Goal: Task Accomplishment & Management: Manage account settings

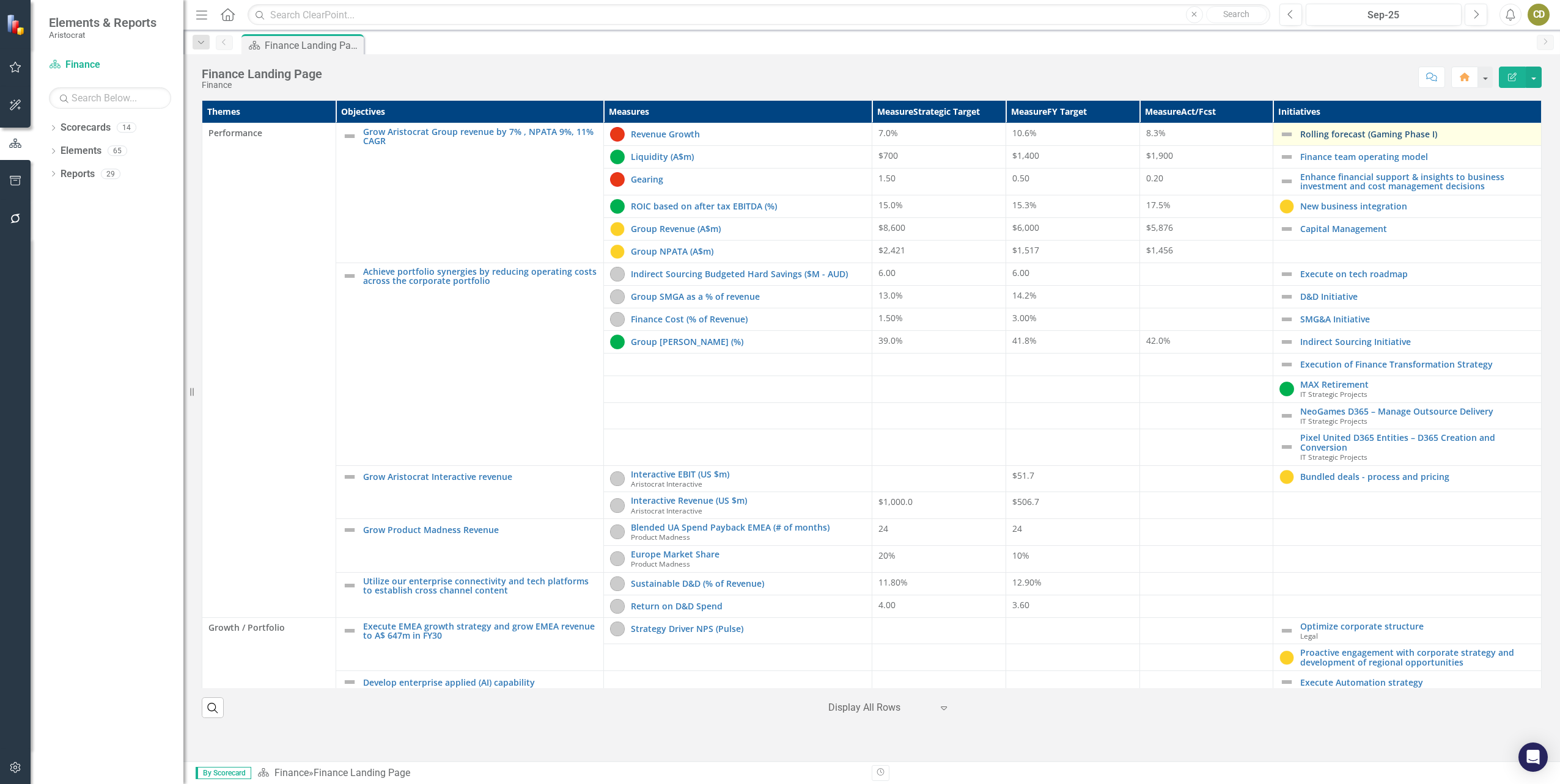
click at [1350, 135] on link "Rolling forecast (Gaming Phase I)" at bounding box center [1418, 134] width 234 height 9
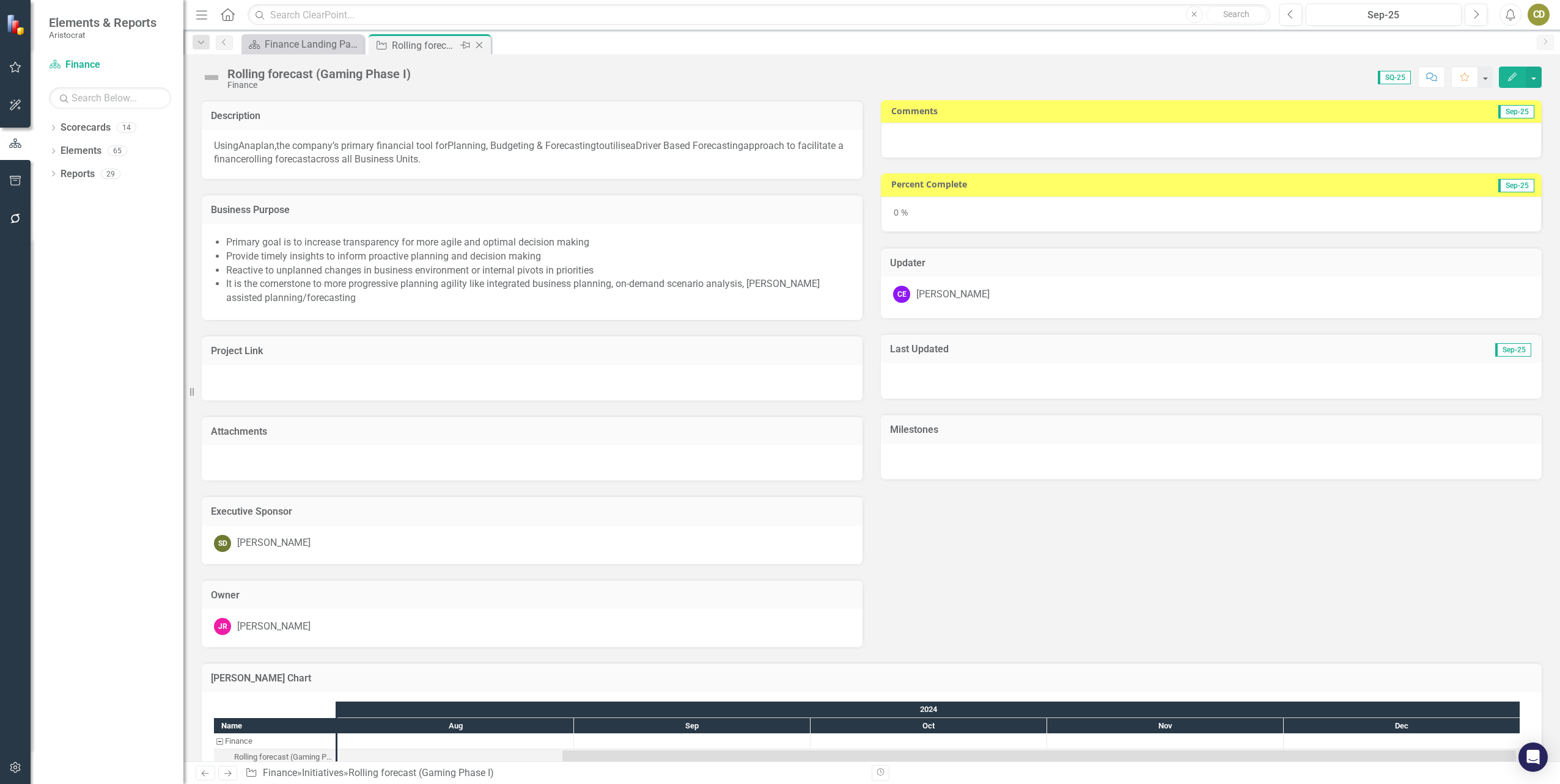
click at [481, 48] on icon "Close" at bounding box center [479, 45] width 13 height 10
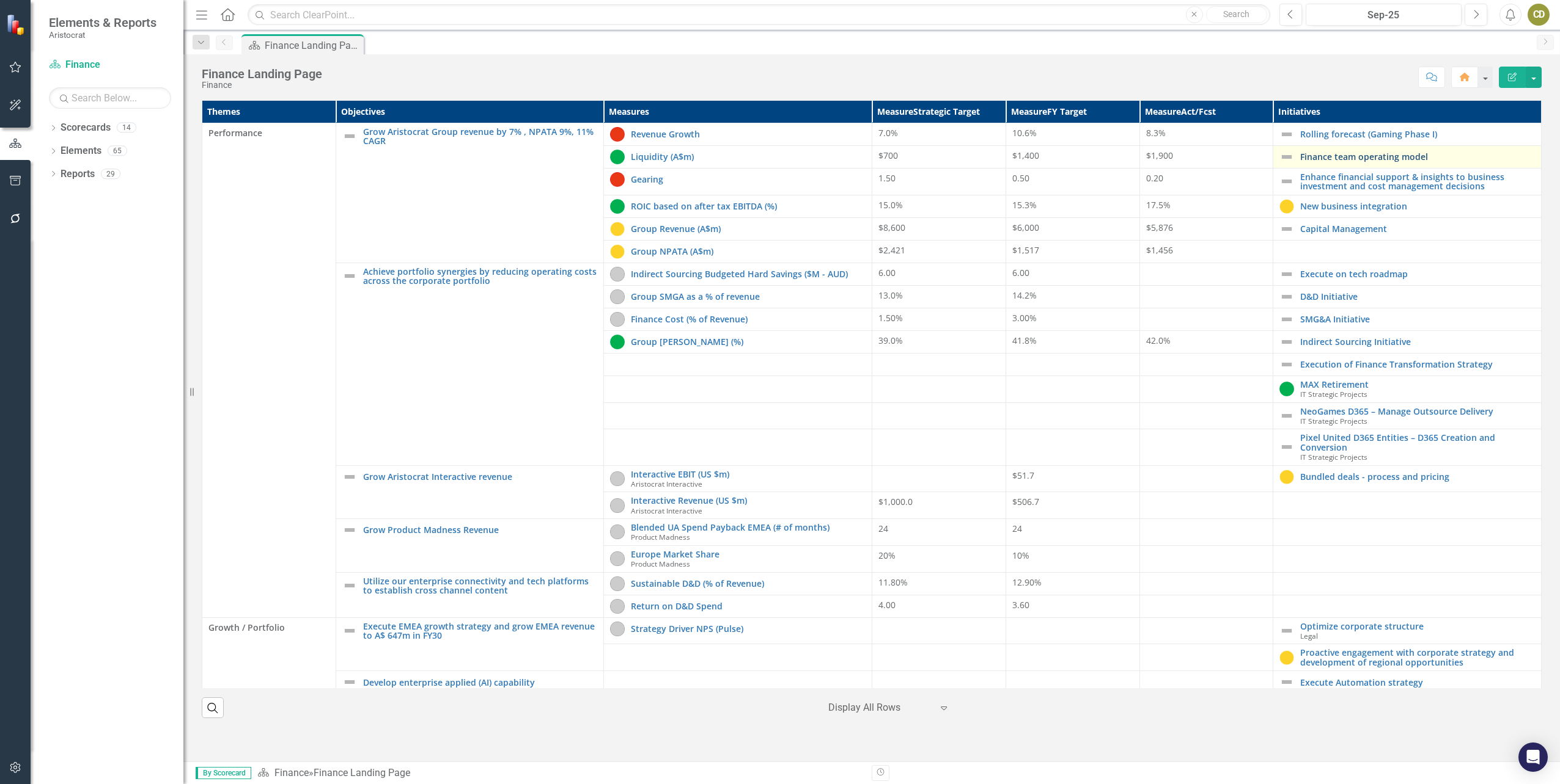
click at [1436, 160] on link "Finance team operating model" at bounding box center [1418, 156] width 234 height 9
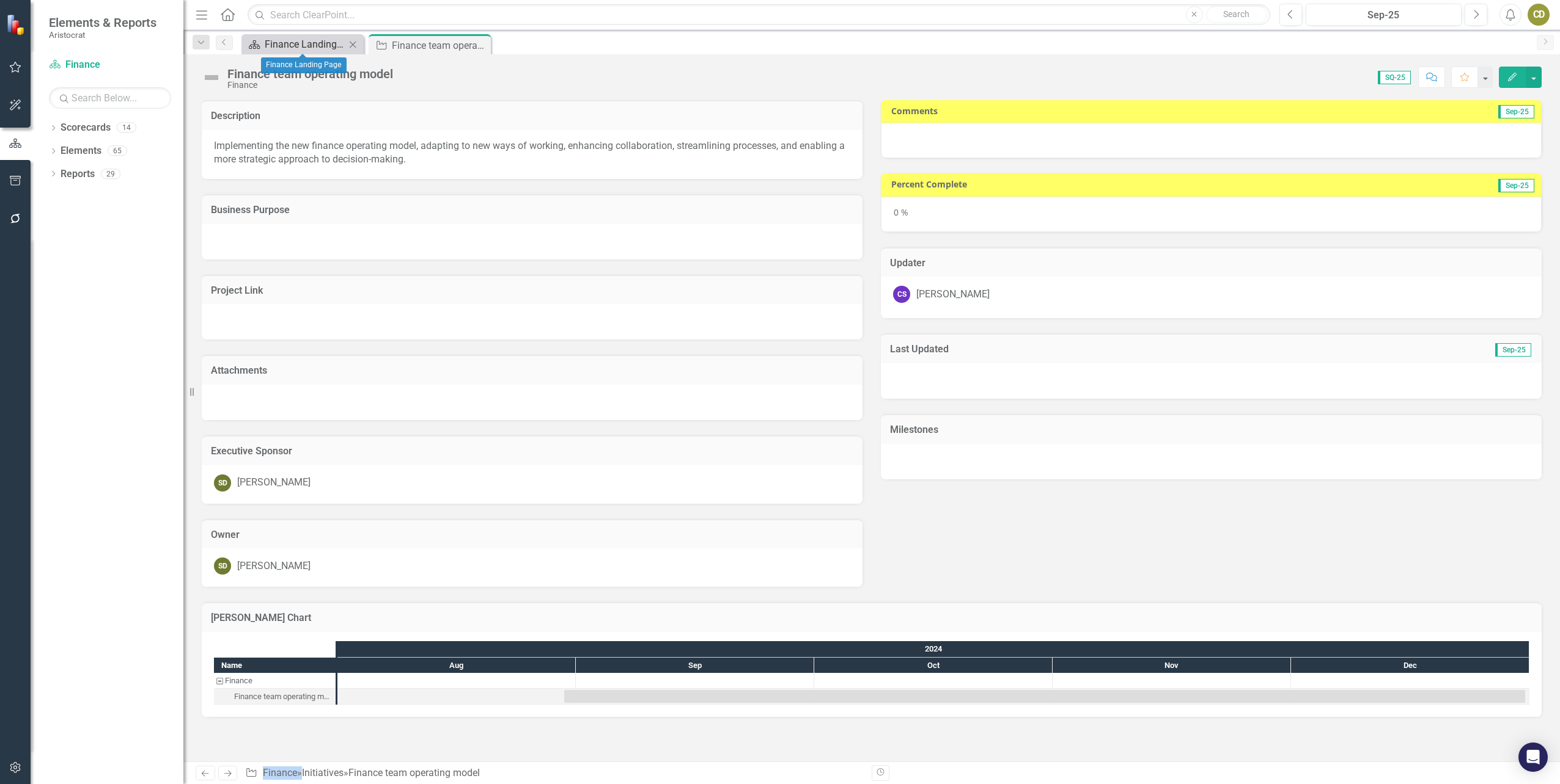
click at [305, 45] on div "Finance Landing Page" at bounding box center [304, 45] width 80 height 15
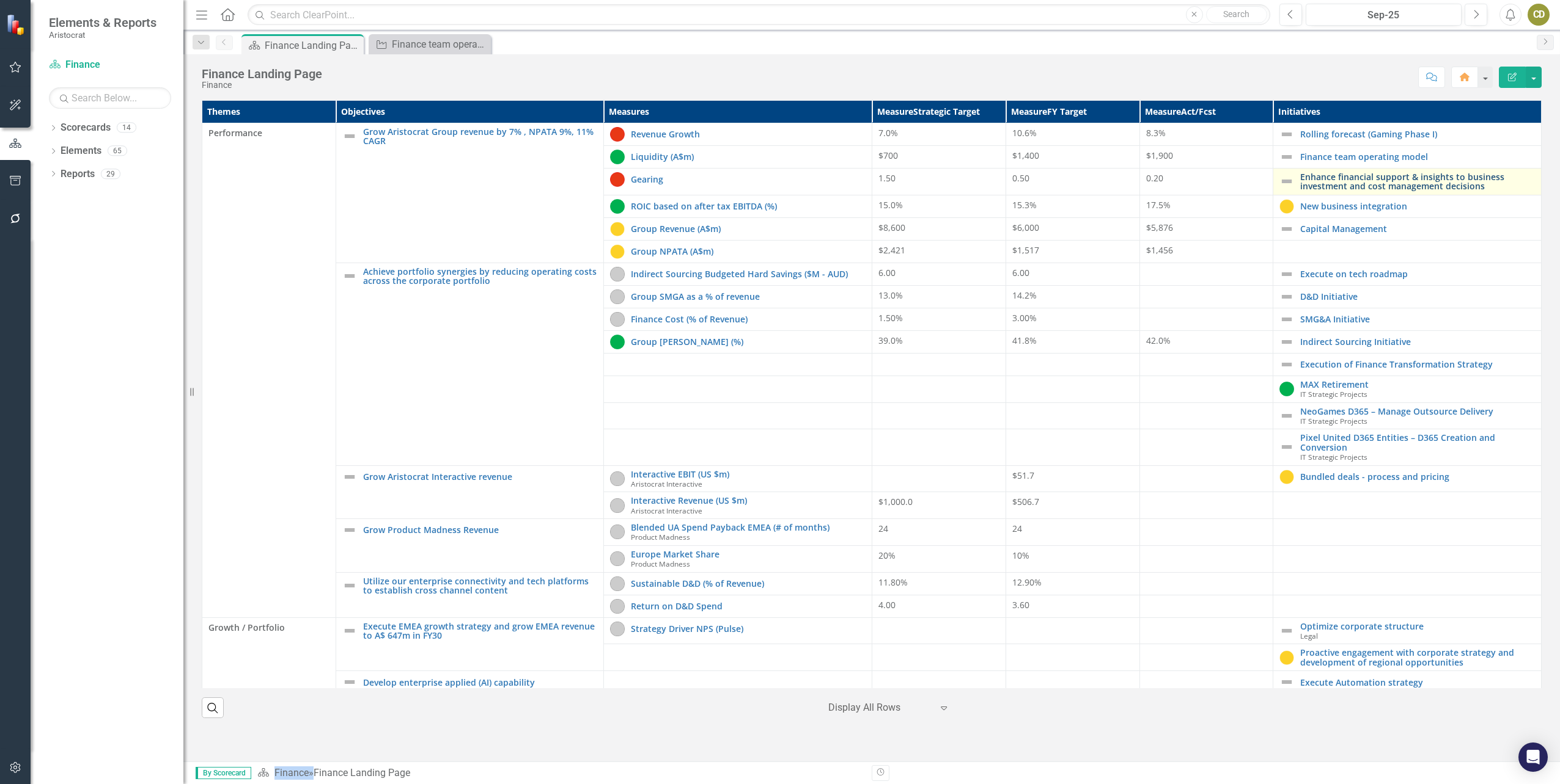
click at [1365, 179] on link "Enhance financial support & insights to business investment and cost management…" at bounding box center [1418, 182] width 234 height 19
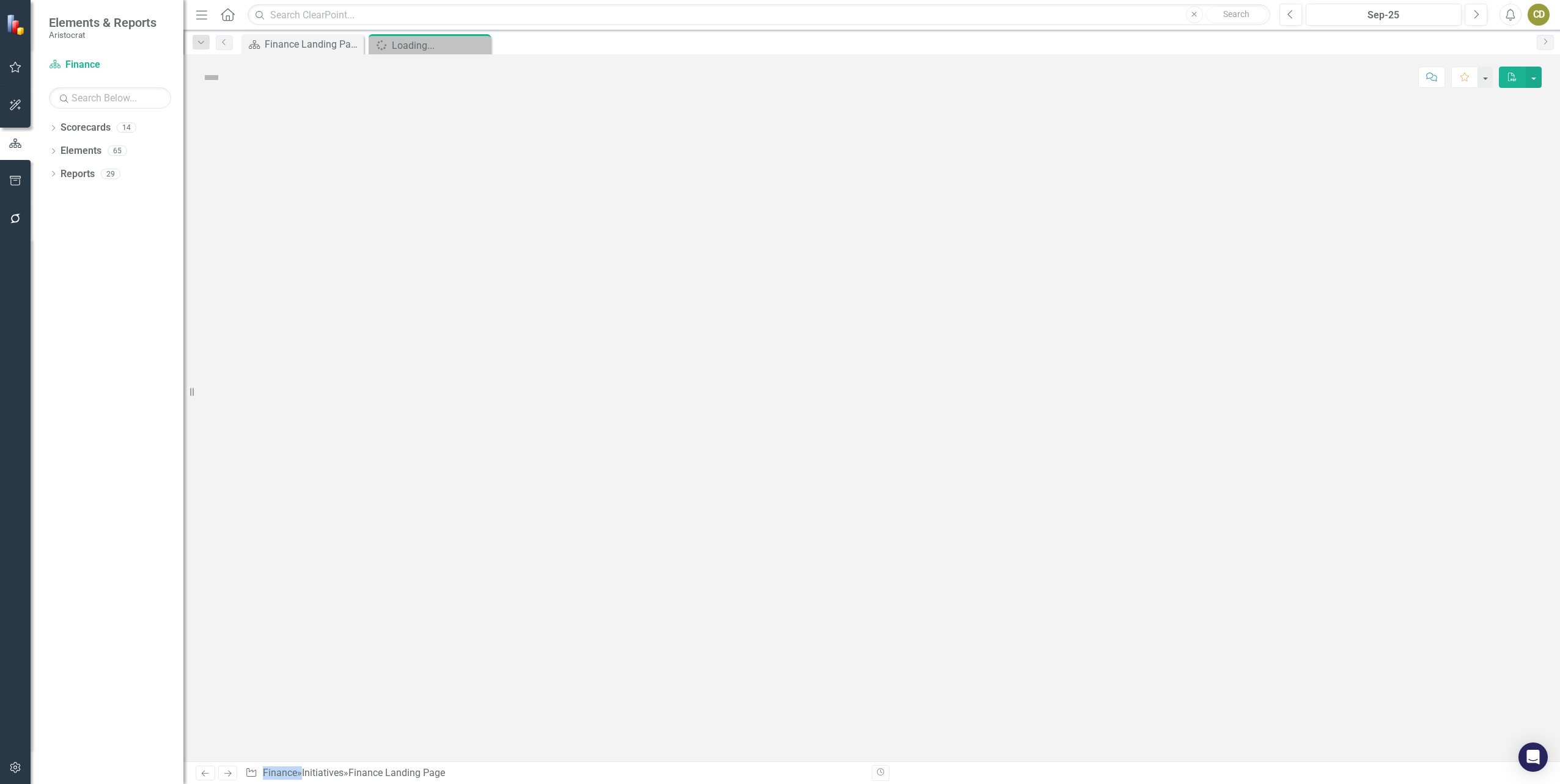
click at [1365, 179] on div at bounding box center [871, 432] width 1376 height 662
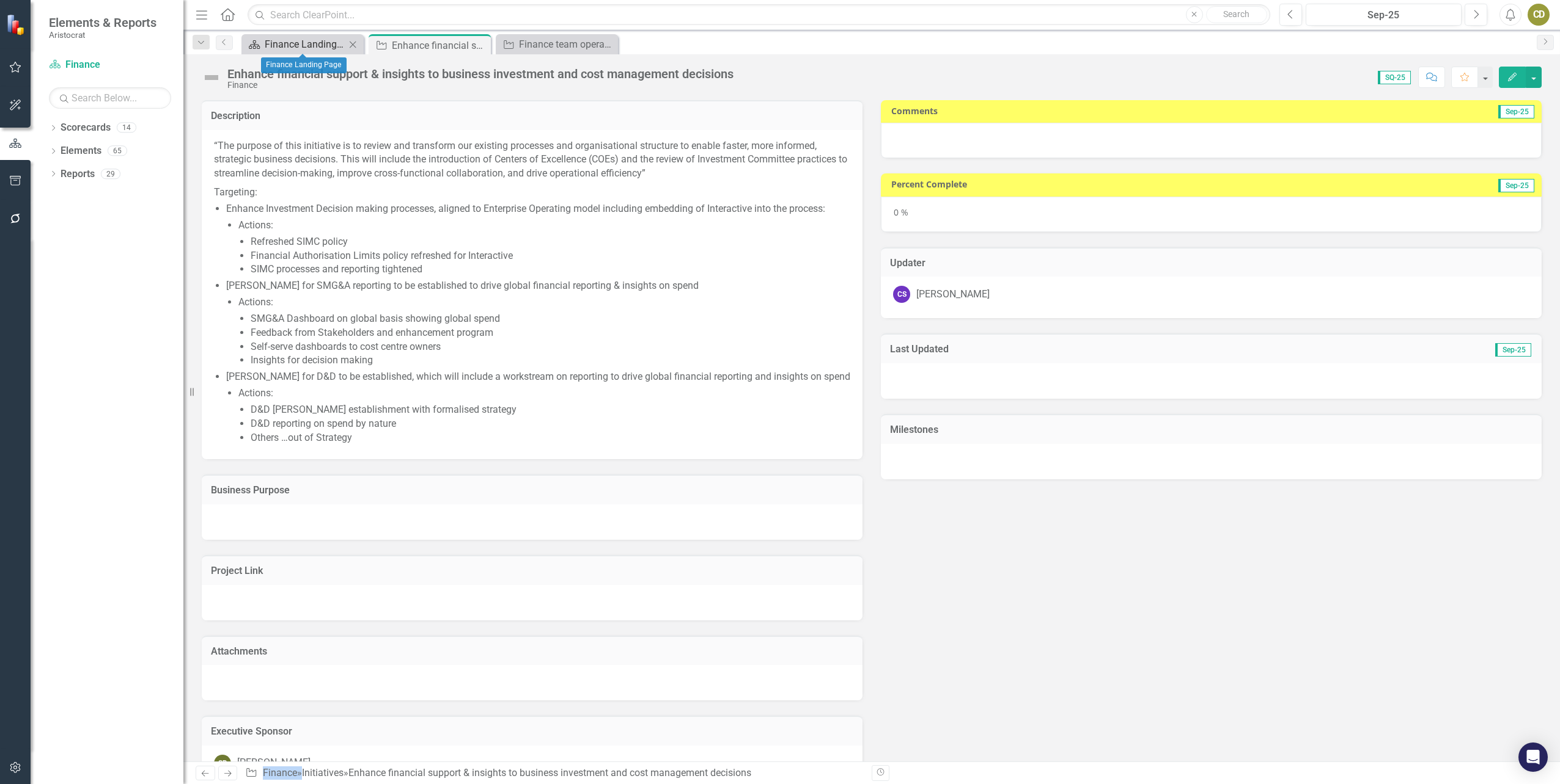
click at [323, 39] on div "Finance Landing Page" at bounding box center [304, 45] width 80 height 15
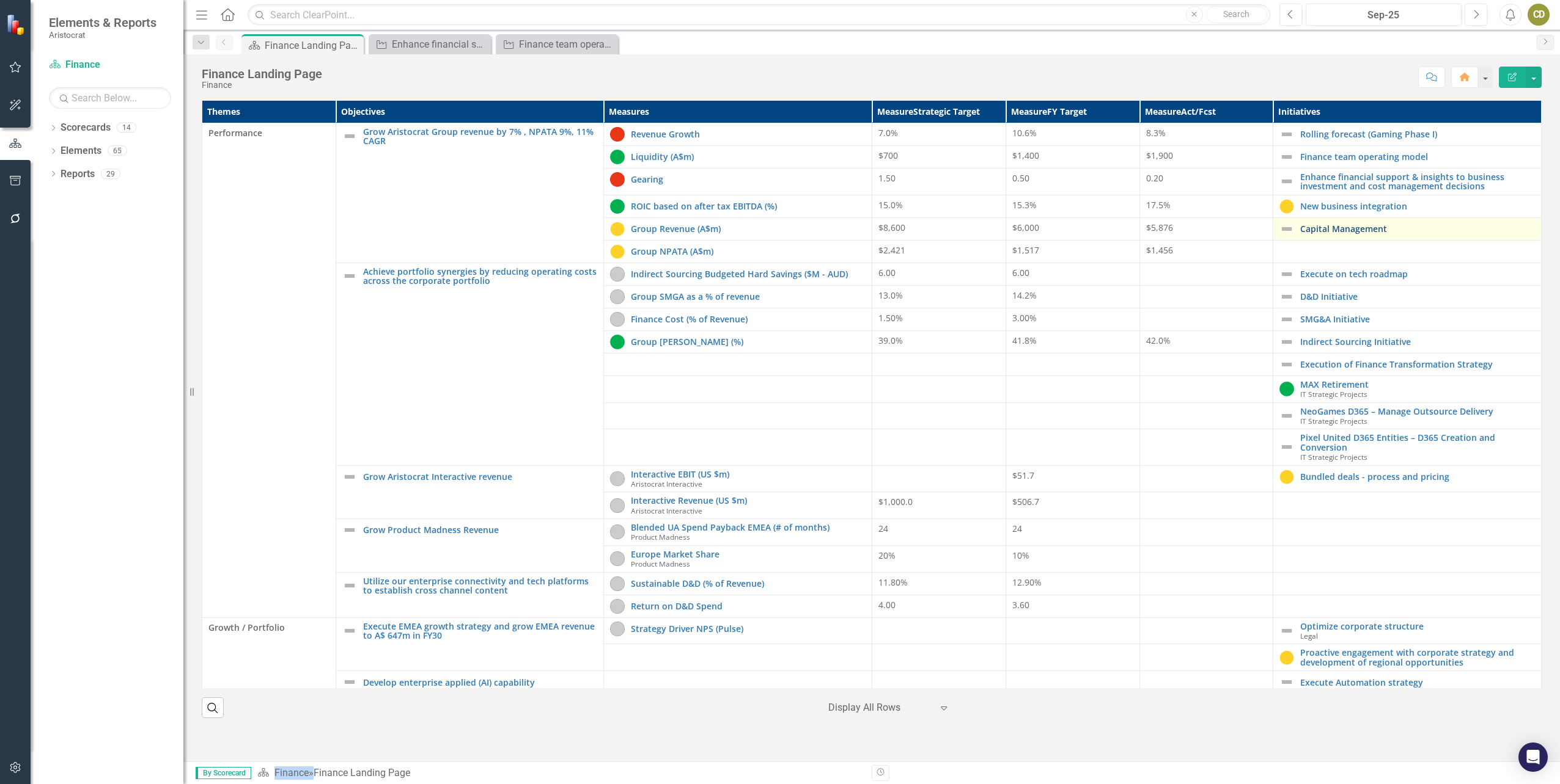
click at [1328, 227] on link "Capital Management" at bounding box center [1418, 228] width 234 height 9
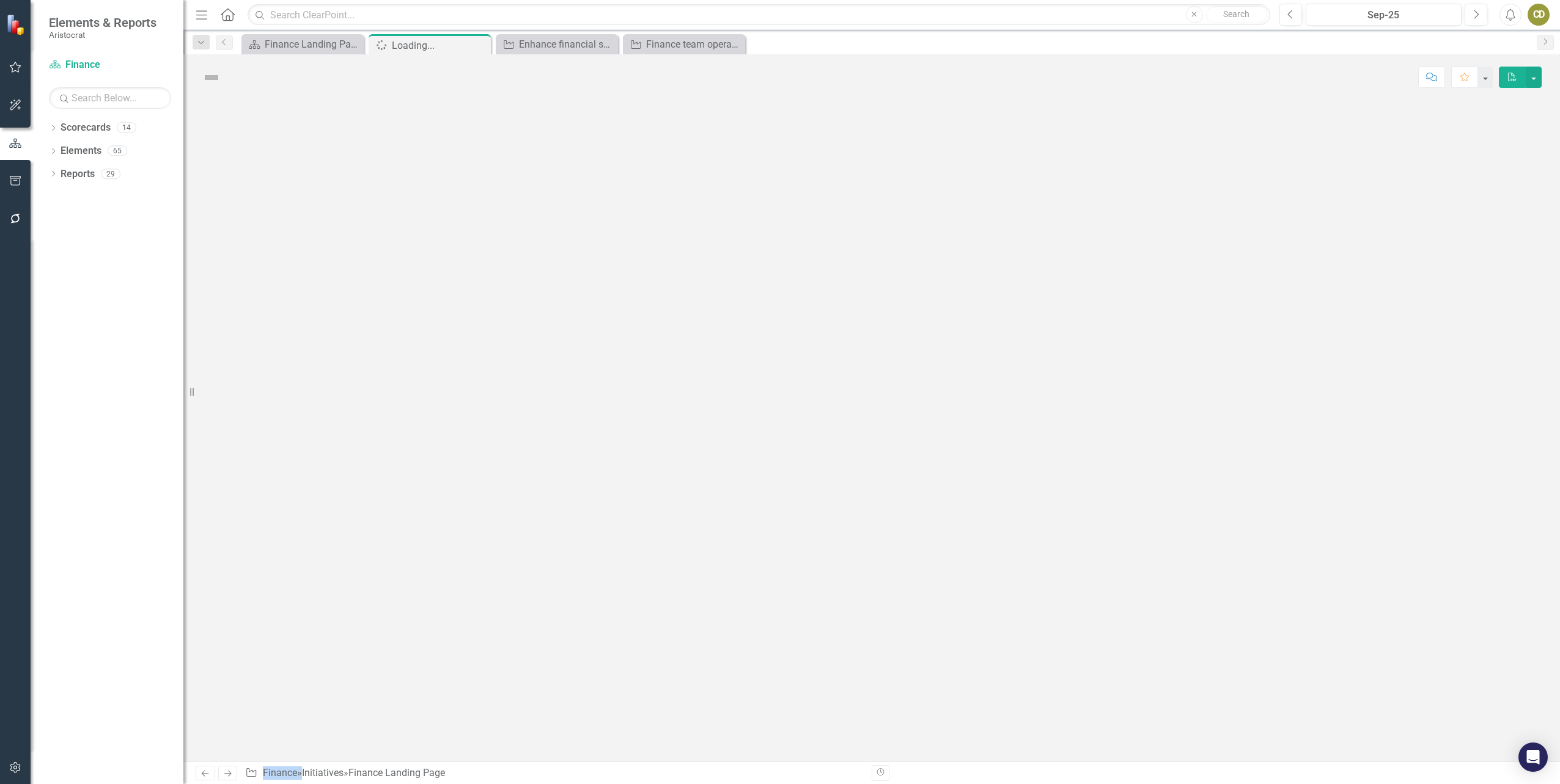
click at [1328, 227] on div at bounding box center [871, 432] width 1376 height 662
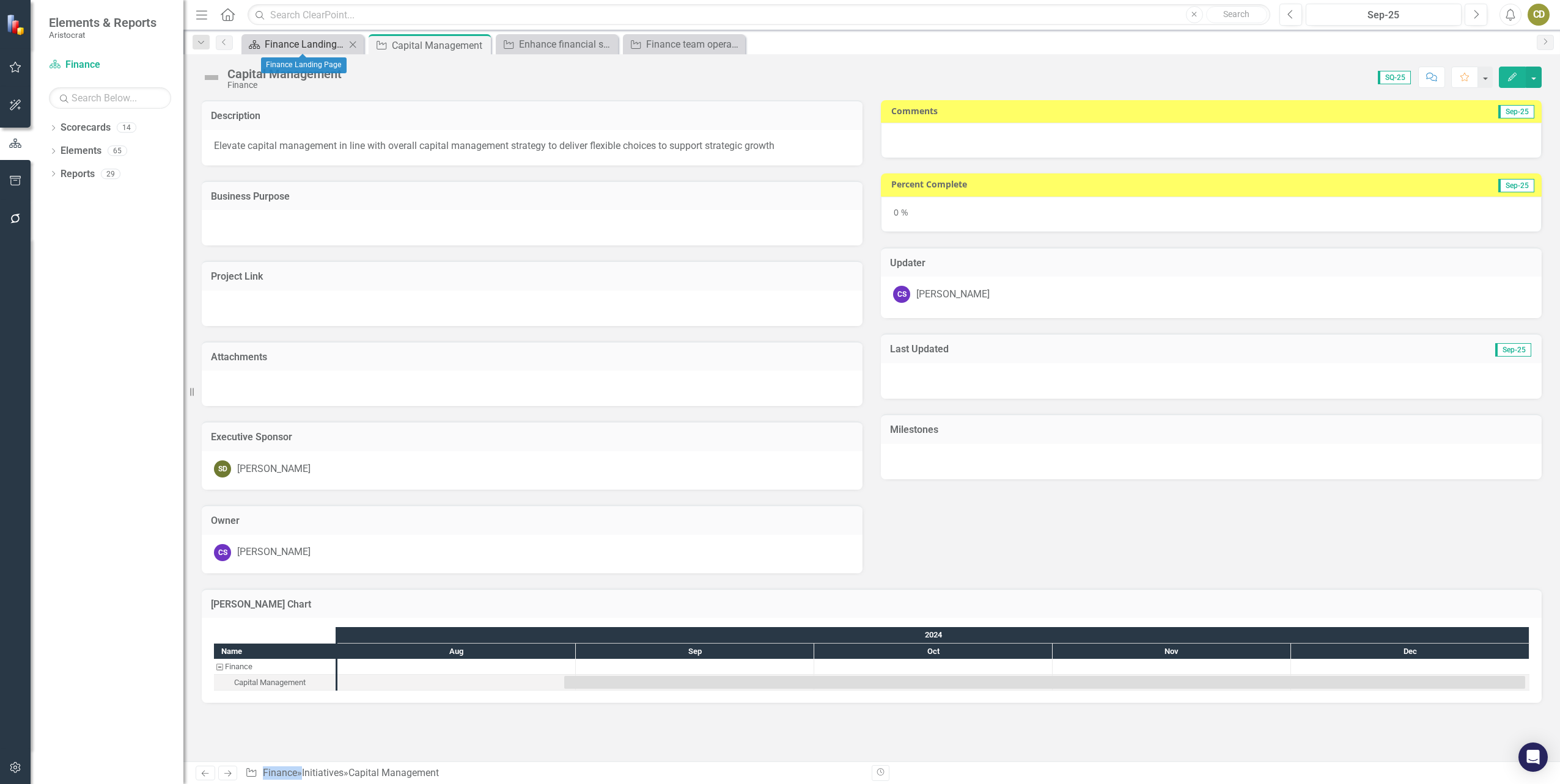
click at [325, 41] on div "Finance Landing Page" at bounding box center [304, 45] width 80 height 15
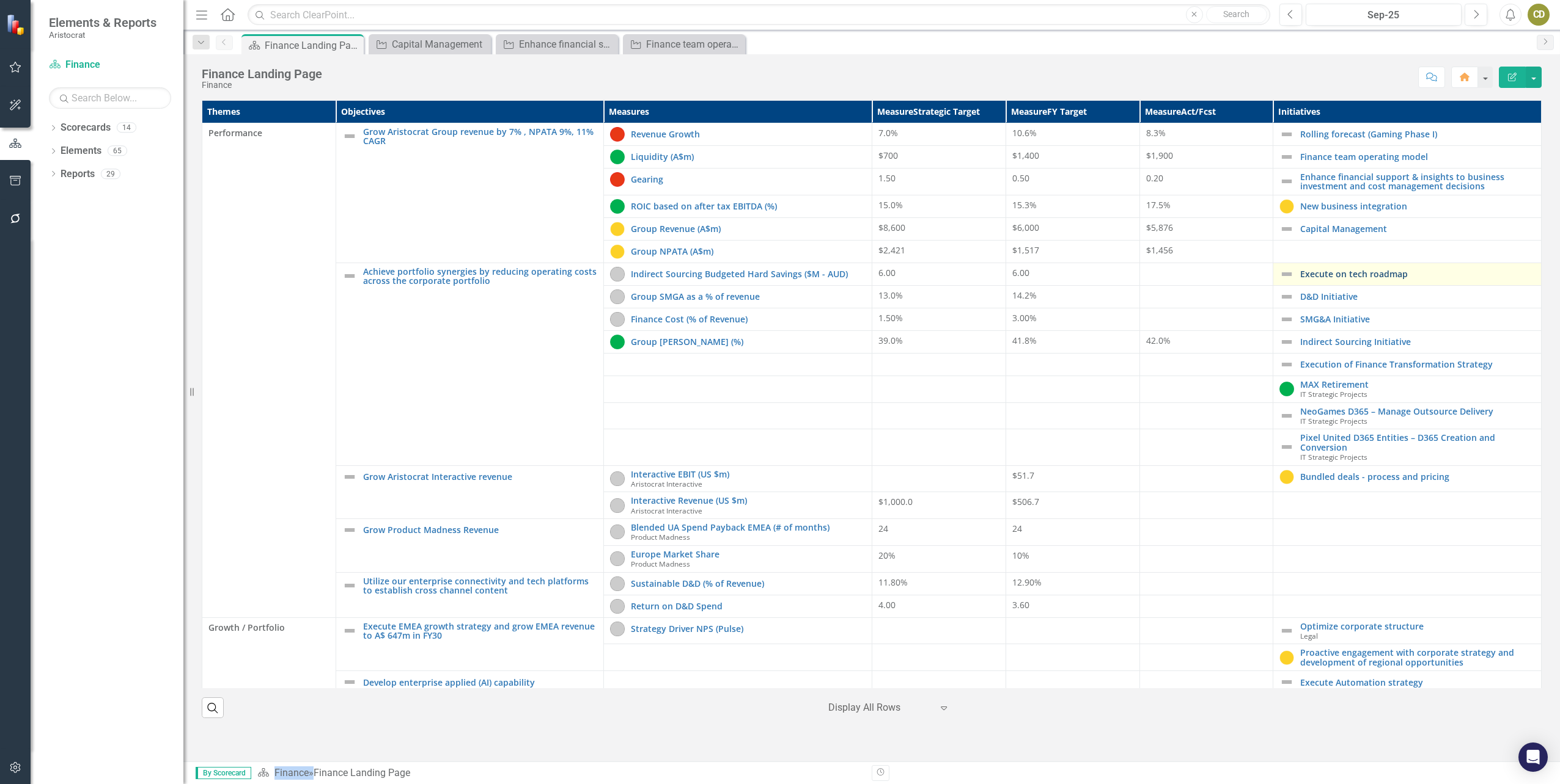
click at [1388, 275] on link "Execute on tech roadmap" at bounding box center [1418, 273] width 234 height 9
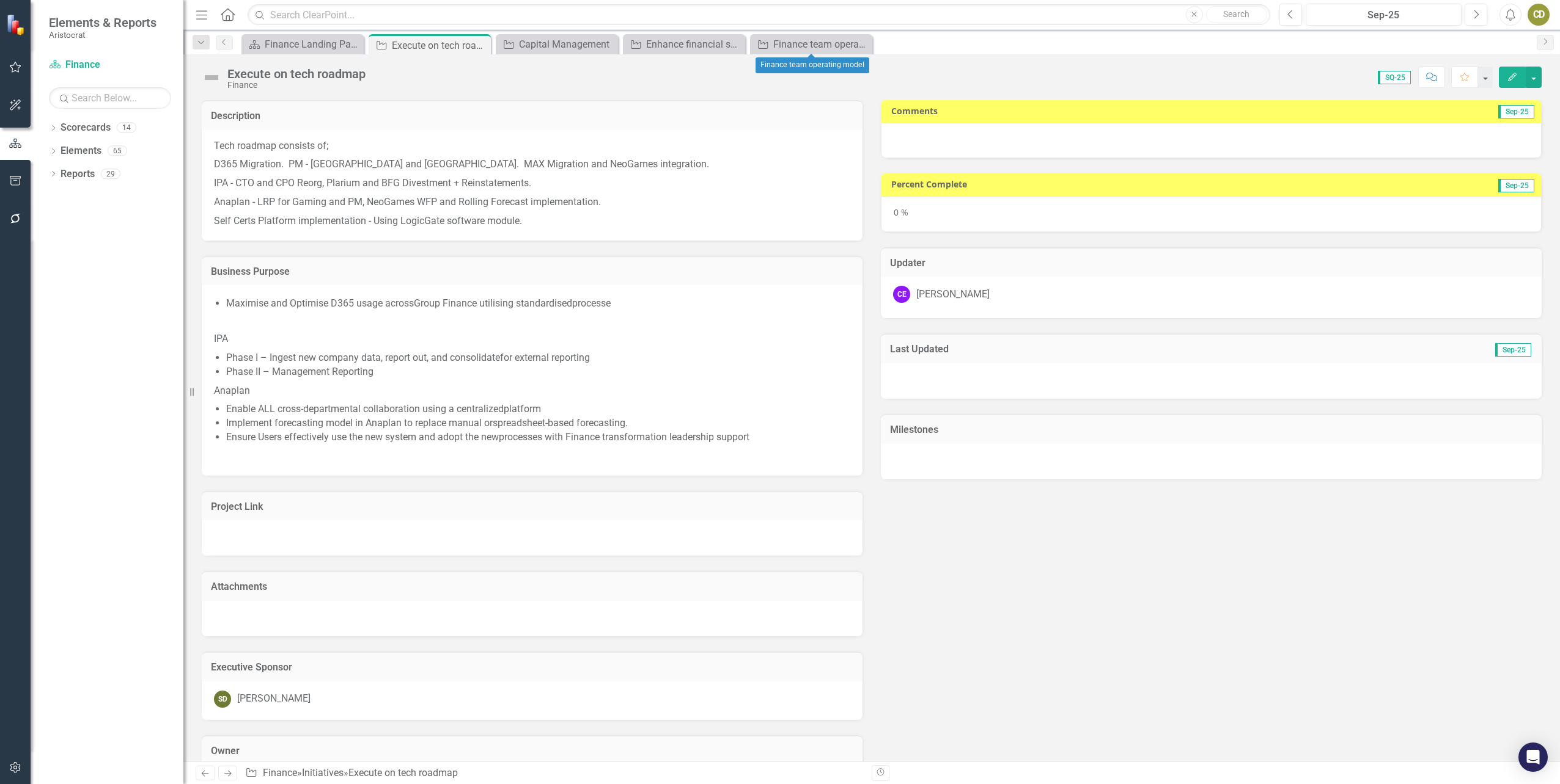
click at [0, 0] on icon "Close" at bounding box center [0, 0] width 0 height 0
click at [735, 45] on icon "Close" at bounding box center [734, 45] width 13 height 10
click at [604, 42] on icon at bounding box center [607, 44] width 7 height 7
click at [481, 44] on icon at bounding box center [479, 45] width 7 height 7
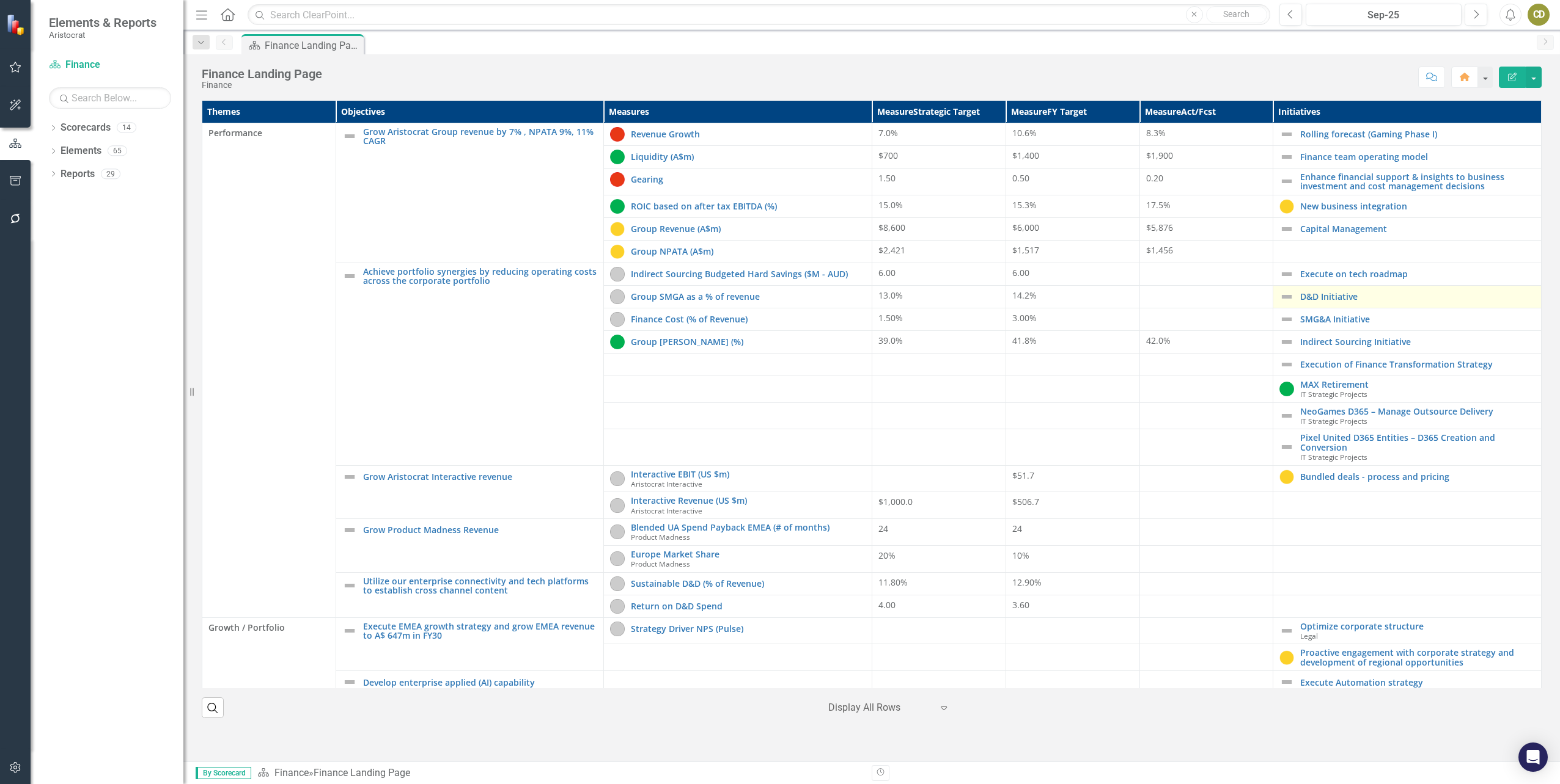
click at [1389, 290] on div "D&D Initiative" at bounding box center [1407, 296] width 256 height 15
click at [1350, 298] on link "D&D Initiative" at bounding box center [1418, 296] width 234 height 9
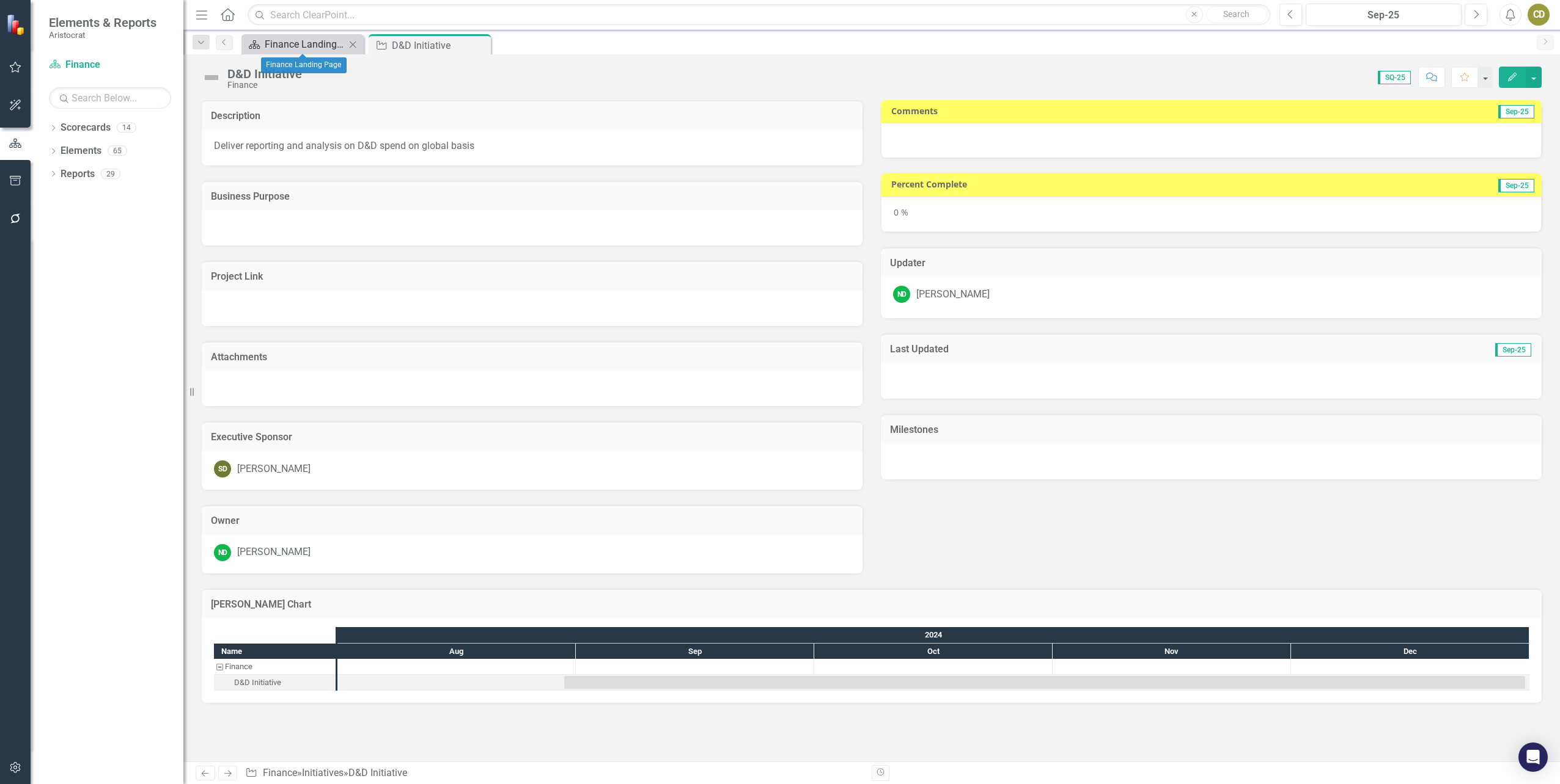
click at [286, 40] on div "Finance Landing Page" at bounding box center [304, 45] width 80 height 15
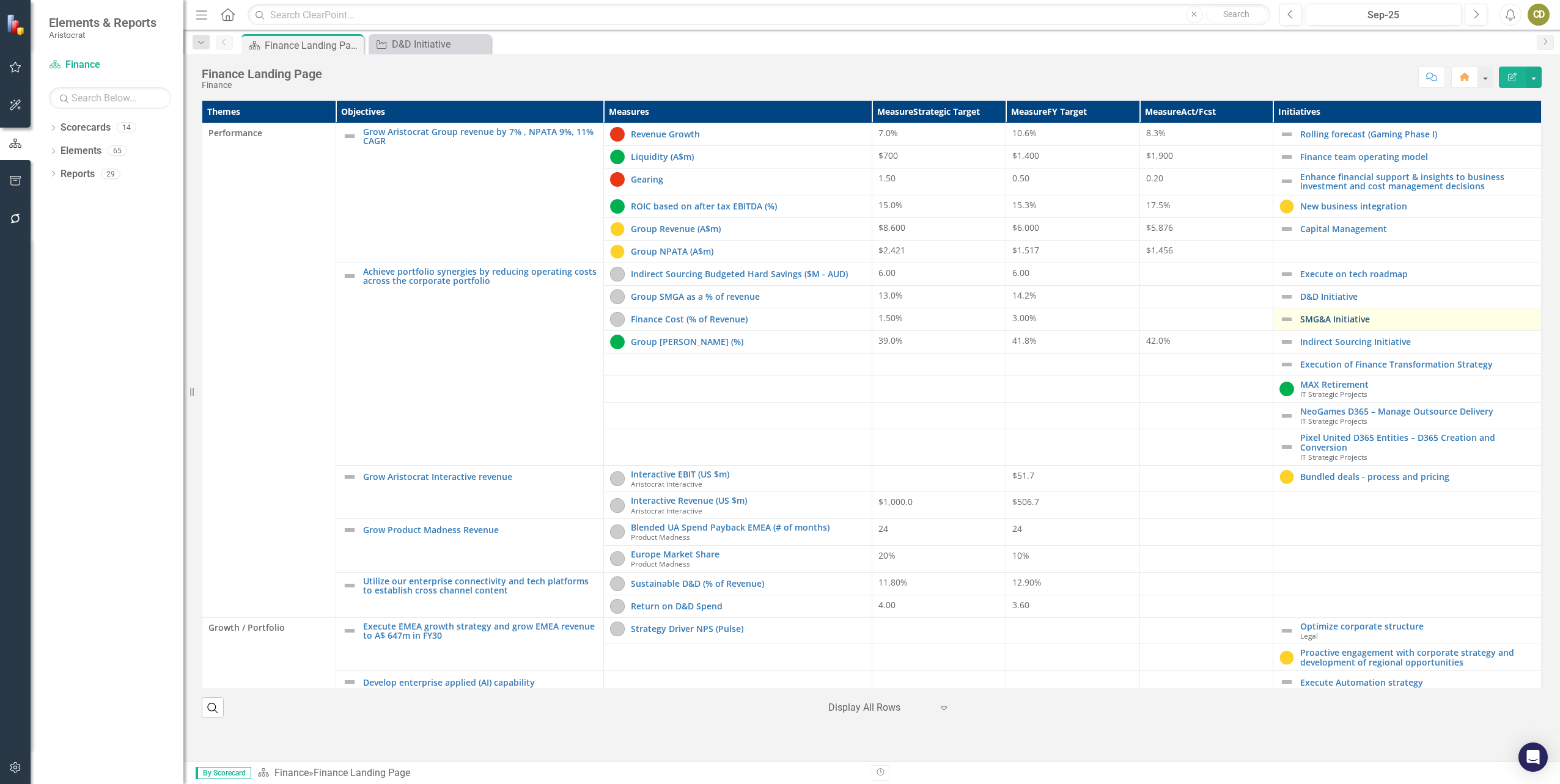
click at [1303, 315] on link "SMG&A Initiative" at bounding box center [1418, 318] width 234 height 9
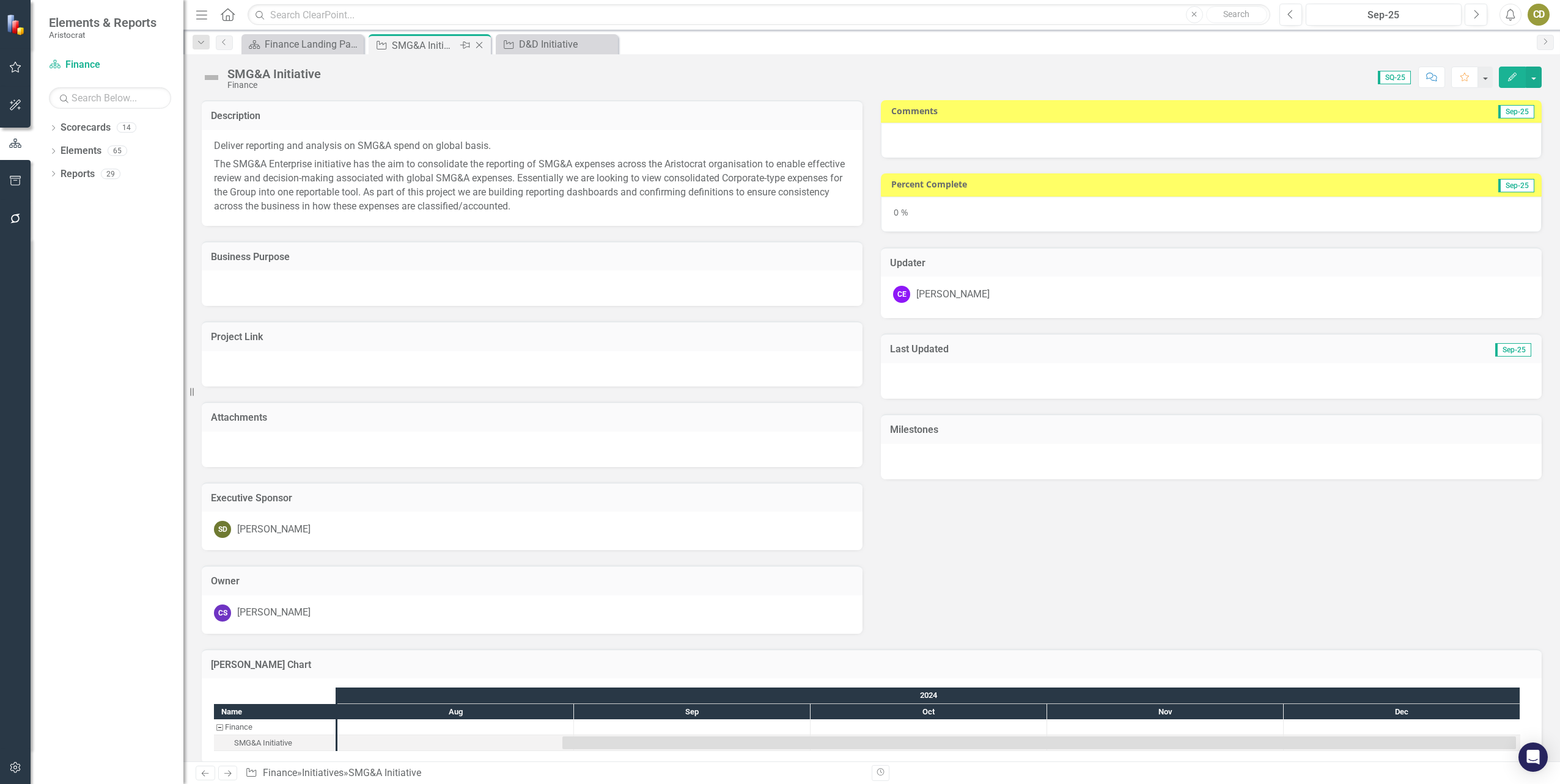
click at [483, 45] on icon "Close" at bounding box center [479, 45] width 13 height 10
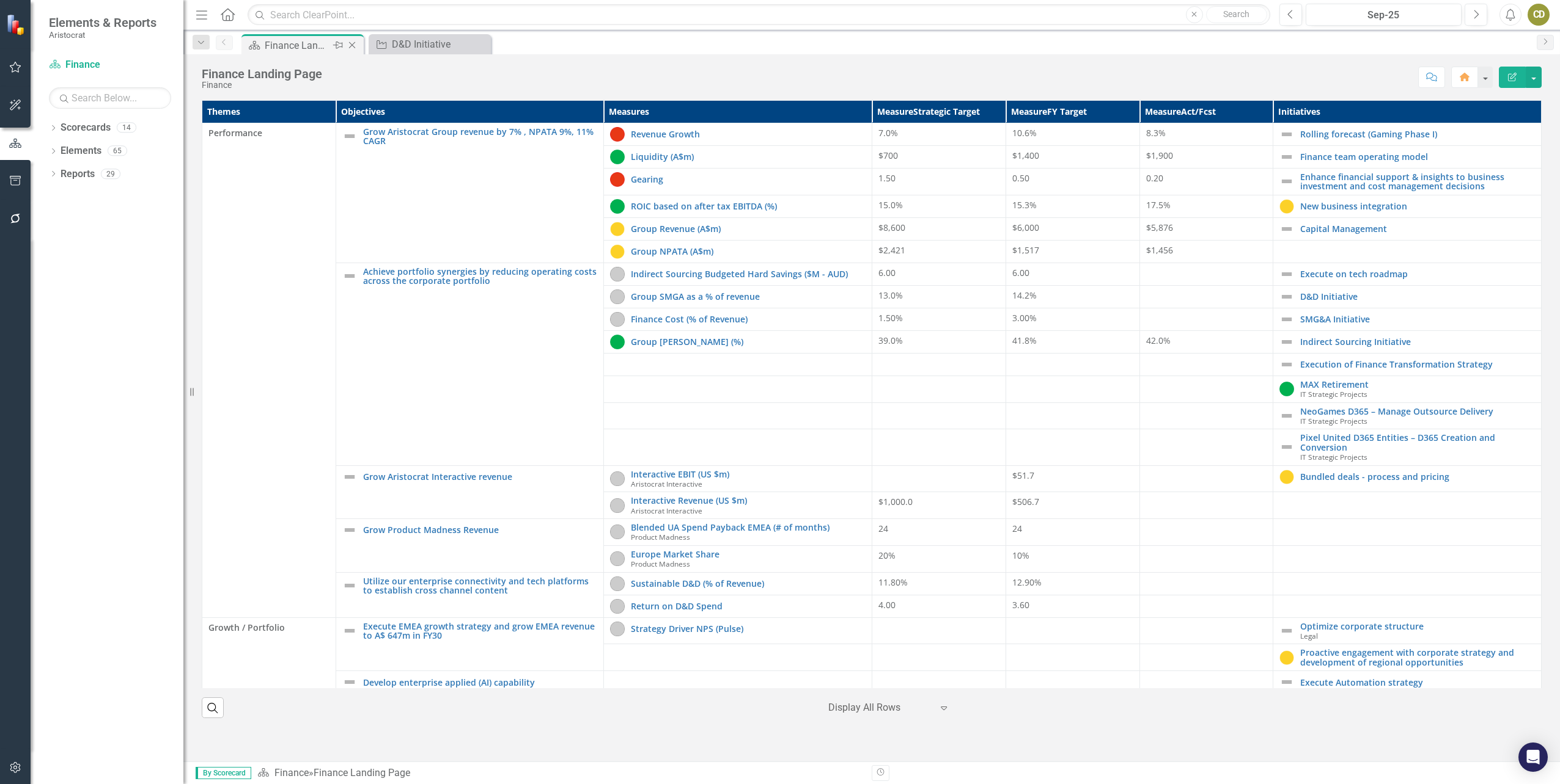
click at [321, 43] on div "Finance Landing Page" at bounding box center [297, 45] width 66 height 15
click at [1346, 345] on link "Indirect Sourcing Initiative" at bounding box center [1418, 341] width 234 height 9
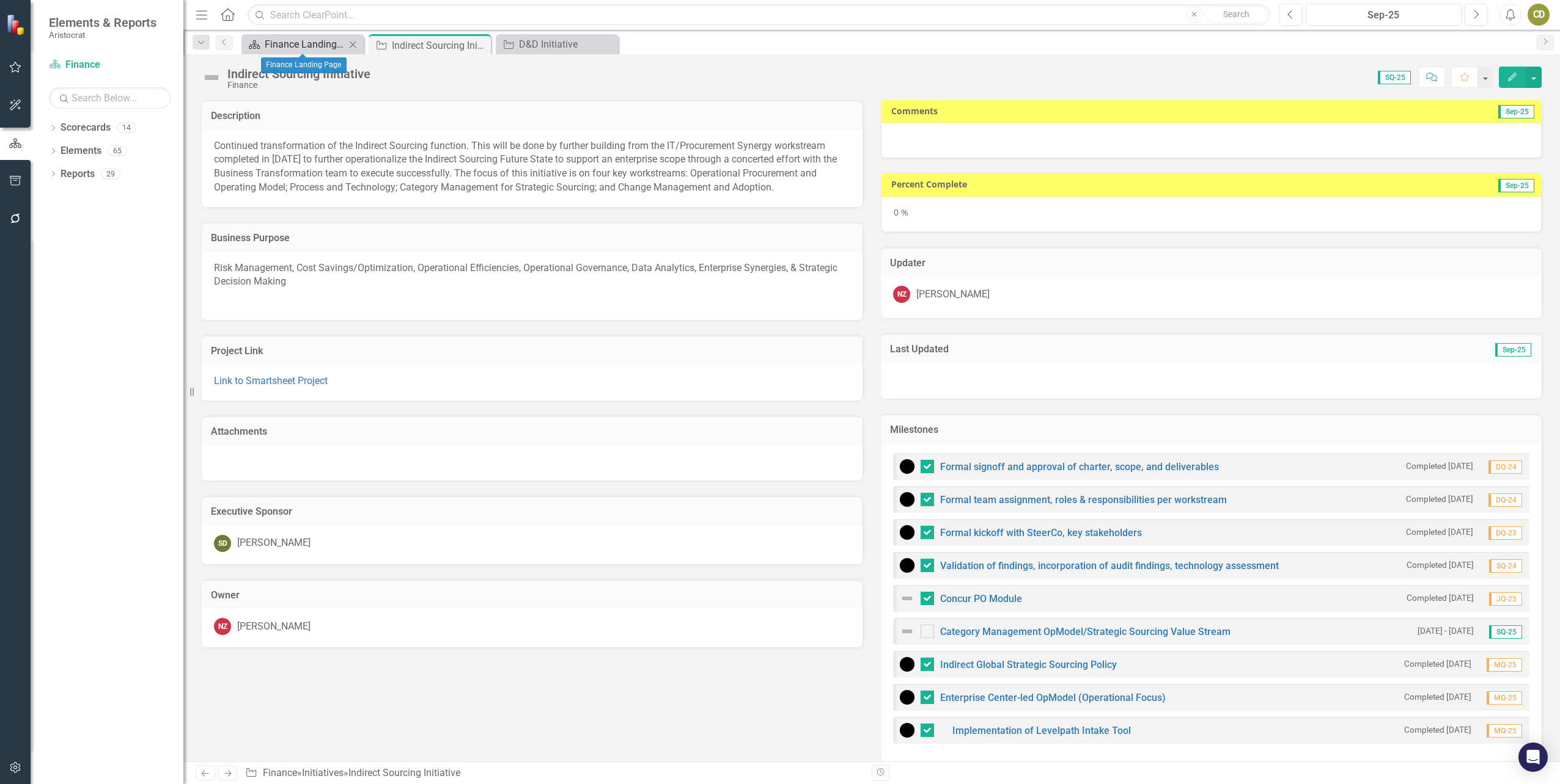
click at [313, 40] on div "Finance Landing Page" at bounding box center [304, 45] width 80 height 15
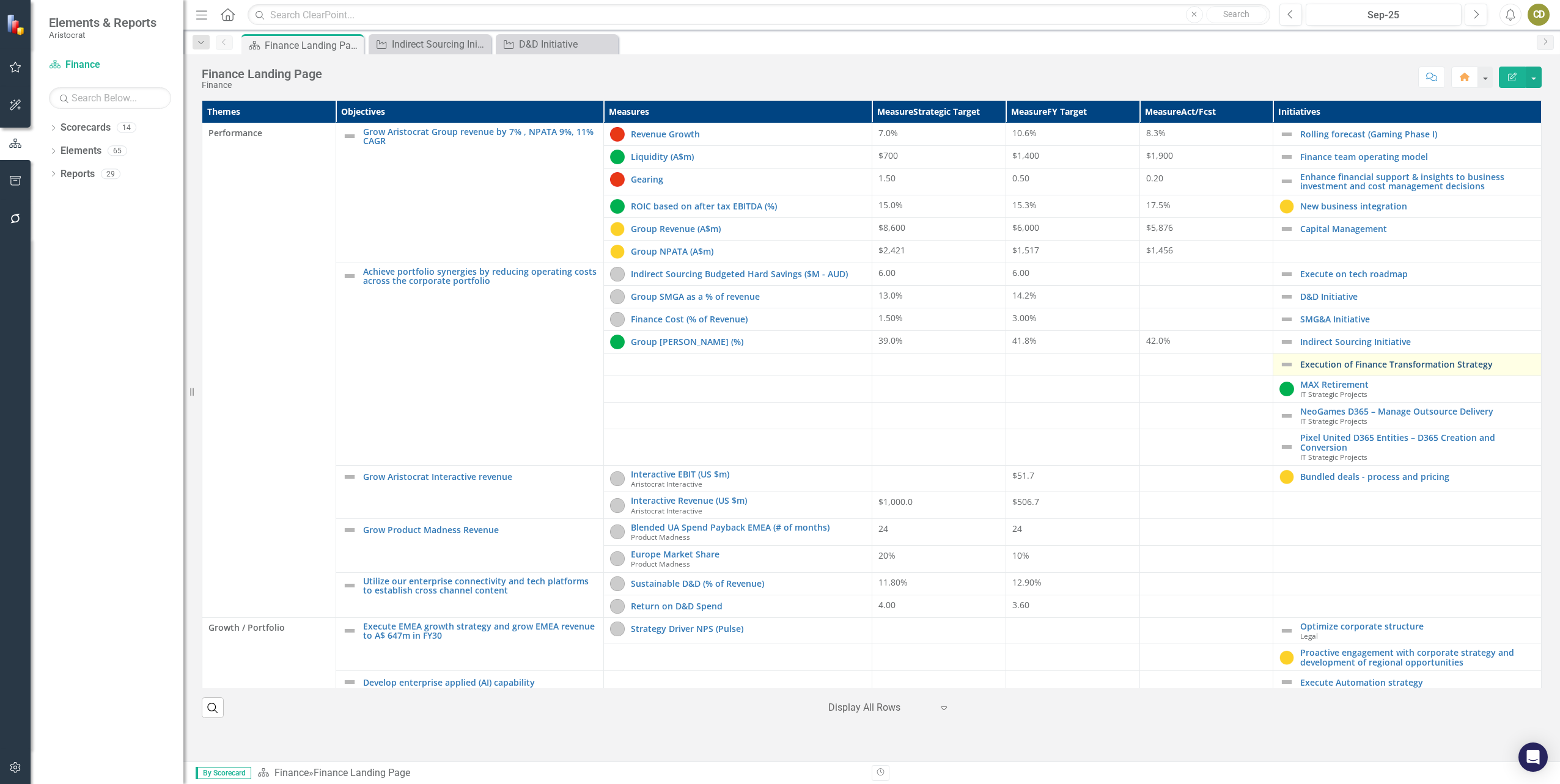
click at [1361, 362] on link "Execution of Finance Transformation Strategy" at bounding box center [1418, 364] width 234 height 9
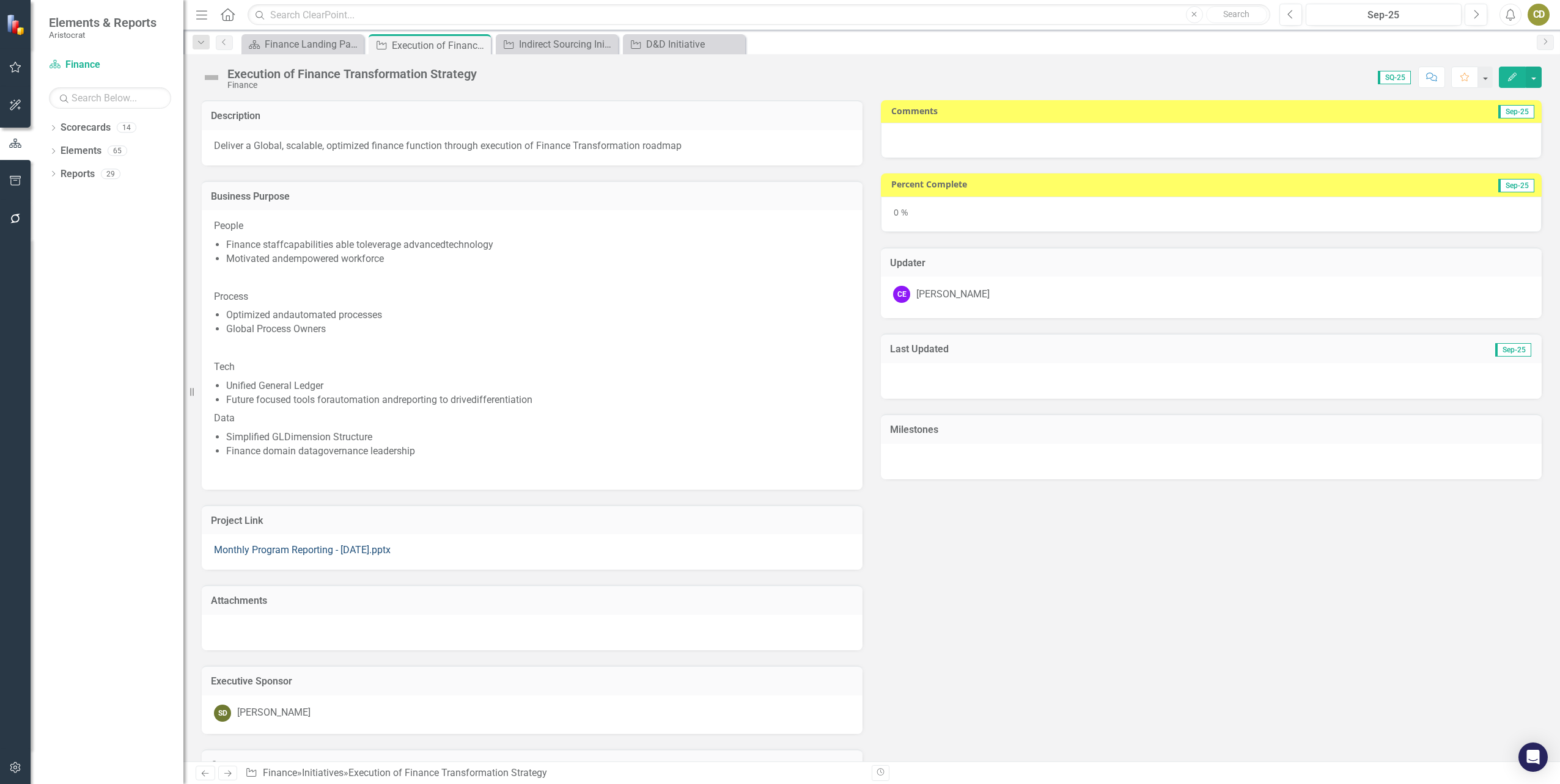
click at [262, 555] on link "Monthly Program Reporting - July 2025.pptx" at bounding box center [302, 550] width 176 height 12
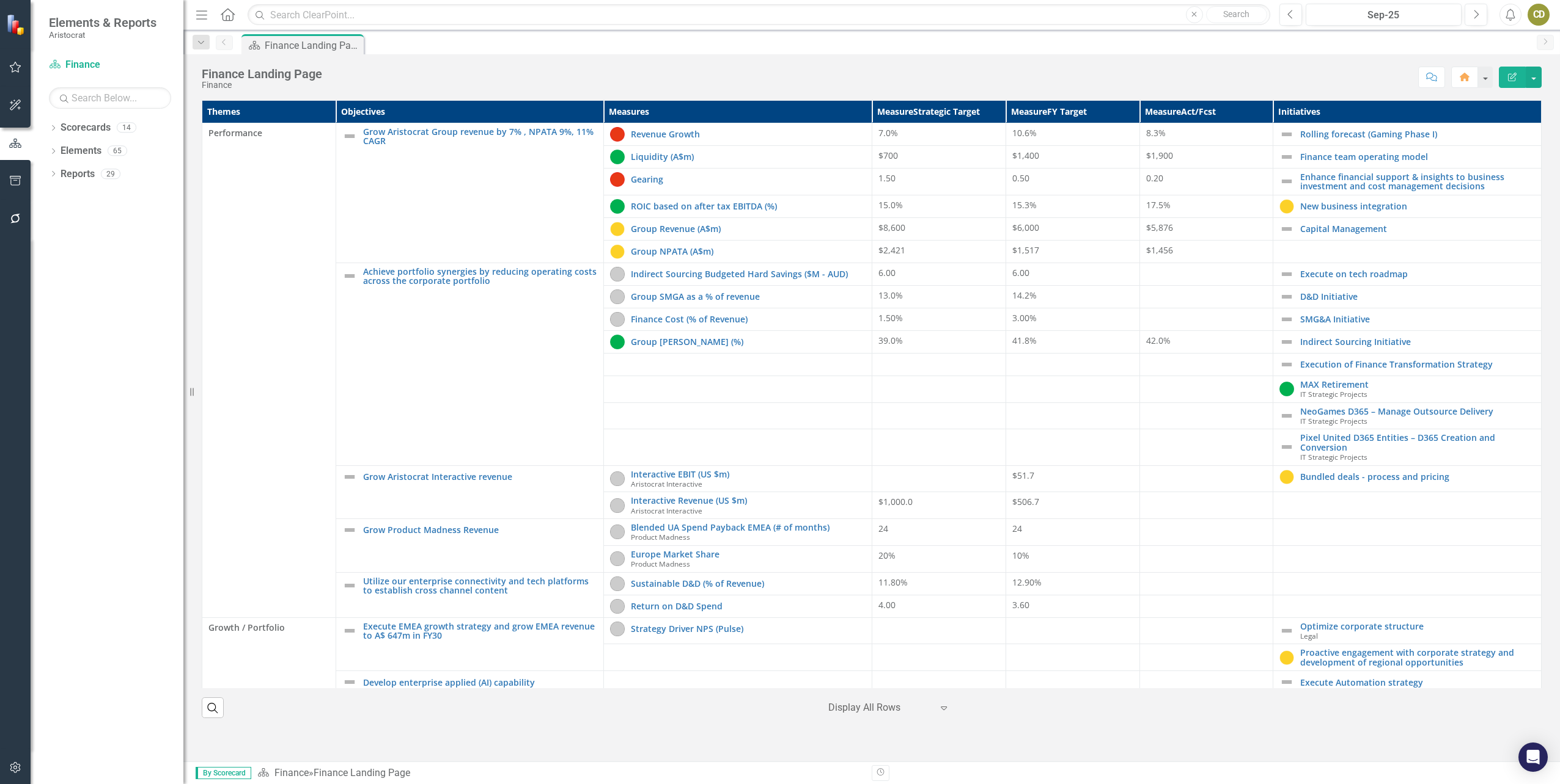
click at [1353, 423] on span "IT Strategic Projects" at bounding box center [1333, 421] width 67 height 10
click at [1401, 414] on link "NeoGames D365 – Manage Outsource Delivery" at bounding box center [1418, 410] width 234 height 9
click at [1340, 447] on link "Pixel United D365 Entities – D365 Creation and Conversion" at bounding box center [1418, 443] width 234 height 19
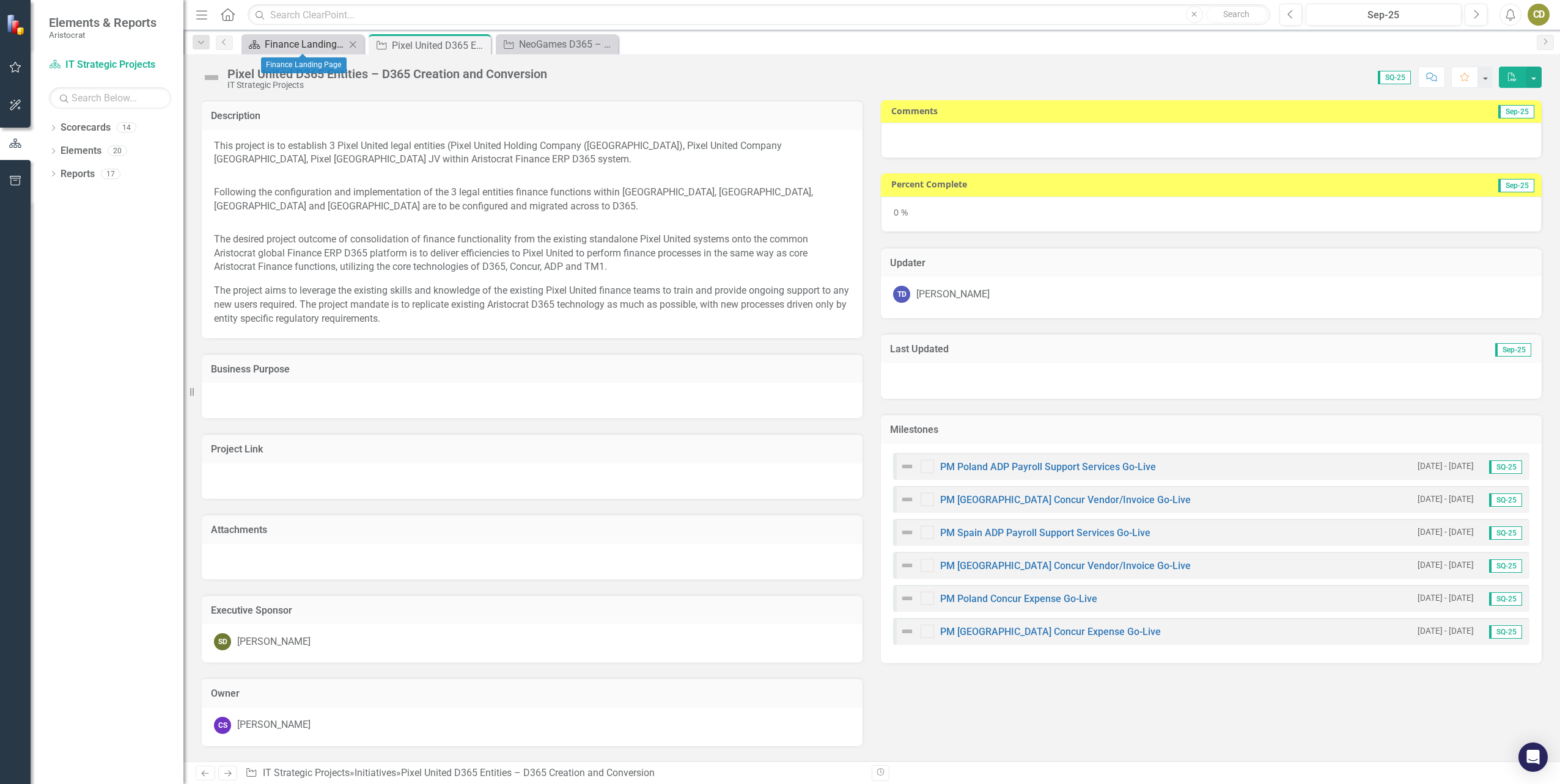
click at [310, 44] on div "Finance Landing Page" at bounding box center [304, 45] width 80 height 15
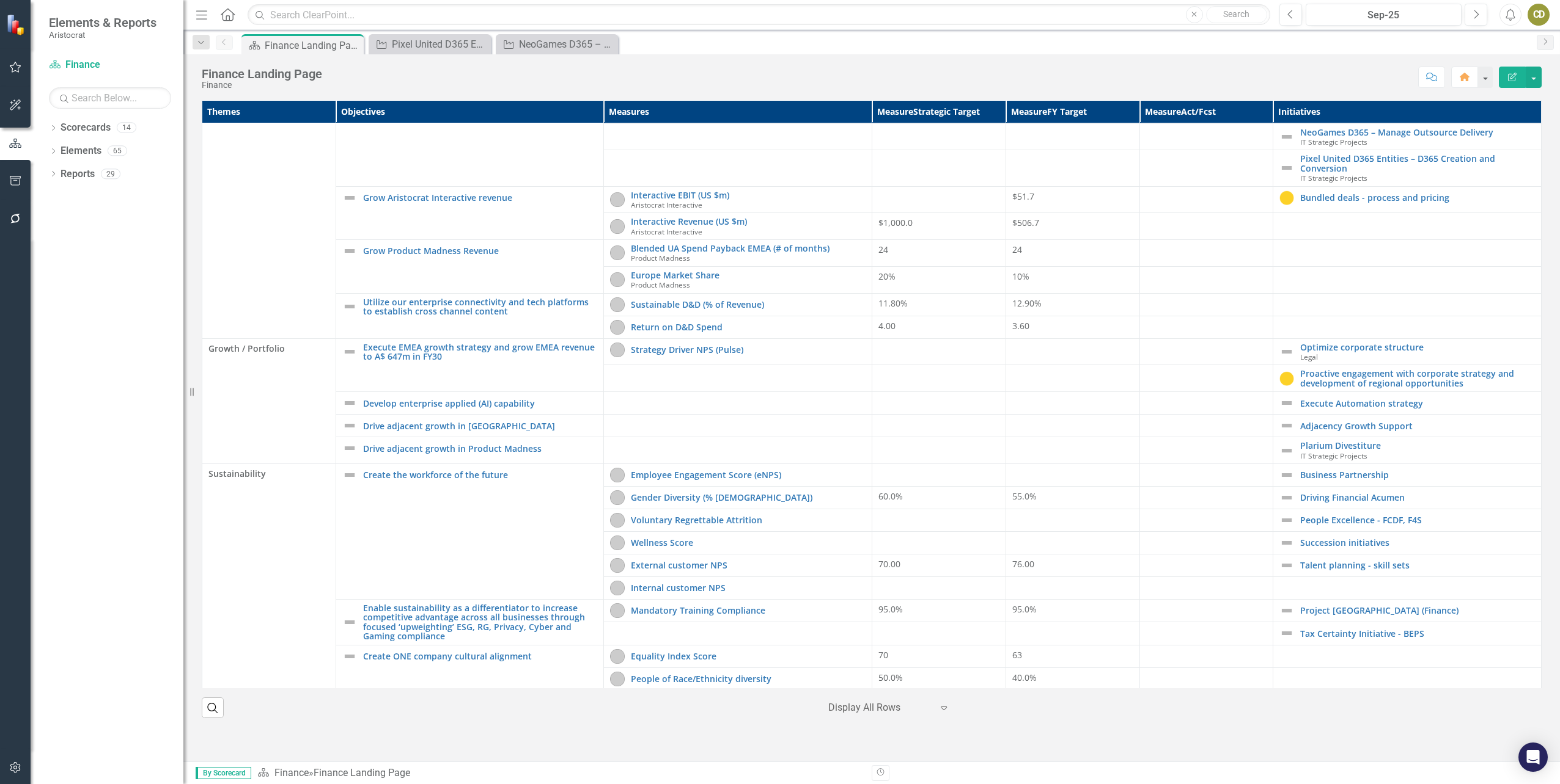
scroll to position [282, 0]
click at [1338, 344] on link "Optimize corporate structure" at bounding box center [1418, 345] width 234 height 9
click at [1344, 397] on link "Execute Automation strategy" at bounding box center [1418, 401] width 234 height 9
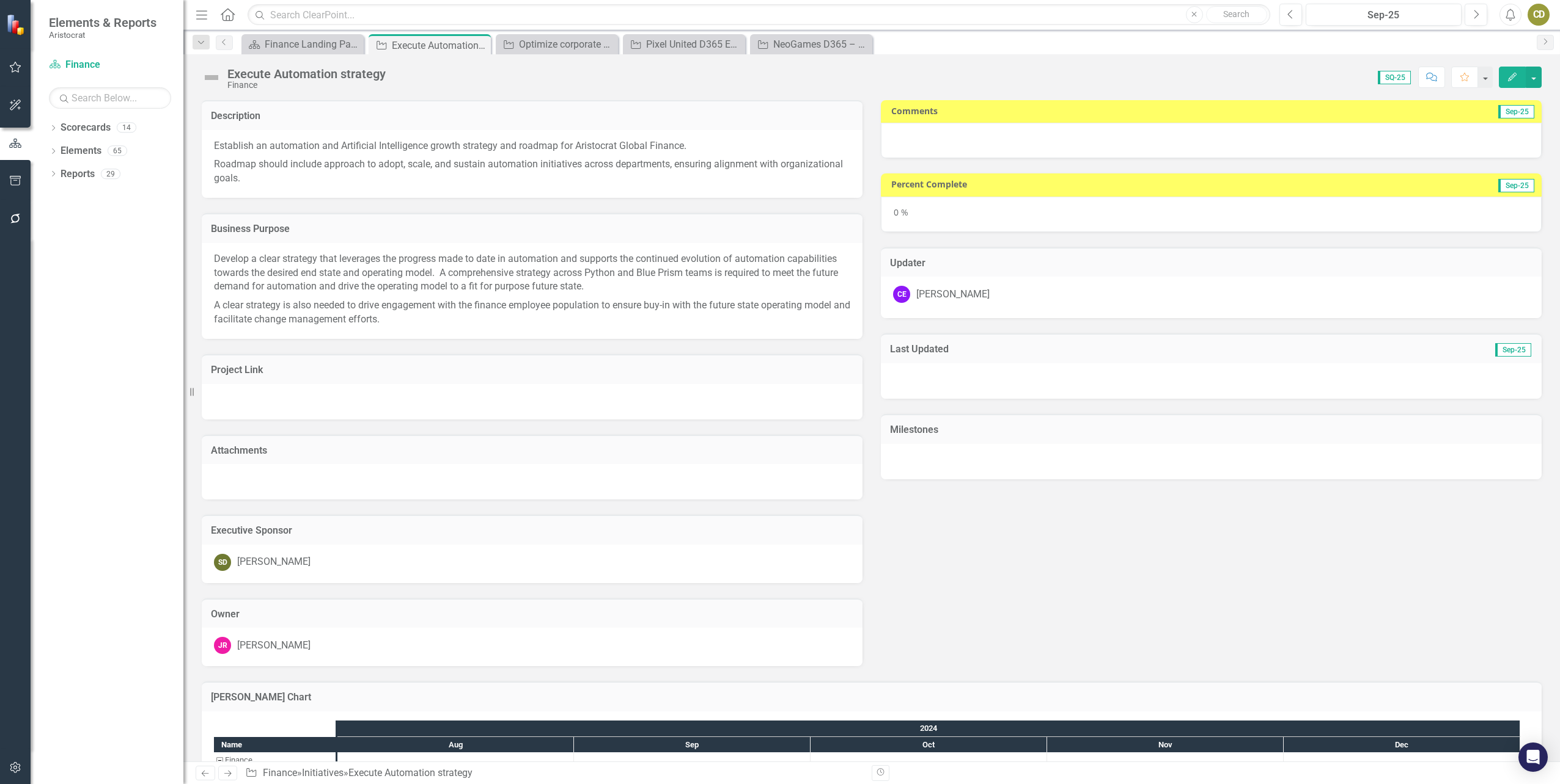
drag, startPoint x: 1344, startPoint y: 397, endPoint x: 1135, endPoint y: 215, distance: 277.1
click at [1135, 215] on div "Comments Sep-25 Percent Complete Sep-25 0 % Updater CE [PERSON_NAME] Last Updat…" at bounding box center [1210, 283] width 679 height 395
click at [605, 45] on icon "Close" at bounding box center [606, 45] width 13 height 10
click at [603, 45] on icon "Close" at bounding box center [606, 45] width 13 height 10
click at [604, 45] on icon "Close" at bounding box center [606, 45] width 13 height 10
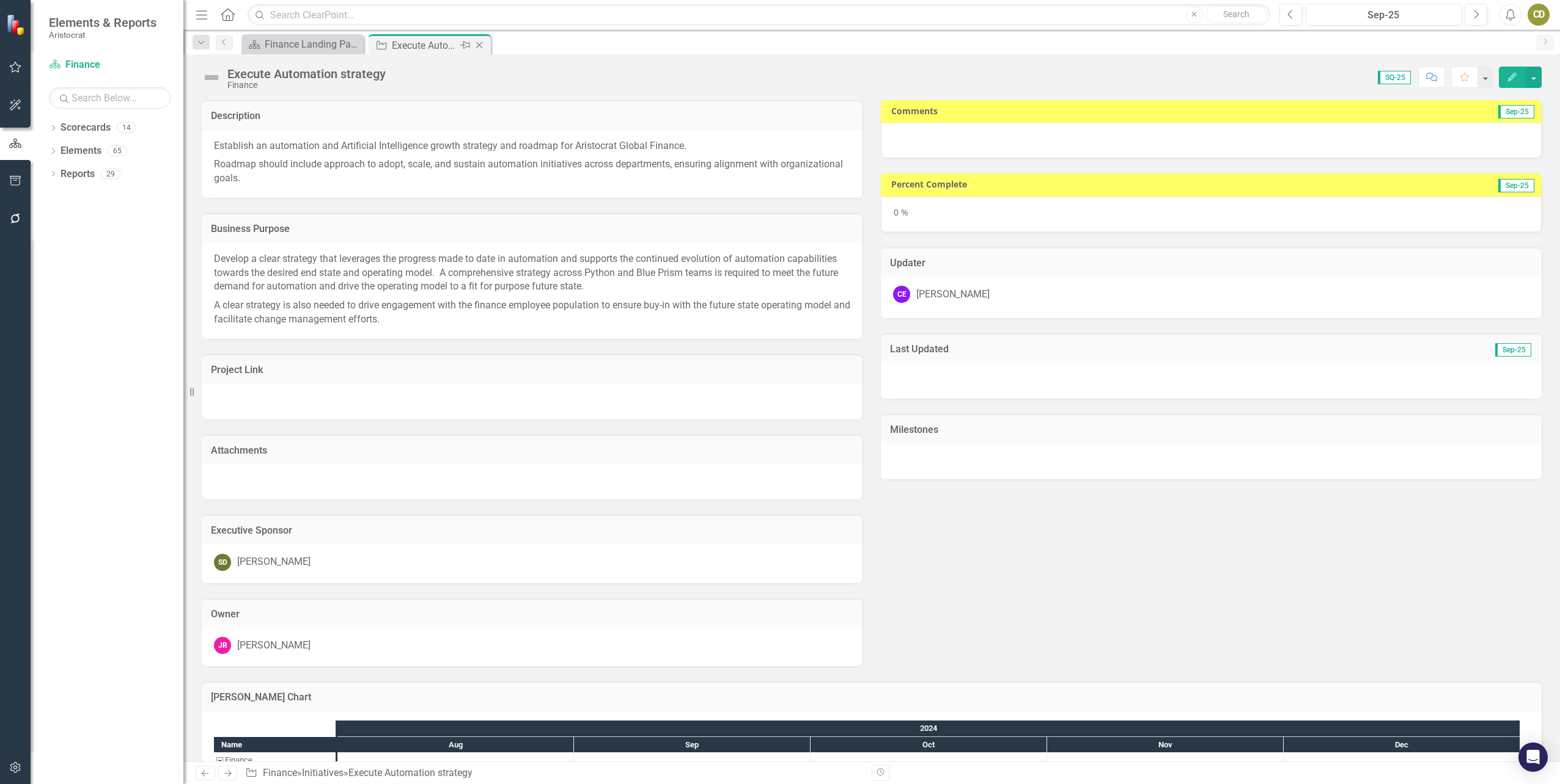
click at [479, 45] on icon at bounding box center [479, 45] width 7 height 7
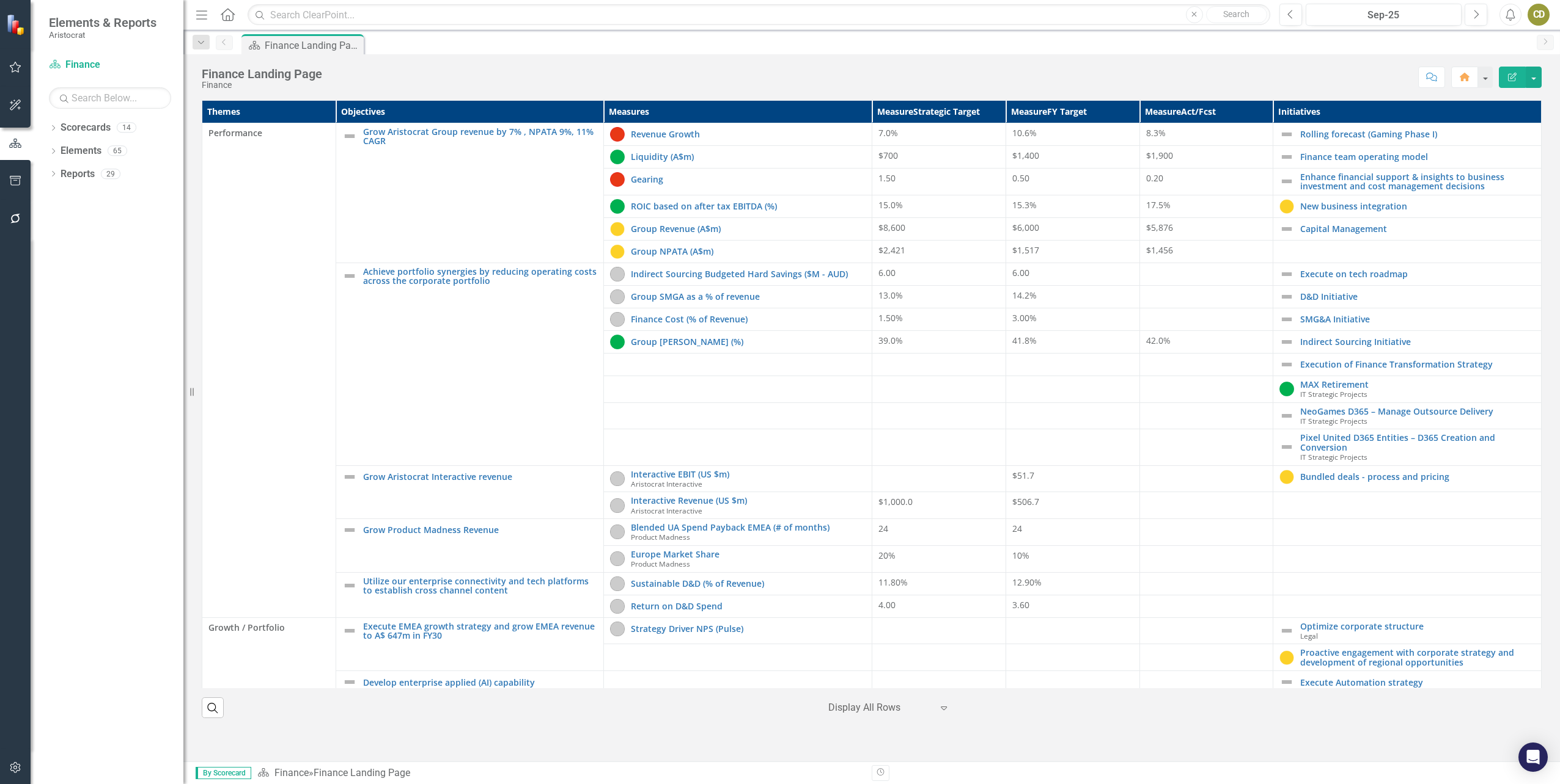
click at [1542, 445] on div "Themes Objectives Measures Measure Strategic Target Measure FY Target Measure A…" at bounding box center [872, 402] width 1359 height 634
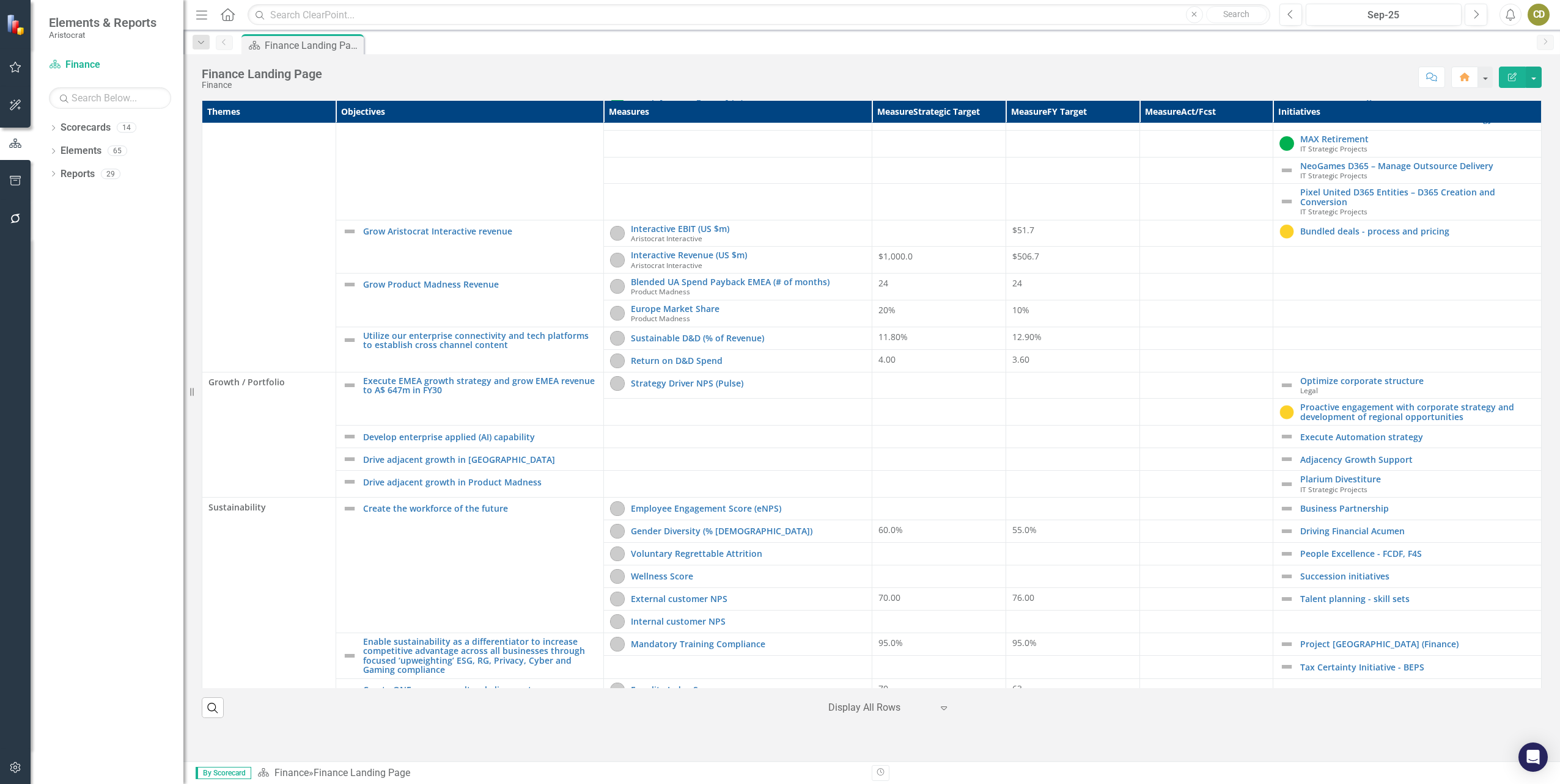
scroll to position [282, 0]
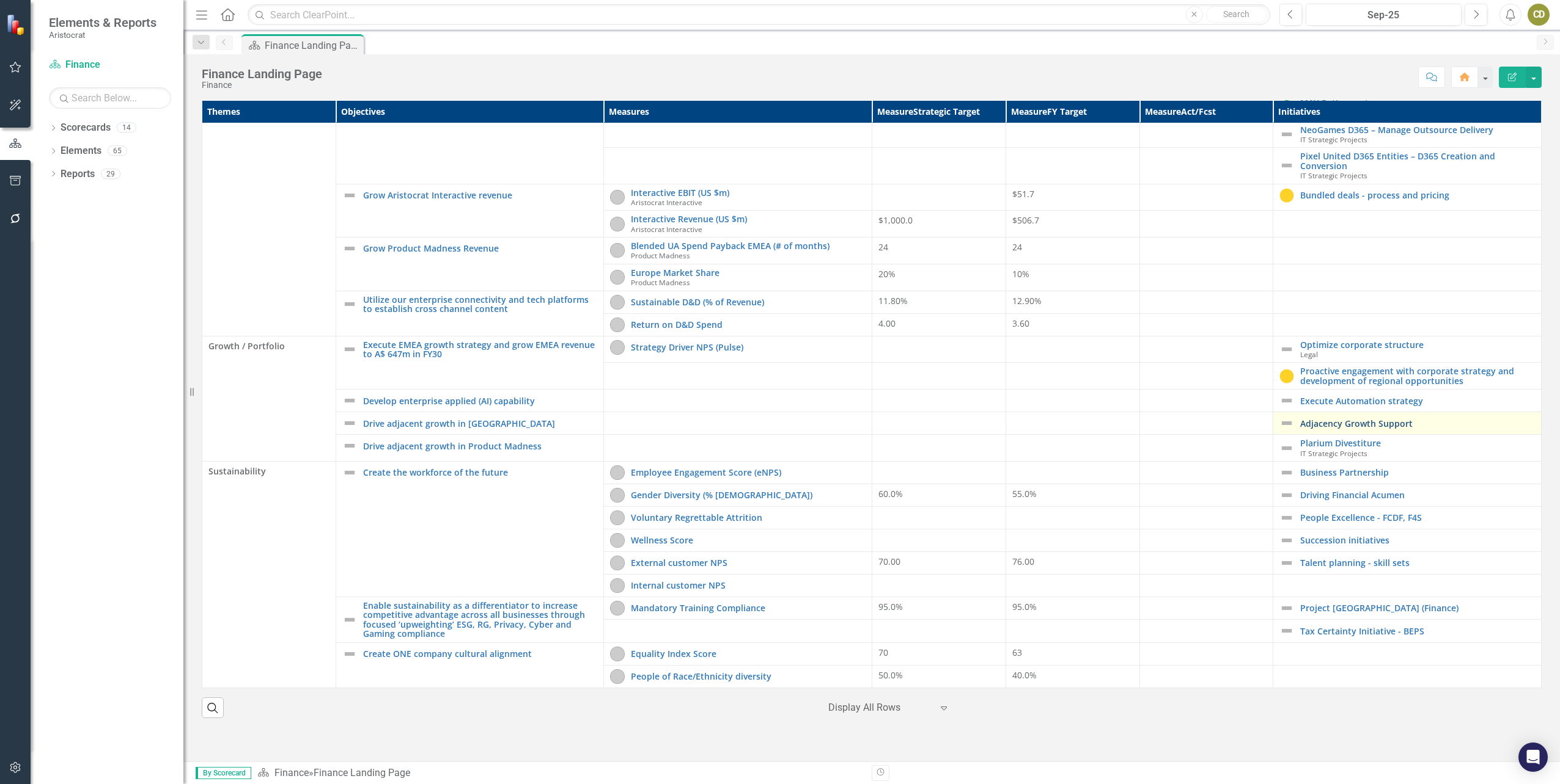
click at [1389, 420] on link "Adjacency Growth Support" at bounding box center [1418, 423] width 234 height 9
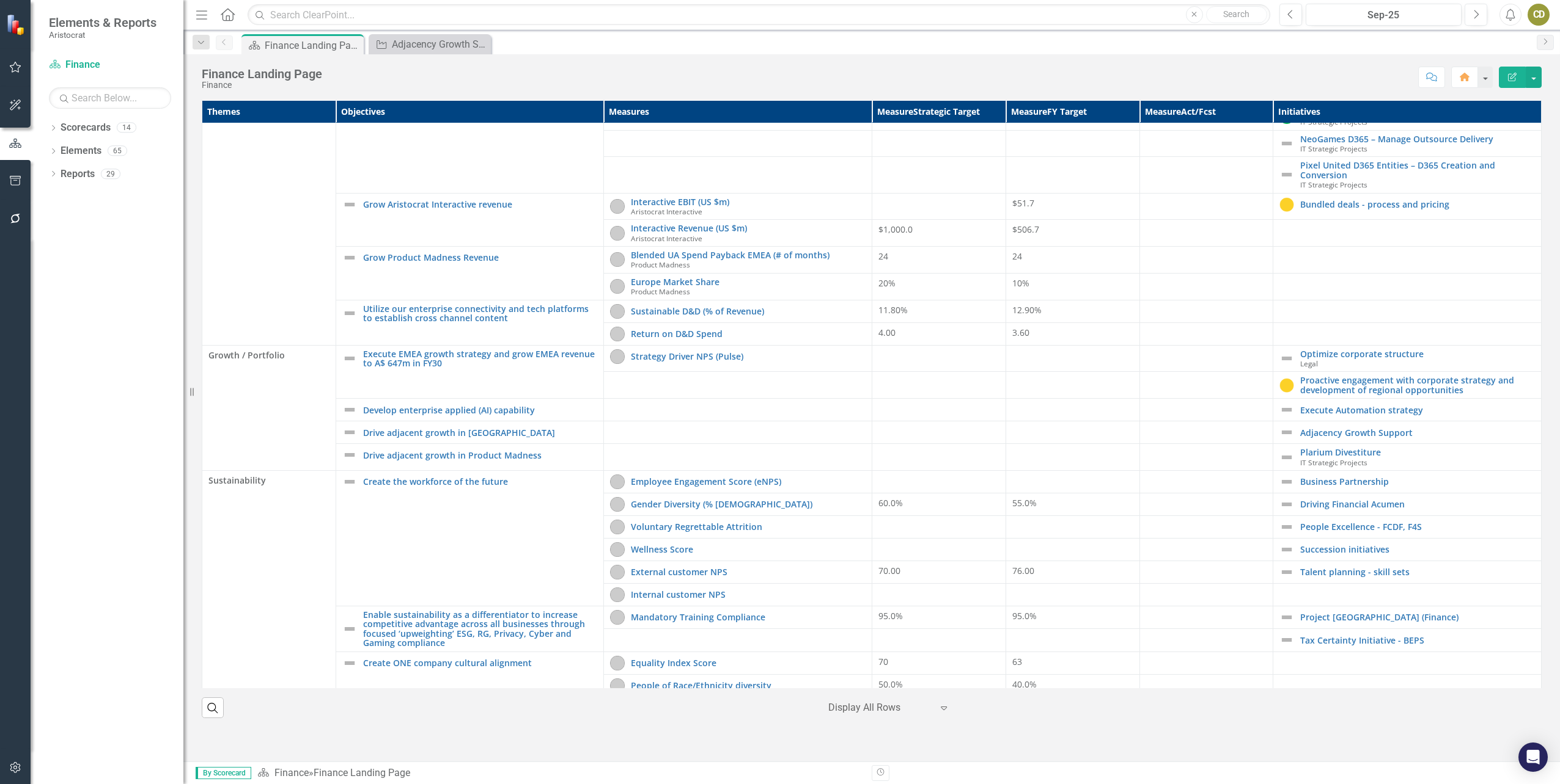
scroll to position [274, 0]
click at [1336, 453] on link "Plarium Divestiture" at bounding box center [1418, 450] width 234 height 9
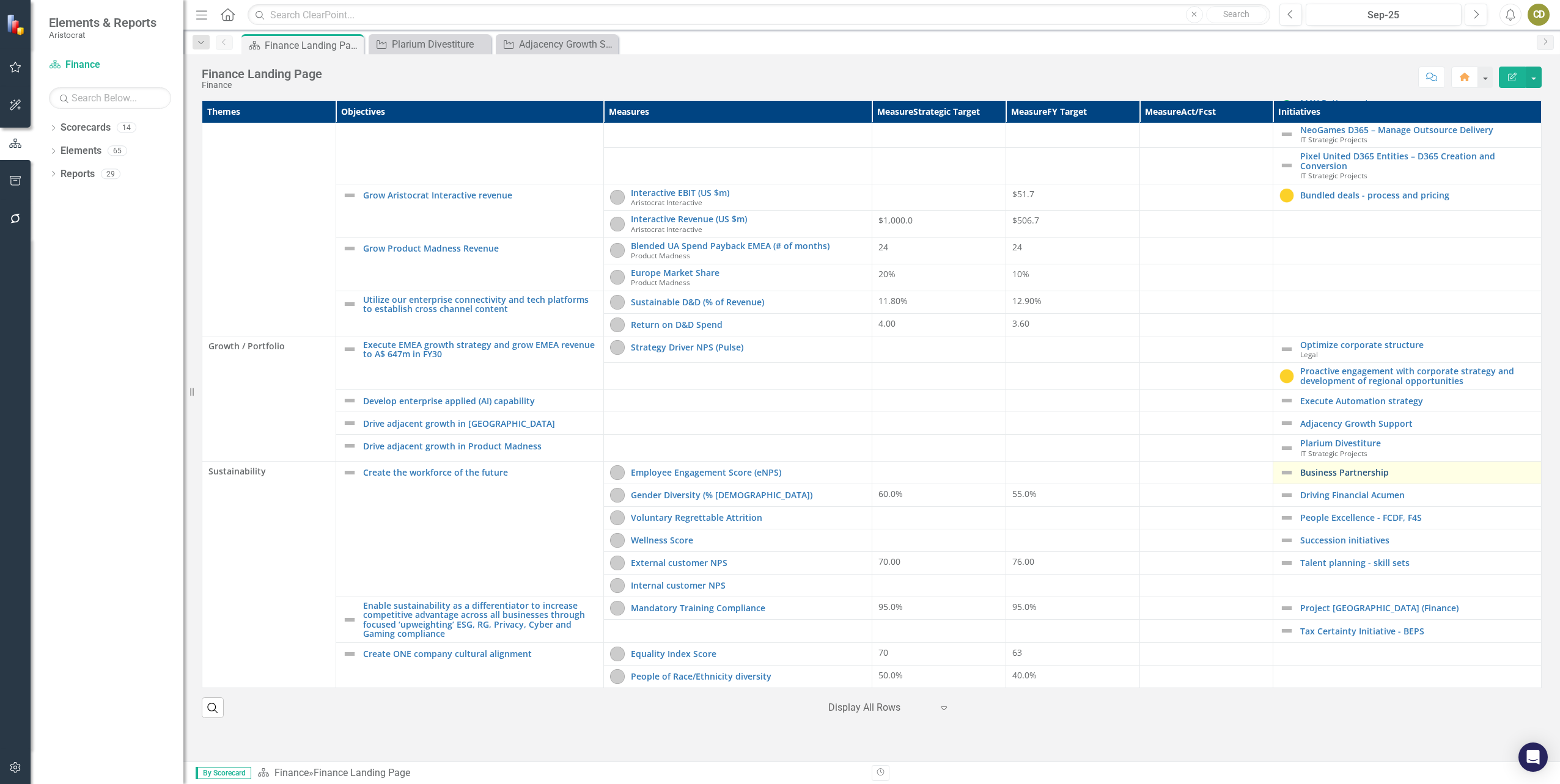
click at [1361, 470] on link "Business Partnership" at bounding box center [1418, 472] width 234 height 9
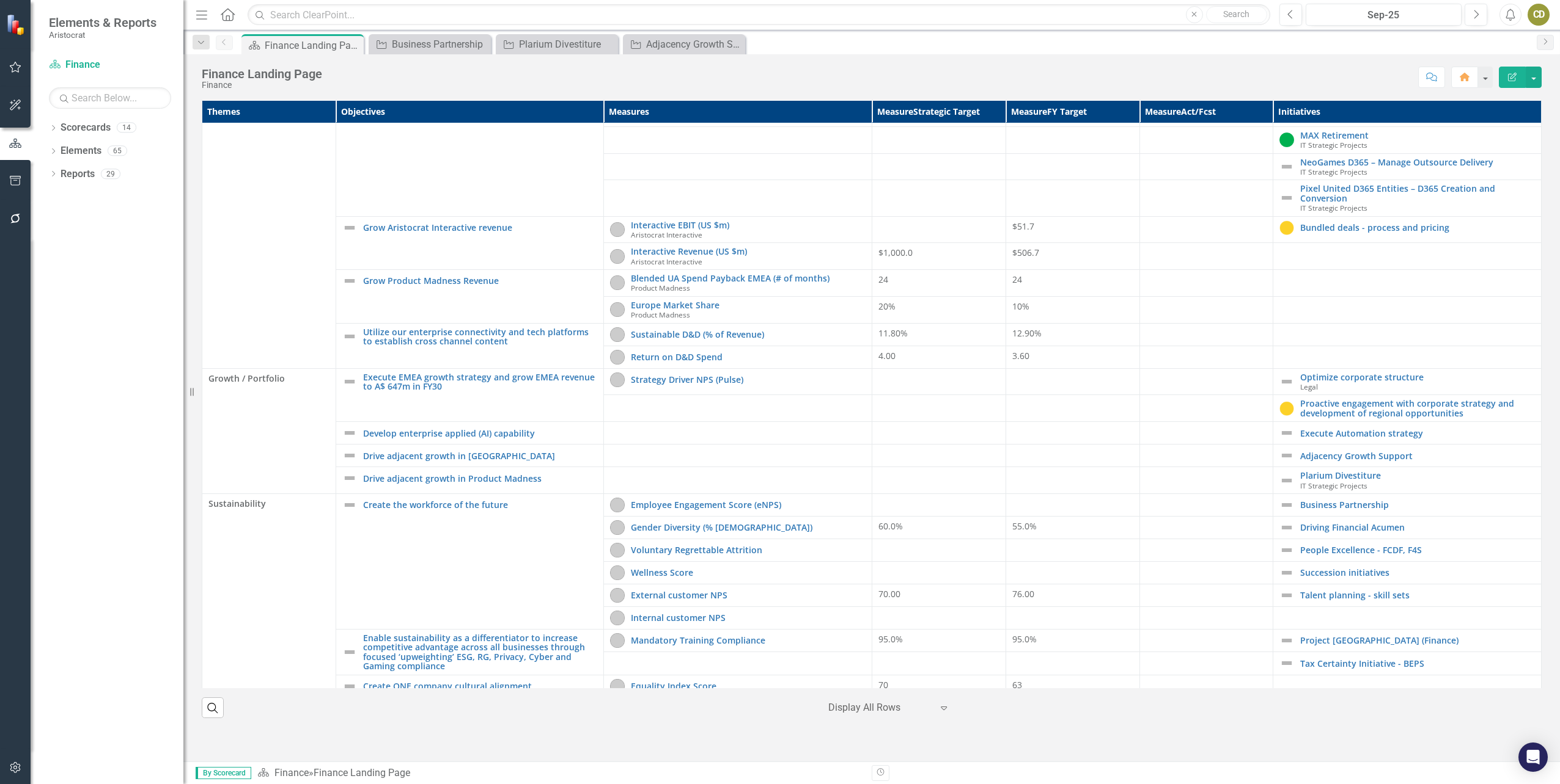
scroll to position [282, 0]
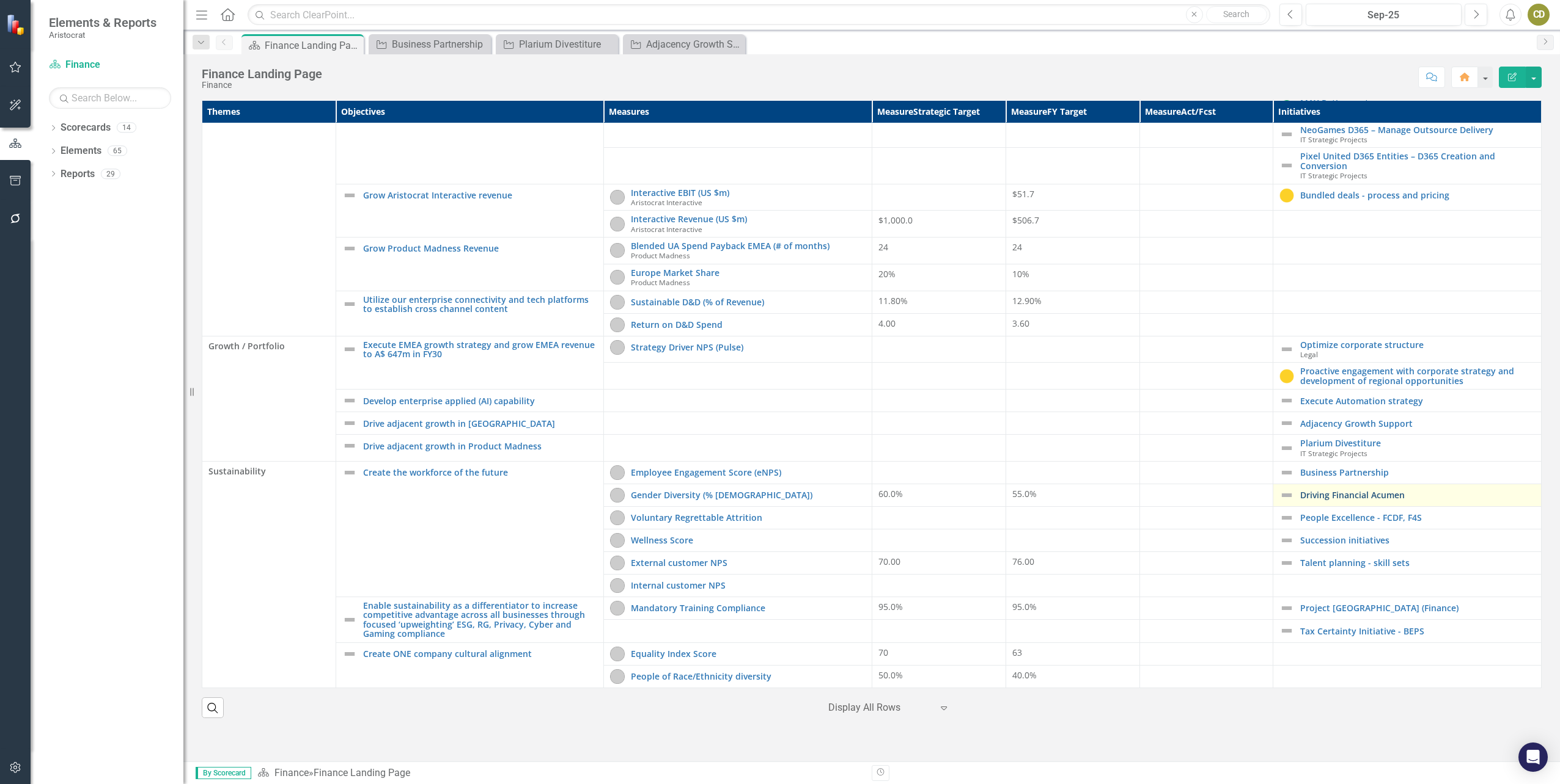
click at [1382, 497] on link "Driving Financial Acumen" at bounding box center [1418, 495] width 234 height 9
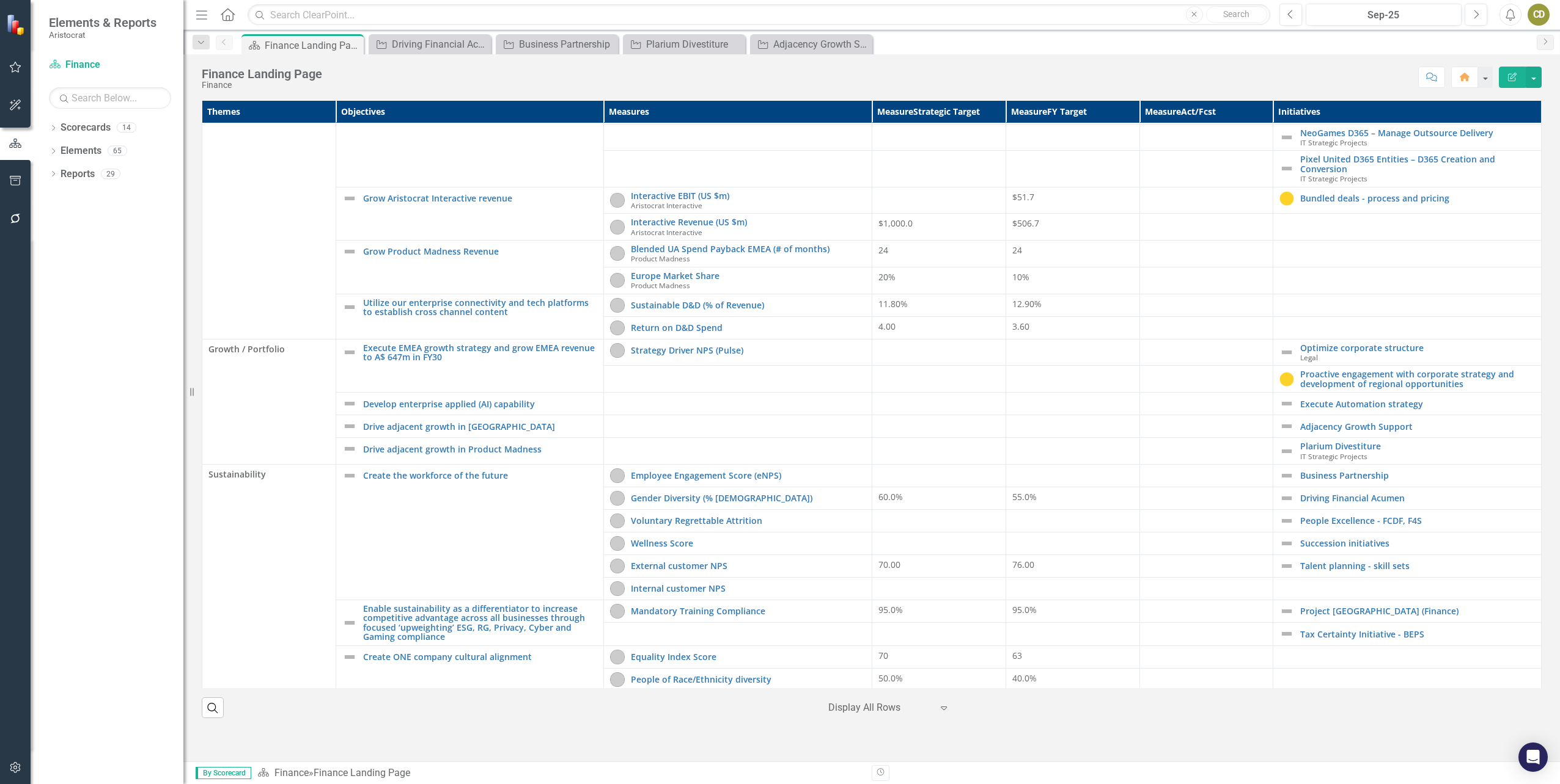
scroll to position [282, 0]
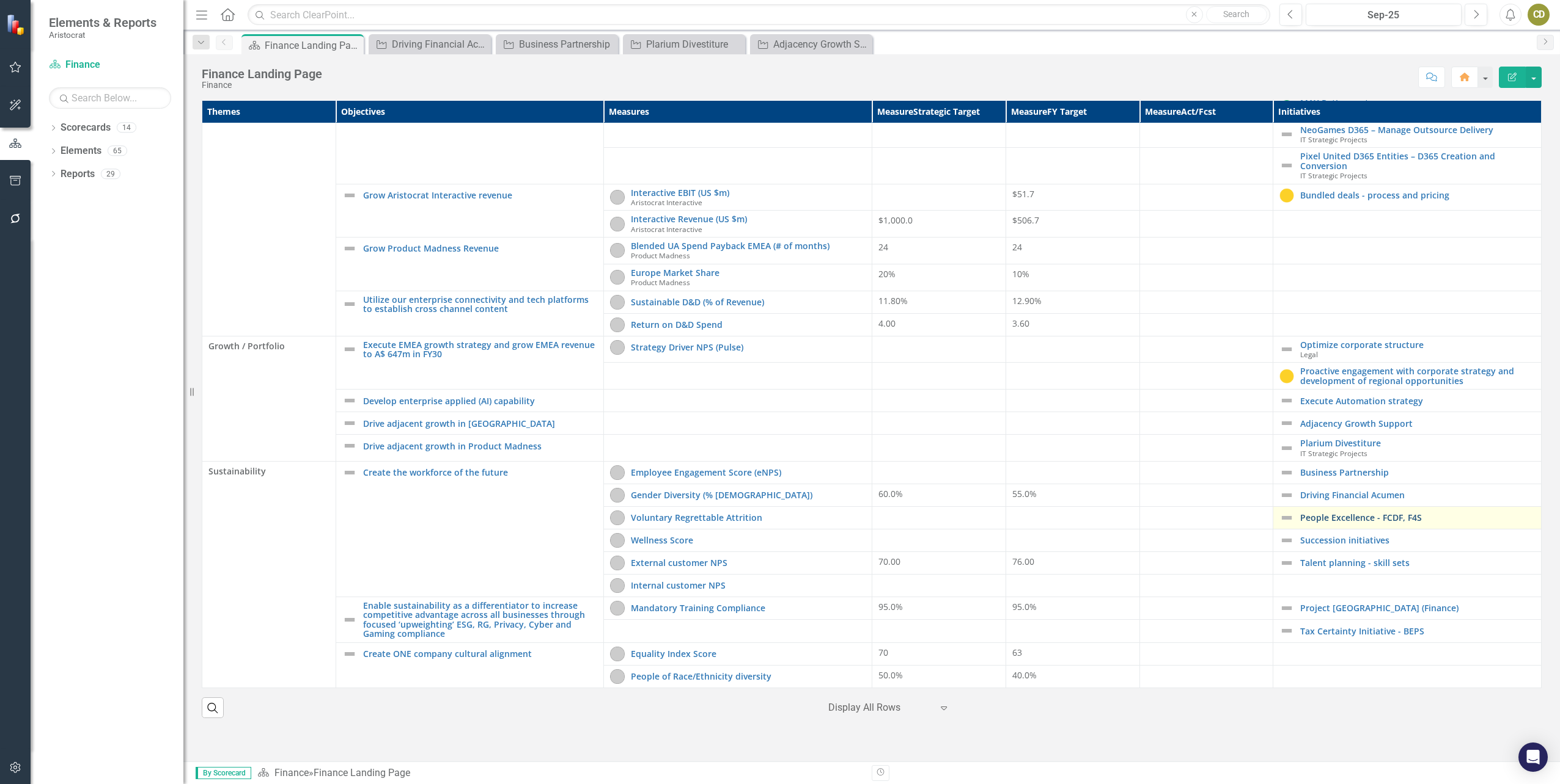
click at [1365, 522] on link "People Excellence - FCDF, F4S" at bounding box center [1418, 517] width 234 height 9
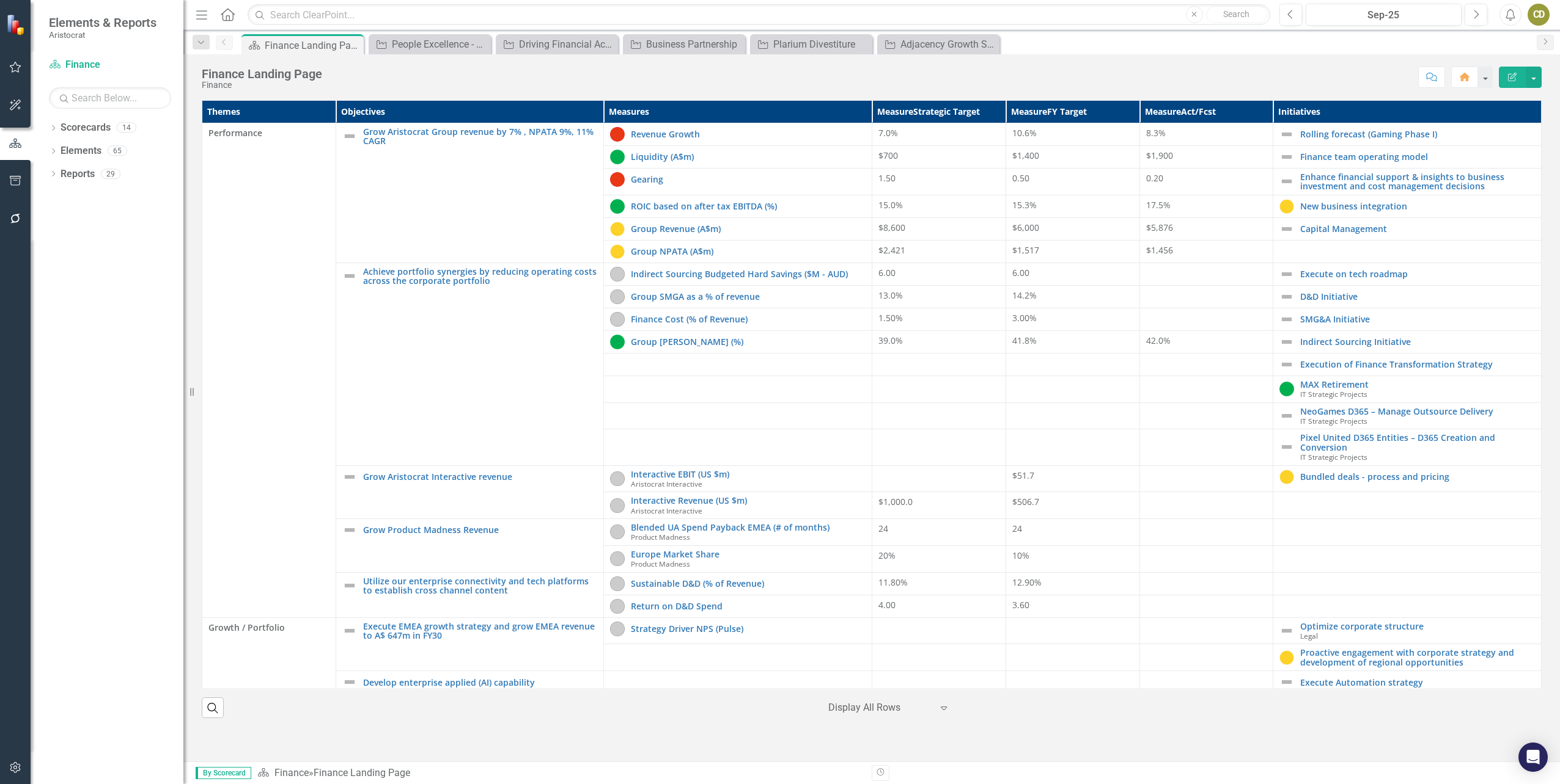
scroll to position [282, 0]
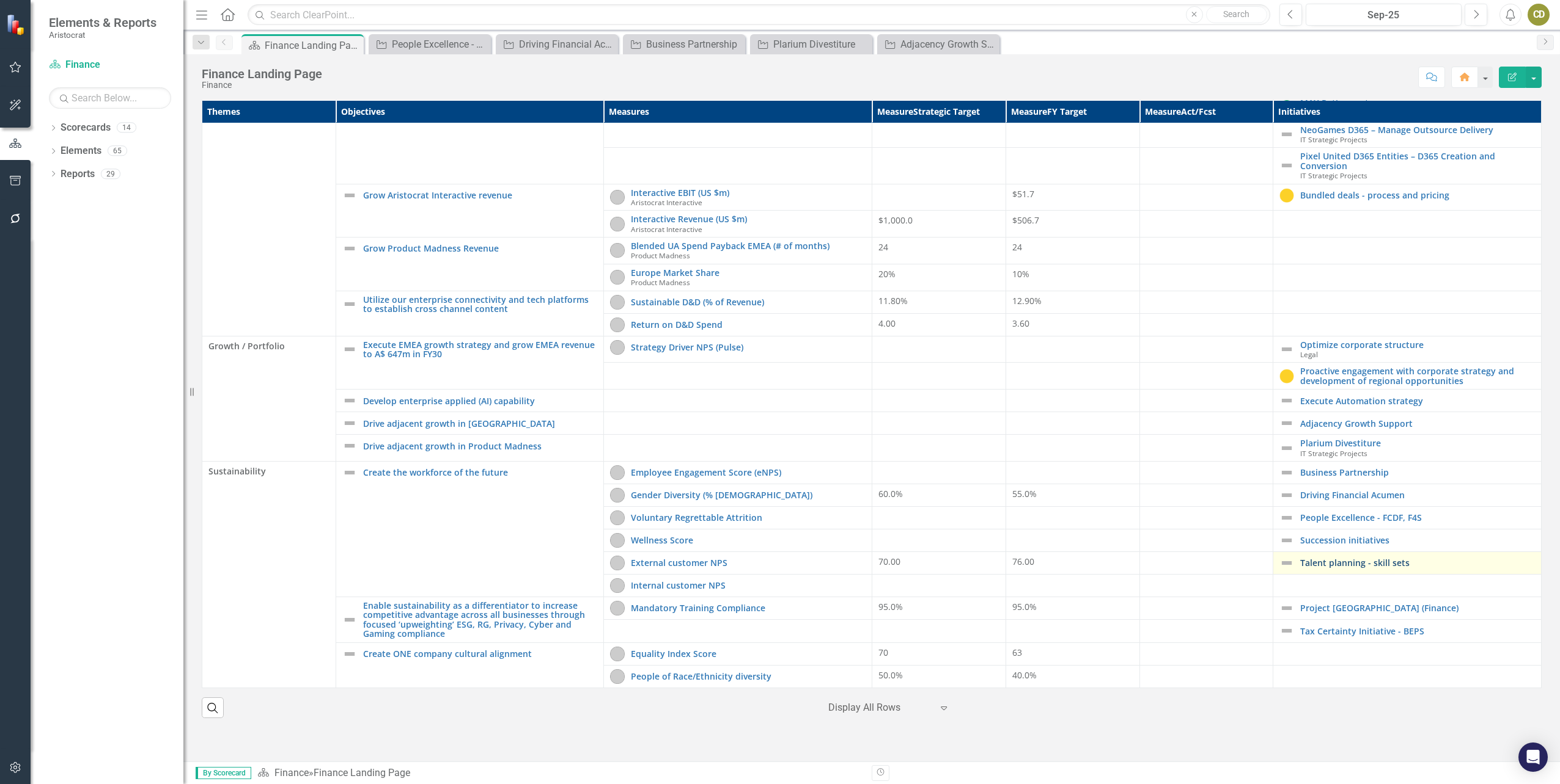
click at [1352, 564] on link "Talent planning - skill sets" at bounding box center [1418, 562] width 234 height 9
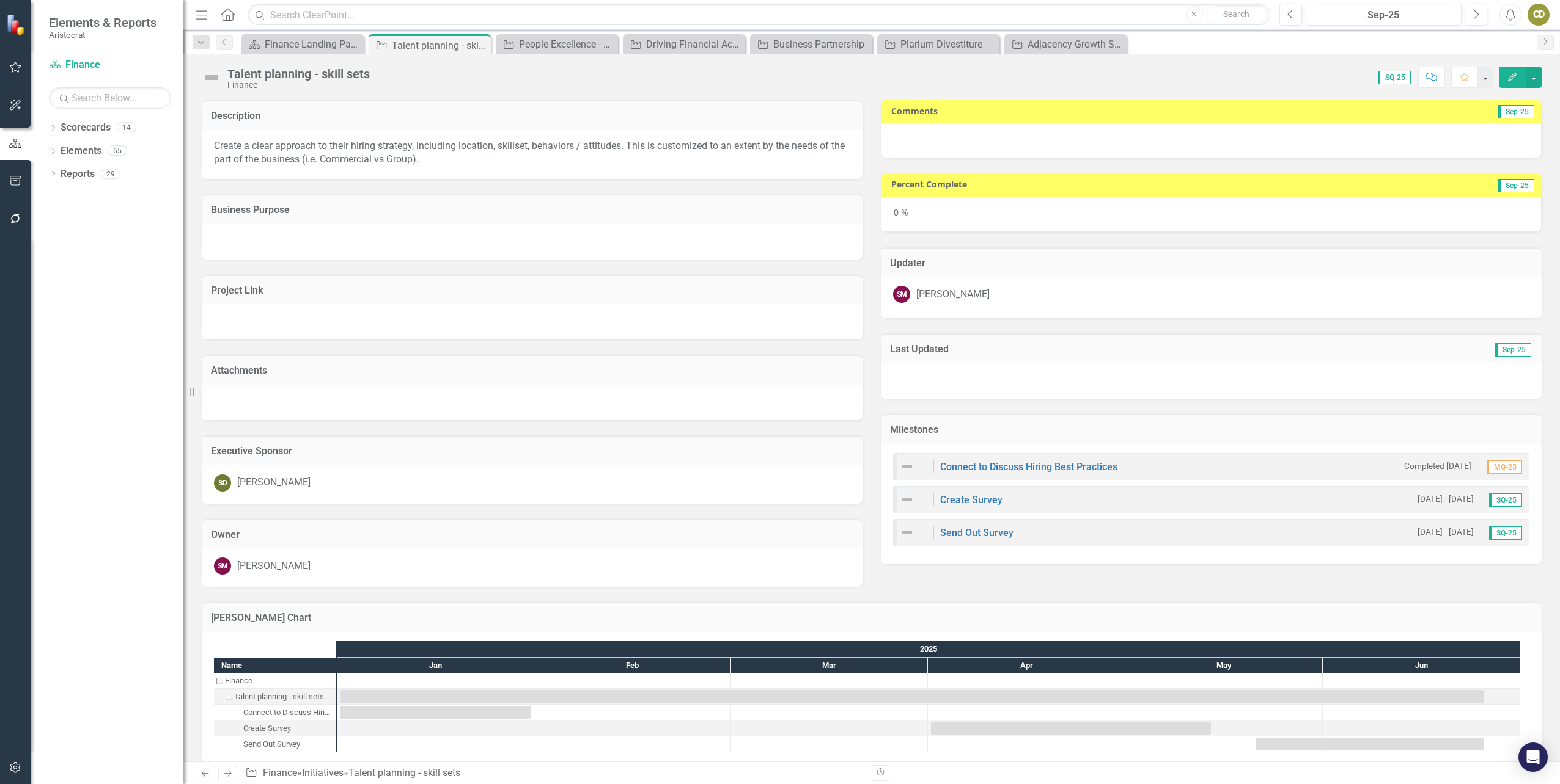
checkbox input "true"
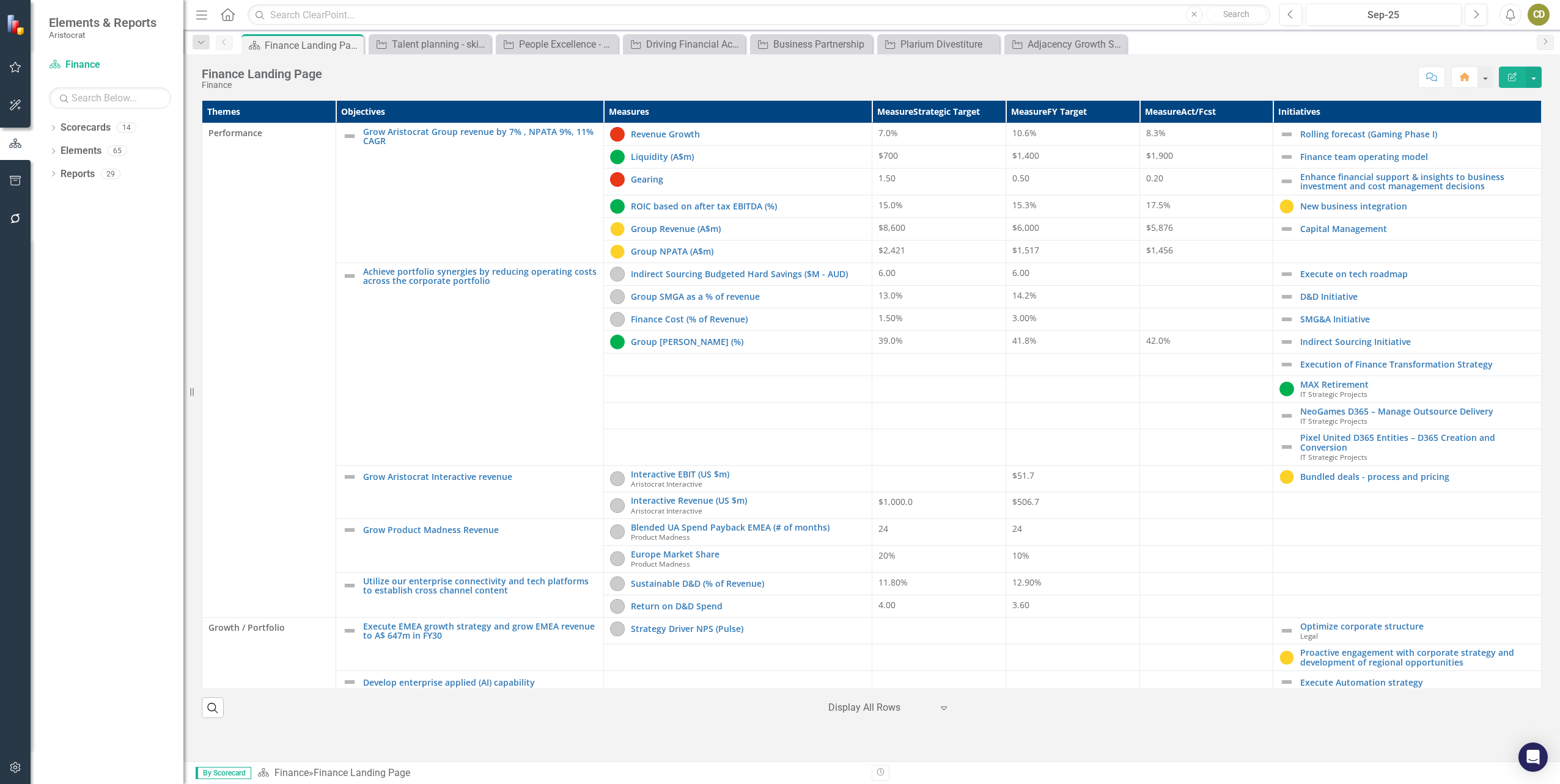
scroll to position [282, 0]
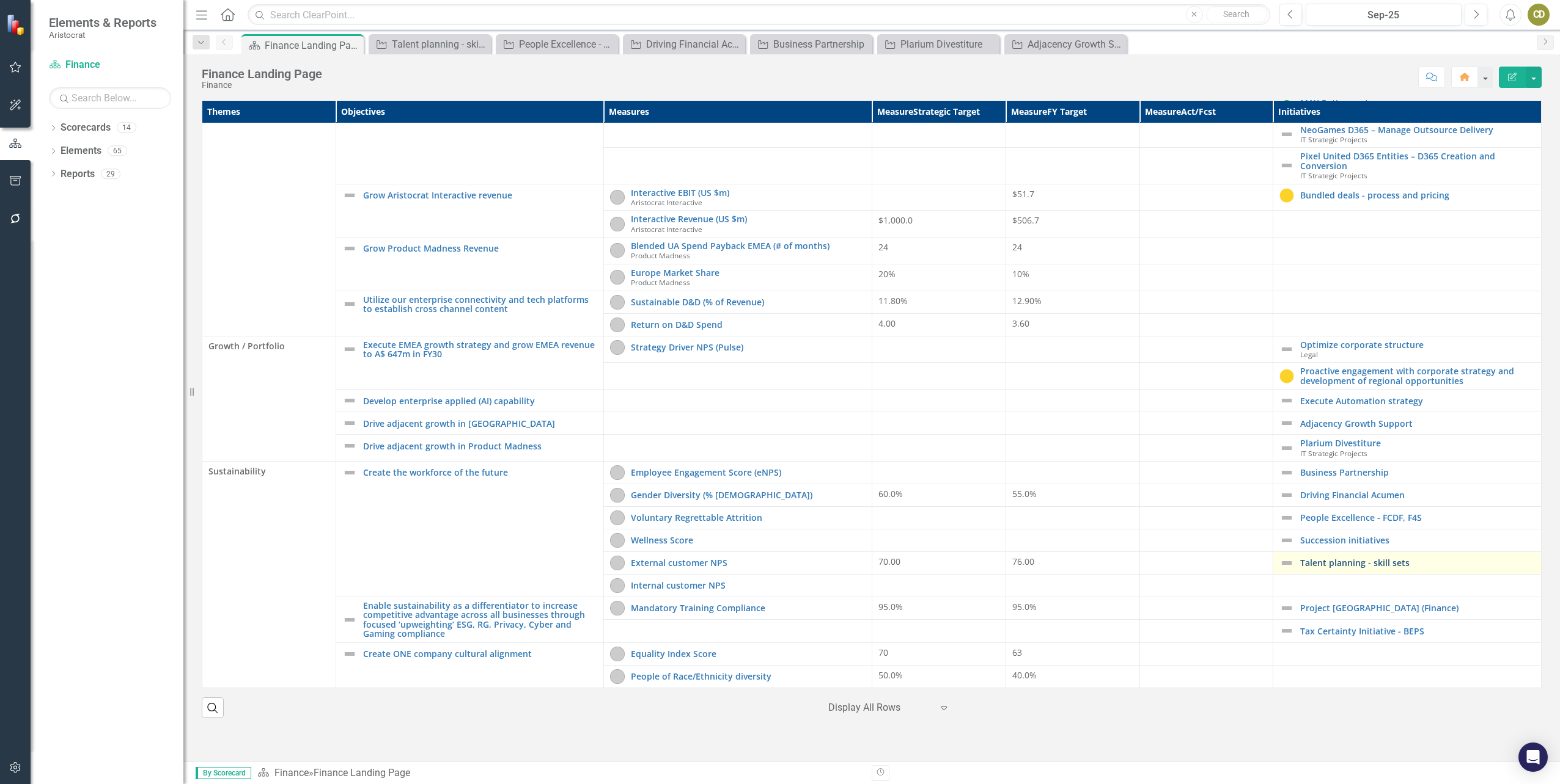
click at [1353, 562] on link "Talent planning - skill sets" at bounding box center [1418, 562] width 234 height 9
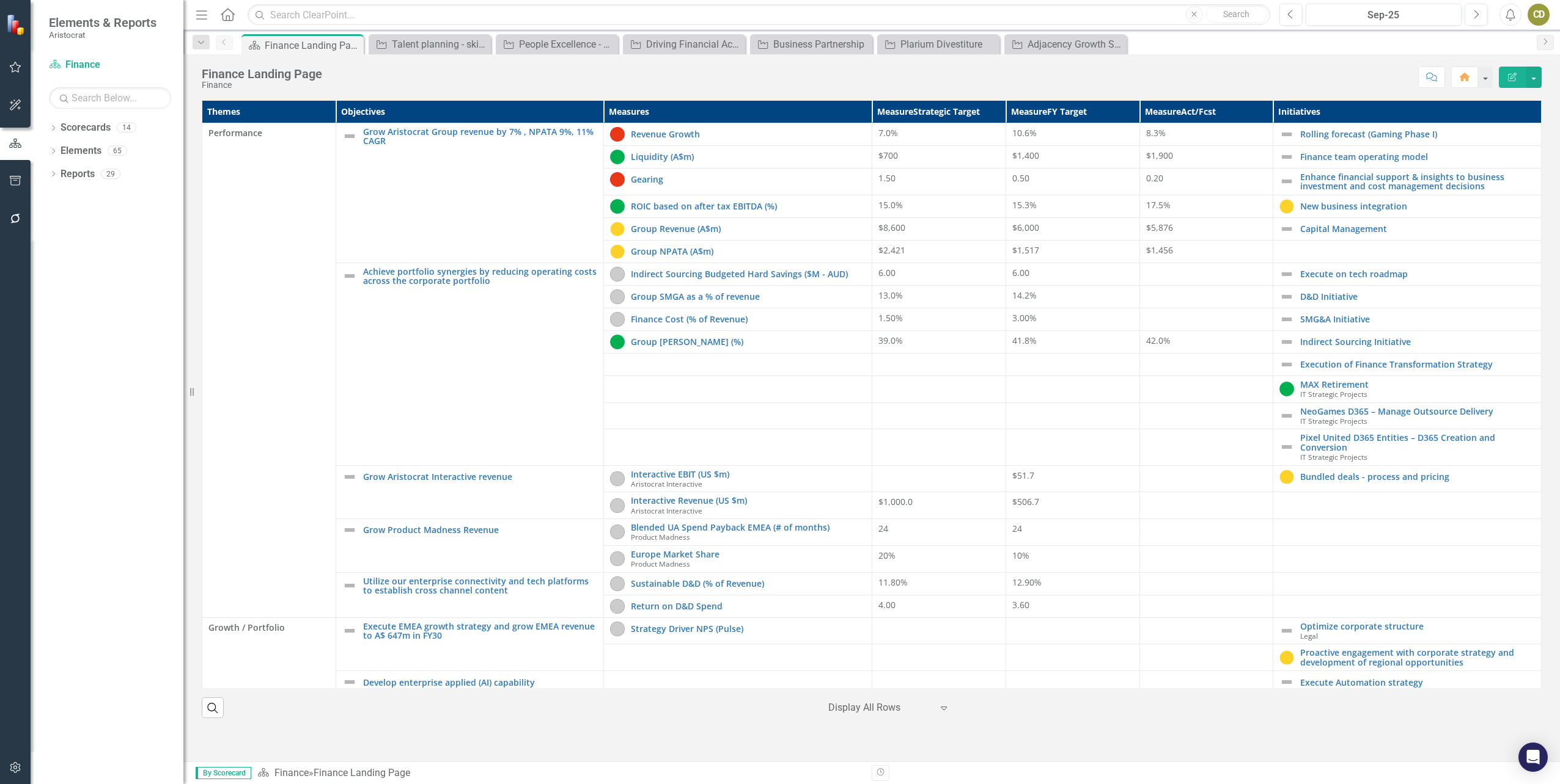
scroll to position [282, 0]
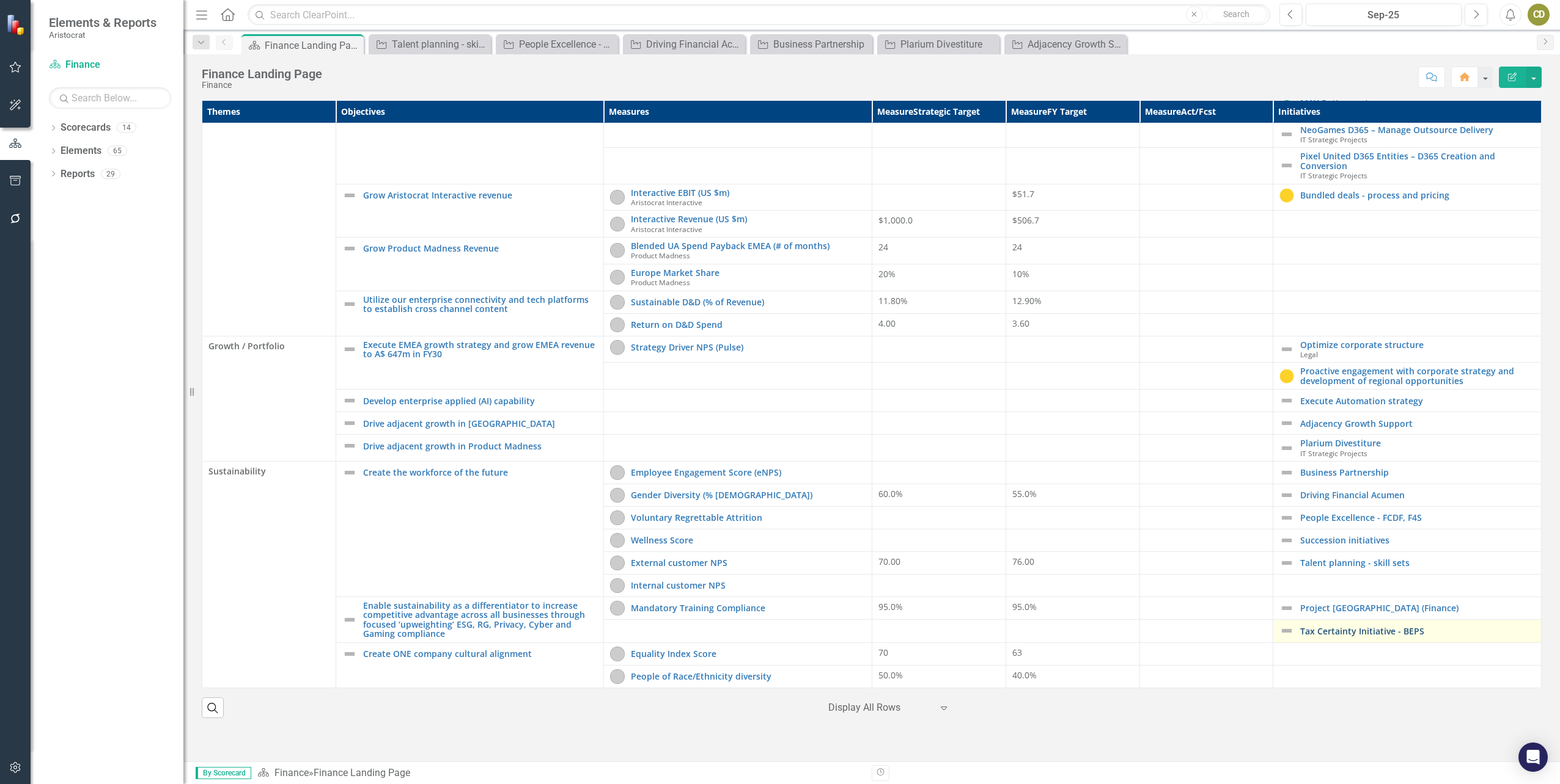
click at [1333, 636] on link "Tax Certainty Initiative - BEPS" at bounding box center [1418, 631] width 234 height 9
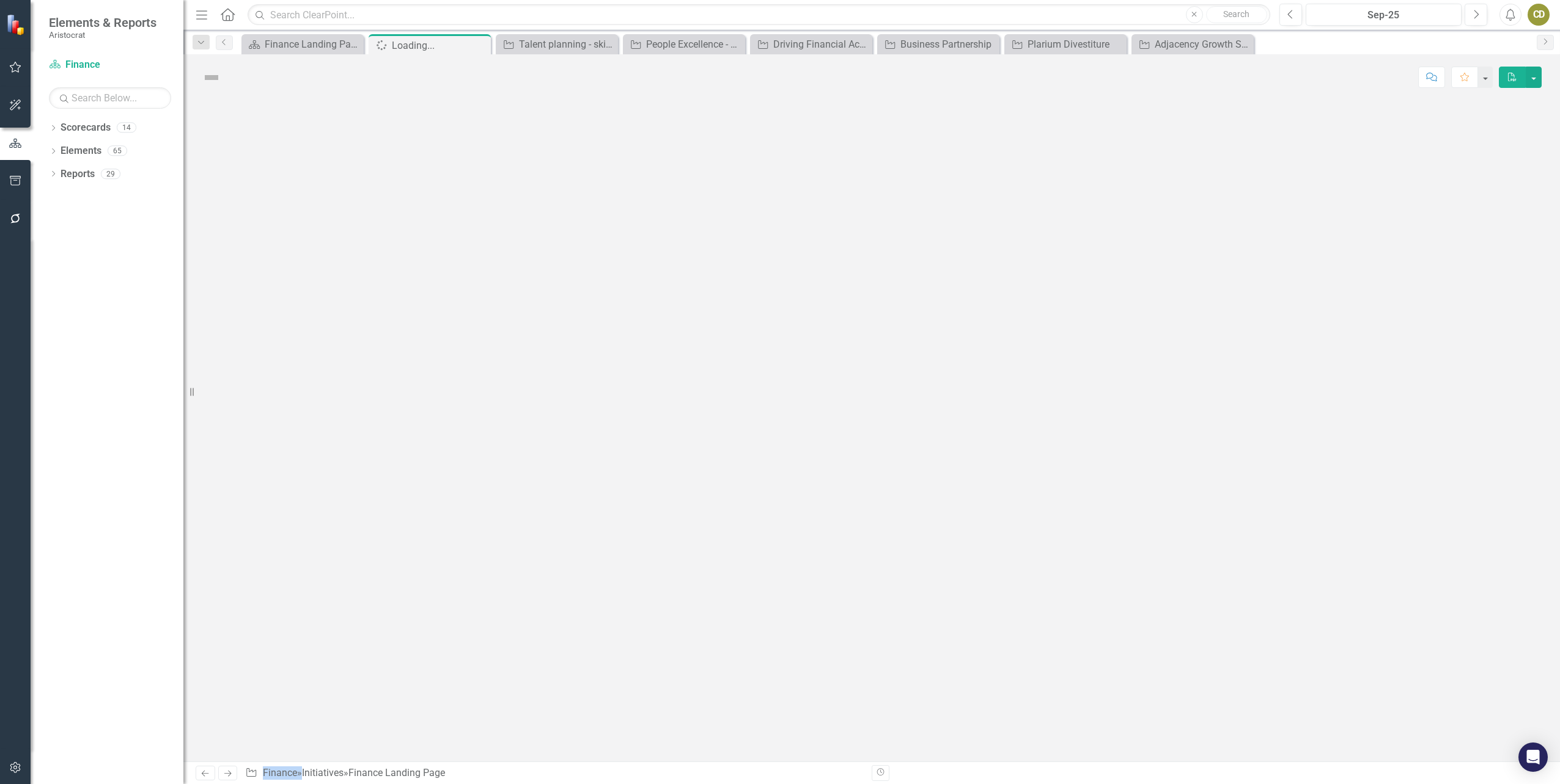
click at [1333, 637] on div at bounding box center [871, 432] width 1376 height 662
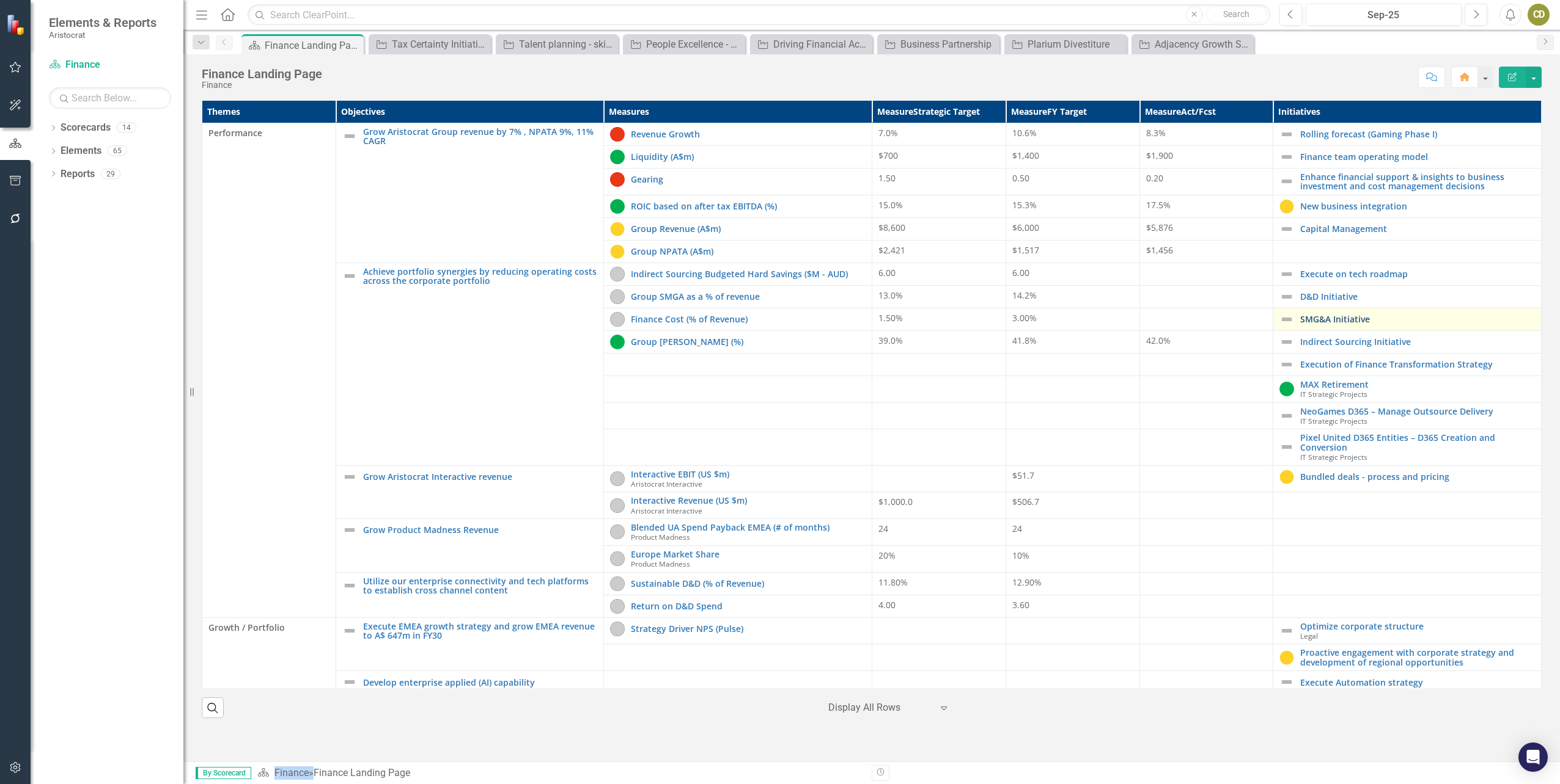
click at [1337, 318] on link "SMG&A Initiative" at bounding box center [1418, 318] width 234 height 9
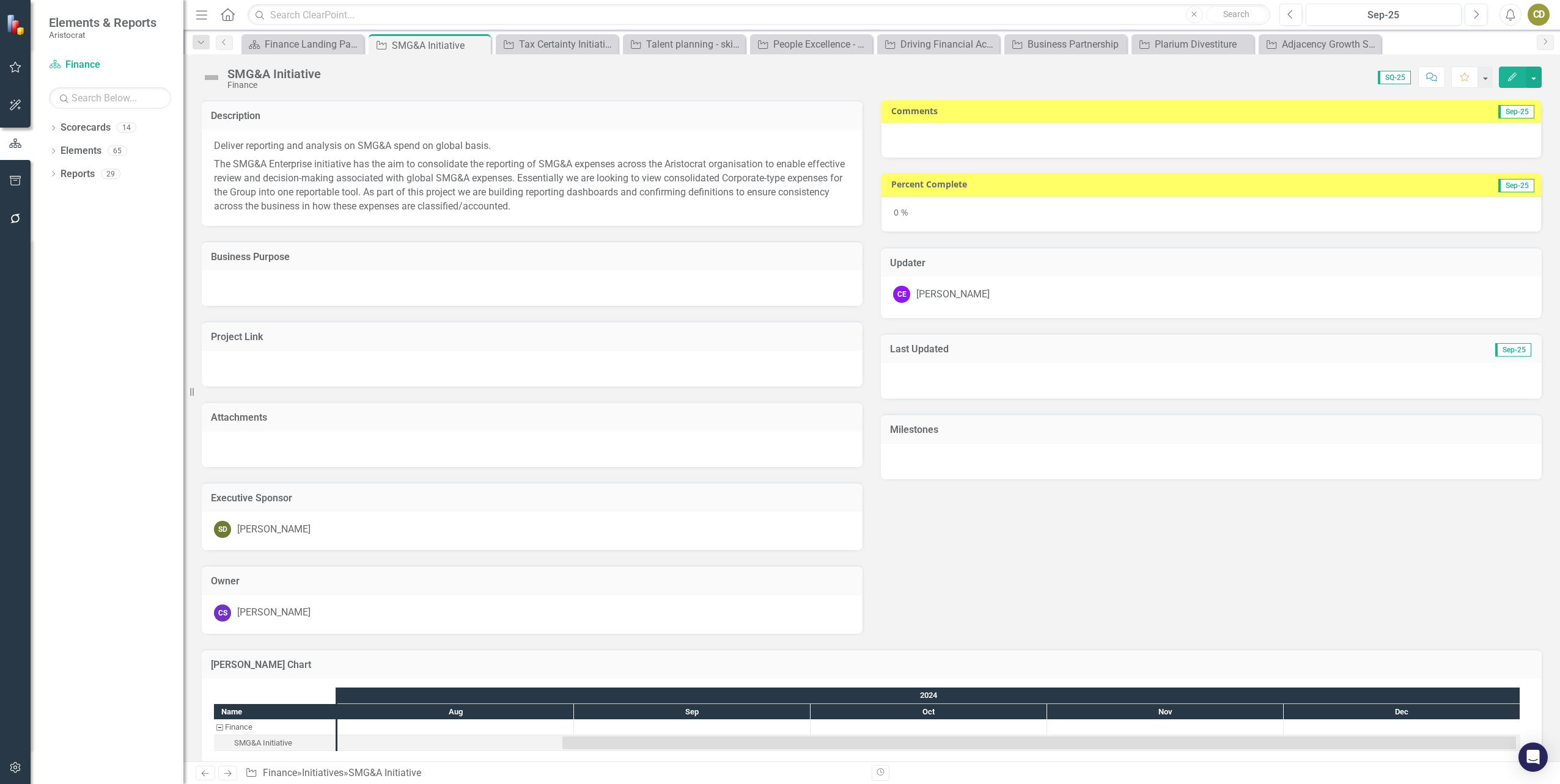
click at [659, 187] on p "The SMG&A Enterprise initiative has the aim to consolidate the reporting of SMG…" at bounding box center [532, 184] width 636 height 58
click at [1296, 17] on button "Previous" at bounding box center [1290, 15] width 22 height 22
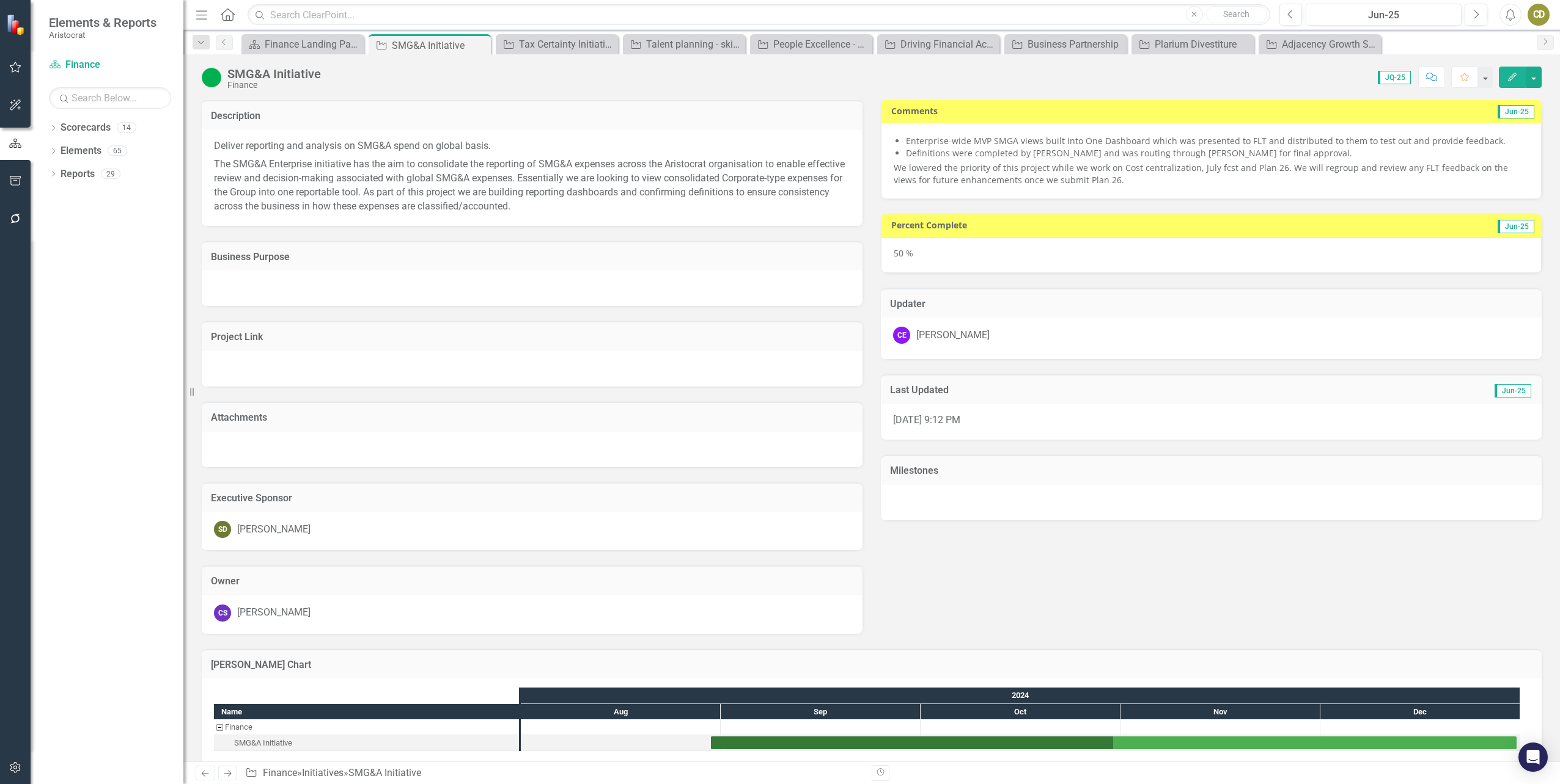
click at [1103, 179] on p "We lowered the priority of this project while we work on Cost centralization, J…" at bounding box center [1211, 173] width 635 height 24
click at [1101, 179] on p "We lowered the priority of this project while we work on Cost centralization, J…" at bounding box center [1211, 173] width 635 height 24
drag, startPoint x: 1100, startPoint y: 182, endPoint x: 1119, endPoint y: 168, distance: 23.6
click at [1119, 168] on p "We lowered the priority of this project while we work on Cost centralization, J…" at bounding box center [1211, 173] width 635 height 24
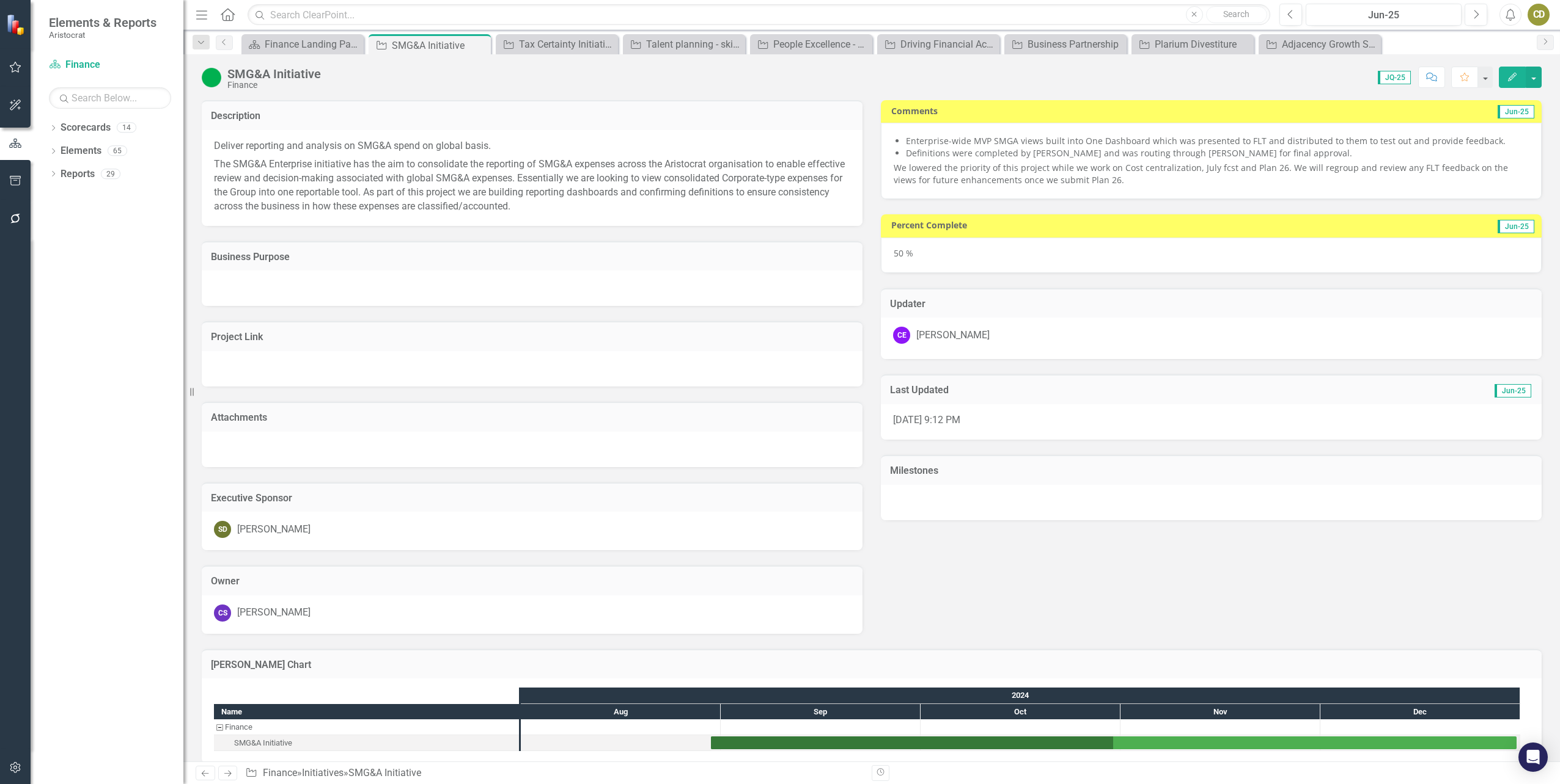
drag, startPoint x: 1096, startPoint y: 179, endPoint x: 982, endPoint y: 162, distance: 115.3
click at [982, 162] on p "We lowered the priority of this project while we work on Cost centralization, J…" at bounding box center [1211, 173] width 635 height 24
drag, startPoint x: 902, startPoint y: 135, endPoint x: 920, endPoint y: 165, distance: 35.0
click at [920, 165] on div "Enterprise-wide MVP SMGA views built into One Dashboard which was presented to …" at bounding box center [1211, 160] width 635 height 51
drag, startPoint x: 1088, startPoint y: 178, endPoint x: 991, endPoint y: 164, distance: 98.0
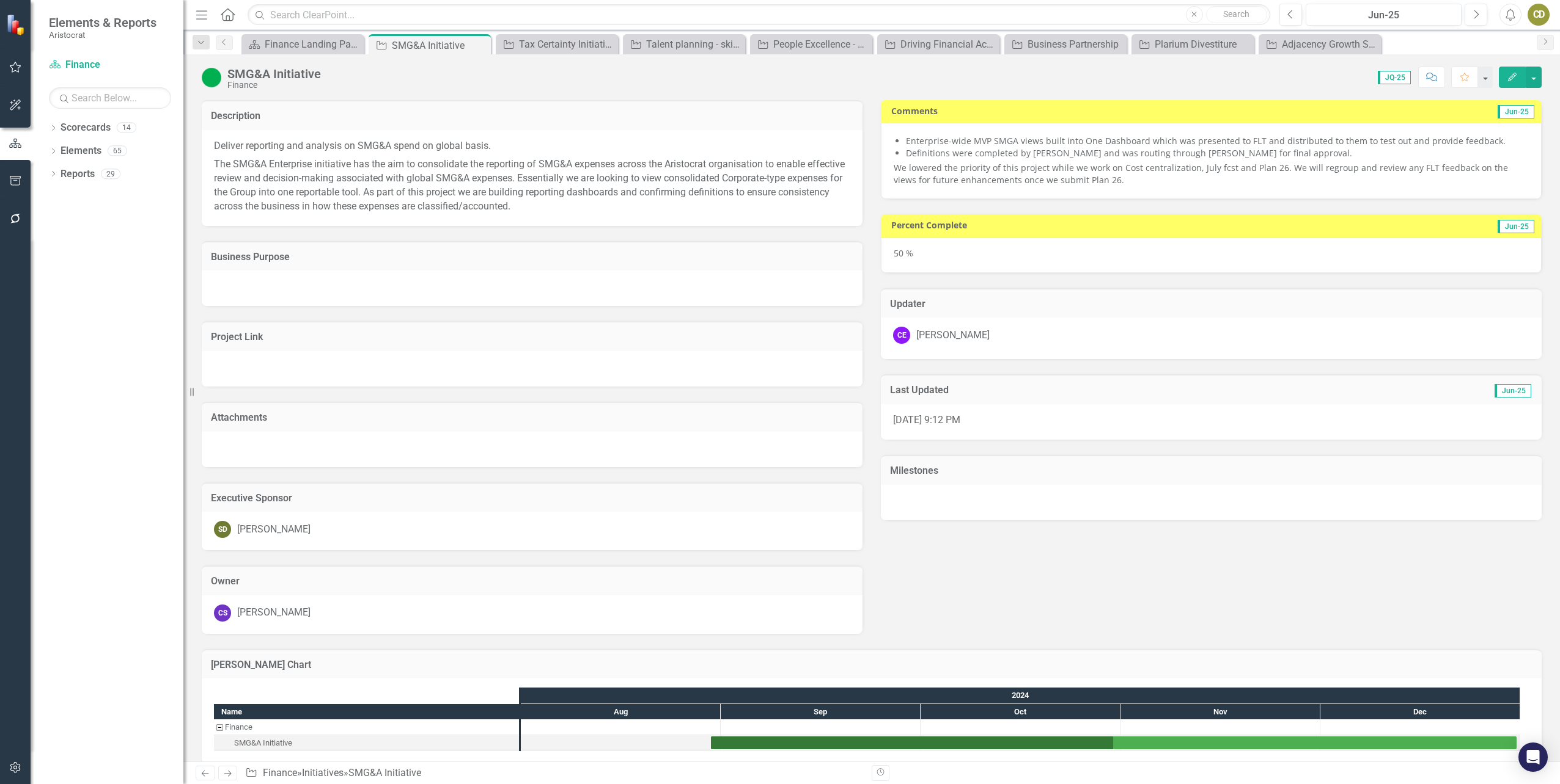
click at [991, 164] on p "We lowered the priority of this project while we work on Cost centralization, J…" at bounding box center [1211, 173] width 635 height 24
click at [1128, 158] on span "Definitions were completed by [PERSON_NAME] and was routing through [PERSON_NAM…" at bounding box center [1128, 153] width 446 height 12
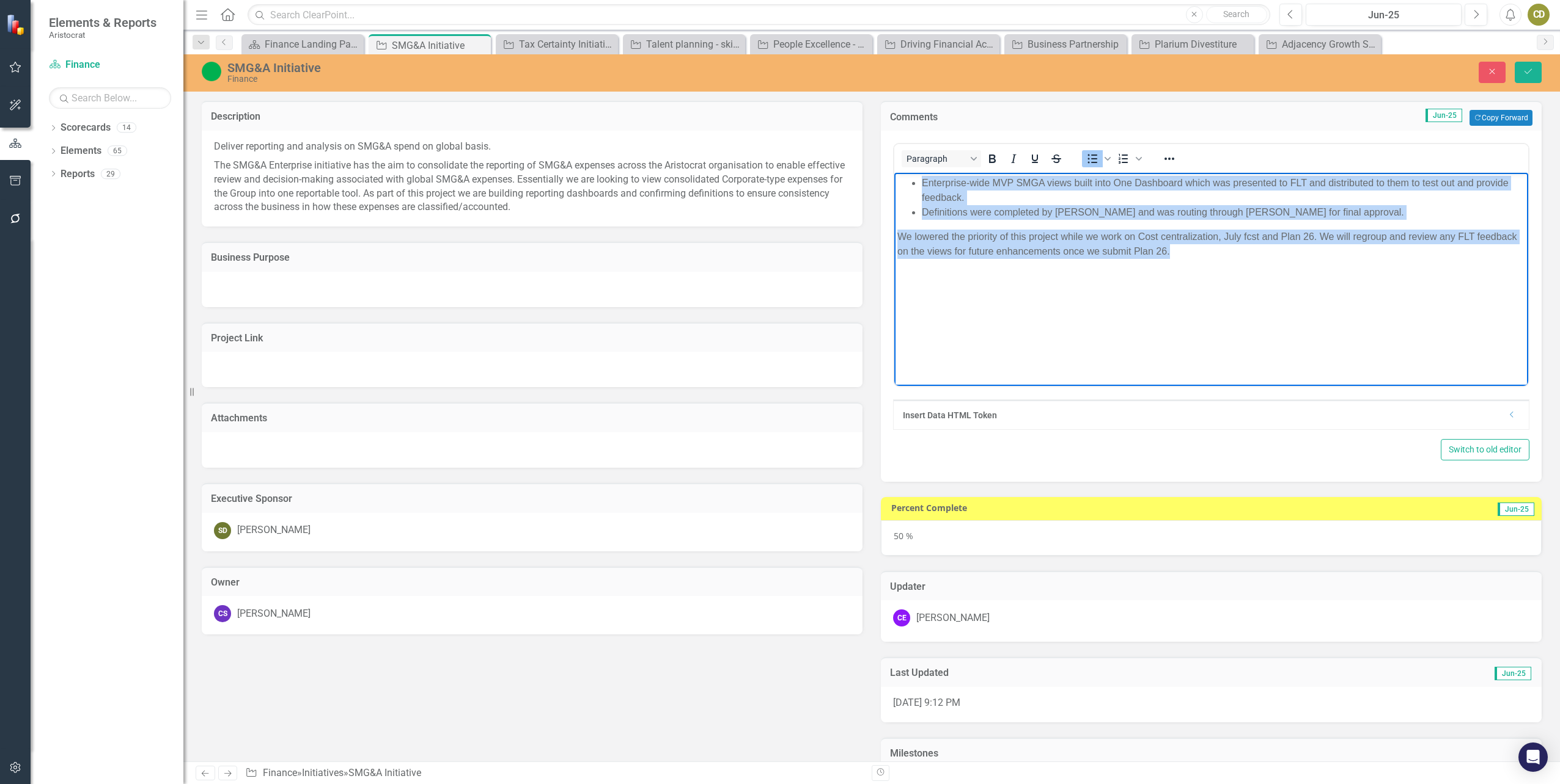
drag, startPoint x: 1199, startPoint y: 248, endPoint x: 916, endPoint y: 183, distance: 290.4
click at [916, 183] on body "Enterprise-wide MVP SMGA views built into One Dashboard which was presented to …" at bounding box center [1210, 264] width 634 height 183
copy body "Enterprise-wide MVP SMGA views built into One Dashboard which was presented to …"
click at [1137, 337] on body "Enterprise-wide MVP SMGA views built into One Dashboard which was presented to …" at bounding box center [1210, 264] width 634 height 183
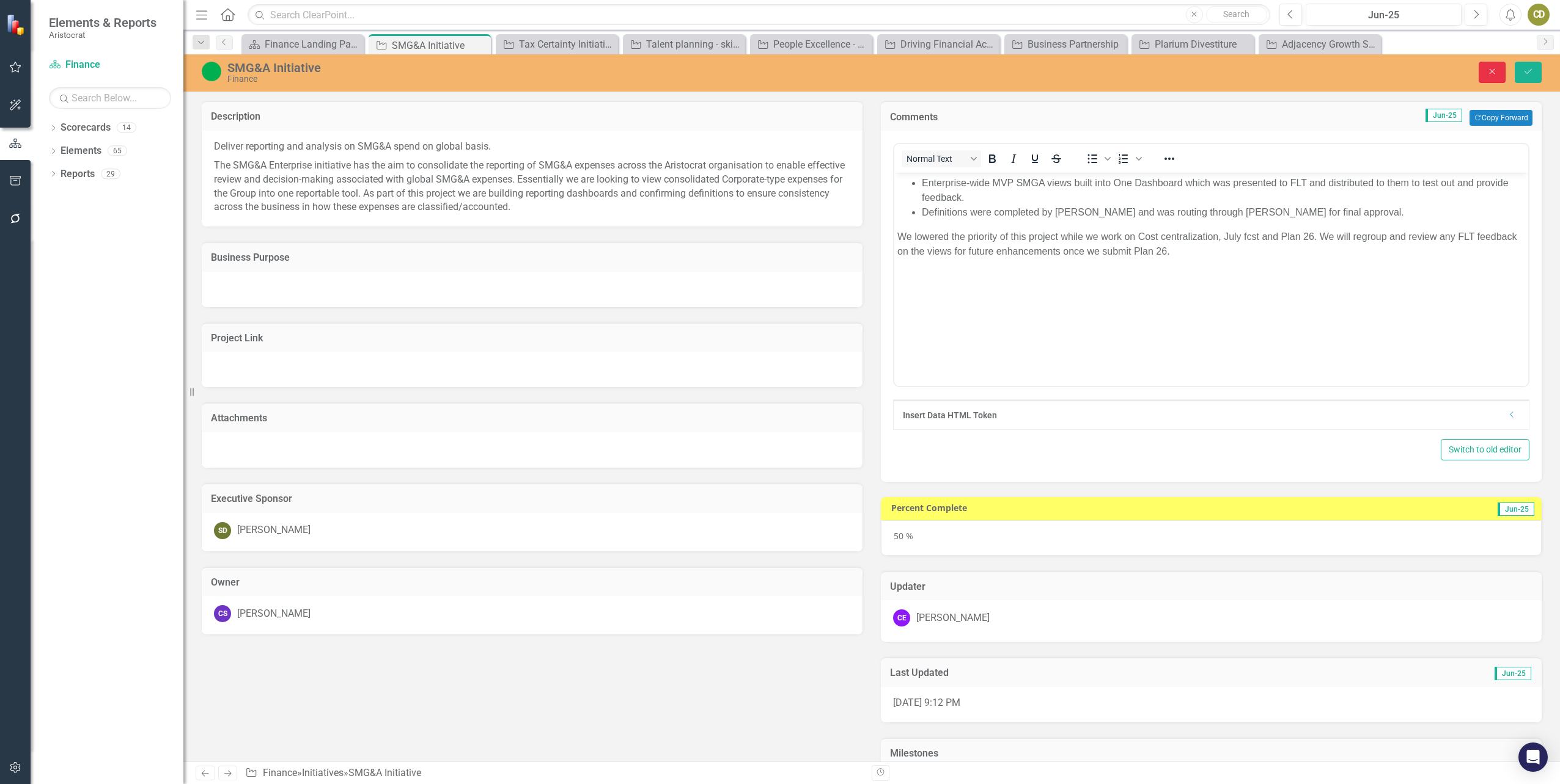
click at [1484, 67] on button "Close" at bounding box center [1492, 73] width 27 height 21
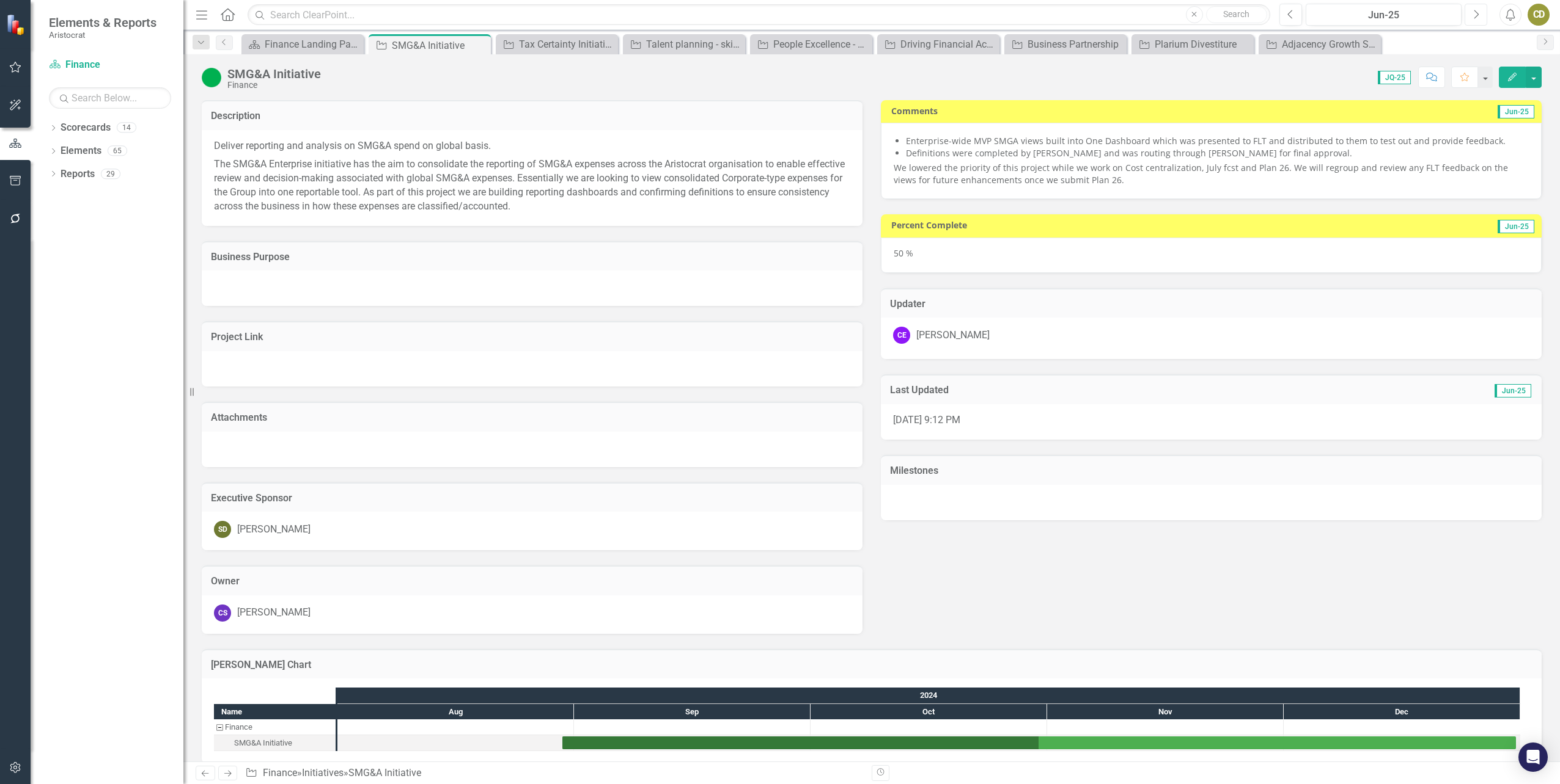
click at [1476, 12] on icon "button" at bounding box center [1476, 14] width 5 height 9
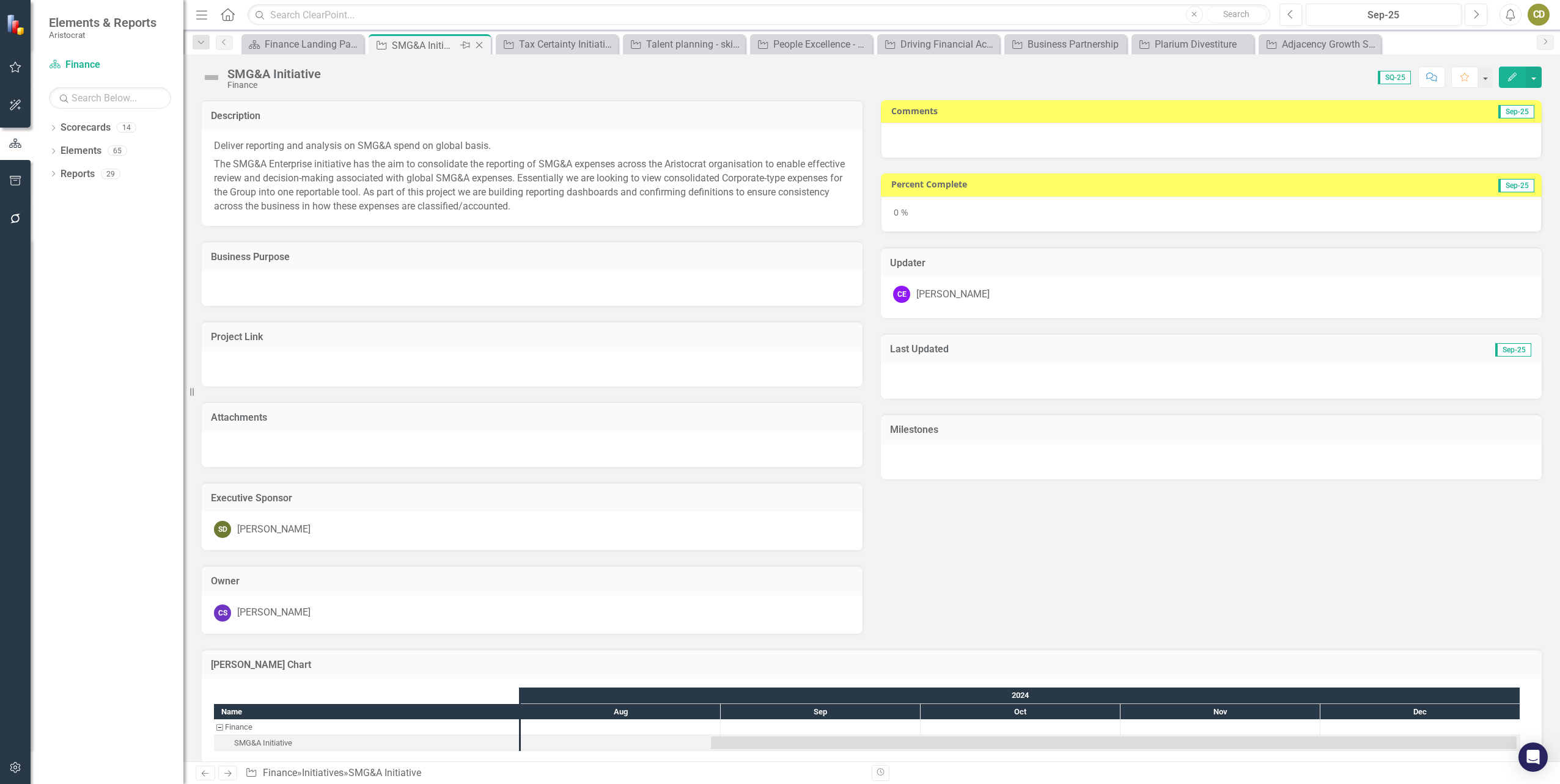
click at [482, 47] on icon "Close" at bounding box center [479, 45] width 13 height 10
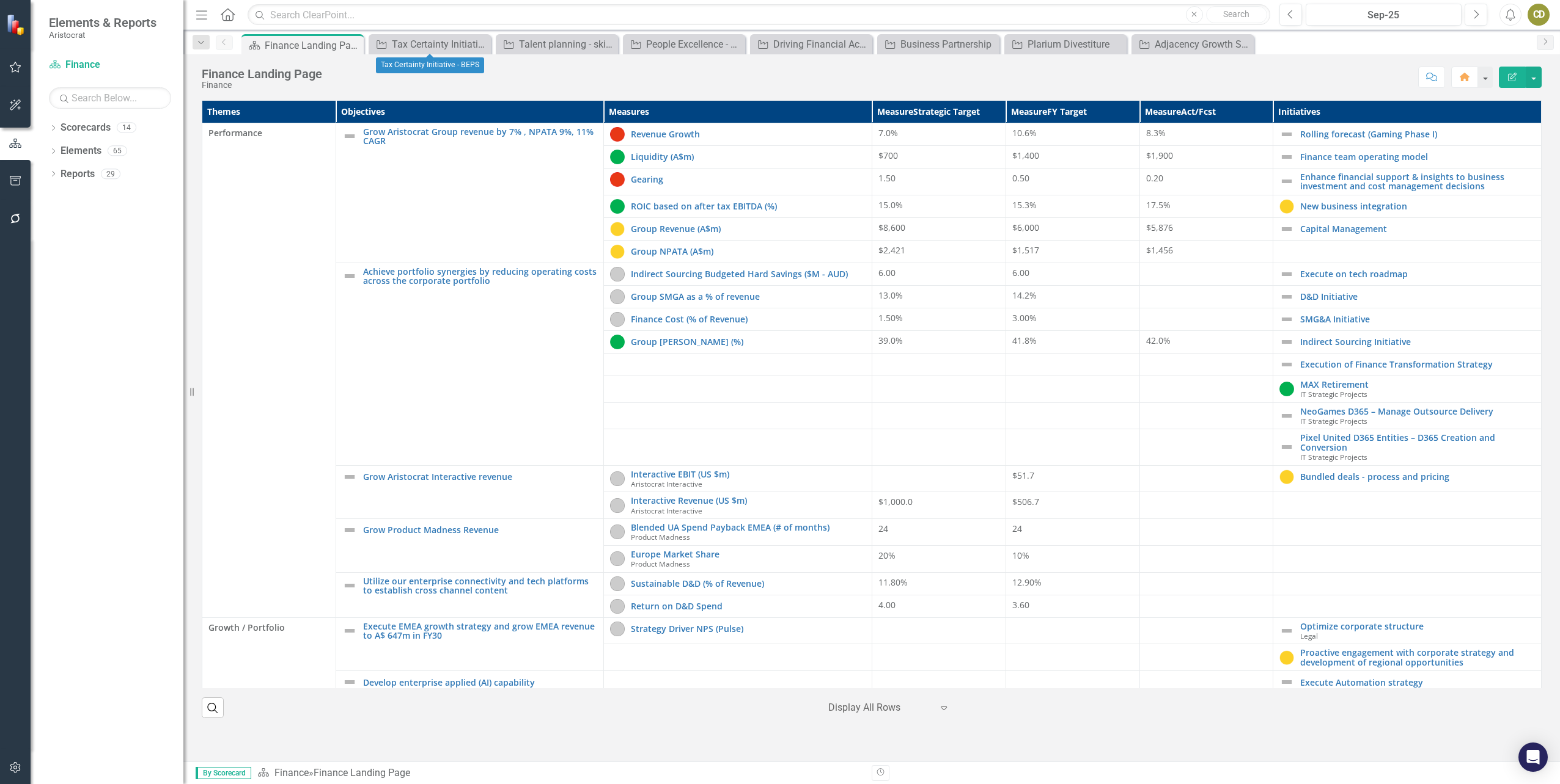
click at [0, 0] on icon "Close" at bounding box center [0, 0] width 0 height 0
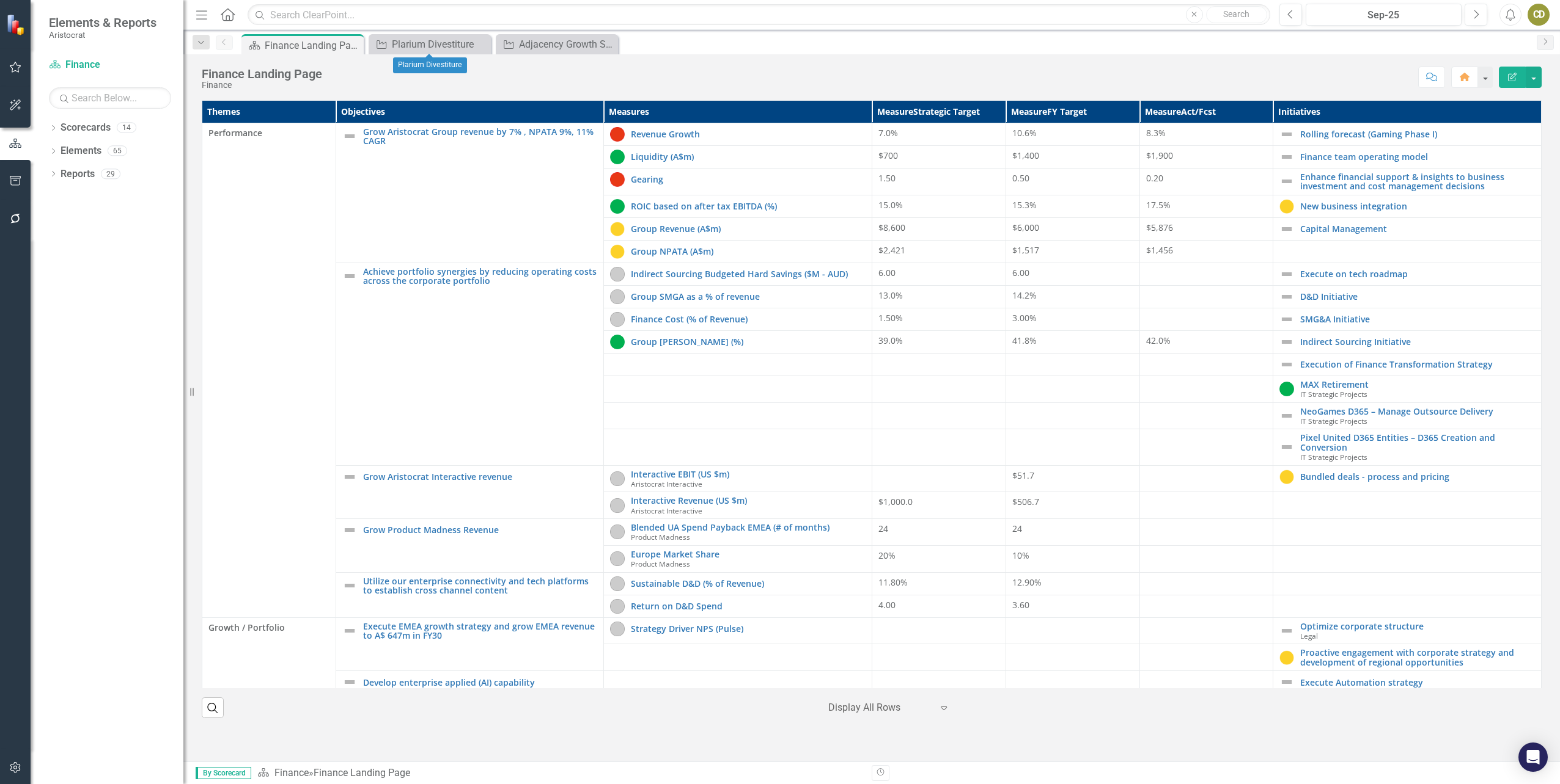
click at [0, 0] on icon "Close" at bounding box center [0, 0] width 0 height 0
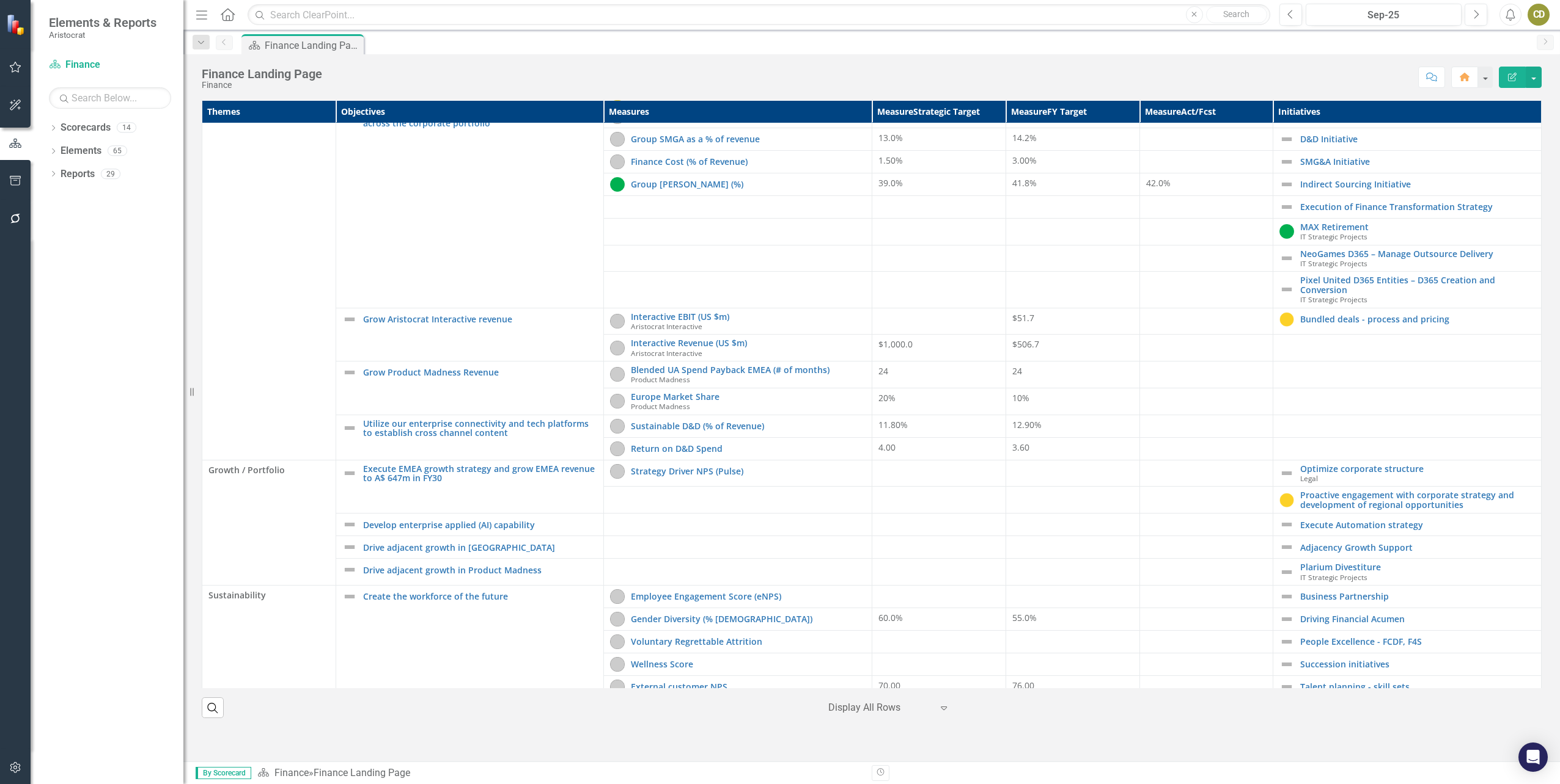
scroll to position [159, 0]
click at [1349, 620] on link "Driving Financial Acumen" at bounding box center [1418, 618] width 234 height 9
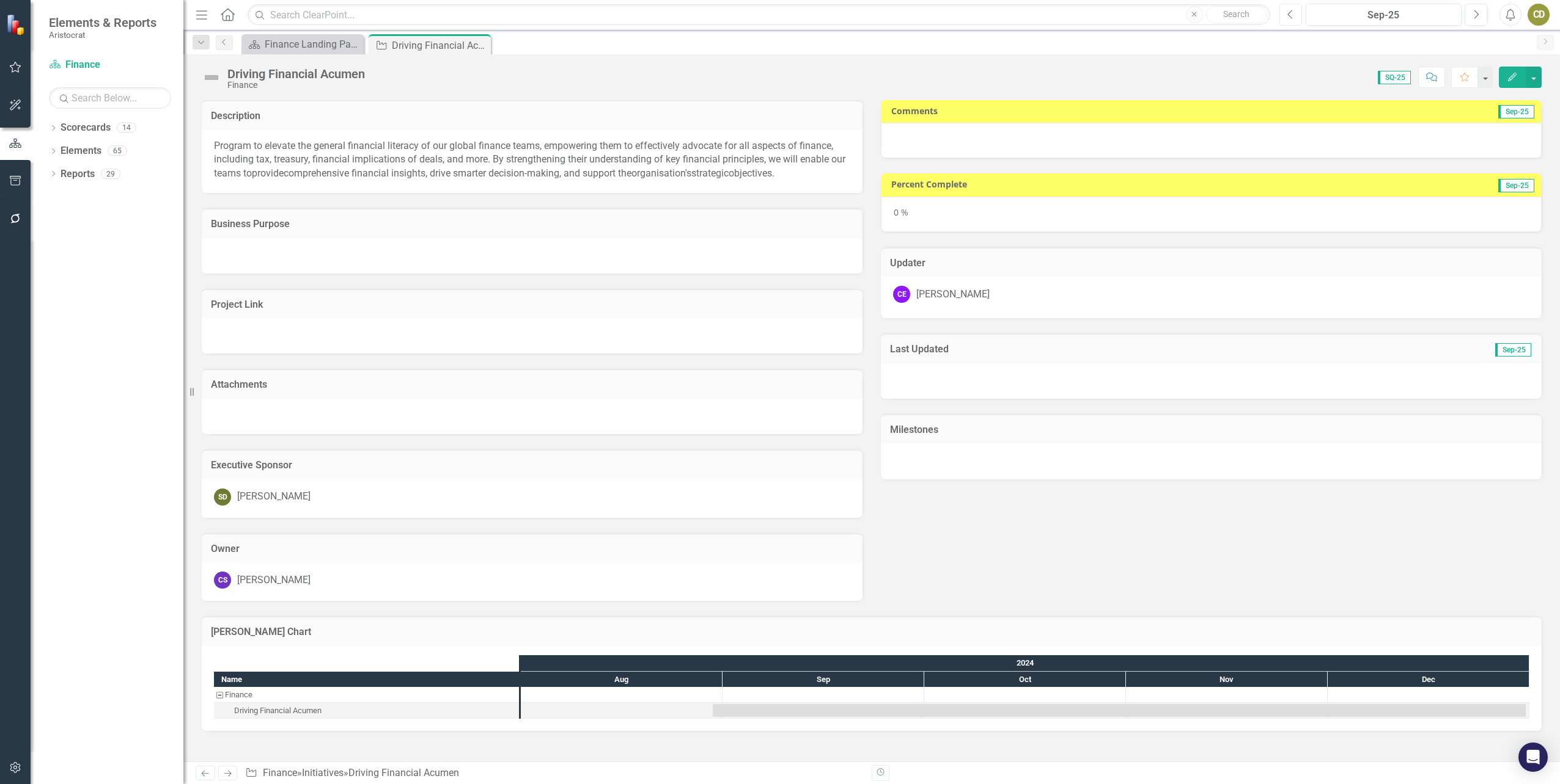
click at [1286, 14] on button "Previous" at bounding box center [1290, 15] width 22 height 22
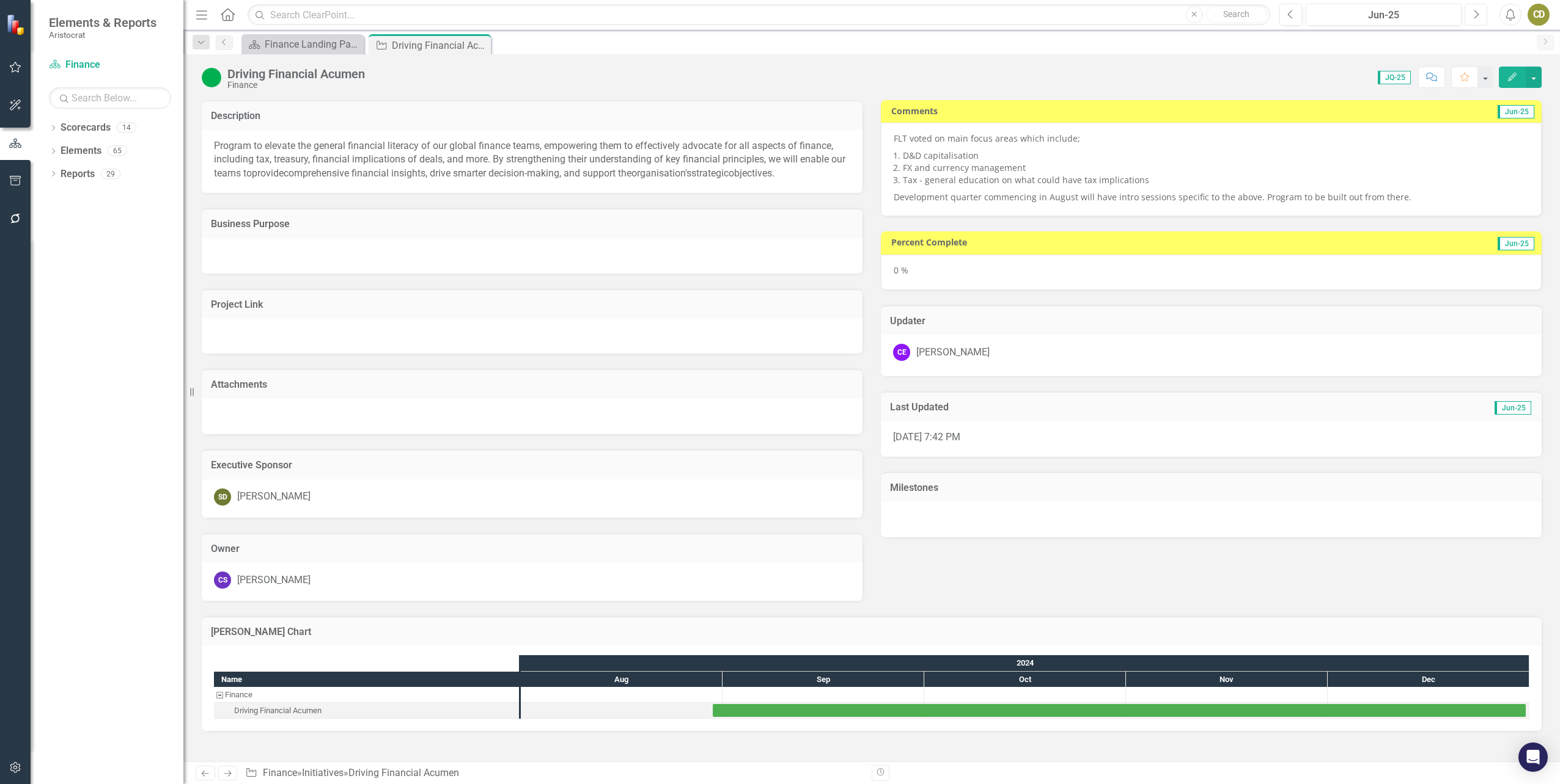
click at [1474, 12] on icon "Next" at bounding box center [1476, 14] width 7 height 11
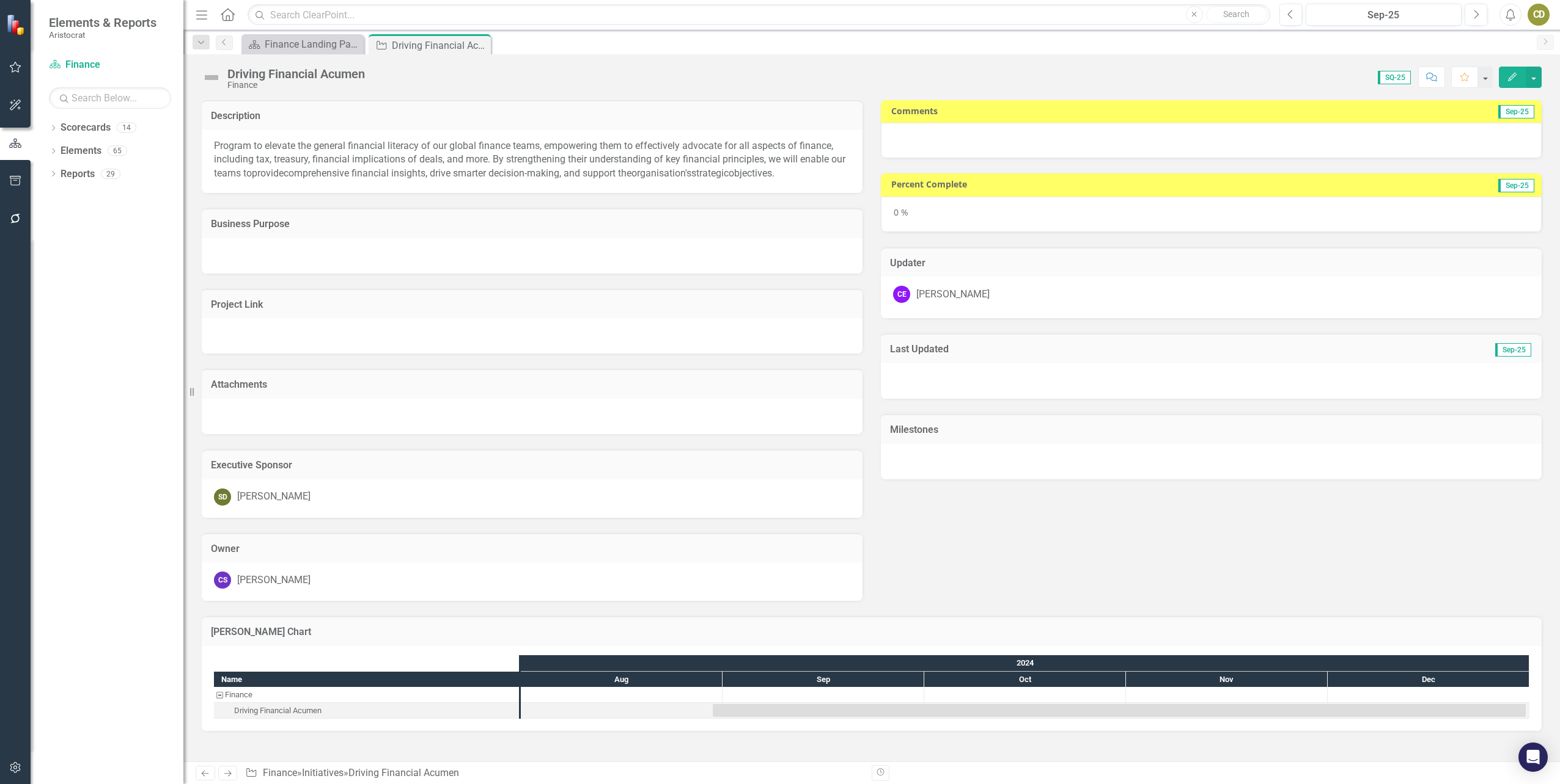
click at [1196, 141] on div at bounding box center [1211, 140] width 660 height 36
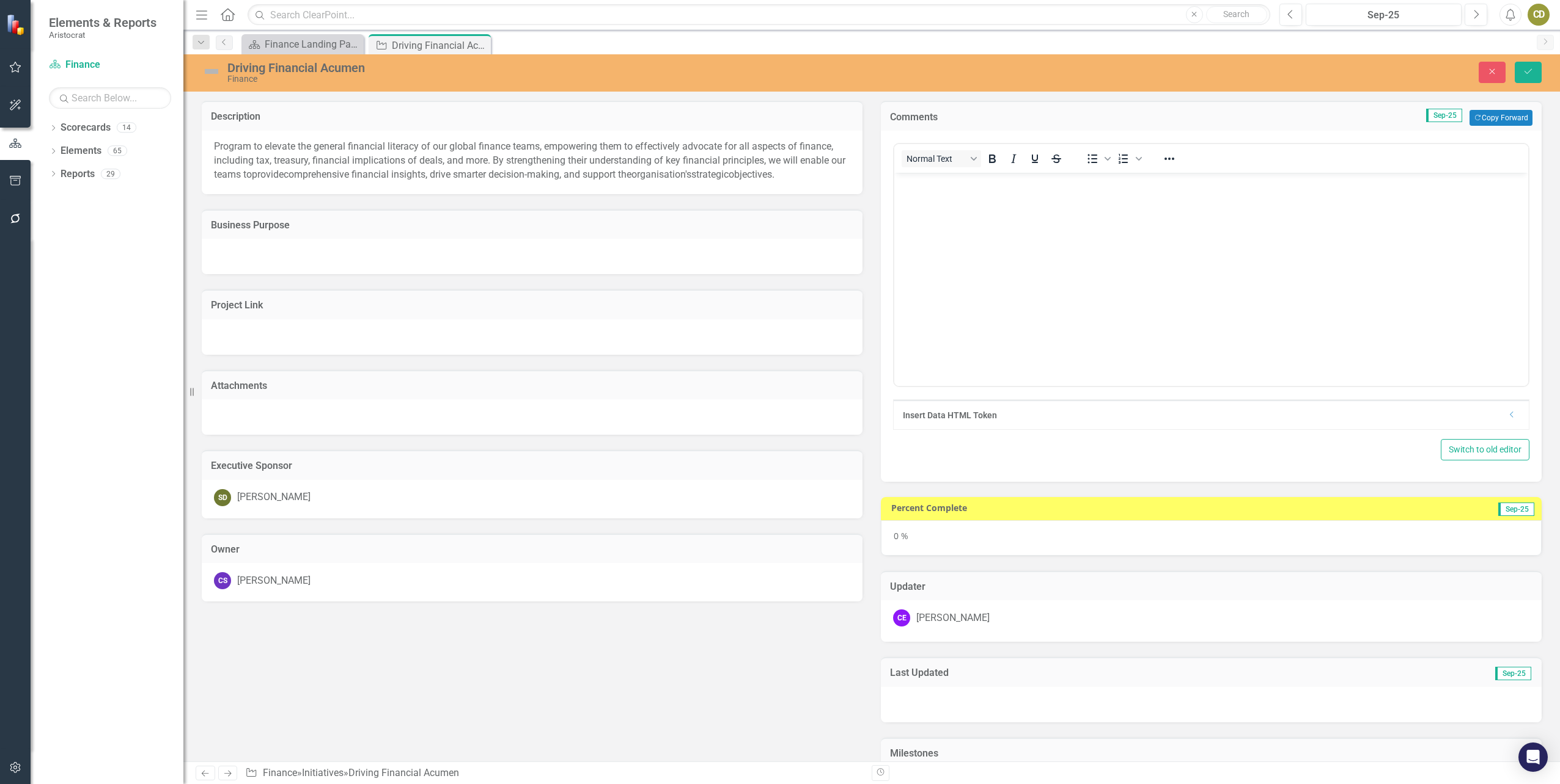
click at [962, 211] on body "Rich Text Area. Press ALT-0 for help." at bounding box center [1210, 264] width 634 height 183
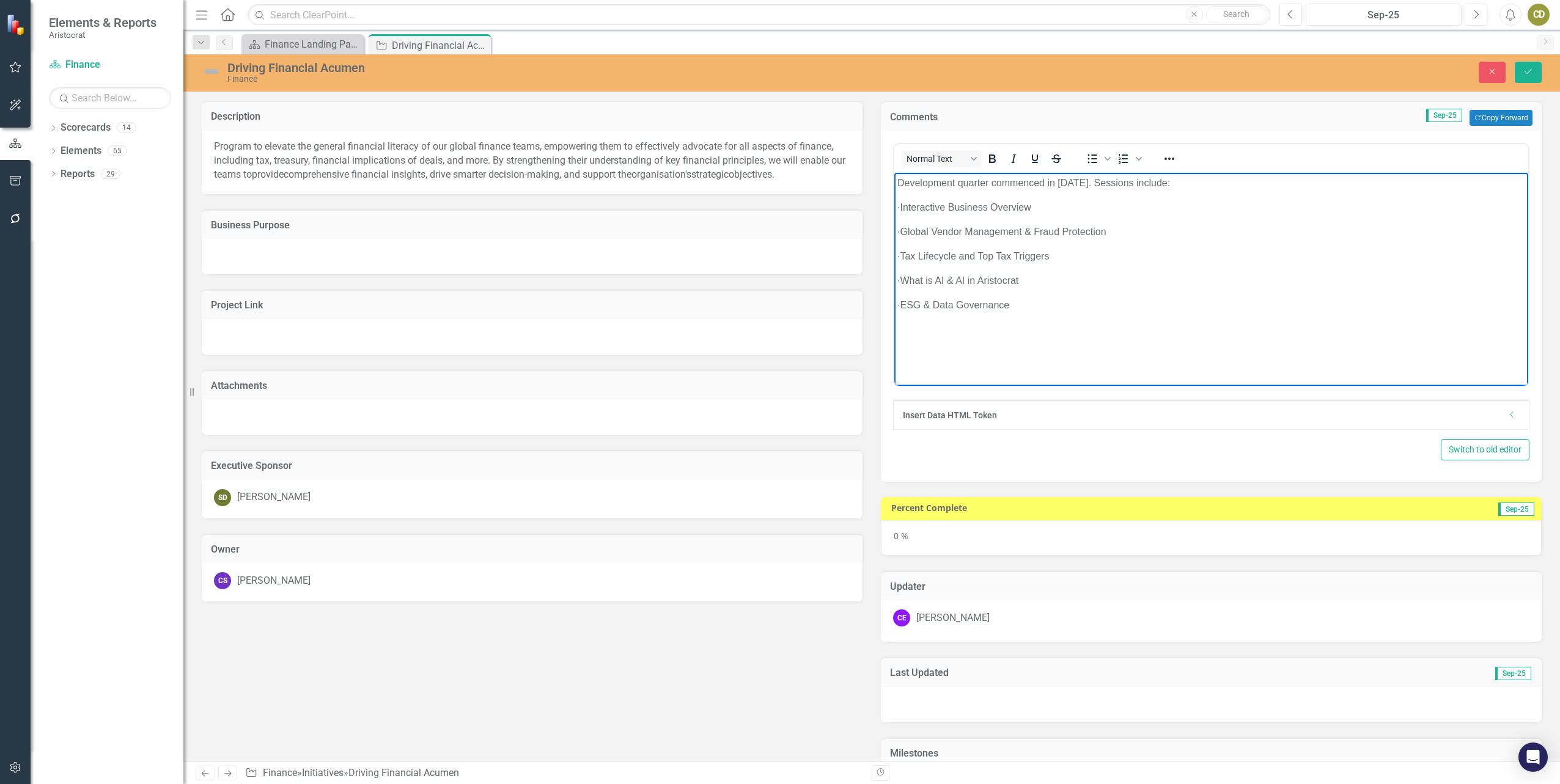
drag, startPoint x: 1036, startPoint y: 306, endPoint x: 919, endPoint y: 204, distance: 155.2
click at [919, 204] on body "Development quarter commenced in [DATE]. Sessions include: · Interactive Busine…" at bounding box center [1210, 264] width 634 height 183
click at [1164, 160] on icon "Reveal or hide additional toolbar items" at bounding box center [1169, 159] width 15 height 15
click at [1254, 286] on p "· What is AI & AI in Aristocrat" at bounding box center [1211, 281] width 627 height 15
click at [1128, 281] on p "· What is AI & AI in Aristocrat" at bounding box center [1211, 281] width 627 height 15
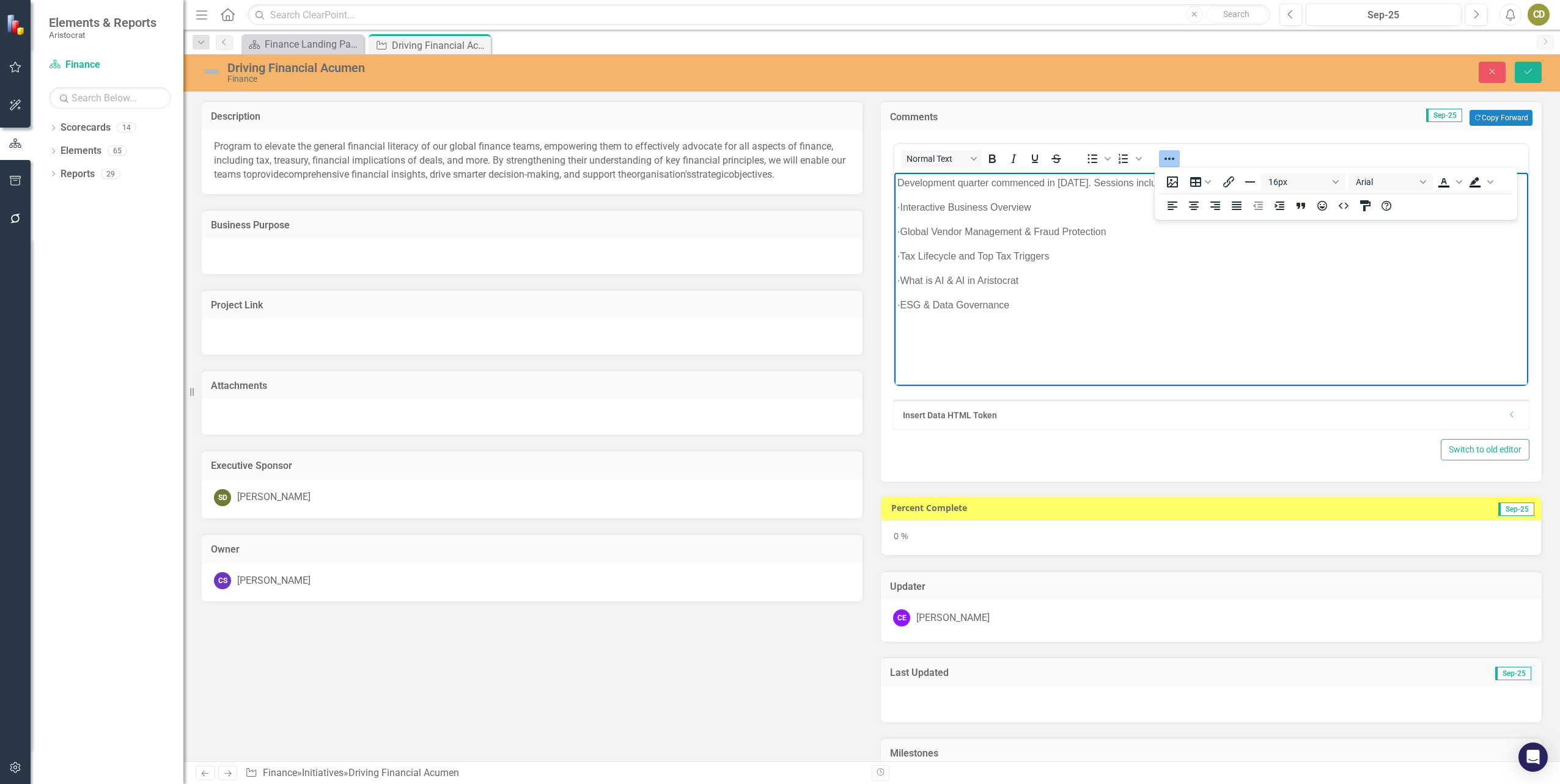
click at [1152, 286] on p "· What is AI & AI in Aristocrat" at bounding box center [1211, 281] width 627 height 15
click at [1094, 304] on p "· ESG & Data Governance" at bounding box center [1211, 305] width 627 height 15
click at [1006, 341] on body "Development quarter commenced in [DATE]. Sessions include: · Interactive Busine…" at bounding box center [1210, 264] width 634 height 183
click at [997, 355] on body "Development quarter commenced in [DATE]. Sessions include: · Interactive Busine…" at bounding box center [1210, 264] width 634 height 183
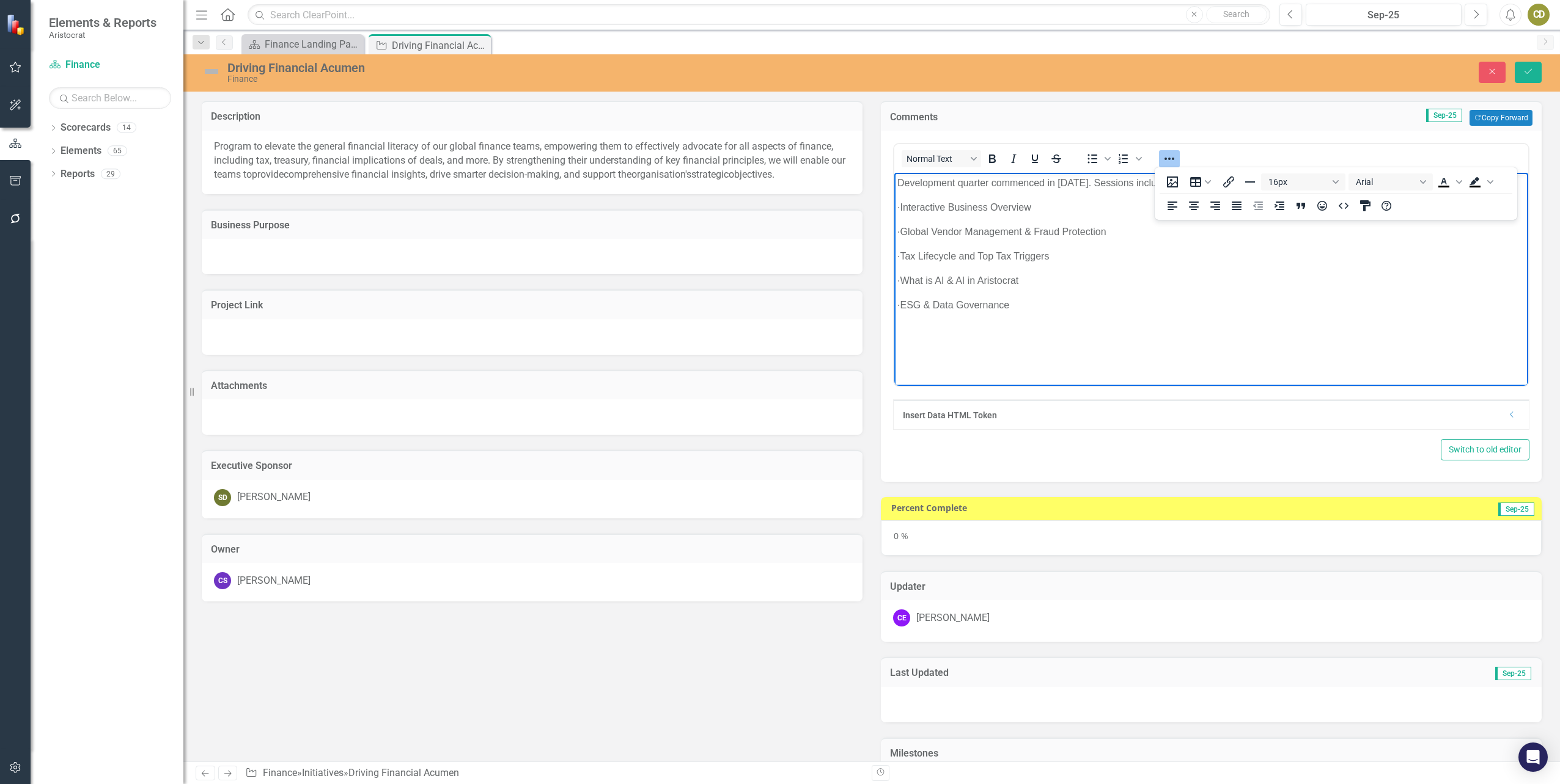
click at [1098, 285] on p "· What is AI & AI in Aristocrat" at bounding box center [1211, 281] width 627 height 15
click at [1186, 126] on td "Sep-25 Copy Forward Copy Forward" at bounding box center [1310, 118] width 444 height 15
click at [1128, 266] on body "Development quarter commenced in [DATE]. Sessions include: · Interactive Busine…" at bounding box center [1210, 264] width 634 height 183
click at [1061, 533] on div "0 %" at bounding box center [1211, 538] width 660 height 36
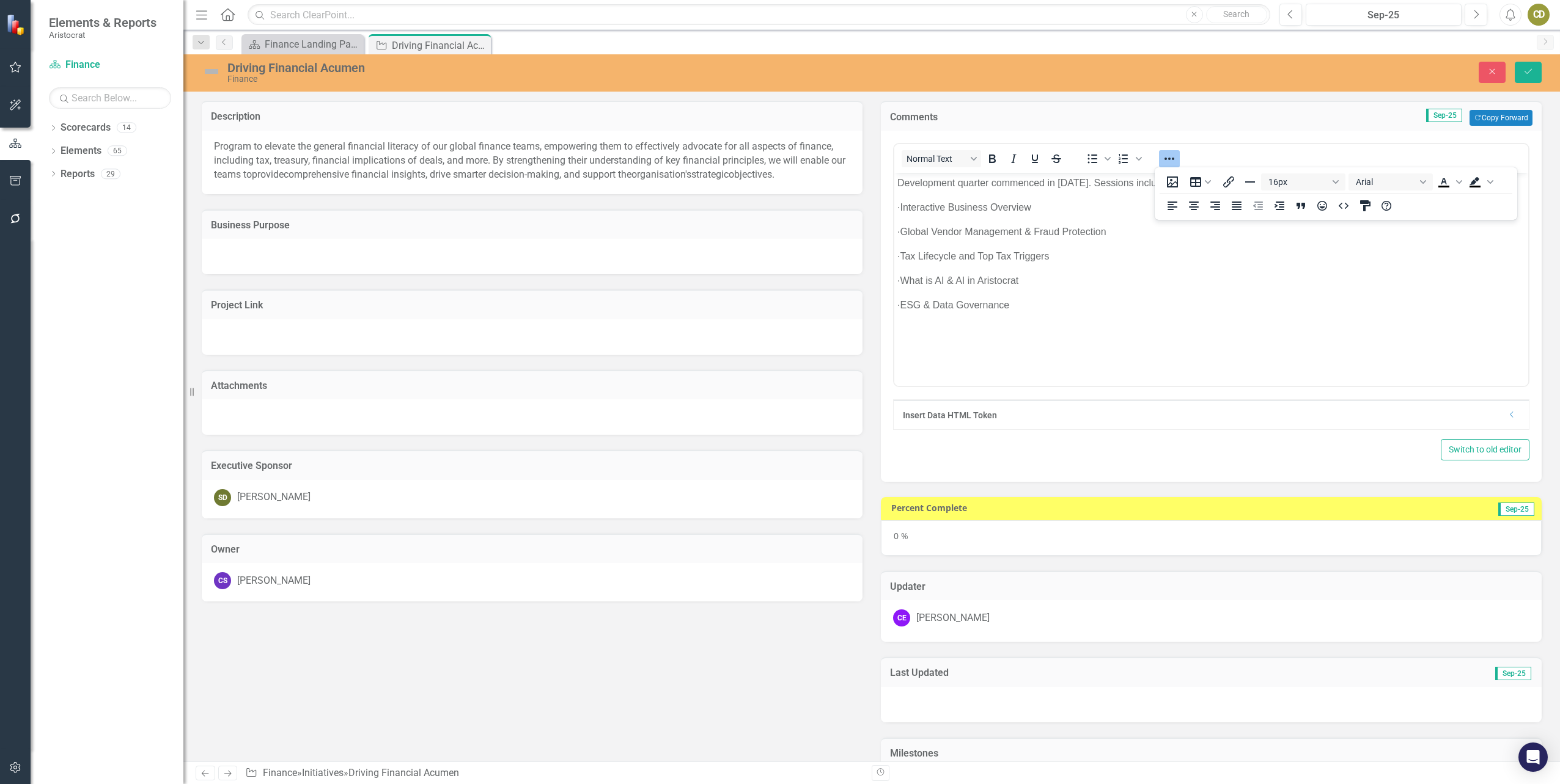
click at [1061, 533] on div "0 %" at bounding box center [1211, 538] width 660 height 36
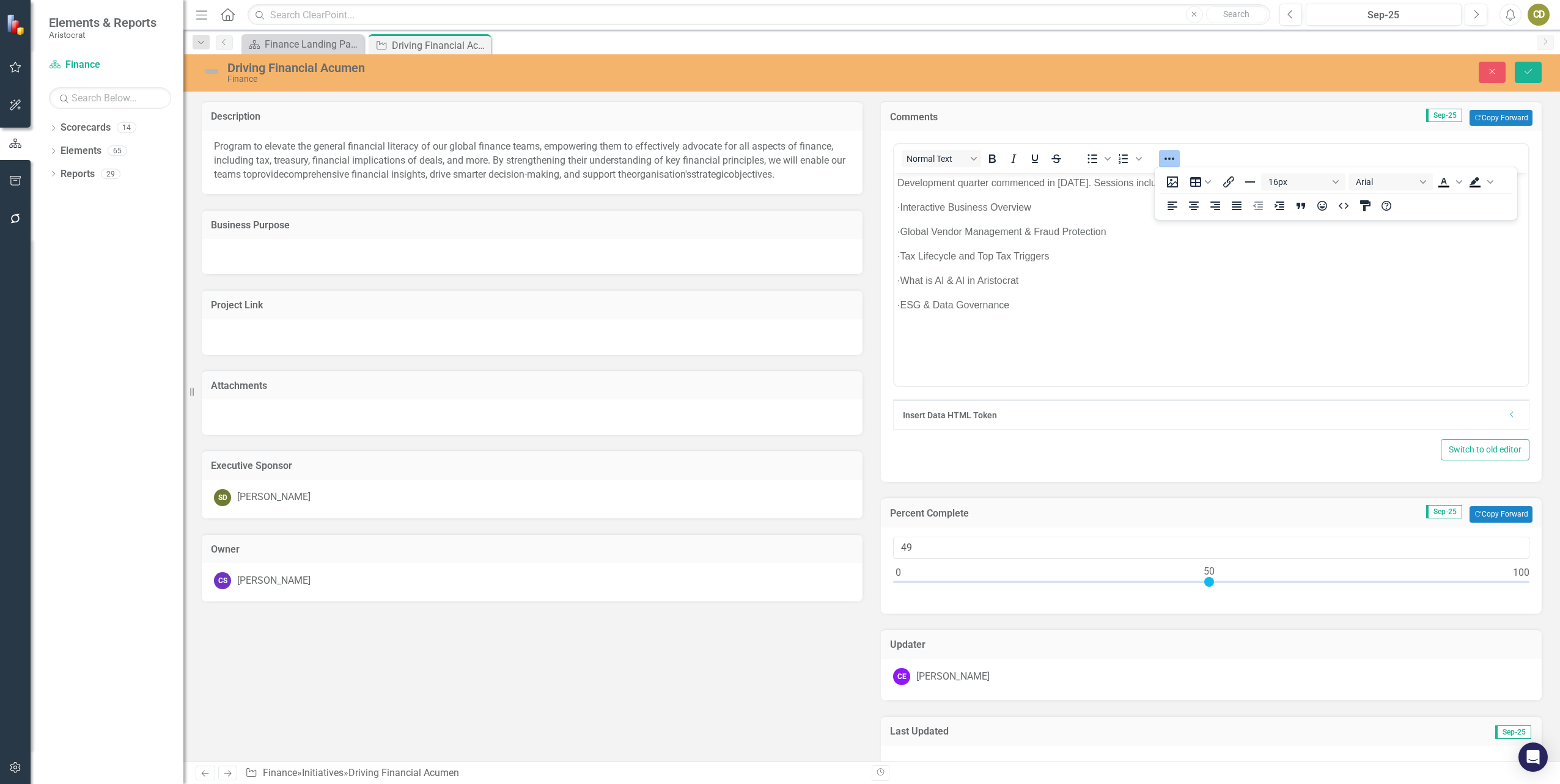
type input "50"
drag, startPoint x: 896, startPoint y: 583, endPoint x: 1208, endPoint y: 588, distance: 312.0
click at [1208, 588] on div at bounding box center [1210, 585] width 636 height 15
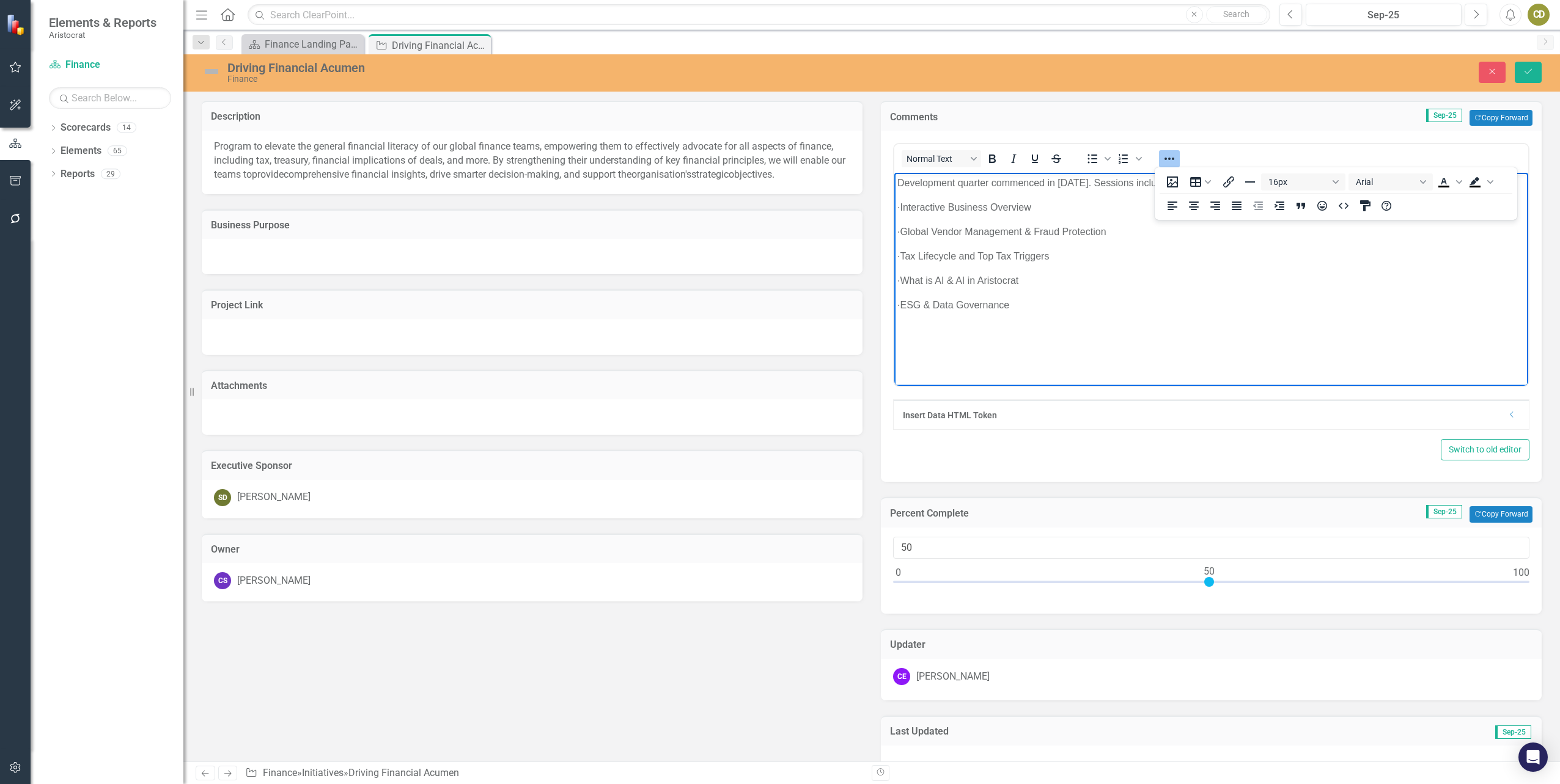
click at [1209, 311] on p "· ESG & Data Governance" at bounding box center [1211, 305] width 627 height 15
click at [1162, 153] on icon "Reveal or hide additional toolbar items" at bounding box center [1169, 159] width 15 height 15
click at [1140, 333] on body "Development quarter commenced in [DATE]. Sessions include: · Interactive Busine…" at bounding box center [1210, 264] width 634 height 183
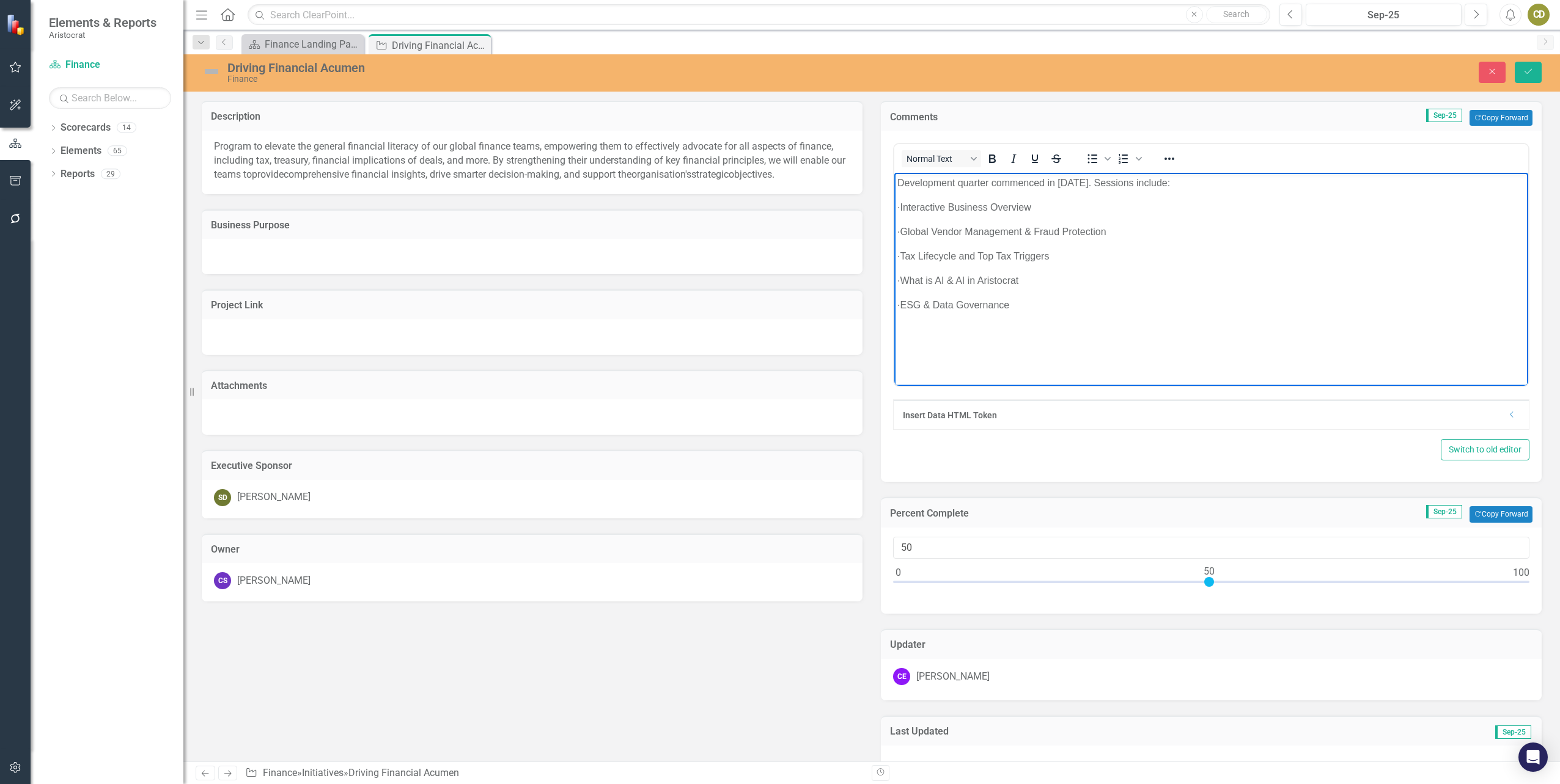
click at [1156, 181] on p "Development quarter commenced in [DATE]. Sessions include:" at bounding box center [1211, 183] width 627 height 15
click at [1209, 193] on body "Development quarter commenced in [DATE]. Sessions include: · Interactive Busine…" at bounding box center [1210, 264] width 634 height 183
click at [1156, 182] on p "Development quarter commenced in [DATE]. Sessions include:" at bounding box center [1211, 183] width 627 height 15
click at [1117, 182] on p "Development quarter commenced in [DATE]. Sessions presented include:" at bounding box center [1211, 183] width 627 height 15
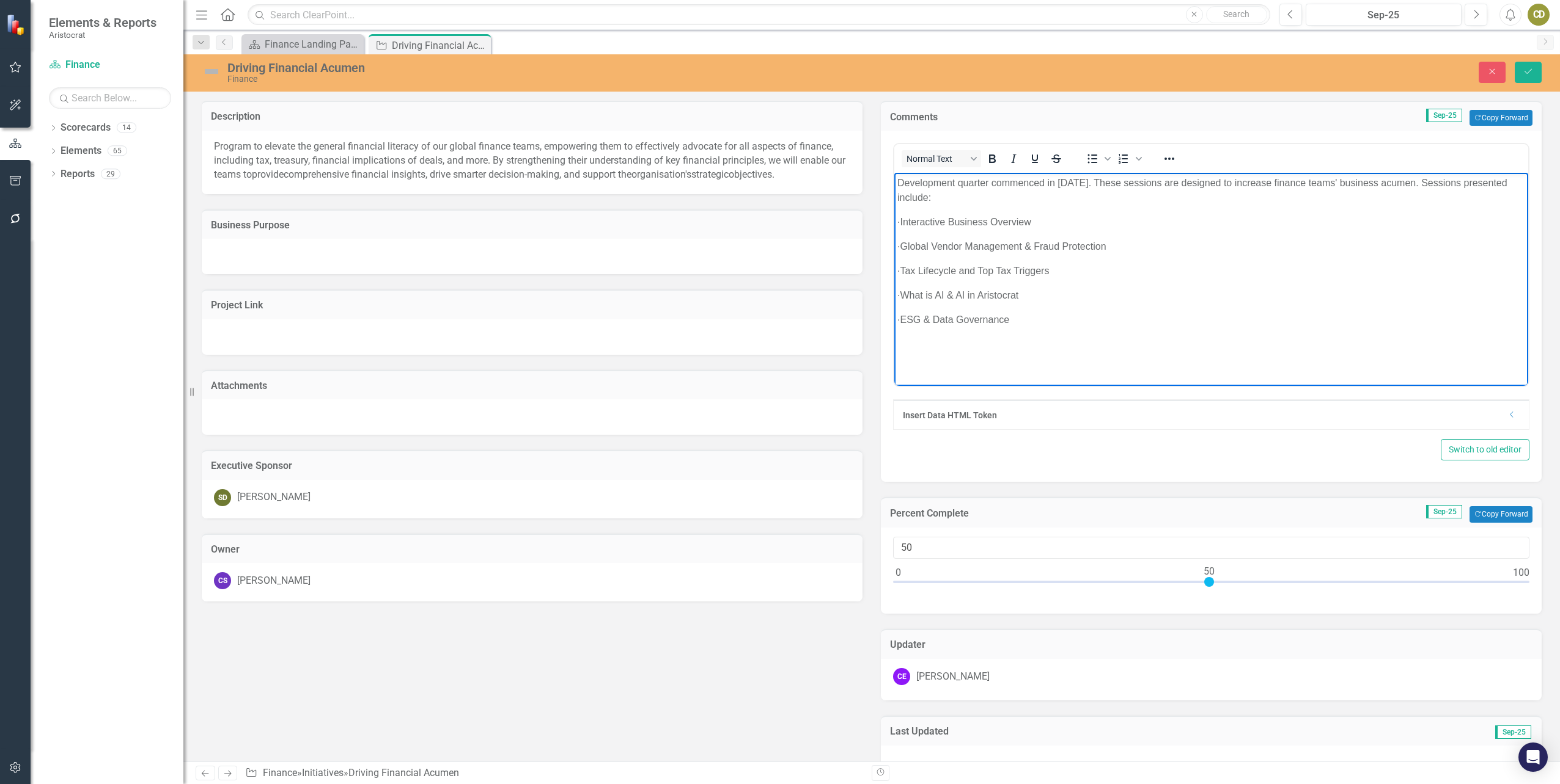
click at [974, 196] on p "Development quarter commenced in [DATE]. These sessions are designed to increas…" at bounding box center [1211, 191] width 627 height 29
drag, startPoint x: 990, startPoint y: 201, endPoint x: 896, endPoint y: 184, distance: 95.5
click at [896, 184] on body "Development quarter commenced in [DATE]. These sessions are designed to increas…" at bounding box center [1210, 264] width 634 height 183
copy p "Development quarter commenced in [DATE]. These sessions are designed to increas…"
click at [963, 188] on p "Development quarter commenced in [DATE]. These sessions are designed to increas…" at bounding box center [1211, 191] width 627 height 29
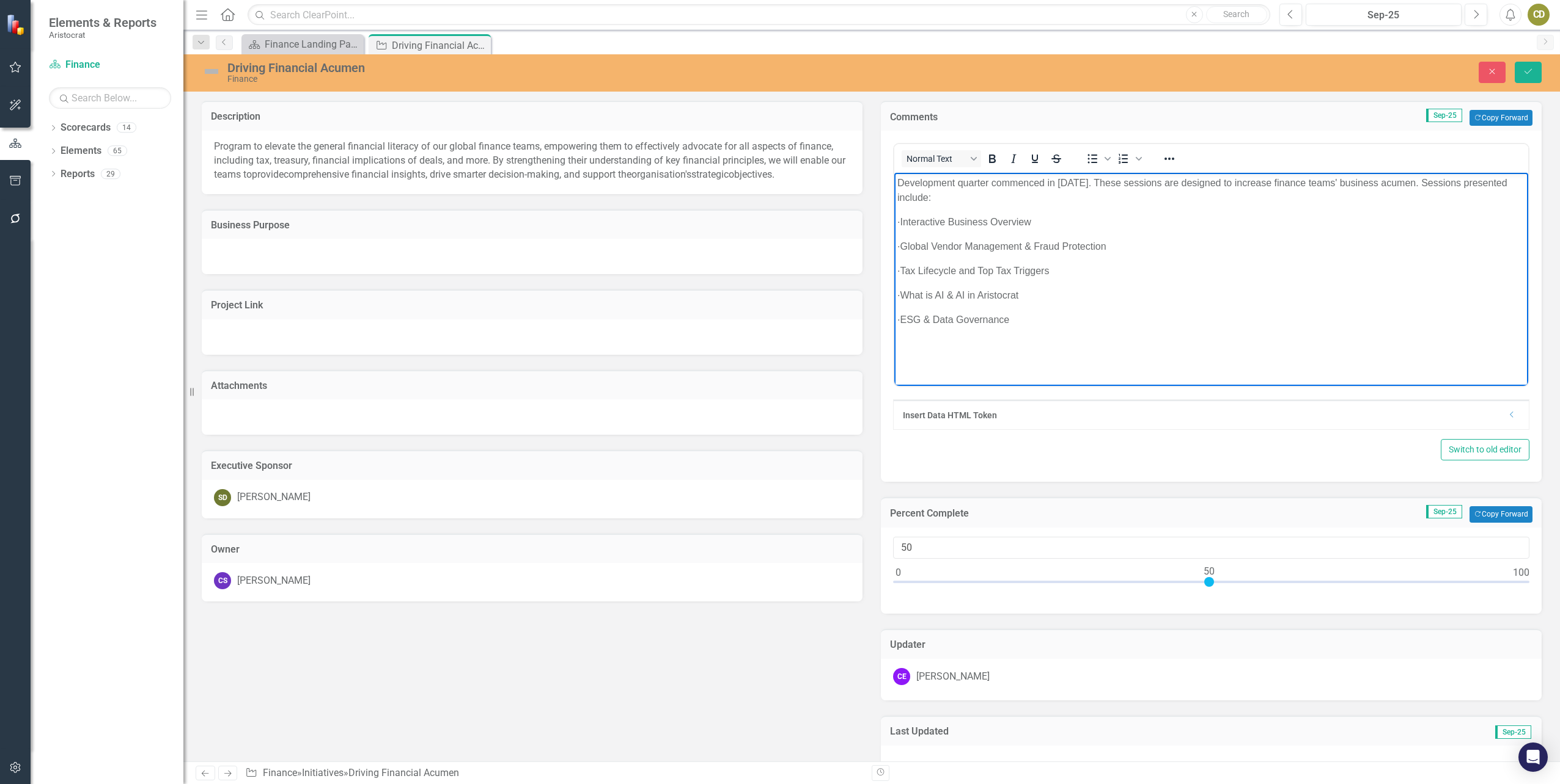
click at [950, 186] on p "Development quarter commenced in [DATE]. These sessions are designed to increas…" at bounding box center [1211, 191] width 627 height 29
click at [985, 196] on p "Developmet quarter commenced in [DATE]. These sessions are designed to increase…" at bounding box center [1211, 191] width 627 height 29
click at [964, 184] on p "Development quarter commenced in [DATE]. These sessions are designed to increas…" at bounding box center [1211, 191] width 627 height 29
click at [1440, 185] on p "Development Quarter commenced in [DATE]. These sessions are designed to increas…" at bounding box center [1211, 191] width 627 height 29
click at [904, 196] on p "Development Quarter commenced in [DATE], featuring a series of sessions aimed a…" at bounding box center [1211, 191] width 627 height 29
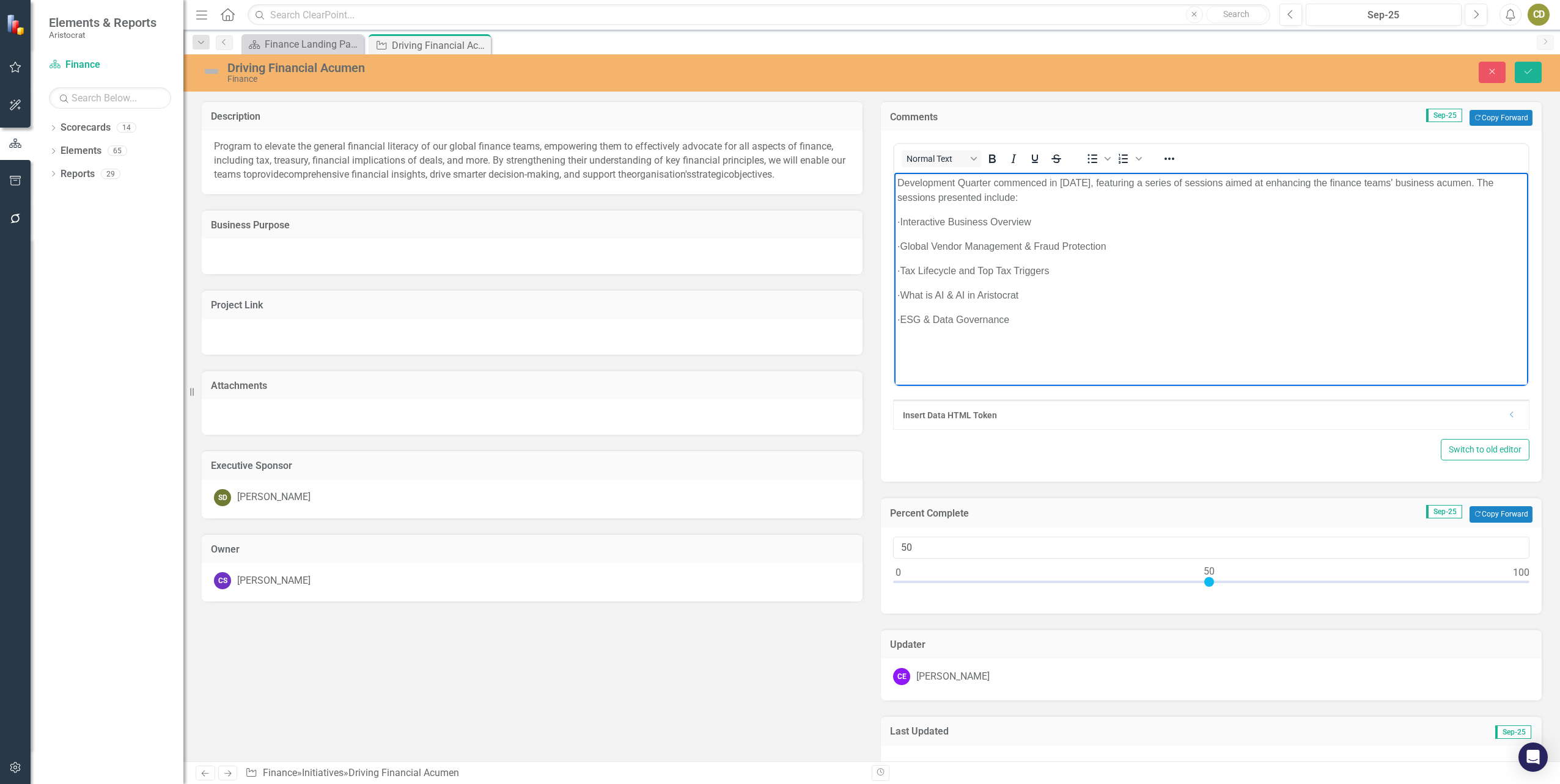
click at [1015, 197] on p "Development Quarter commenced in [DATE], featuring a series of sessions aimed a…" at bounding box center [1211, 191] width 627 height 29
click at [1150, 236] on body "Development Quarter commenced in [DATE], featuring a series of sessions aimed a…" at bounding box center [1210, 264] width 634 height 183
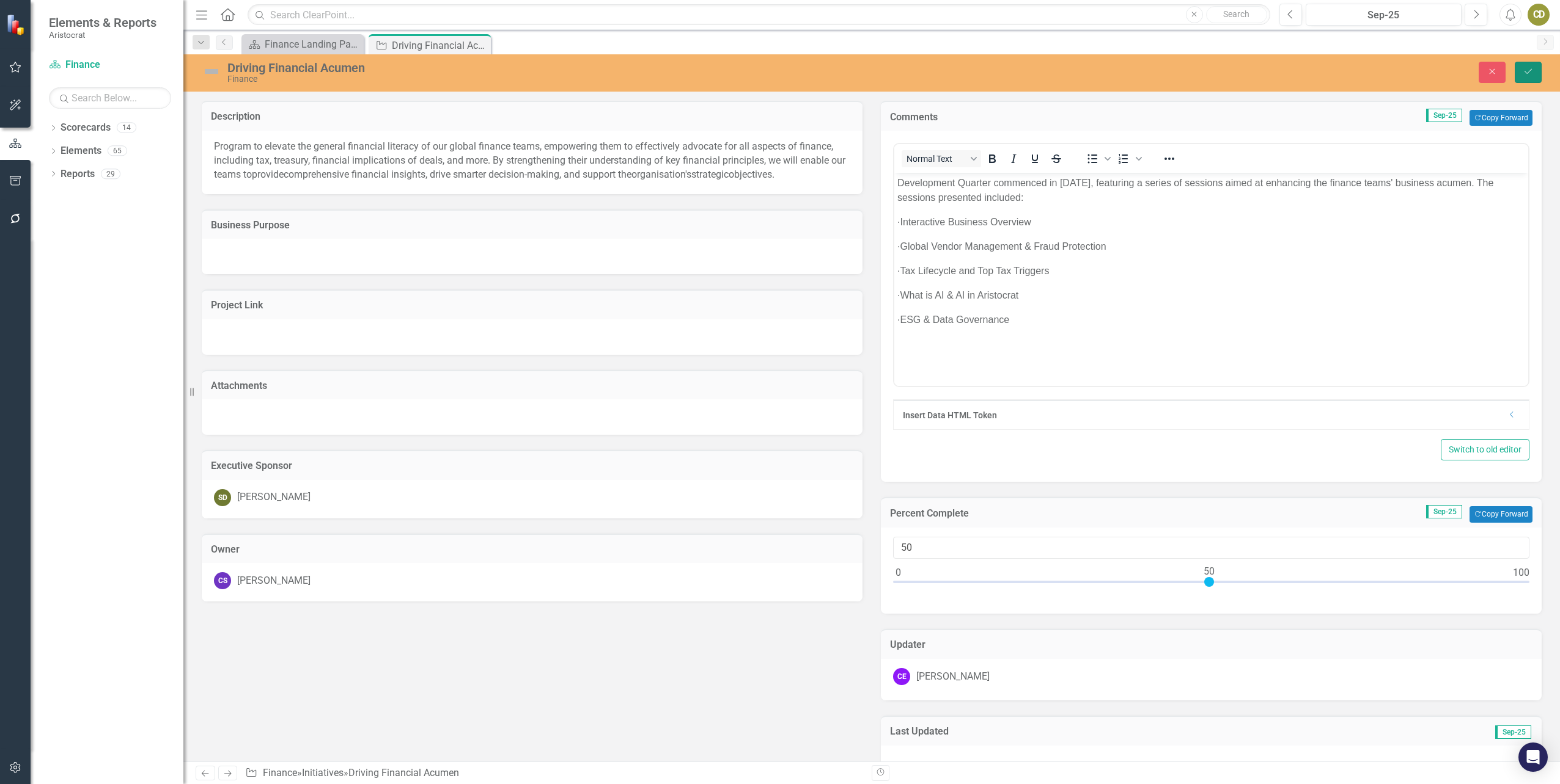
click at [1520, 68] on button "Save" at bounding box center [1528, 73] width 27 height 21
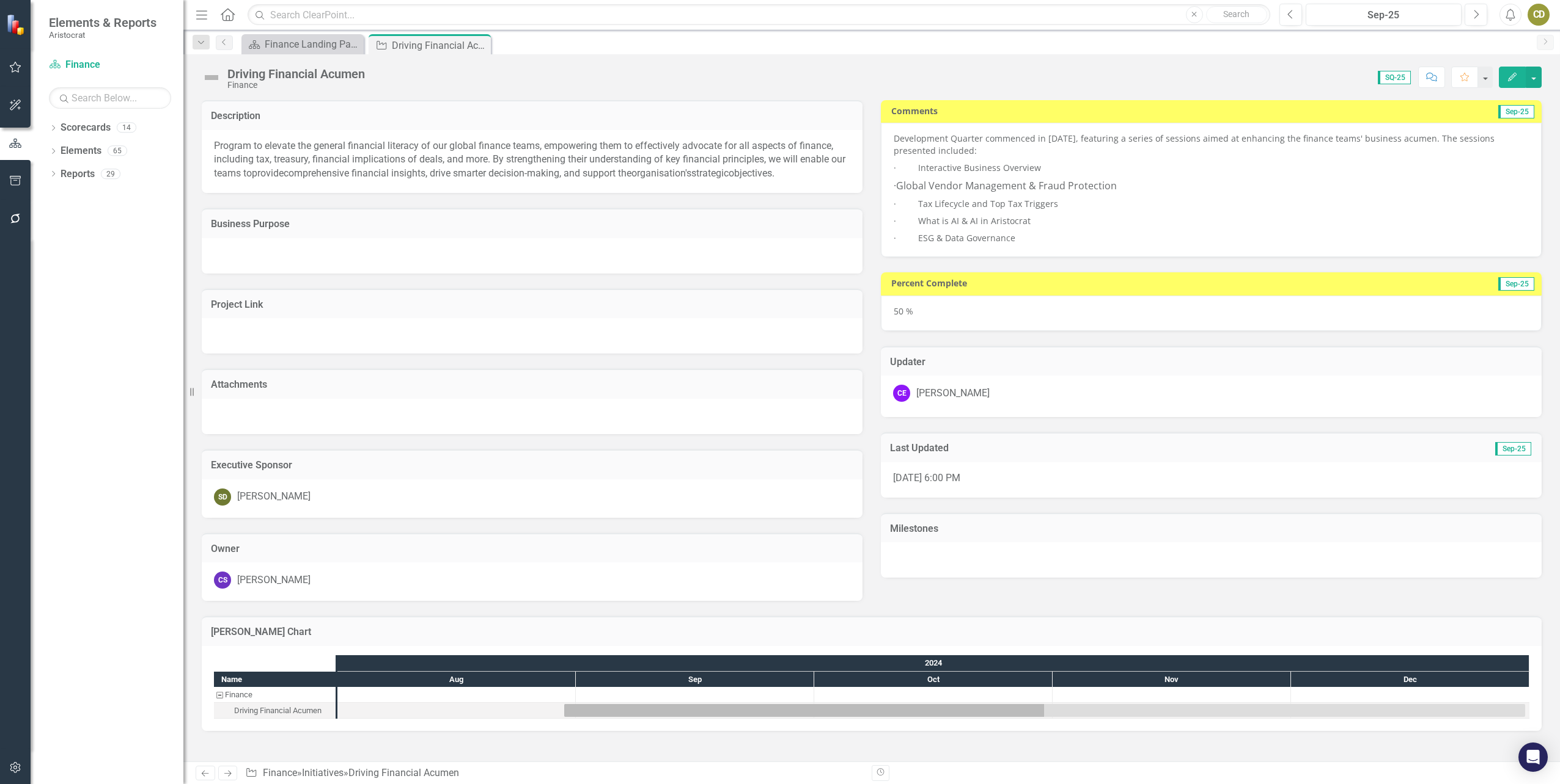
click at [1277, 229] on p "· ESG & Data Governance" at bounding box center [1211, 236] width 635 height 15
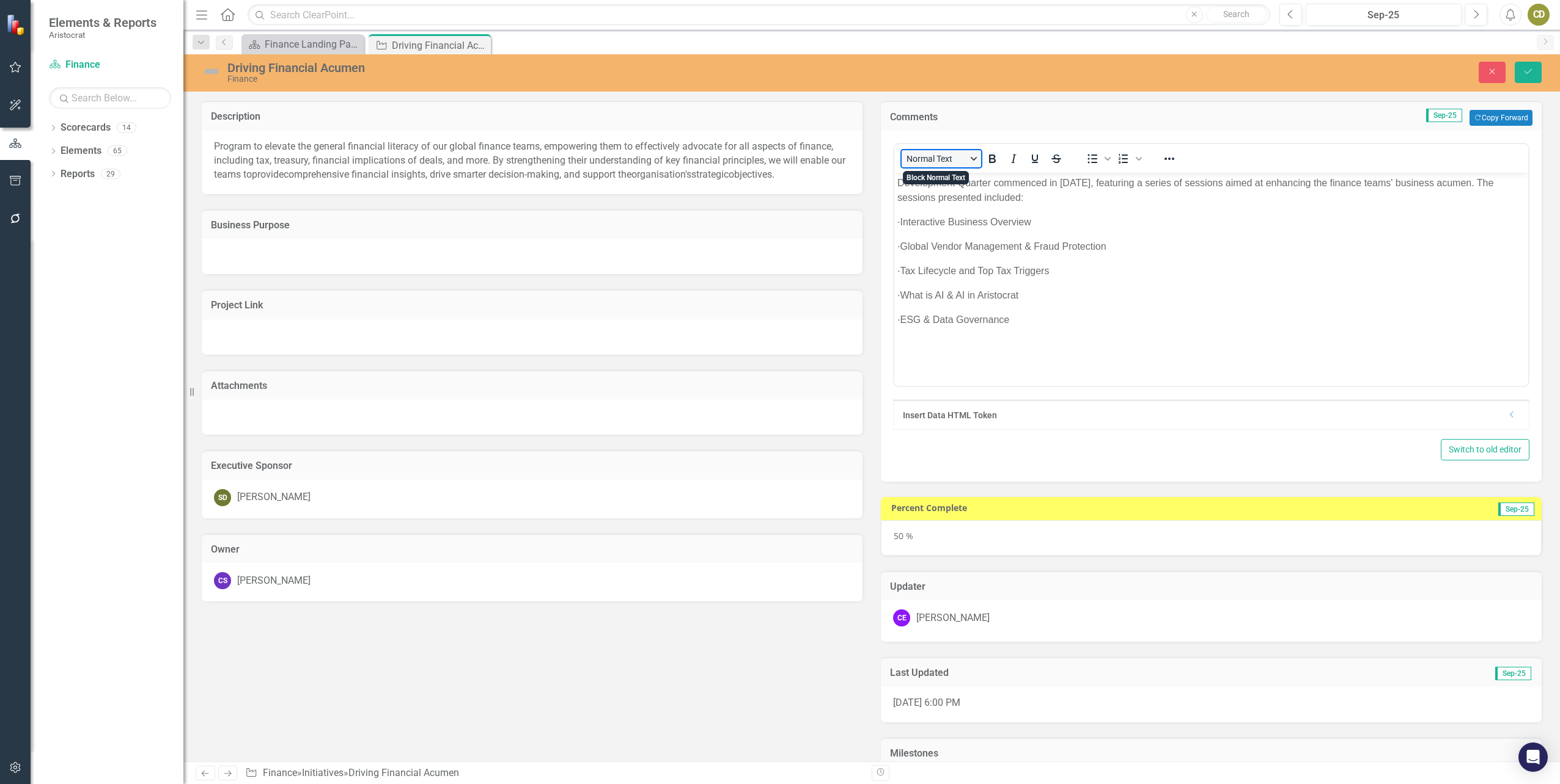
click at [949, 161] on button "Normal Text" at bounding box center [941, 159] width 79 height 17
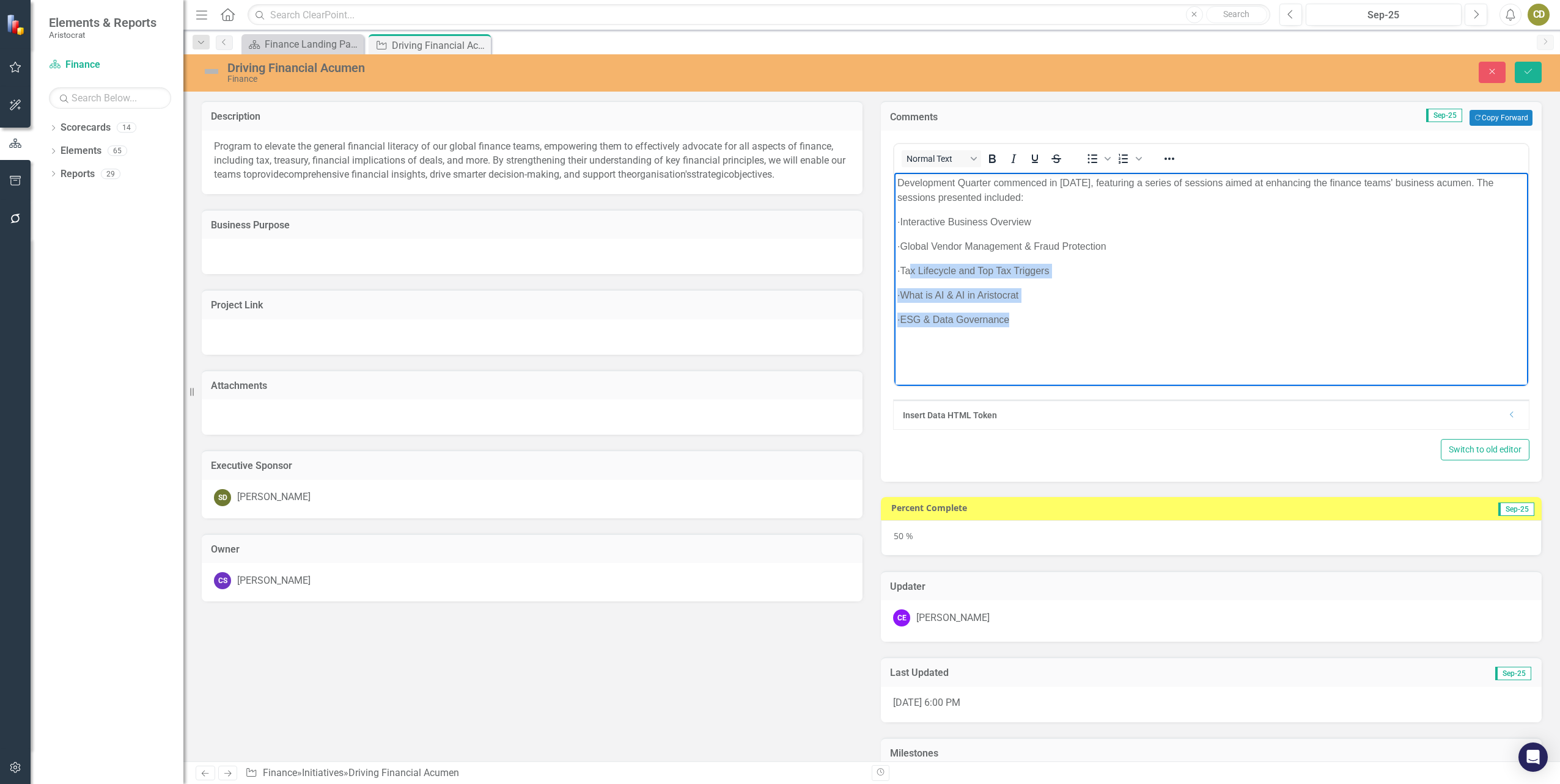
drag, startPoint x: 1050, startPoint y: 323, endPoint x: 935, endPoint y: 275, distance: 124.6
click at [935, 275] on body "Development Quarter commenced in [DATE], featuring a series of sessions aimed a…" at bounding box center [1210, 264] width 634 height 183
click at [1105, 323] on p "· ESG & Data Governance" at bounding box center [1211, 319] width 627 height 15
drag, startPoint x: 1023, startPoint y: 196, endPoint x: 957, endPoint y: 198, distance: 66.0
click at [957, 198] on p "Development Quarter commenced in [DATE], featuring a series of sessions aimed a…" at bounding box center [1211, 191] width 627 height 29
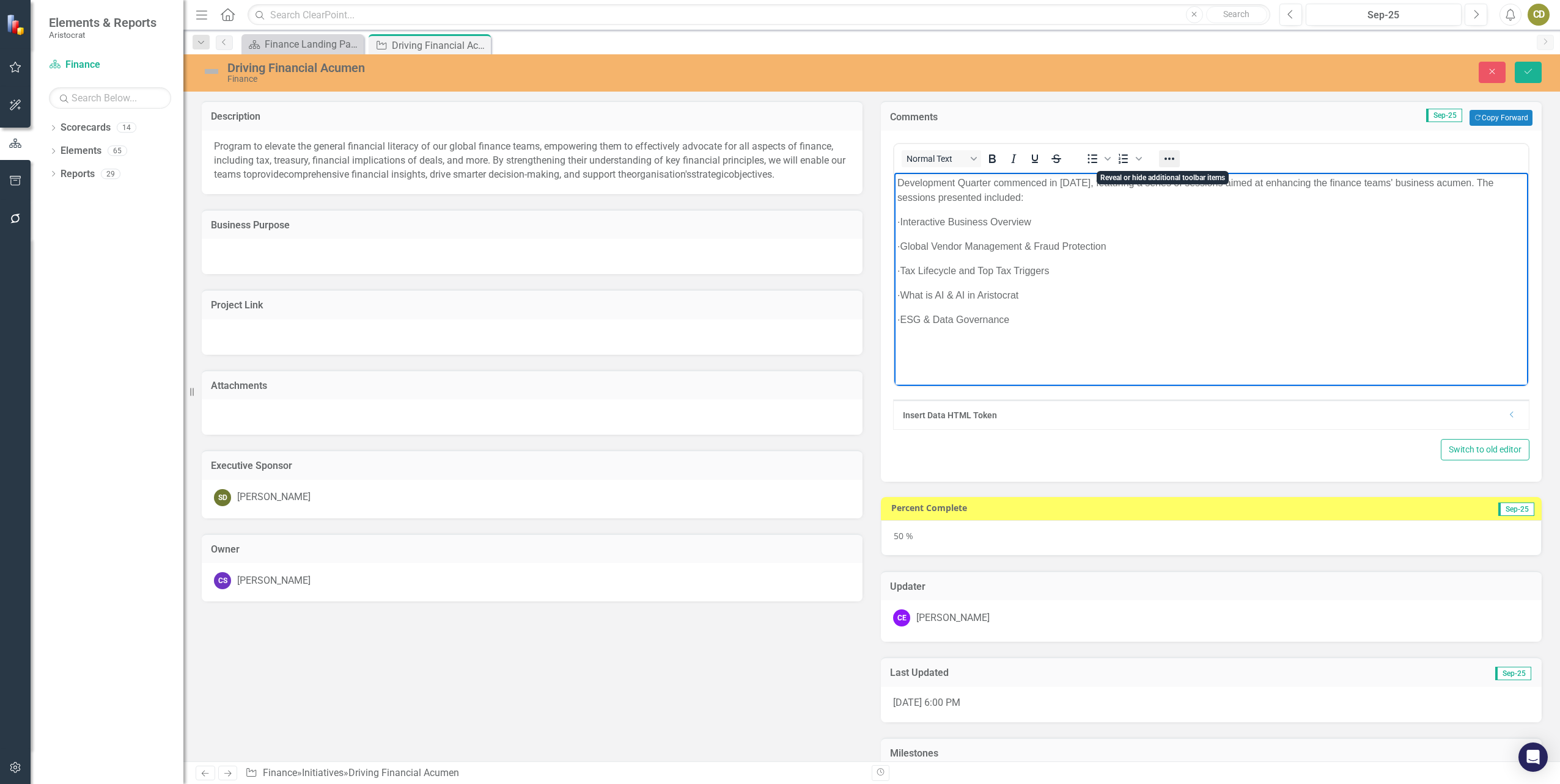
click at [1164, 160] on icon "Reveal or hide additional toolbar items" at bounding box center [1169, 159] width 15 height 15
click at [1293, 271] on p "· Tax Lifecycle and Top Tax Triggers" at bounding box center [1211, 271] width 627 height 15
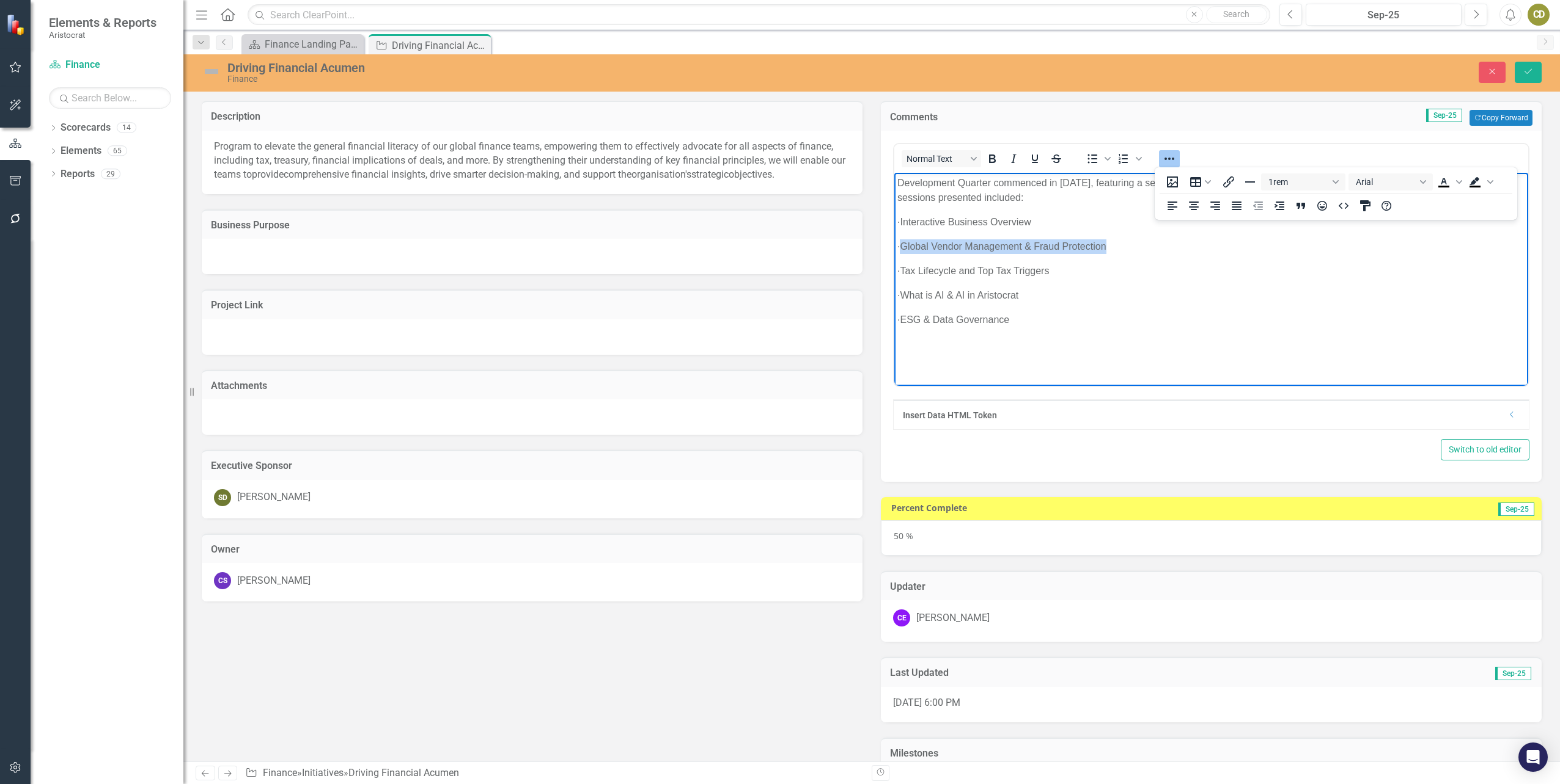
drag, startPoint x: 1138, startPoint y: 241, endPoint x: 925, endPoint y: 244, distance: 213.0
click at [925, 244] on p "· Global Vendor Management & Fraud Protection" at bounding box center [1211, 246] width 627 height 15
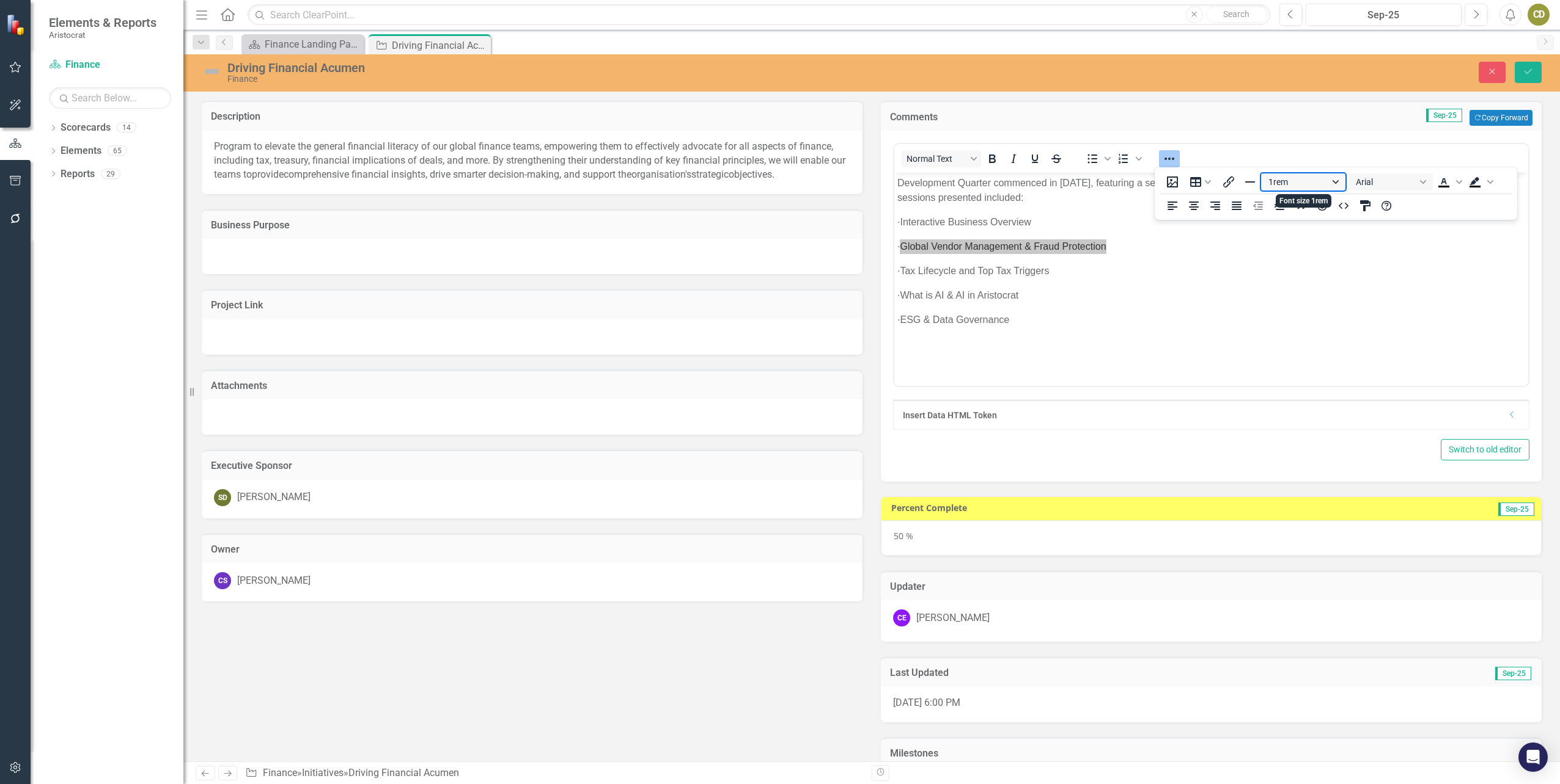
click at [1334, 178] on button "1rem" at bounding box center [1302, 182] width 84 height 17
click at [1285, 258] on div "14px" at bounding box center [1298, 261] width 52 height 15
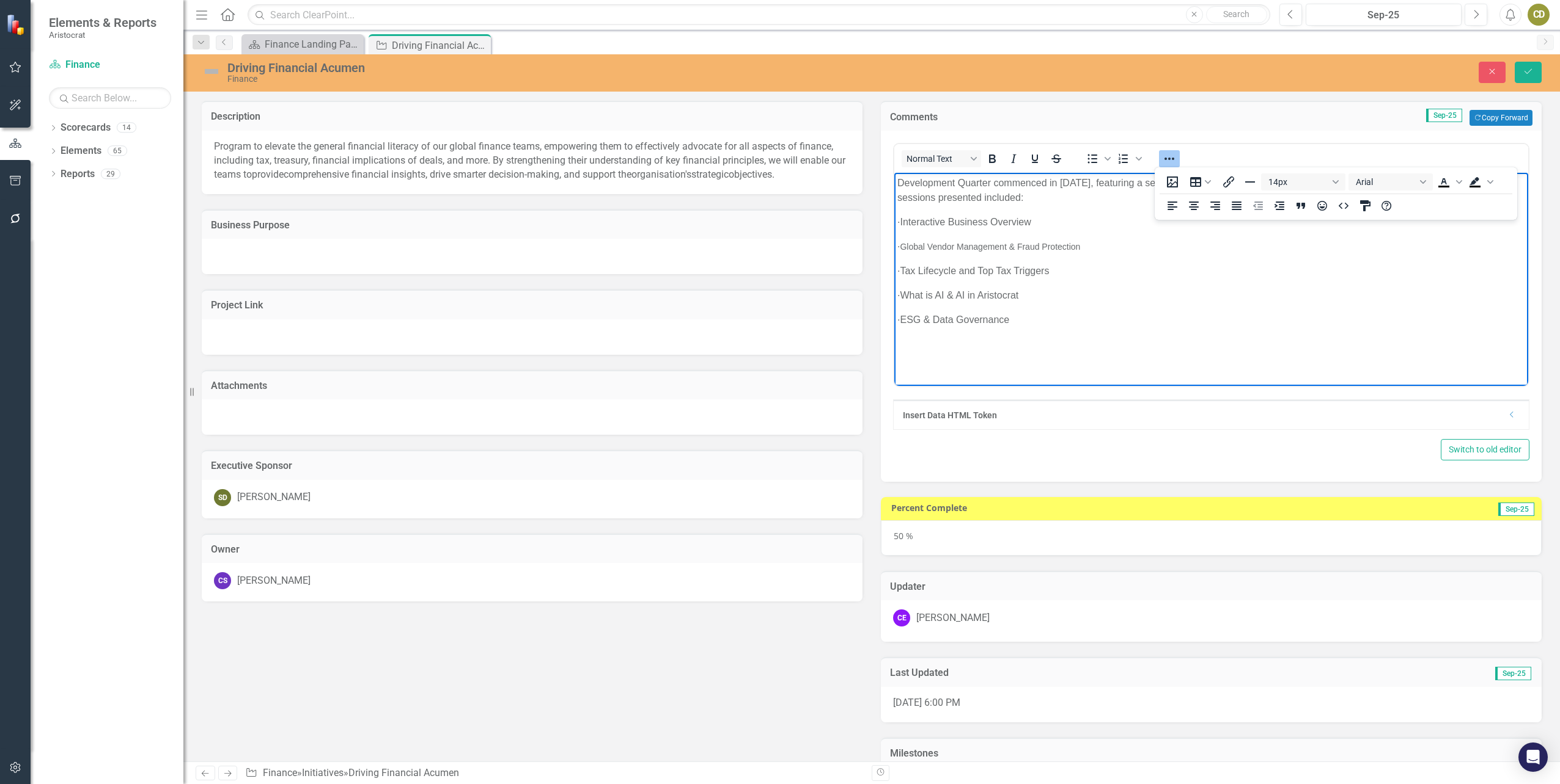
click at [1103, 257] on body "Development Quarter commenced in [DATE], featuring a series of sessions aimed a…" at bounding box center [1210, 264] width 634 height 183
drag, startPoint x: 1080, startPoint y: 273, endPoint x: 1035, endPoint y: 274, distance: 45.0
click at [1035, 274] on p "· Tax Lifecycle and Top Tax Triggers" at bounding box center [1211, 271] width 627 height 15
click at [1362, 207] on icon "CSS Editor" at bounding box center [1364, 205] width 15 height 15
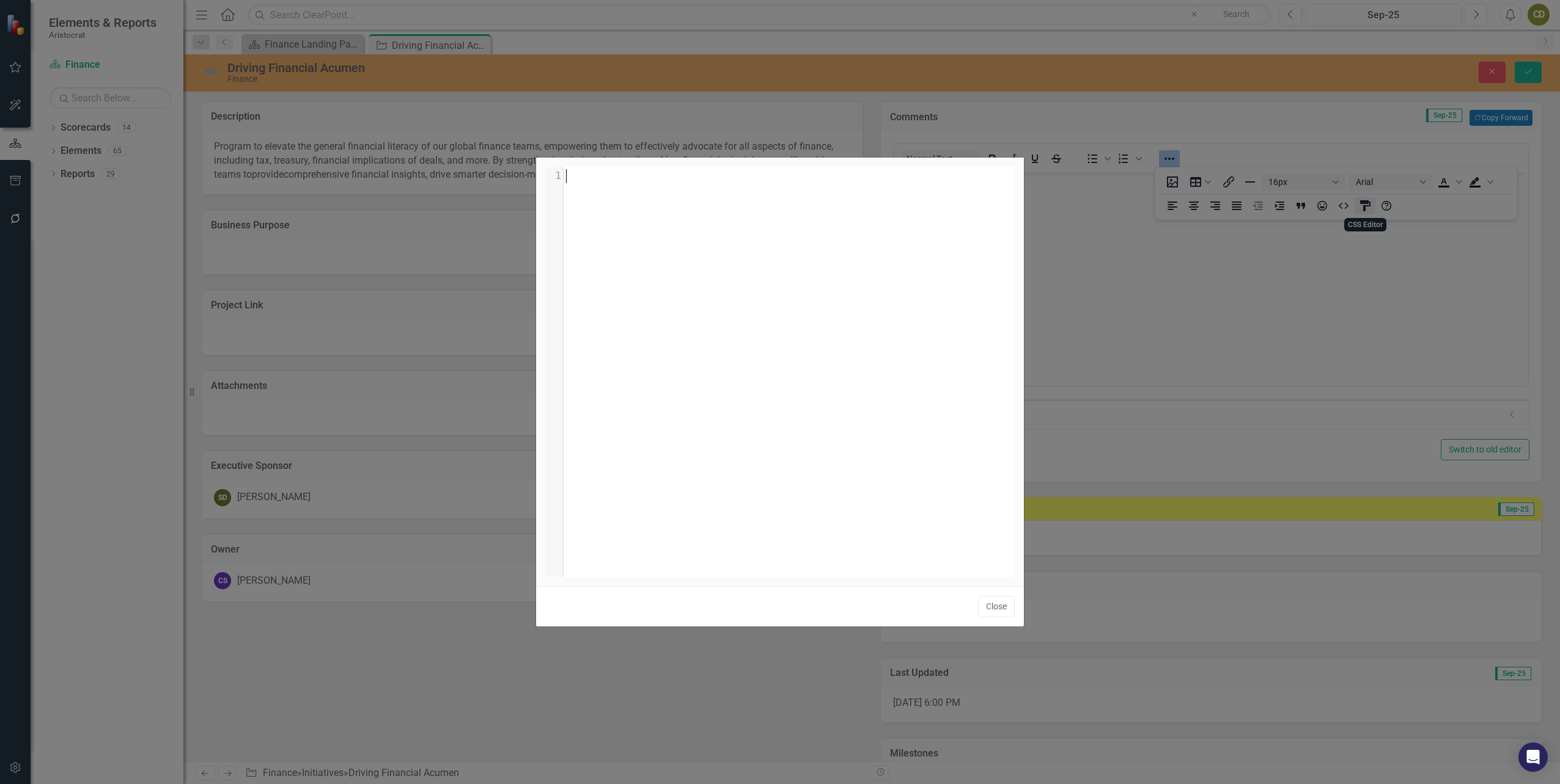
scroll to position [1, 0]
click at [999, 611] on button "Close" at bounding box center [996, 607] width 37 height 21
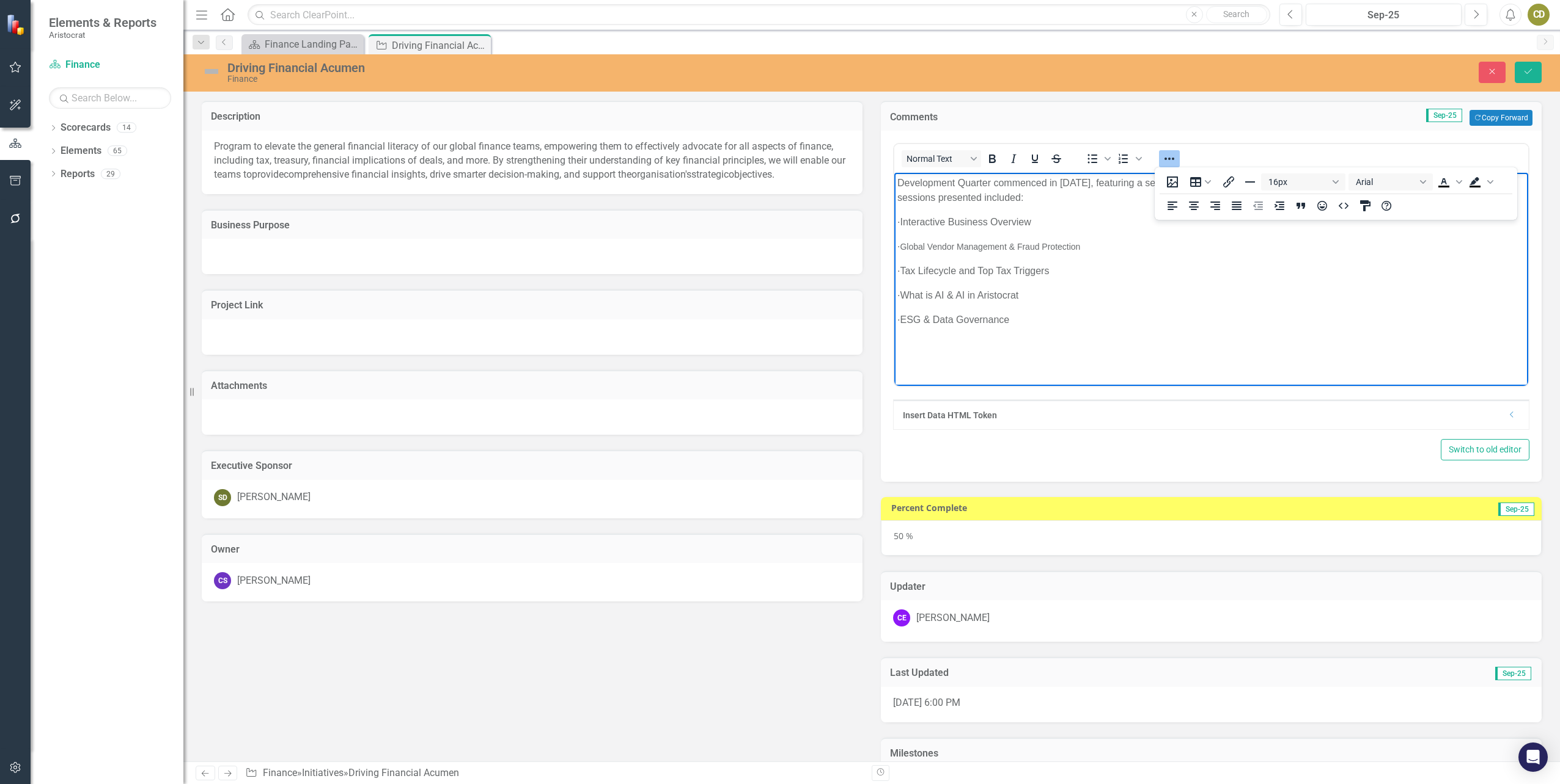
click at [1312, 298] on p "· What is AI & AI in Aristocrat" at bounding box center [1211, 295] width 627 height 15
drag, startPoint x: 1114, startPoint y: 248, endPoint x: 926, endPoint y: 250, distance: 188.0
click at [926, 250] on p "· Global Vendor Management & Fraud Protection" at bounding box center [1211, 246] width 627 height 15
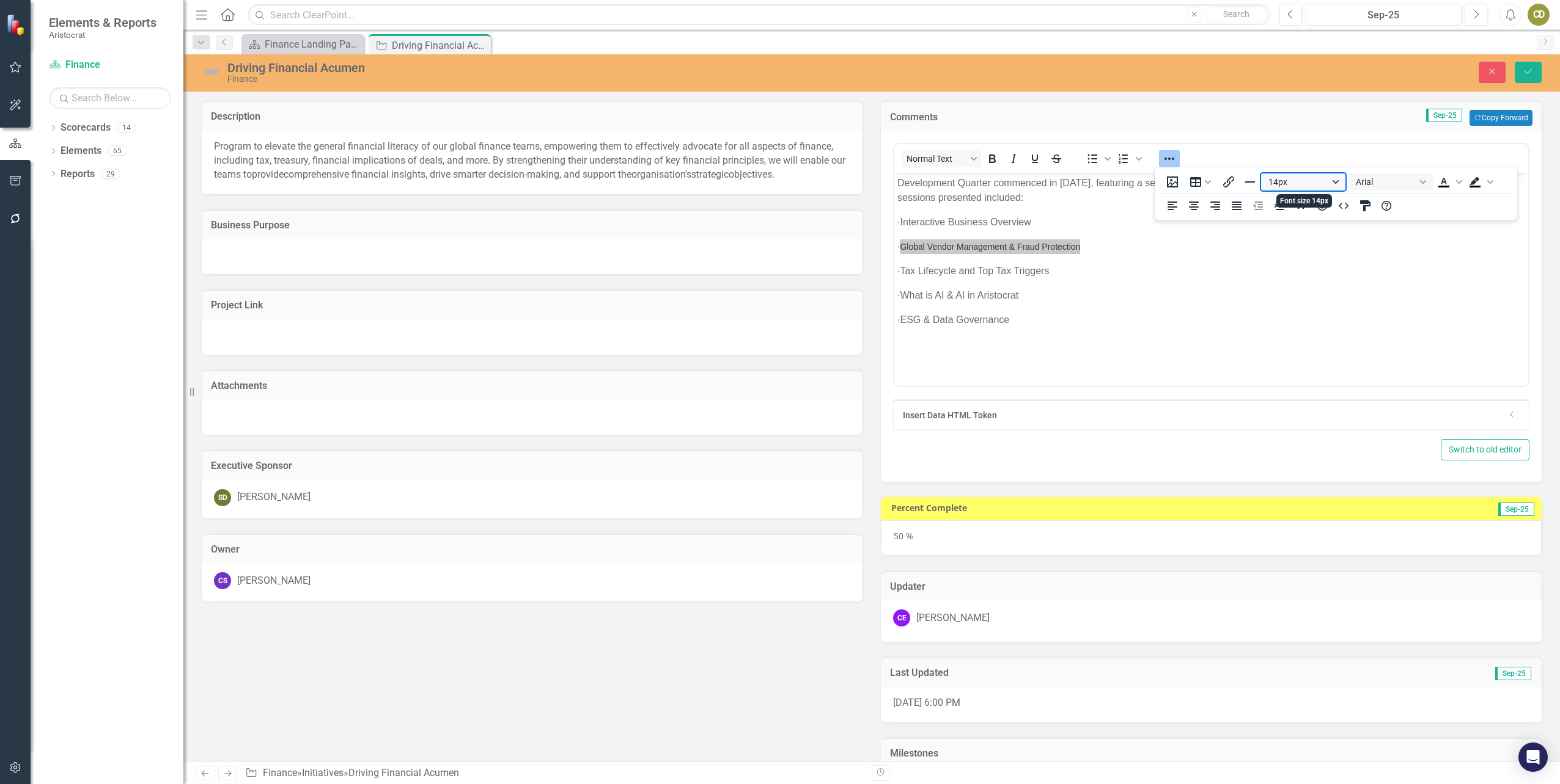
click at [1278, 184] on button "14px" at bounding box center [1302, 182] width 84 height 17
click at [1275, 182] on button "14px" at bounding box center [1302, 182] width 84 height 17
click at [1277, 181] on button "14px" at bounding box center [1302, 182] width 84 height 17
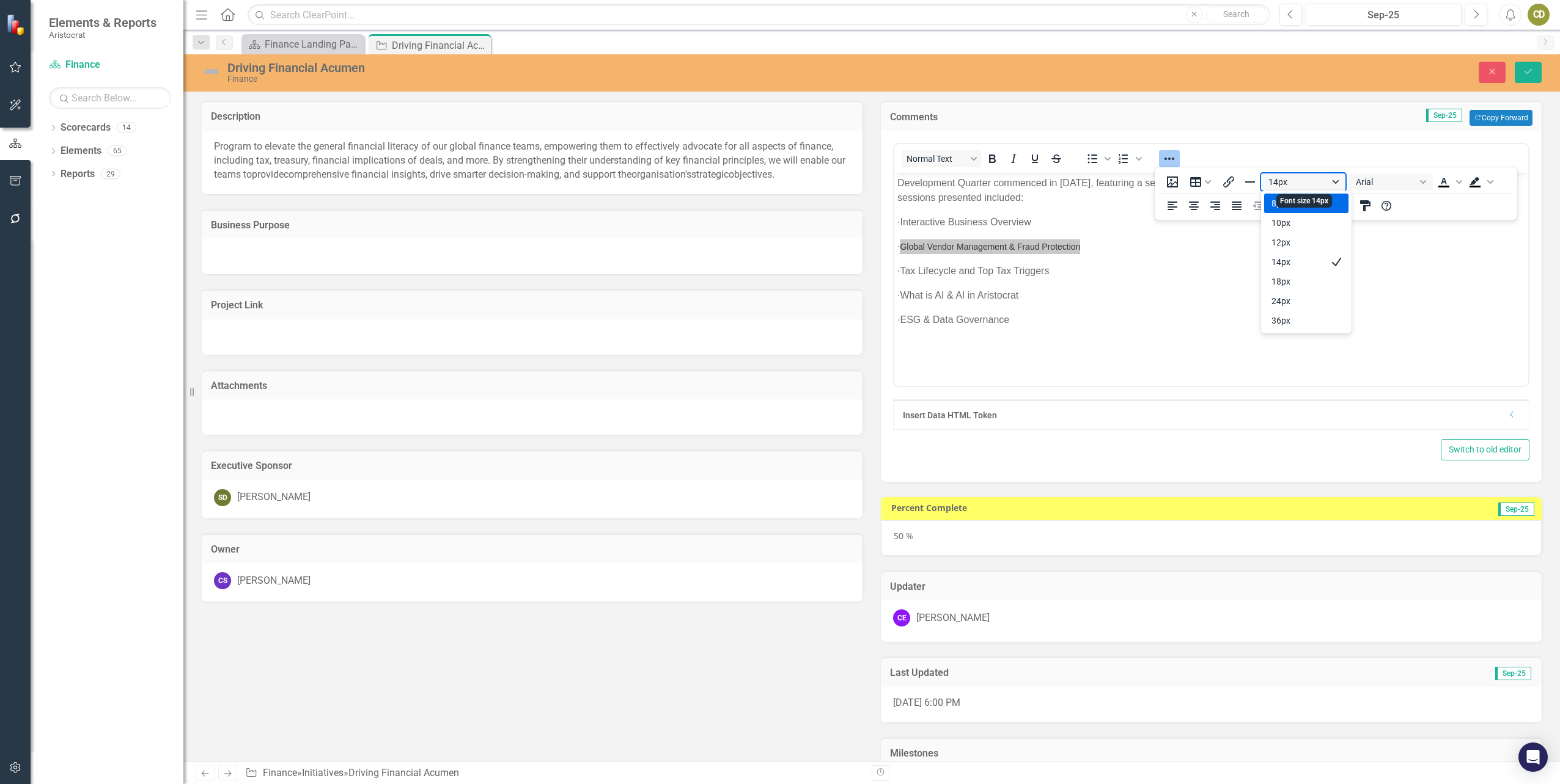
click at [1280, 179] on button "14px" at bounding box center [1302, 182] width 84 height 17
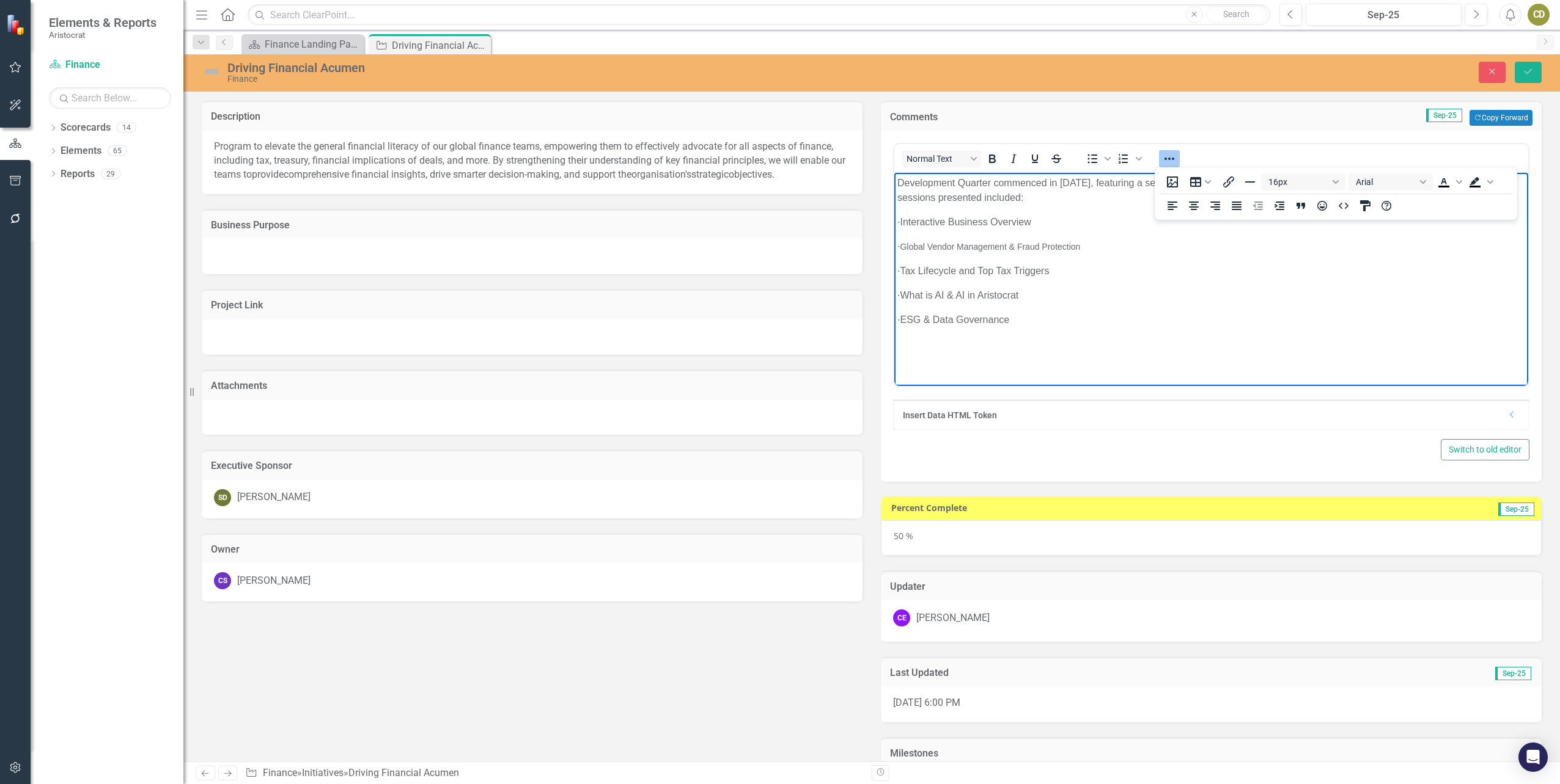
click at [1310, 301] on p "· What is AI & AI in Aristocrat" at bounding box center [1211, 295] width 627 height 15
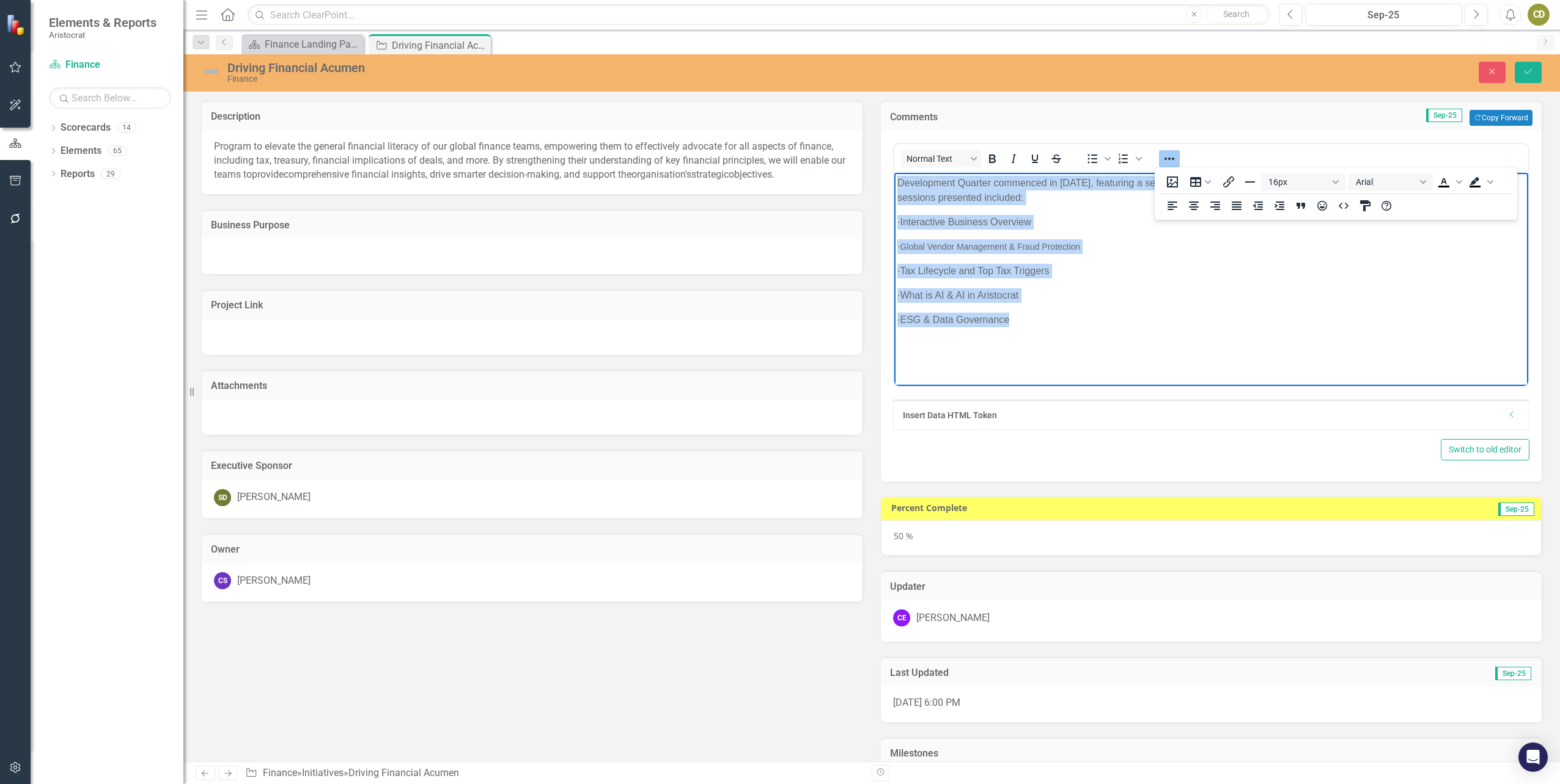
drag, startPoint x: 1049, startPoint y: 321, endPoint x: 1783, endPoint y: 355, distance: 734.8
click at [894, 182] on html "Development Quarter commenced in [DATE], featuring a series of sessions aimed a…" at bounding box center [1210, 264] width 634 height 183
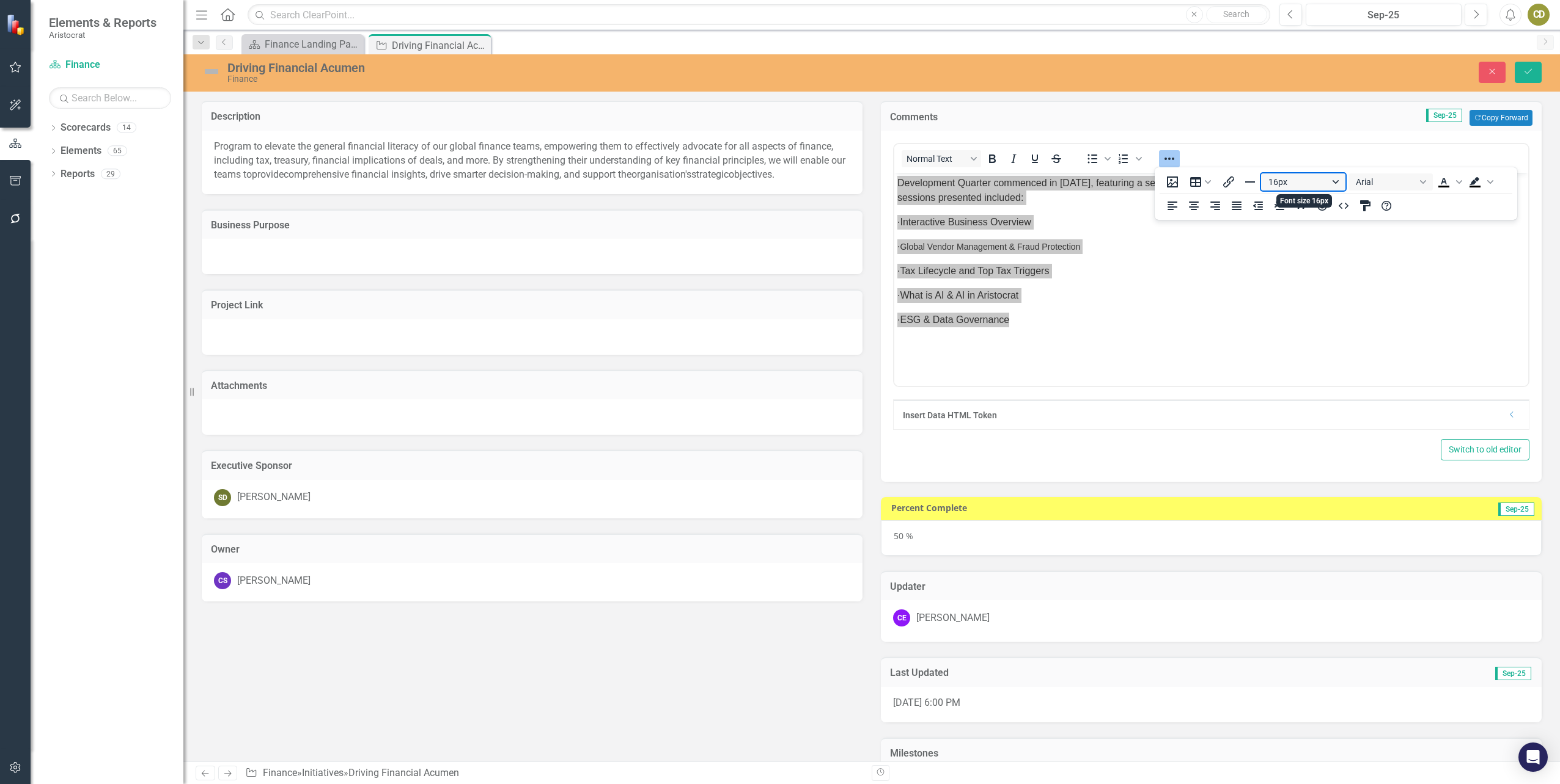
click at [1291, 178] on button "16px" at bounding box center [1302, 182] width 84 height 17
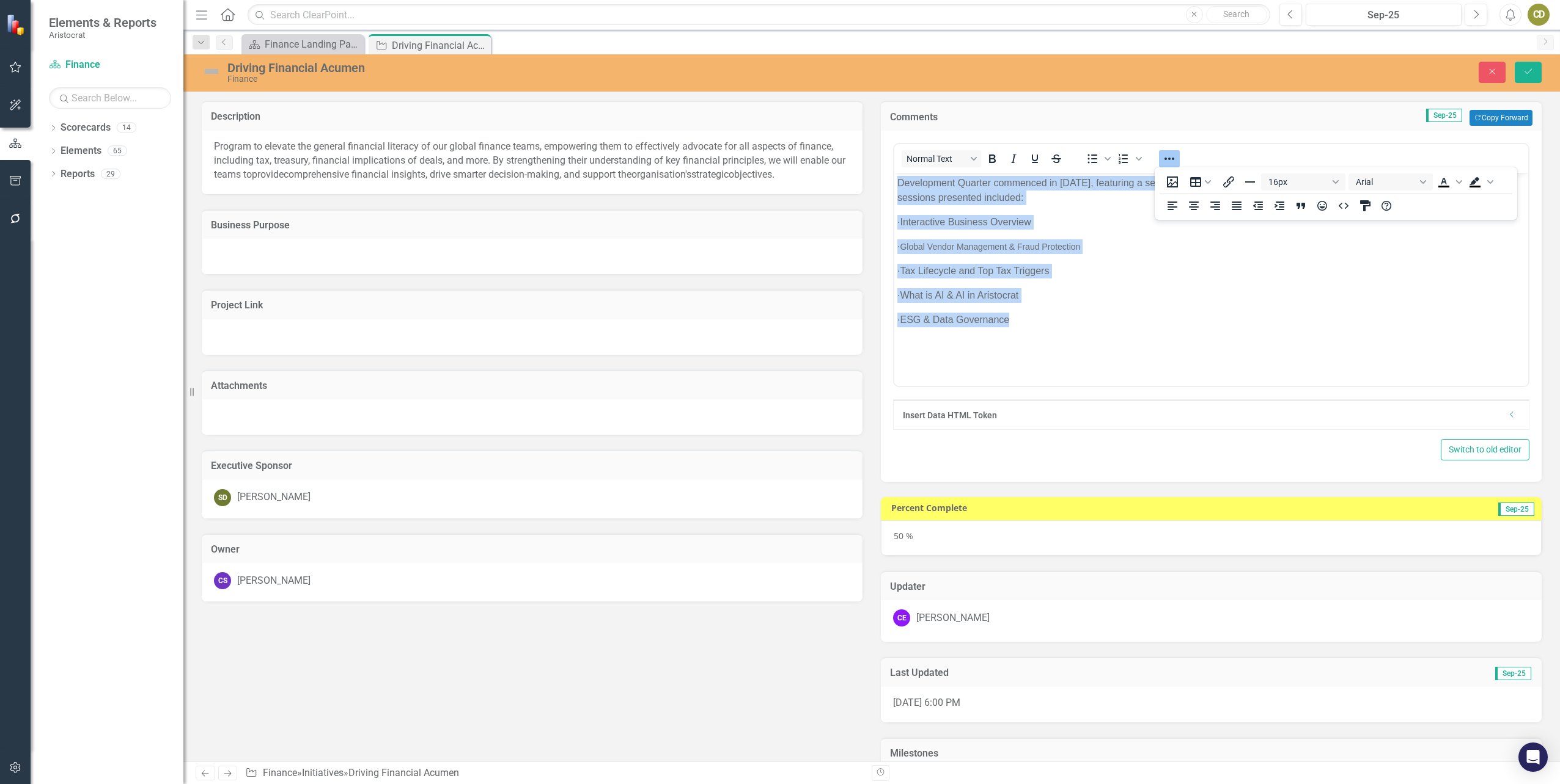
click at [1239, 299] on p "· What is AI & AI in Aristocrat" at bounding box center [1211, 295] width 627 height 15
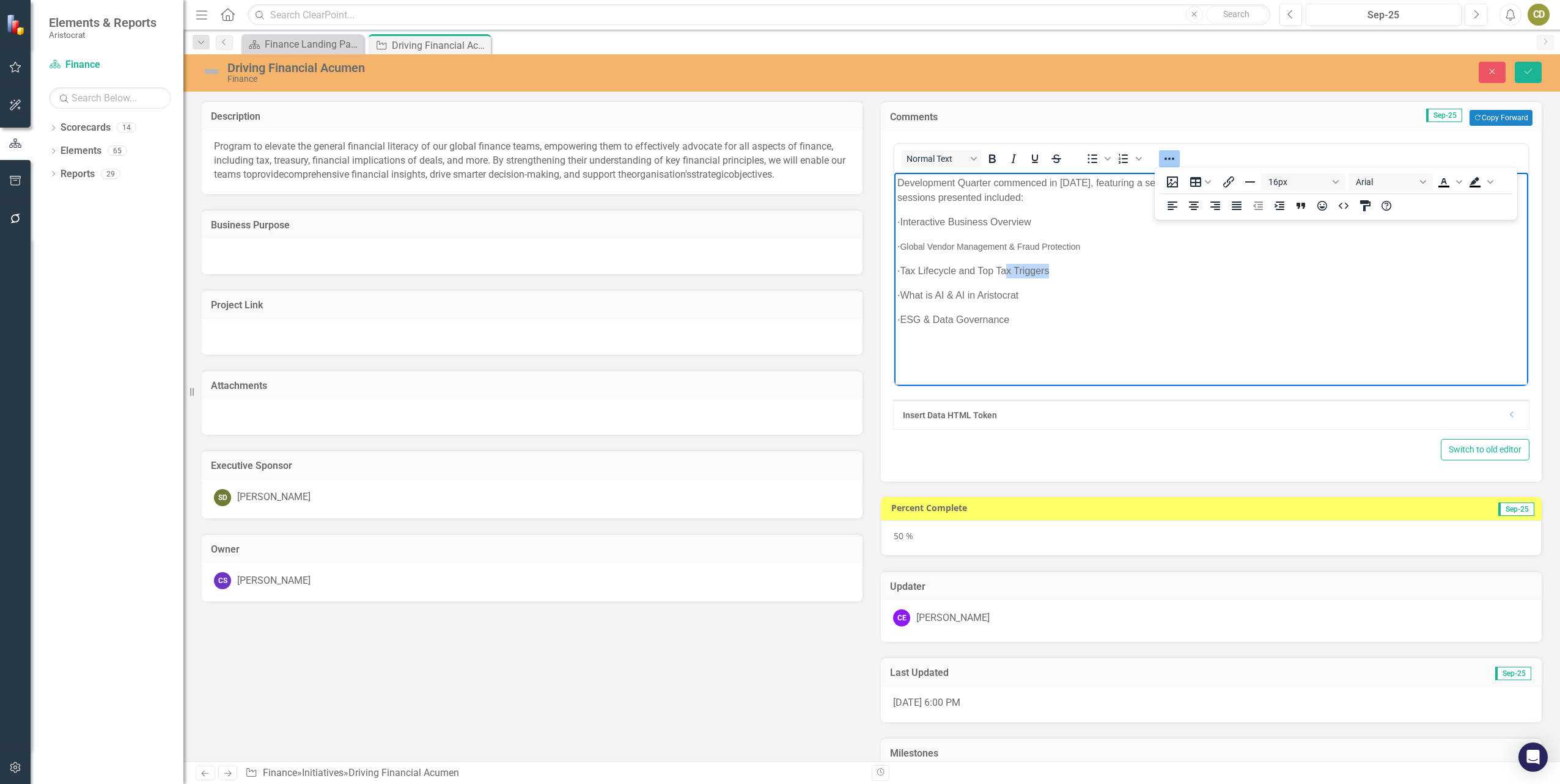
drag, startPoint x: 1110, startPoint y: 254, endPoint x: 1033, endPoint y: 256, distance: 77.0
click at [1033, 256] on body "Development Quarter commenced in [DATE], featuring a series of sessions aimed a…" at bounding box center [1210, 264] width 634 height 183
drag, startPoint x: 927, startPoint y: 243, endPoint x: 1080, endPoint y: 271, distance: 155.5
click at [1080, 271] on body "Development Quarter commenced in [DATE], featuring a series of sessions aimed a…" at bounding box center [1210, 264] width 634 height 183
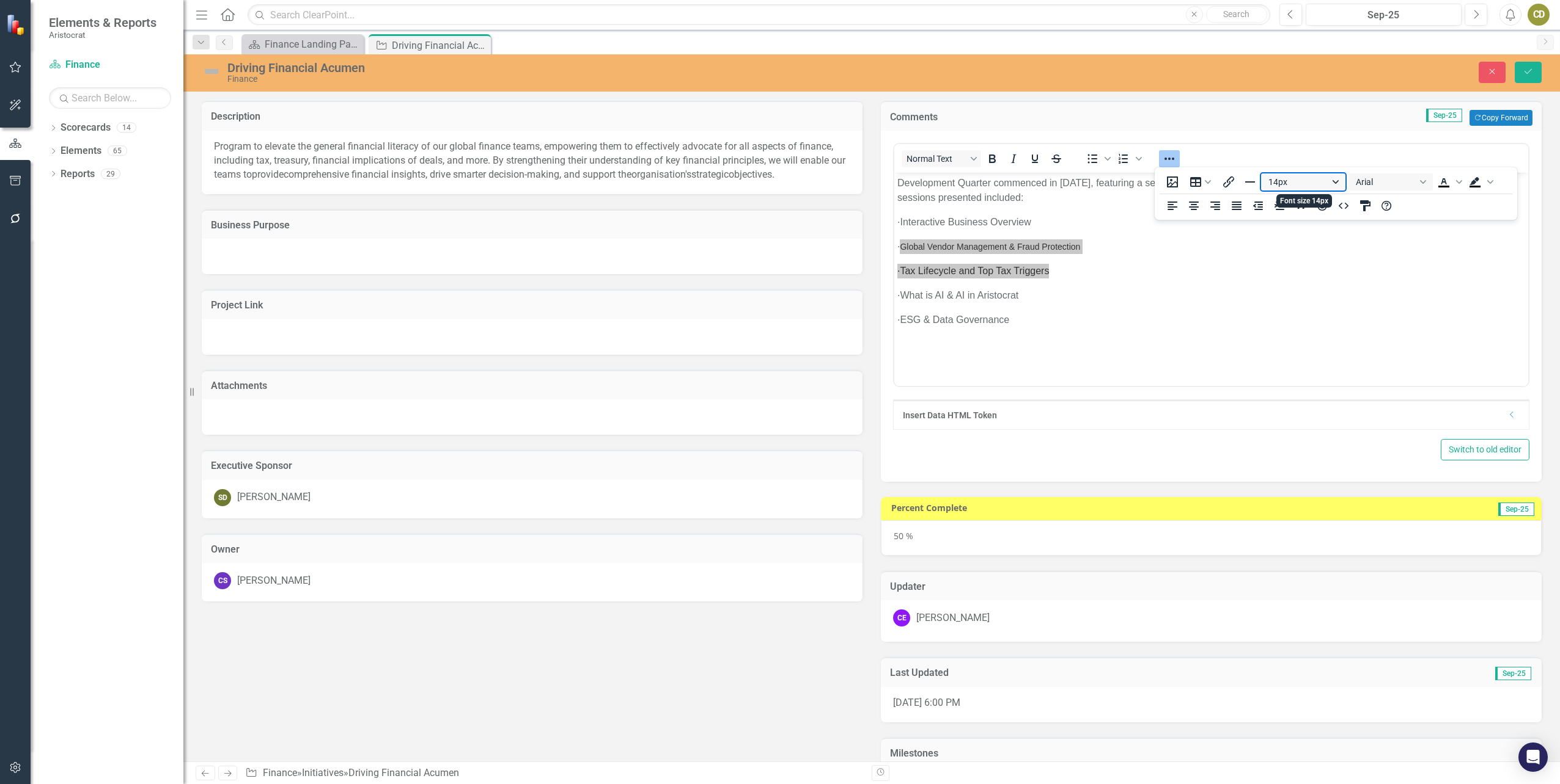
click at [1274, 185] on button "14px" at bounding box center [1302, 182] width 84 height 17
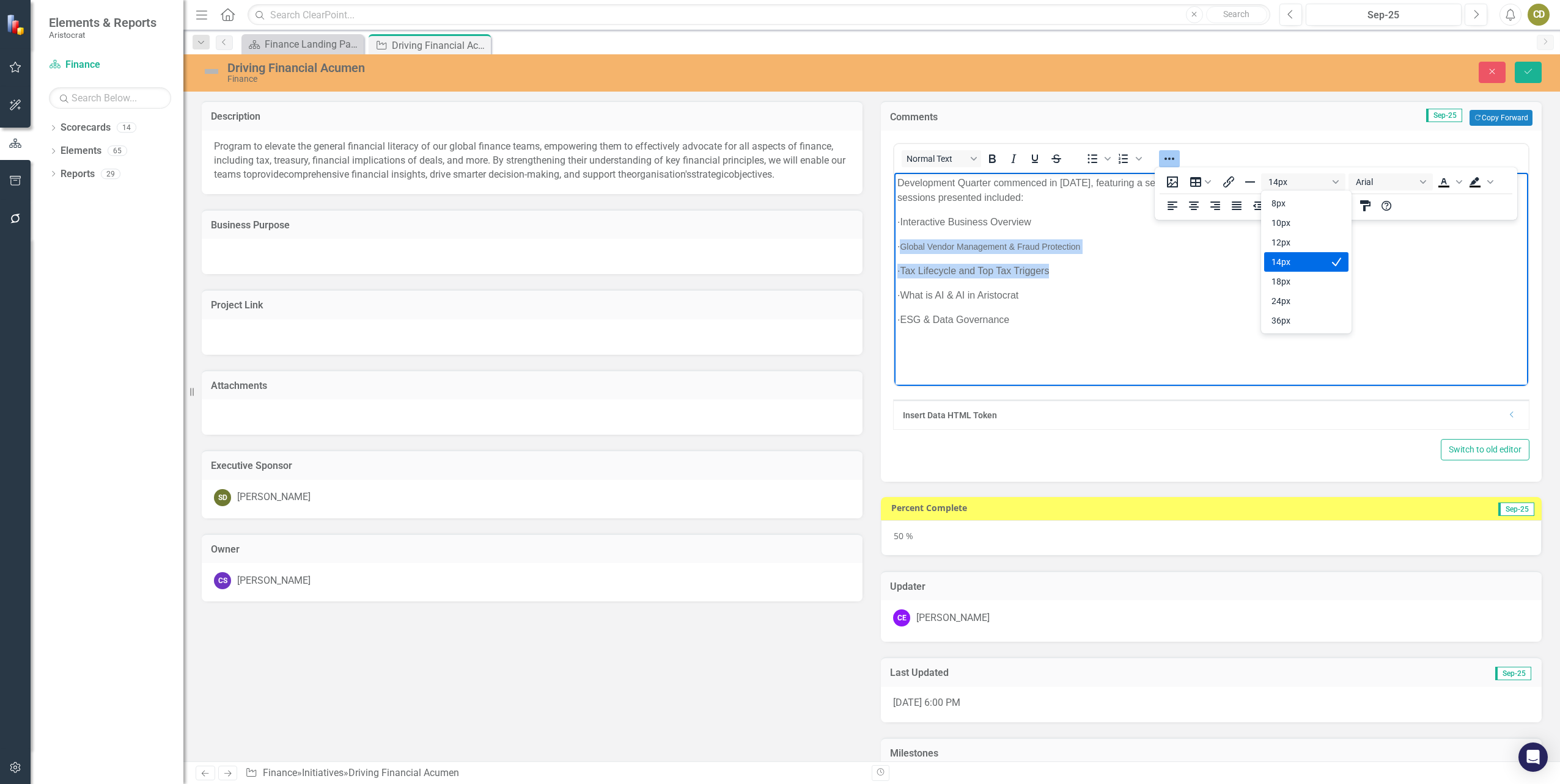
click at [1222, 269] on p "· Tax Lifecycle and Top Tax Triggers" at bounding box center [1211, 271] width 627 height 15
click at [1117, 250] on p "· Global Vendor Management & Fraud Protection" at bounding box center [1211, 246] width 627 height 15
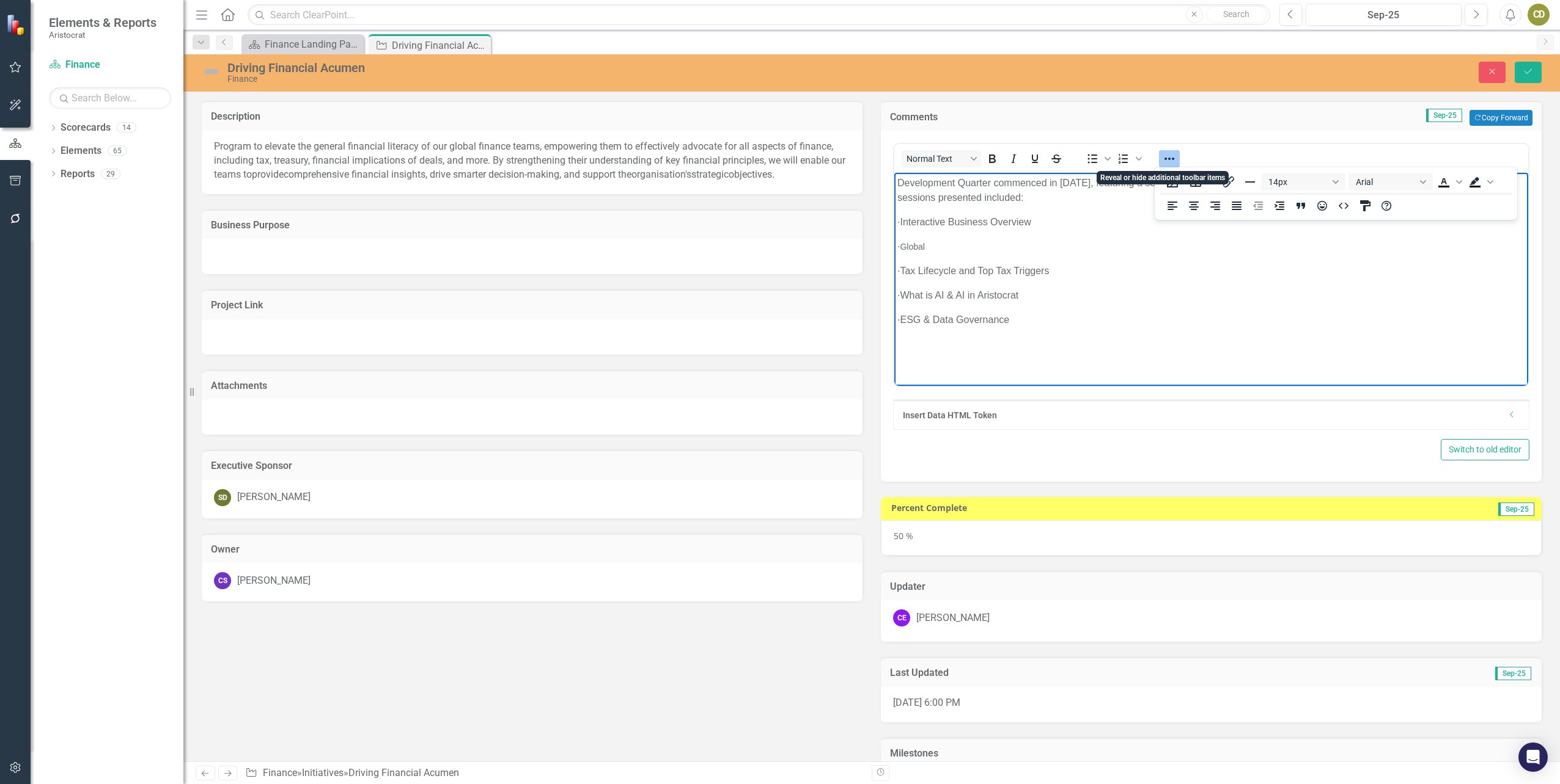
click at [1171, 155] on icon "Reveal or hide additional toolbar items" at bounding box center [1169, 159] width 15 height 15
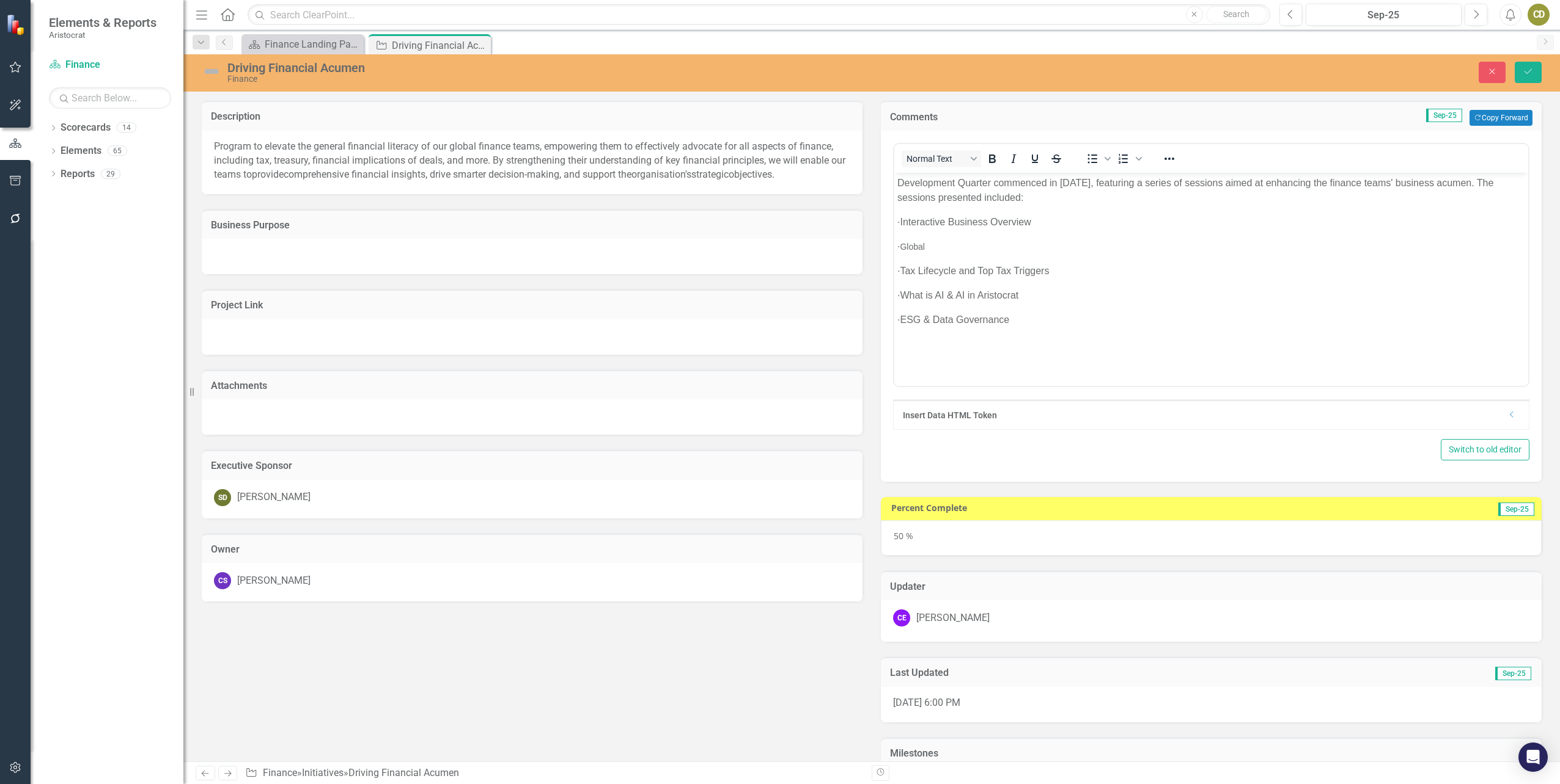
click at [995, 248] on p "· Global" at bounding box center [1211, 246] width 627 height 15
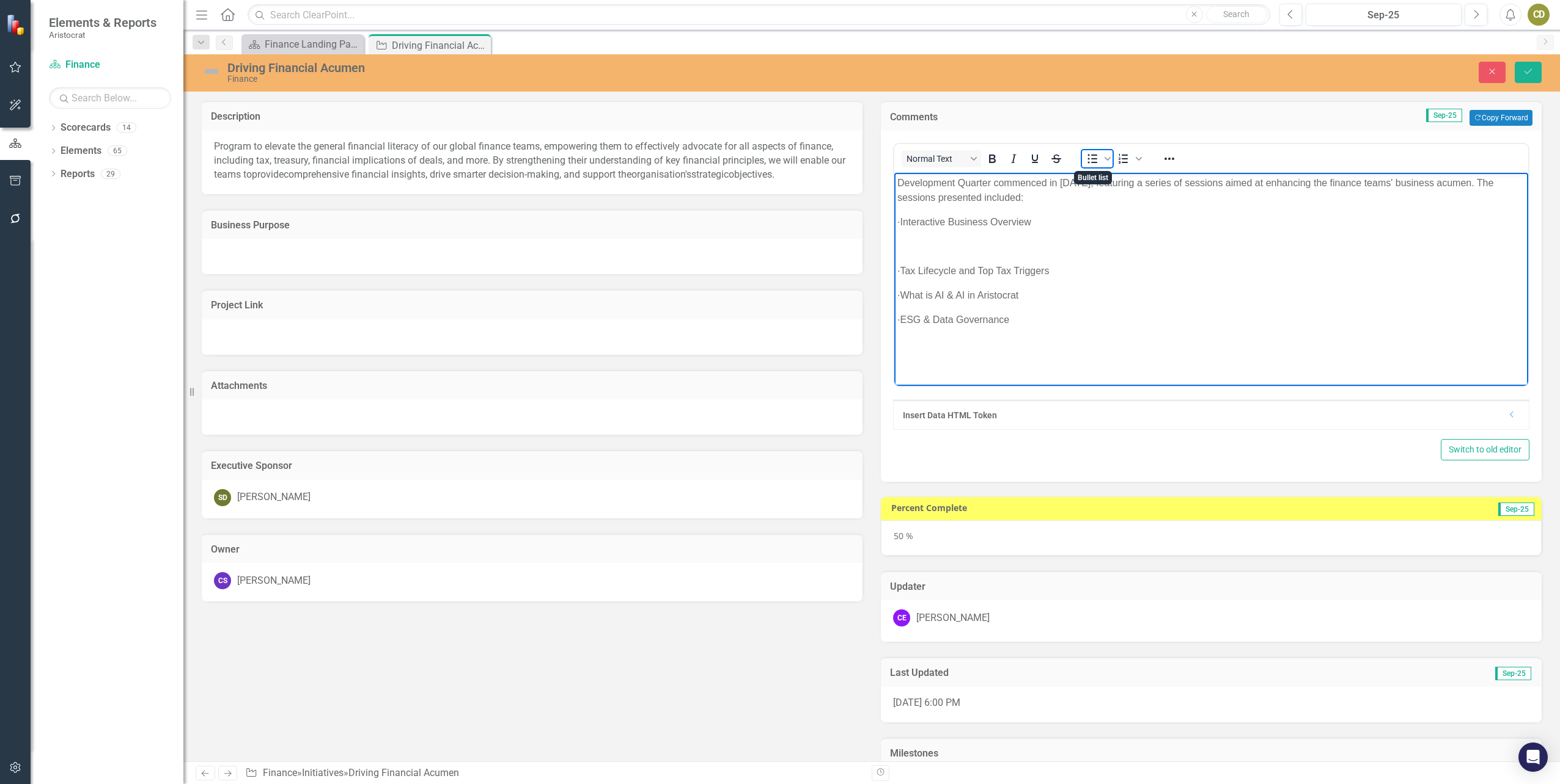
click at [1091, 164] on icon "Bullet list" at bounding box center [1093, 159] width 10 height 9
click at [924, 223] on p "· Interactive Business Overview" at bounding box center [1211, 222] width 627 height 15
click at [1085, 161] on icon "Bullet list" at bounding box center [1091, 159] width 15 height 15
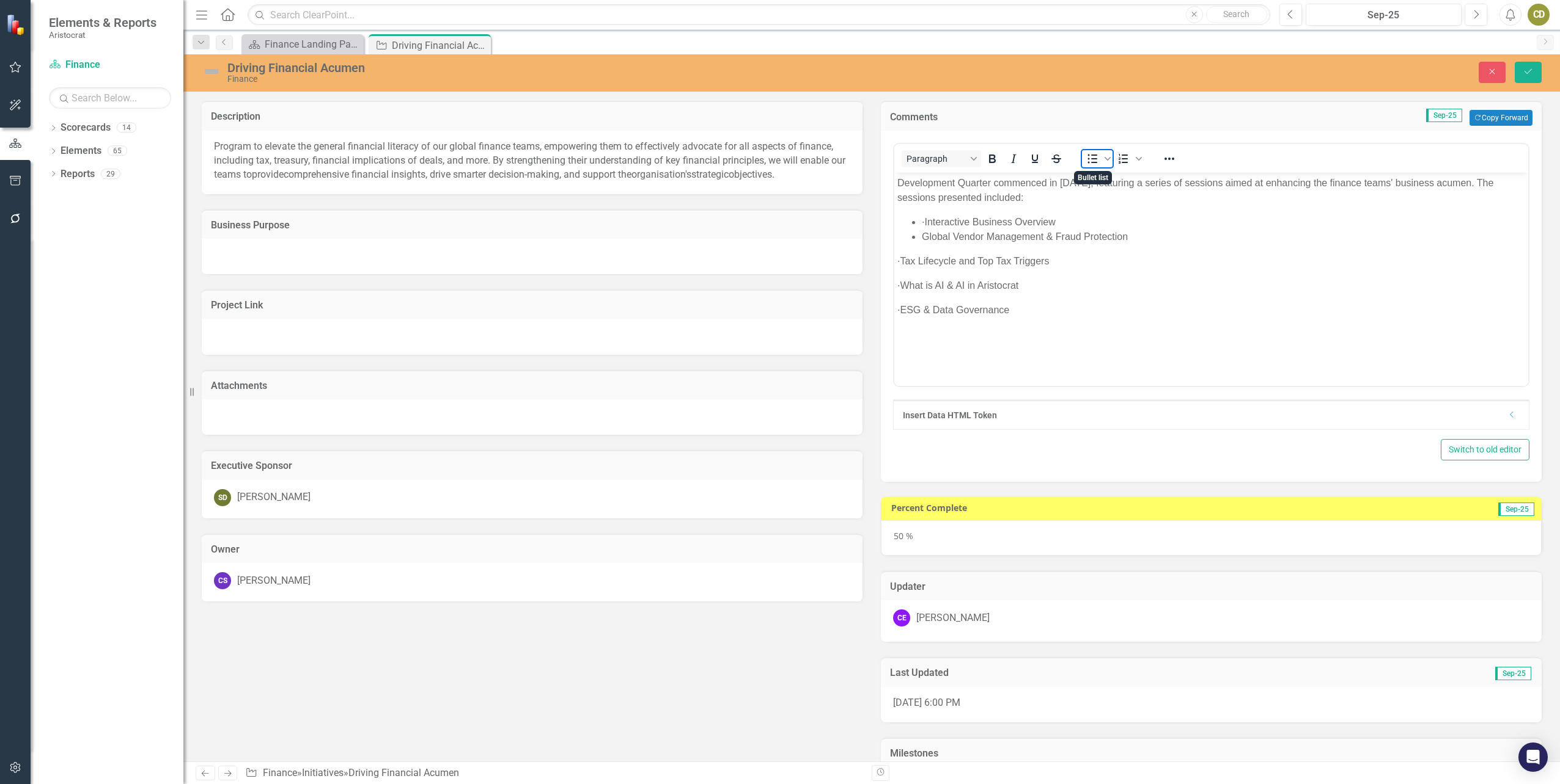
click at [1085, 161] on icon "Bullet list" at bounding box center [1091, 159] width 15 height 15
click at [1087, 160] on icon "Bullet list" at bounding box center [1091, 159] width 15 height 15
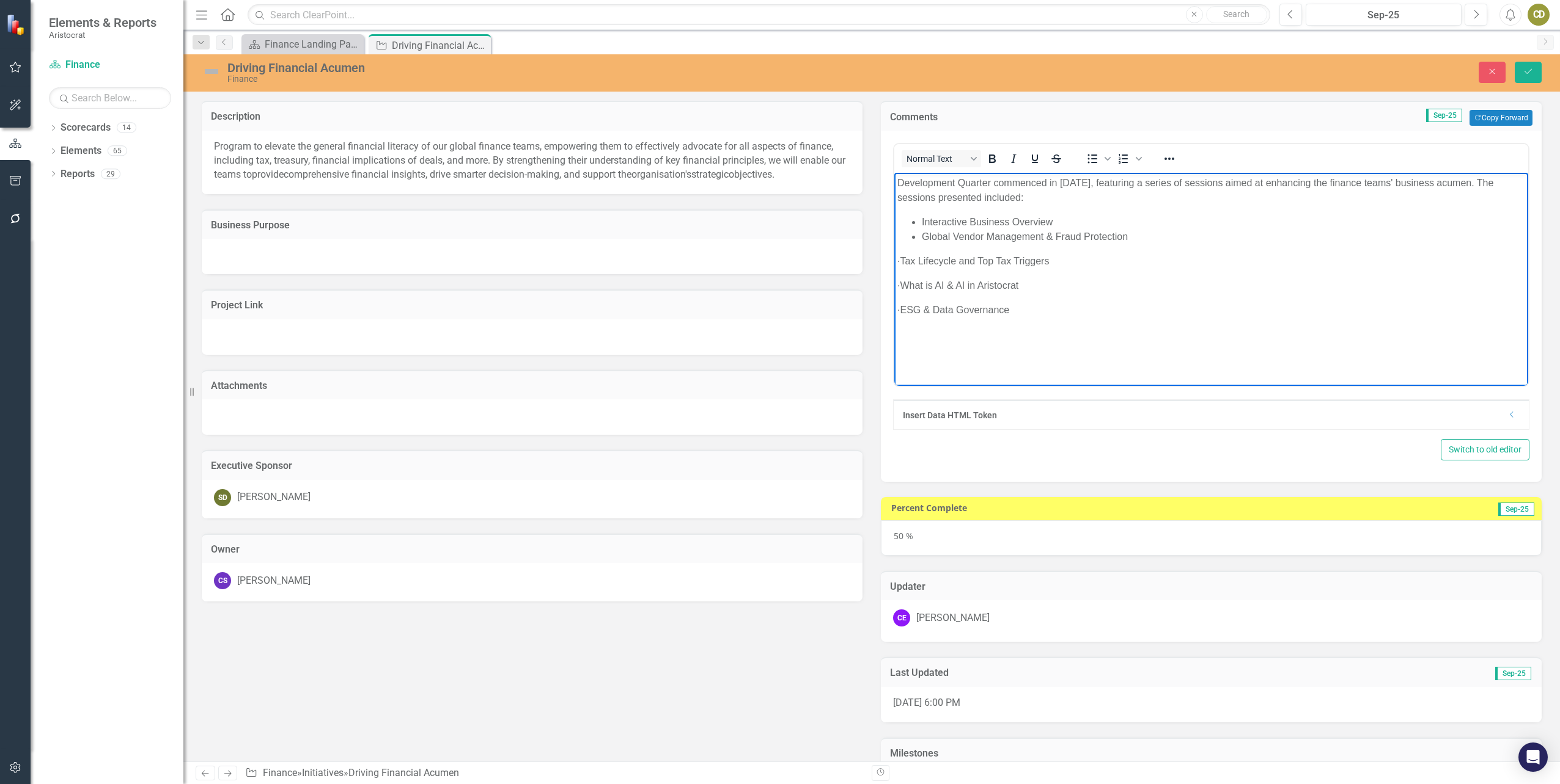
click at [928, 261] on p "· Tax Lifecycle and Top Tax Triggers" at bounding box center [1211, 261] width 627 height 15
drag, startPoint x: 928, startPoint y: 261, endPoint x: 945, endPoint y: 310, distance: 51.9
click at [945, 310] on body "Development Quarter commenced in [DATE], featuring a series of sessions aimed a…" at bounding box center [1210, 264] width 634 height 183
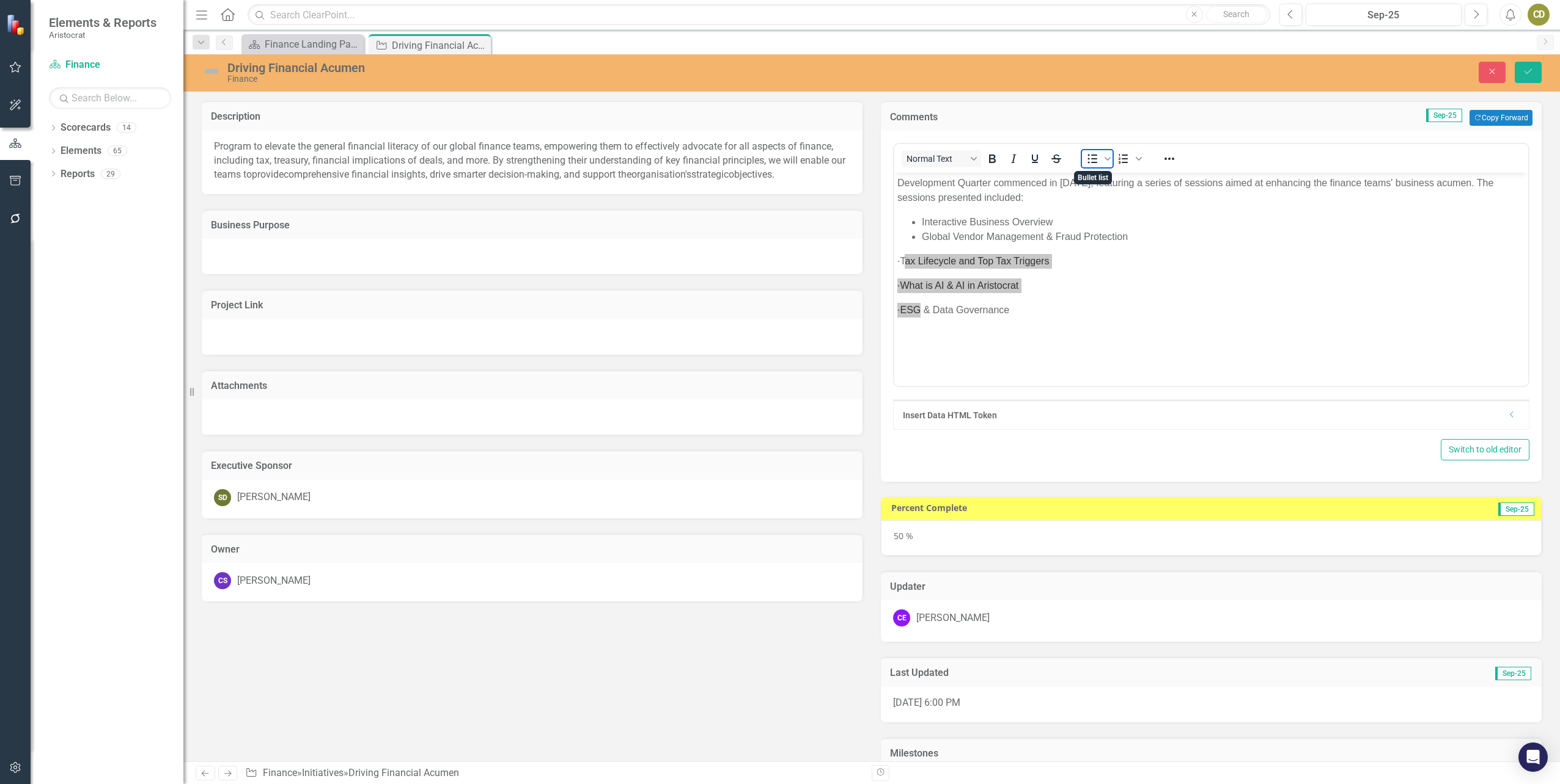
click at [1086, 157] on icon "Bullet list" at bounding box center [1091, 159] width 15 height 15
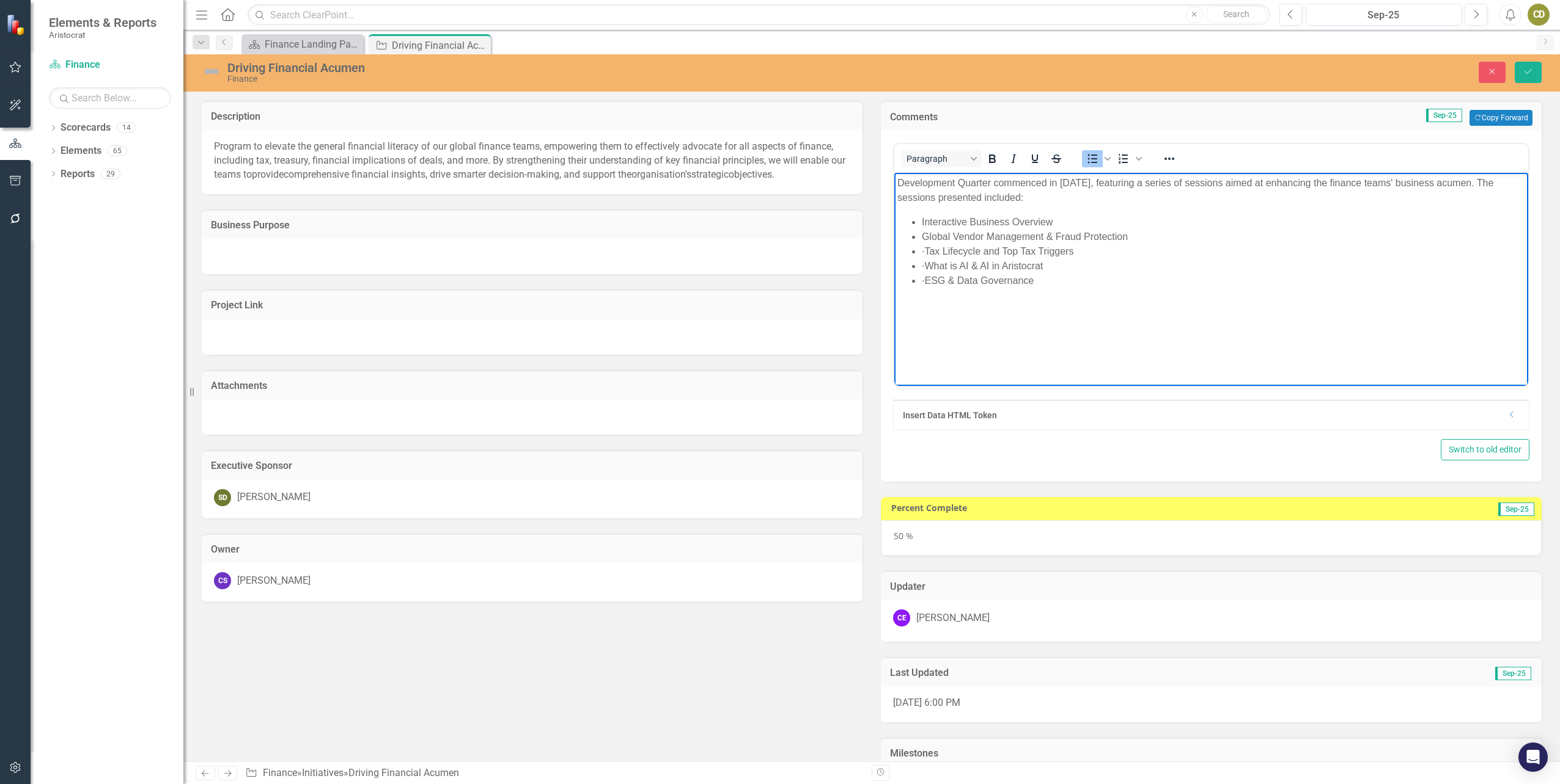
click at [951, 246] on li "· Tax Lifecycle and Top Tax Triggers" at bounding box center [1223, 251] width 603 height 15
click at [952, 267] on li "· What is AI & AI in Aristocrat" at bounding box center [1223, 266] width 603 height 15
click at [951, 276] on li "· ESG & Data Governance" at bounding box center [1223, 281] width 603 height 15
click at [947, 338] on body "Development Quarter commenced in [DATE], featuring a series of sessions aimed a…" at bounding box center [1210, 264] width 634 height 183
click at [1526, 64] on button "Save" at bounding box center [1528, 73] width 27 height 21
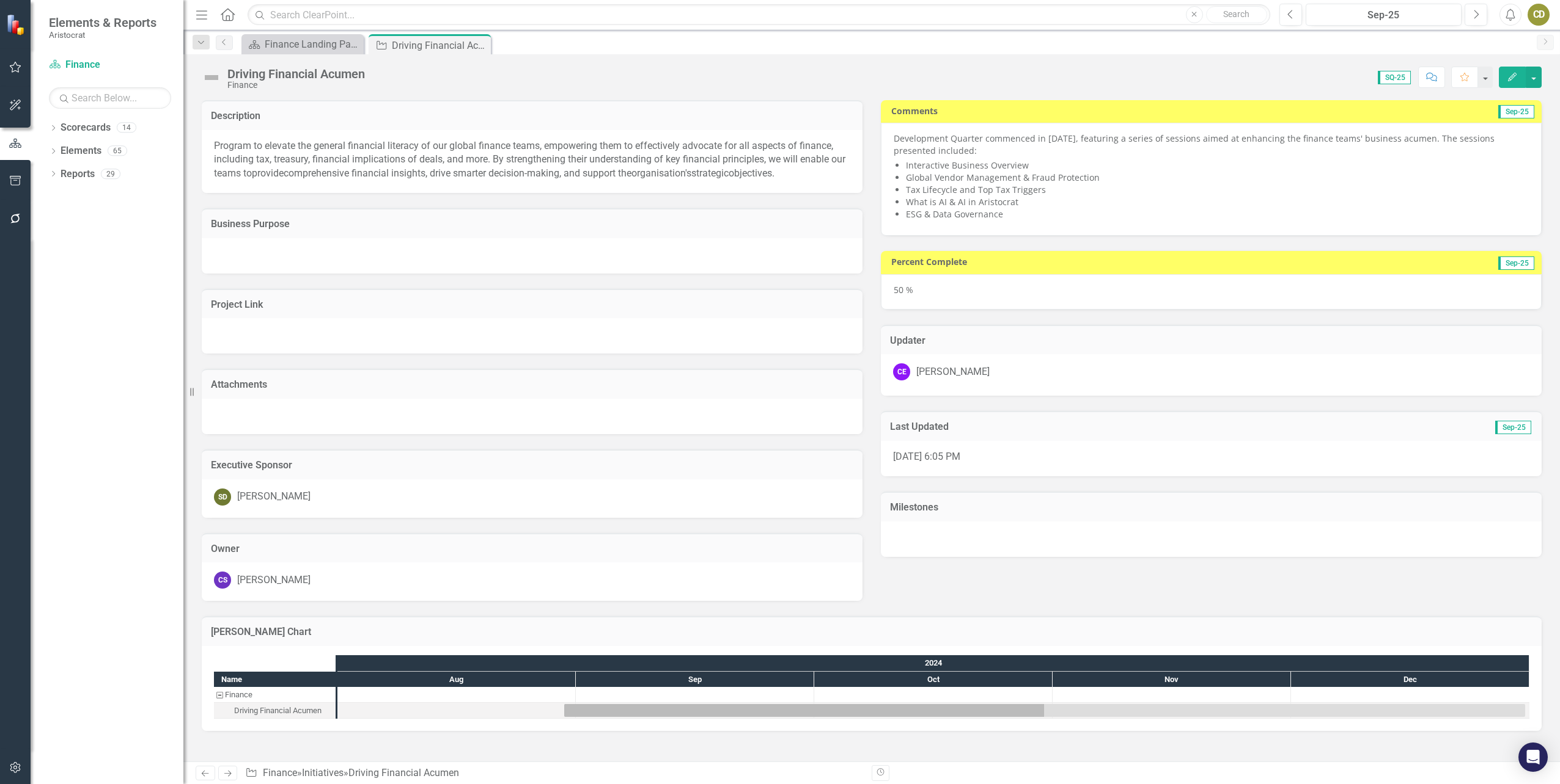
click at [1232, 196] on li "What is AI & AI in Aristocrat" at bounding box center [1216, 202] width 623 height 13
click at [1517, 80] on button "Edit" at bounding box center [1513, 77] width 27 height 21
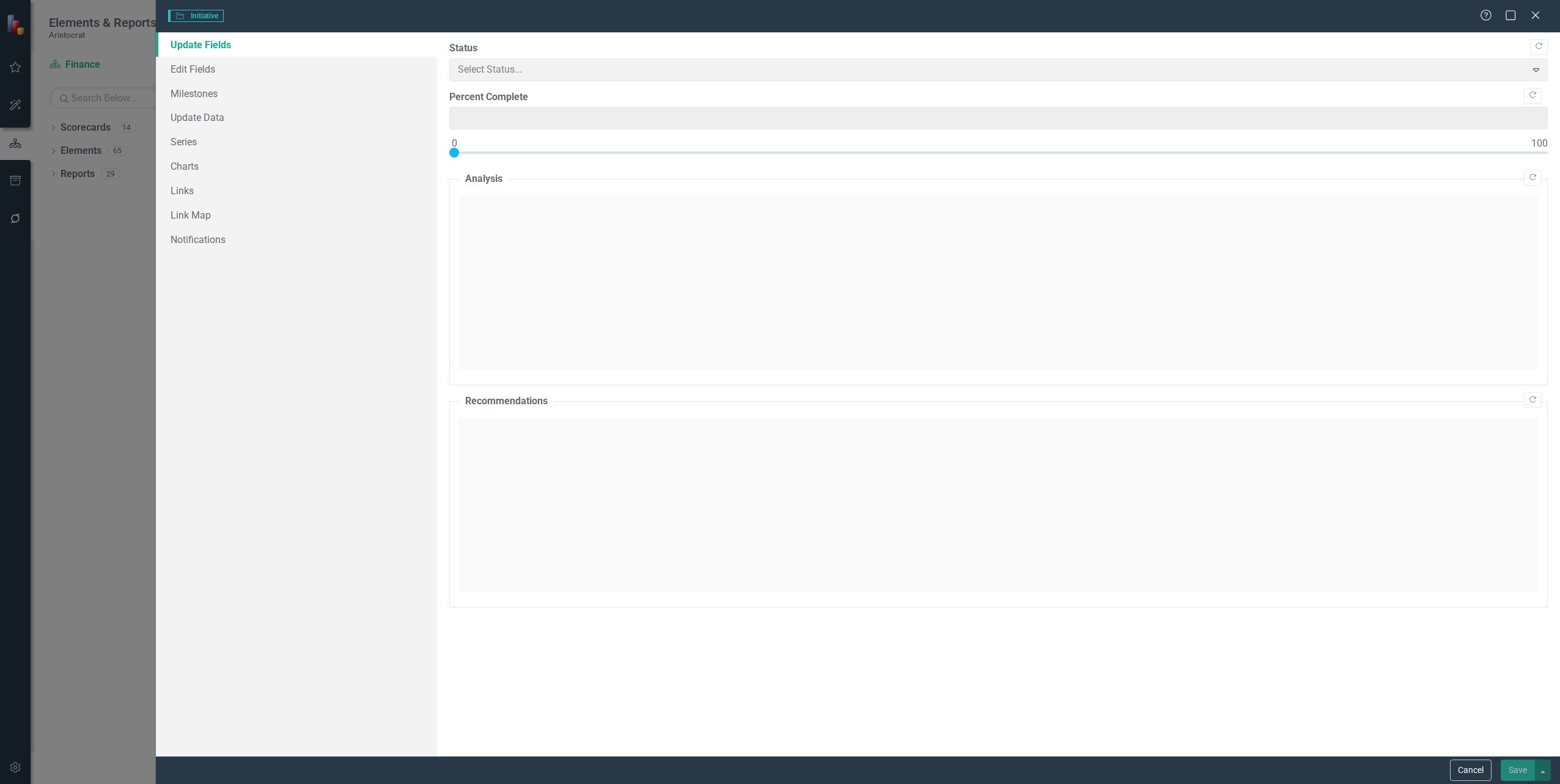
type input "50"
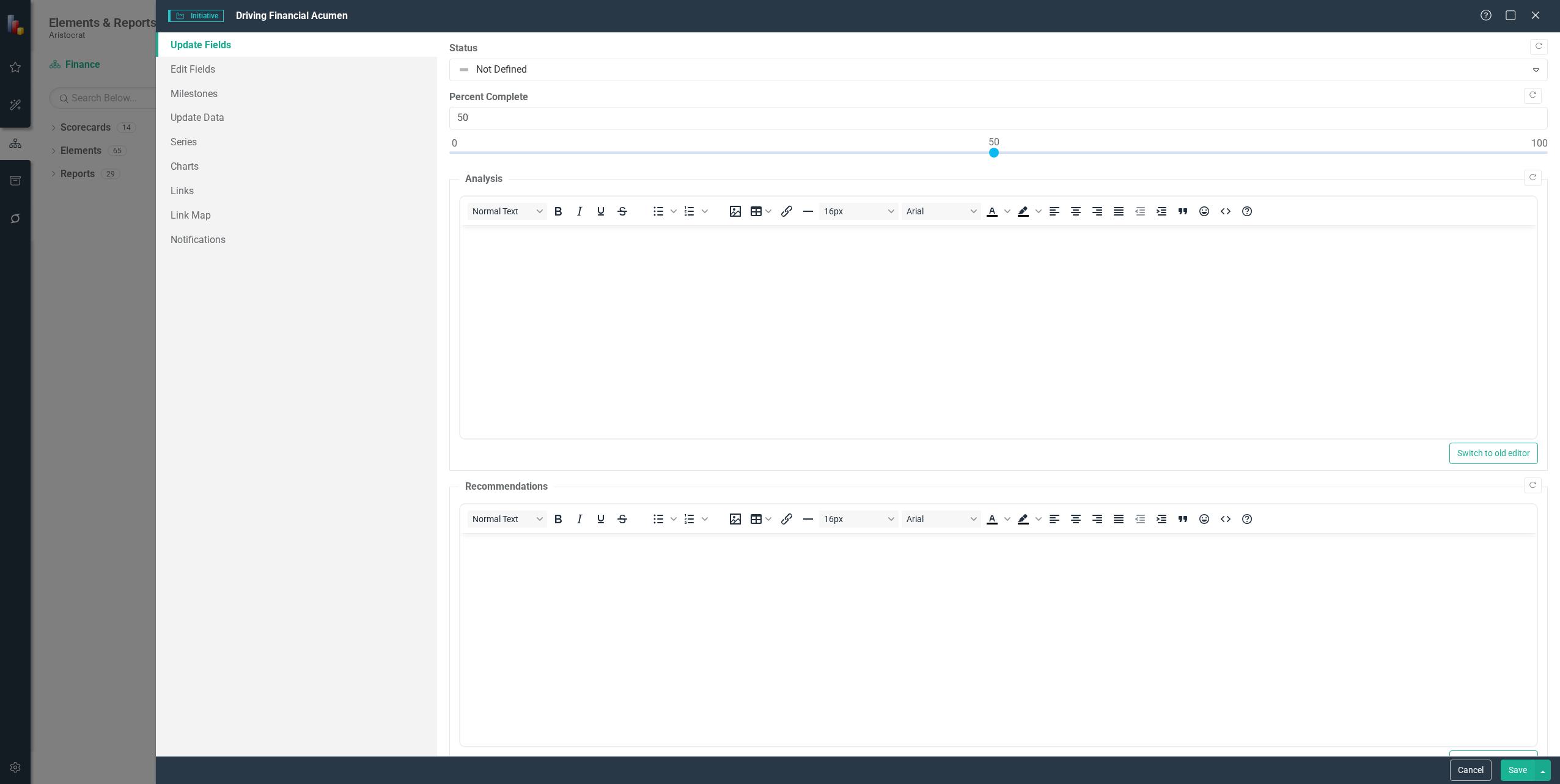
scroll to position [0, 0]
click at [1516, 774] on button "Save" at bounding box center [1517, 770] width 34 height 21
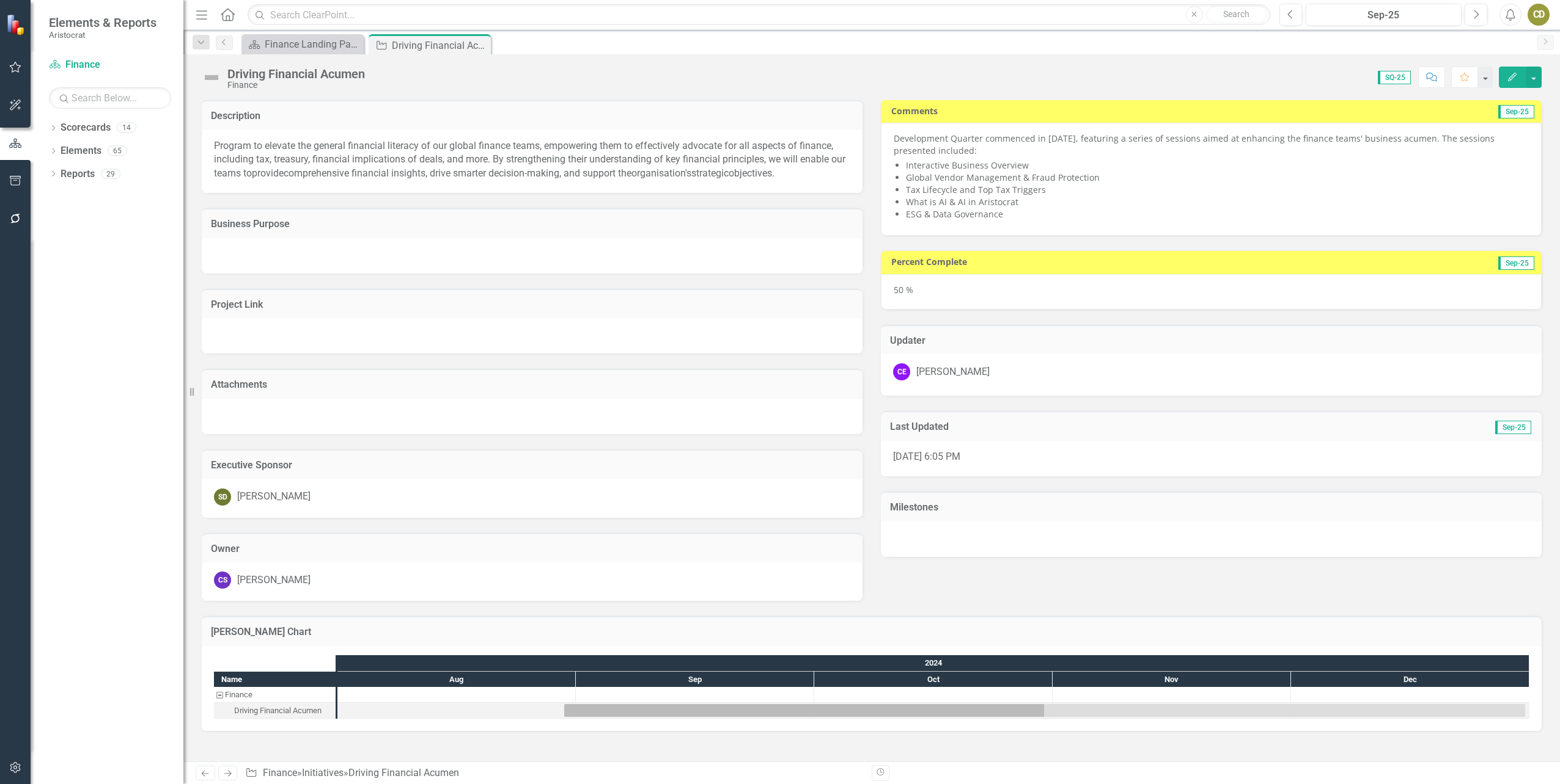
click at [209, 75] on img at bounding box center [211, 77] width 19 height 19
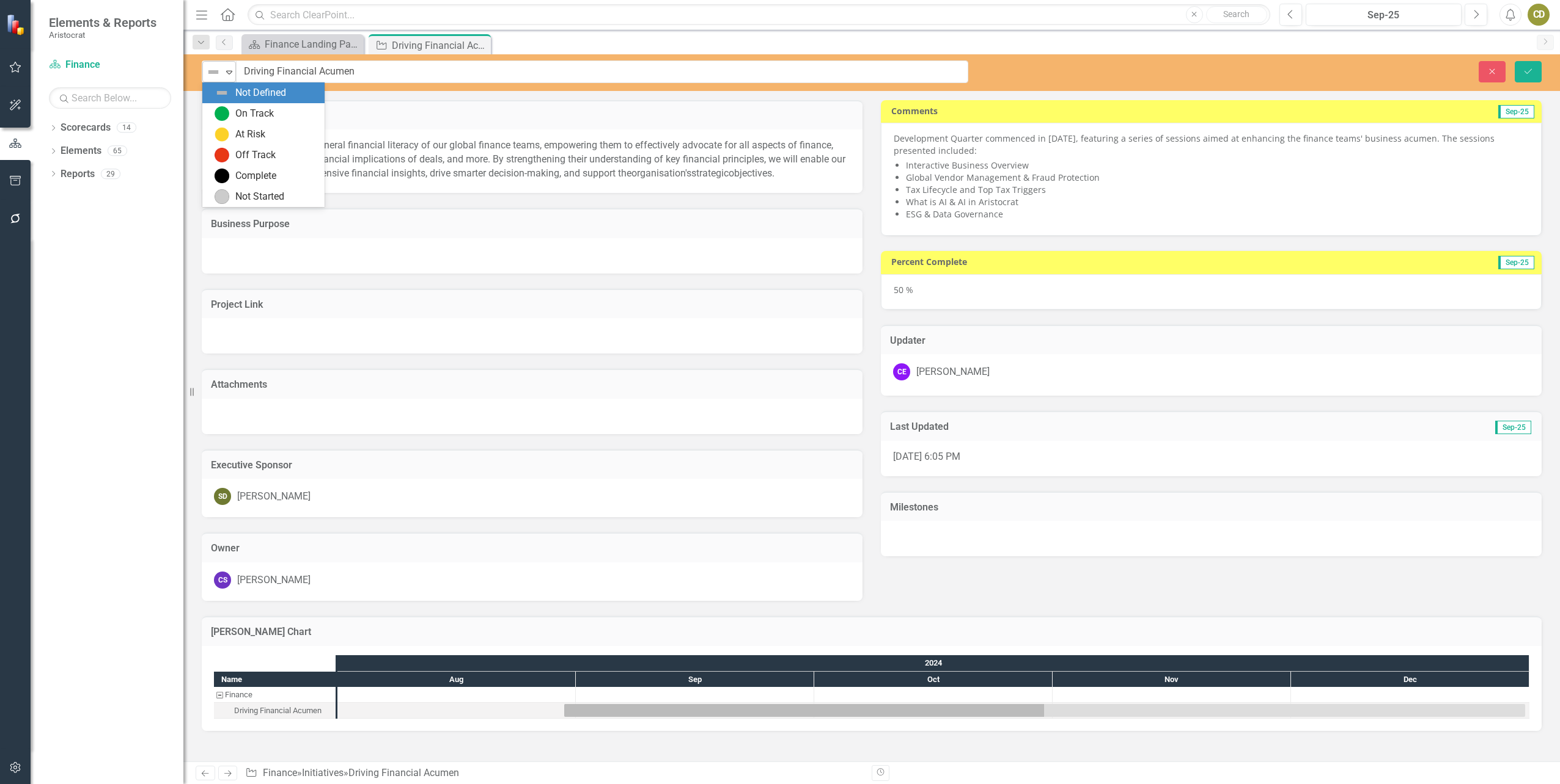
click at [227, 74] on icon "Expand" at bounding box center [229, 72] width 13 height 10
click at [234, 113] on div "On Track" at bounding box center [266, 113] width 103 height 15
click at [1534, 71] on button "Save" at bounding box center [1528, 72] width 27 height 21
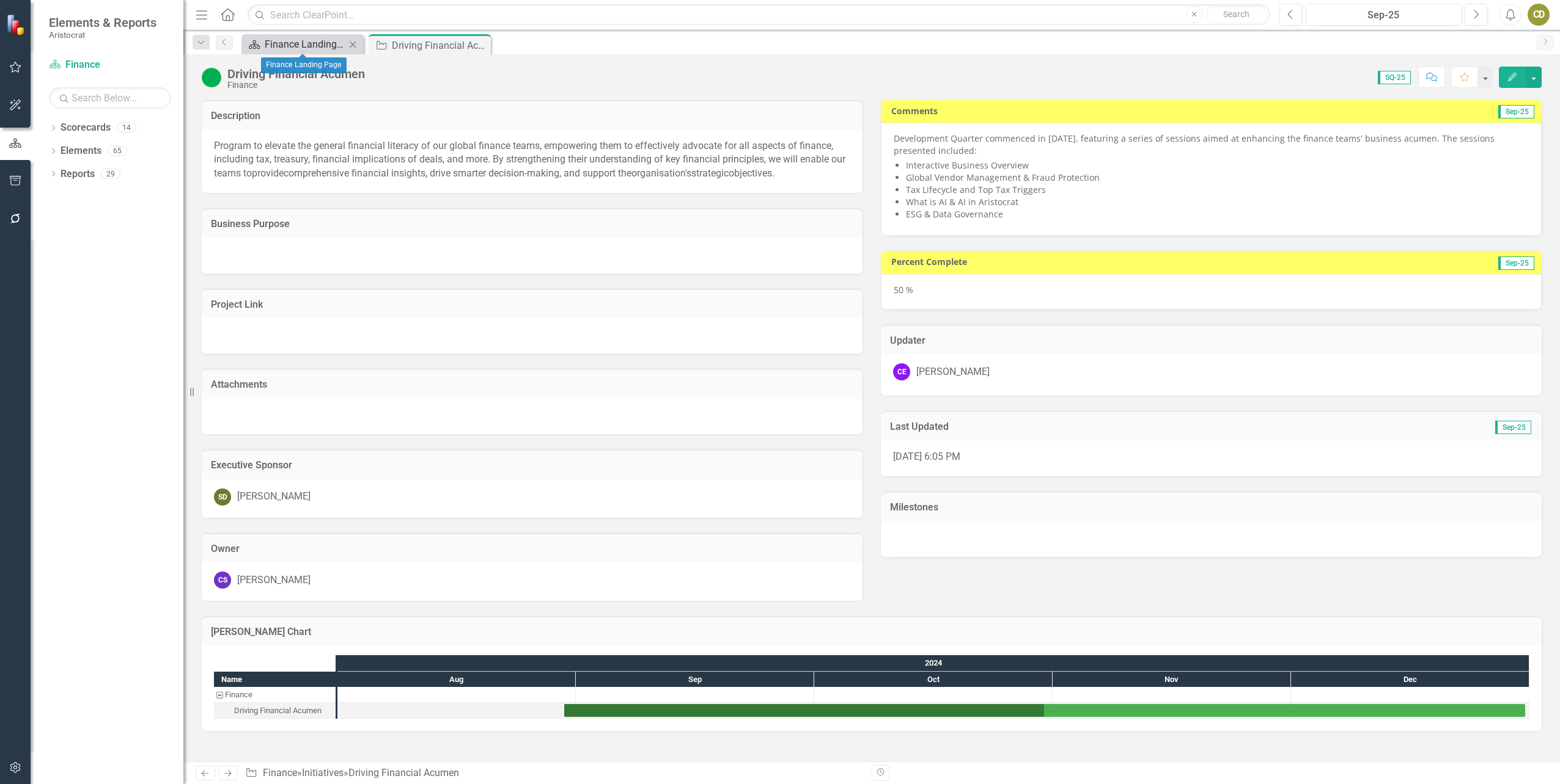
click at [317, 40] on div "Finance Landing Page" at bounding box center [304, 45] width 80 height 15
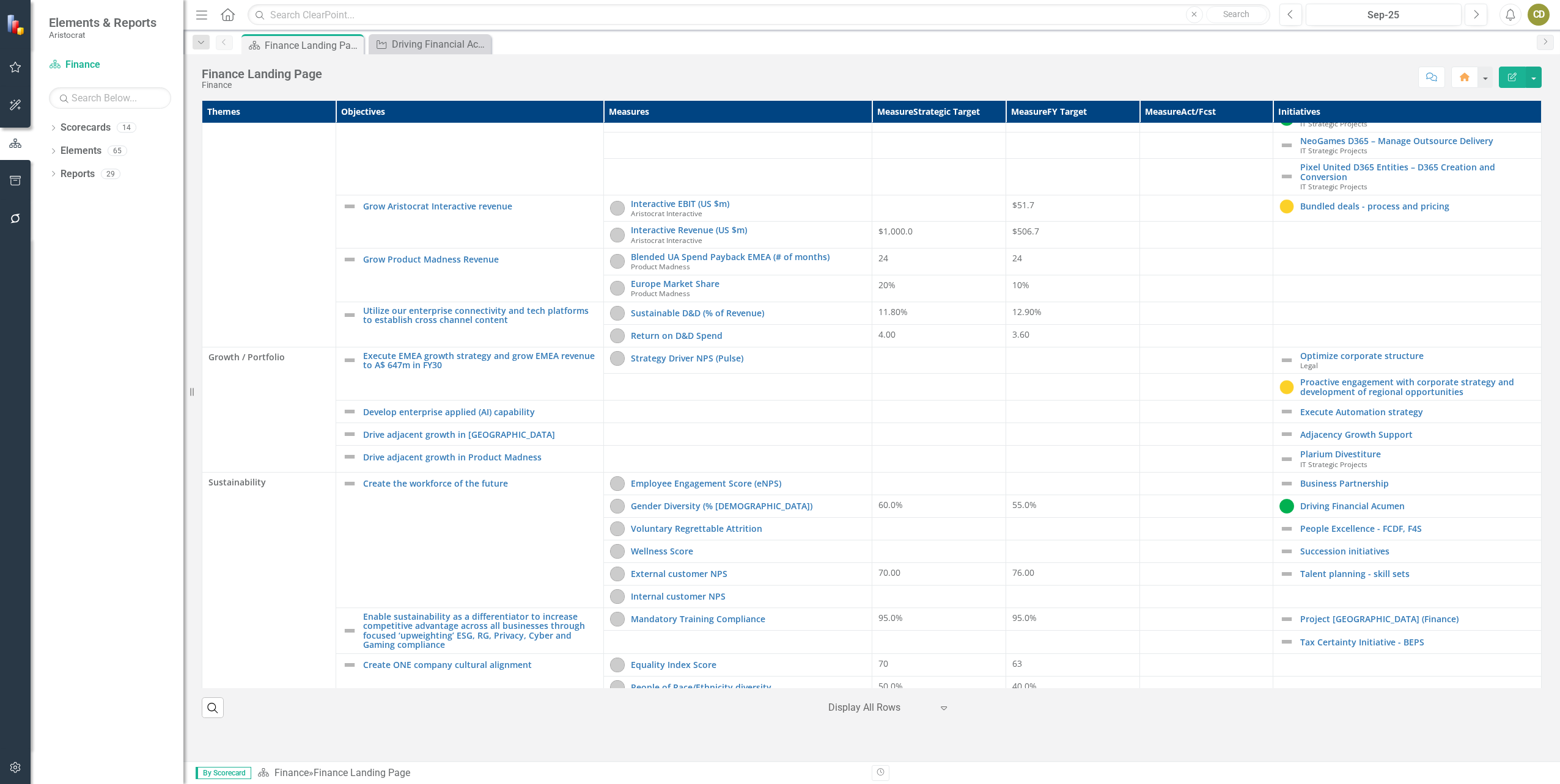
scroll to position [282, 0]
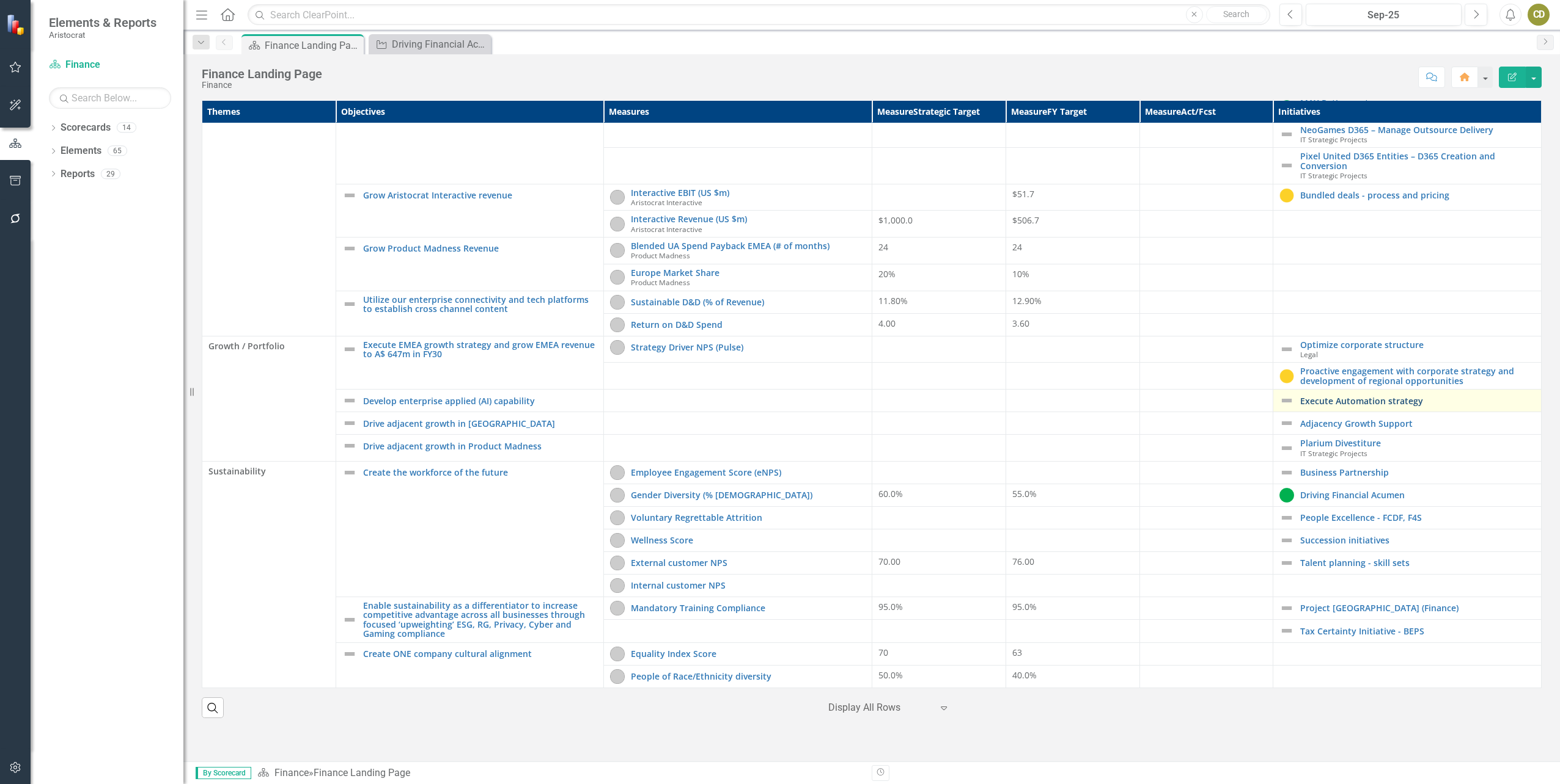
click at [1368, 401] on link "Execute Automation strategy" at bounding box center [1418, 401] width 234 height 9
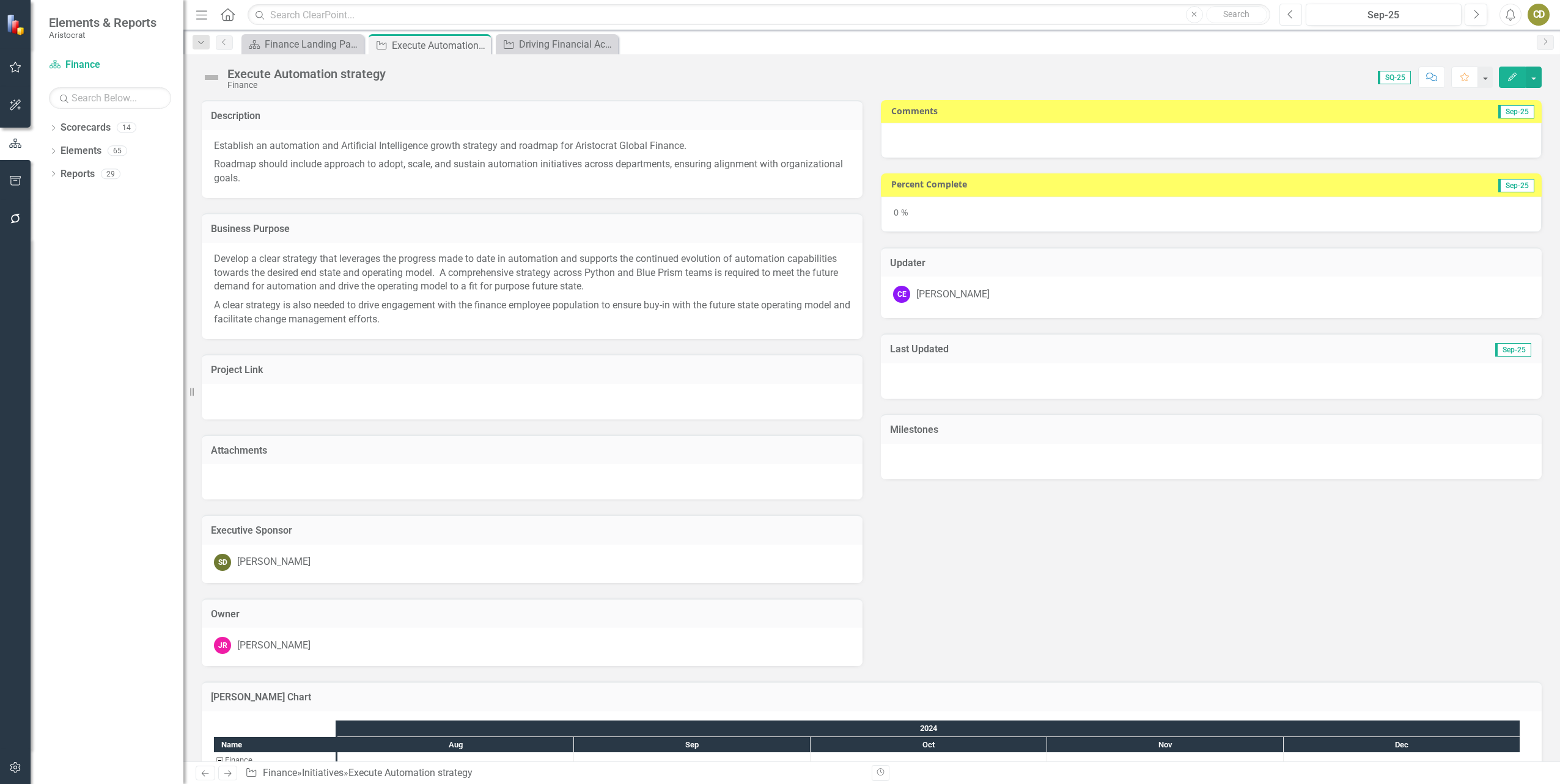
click at [1287, 17] on icon "Previous" at bounding box center [1290, 14] width 7 height 11
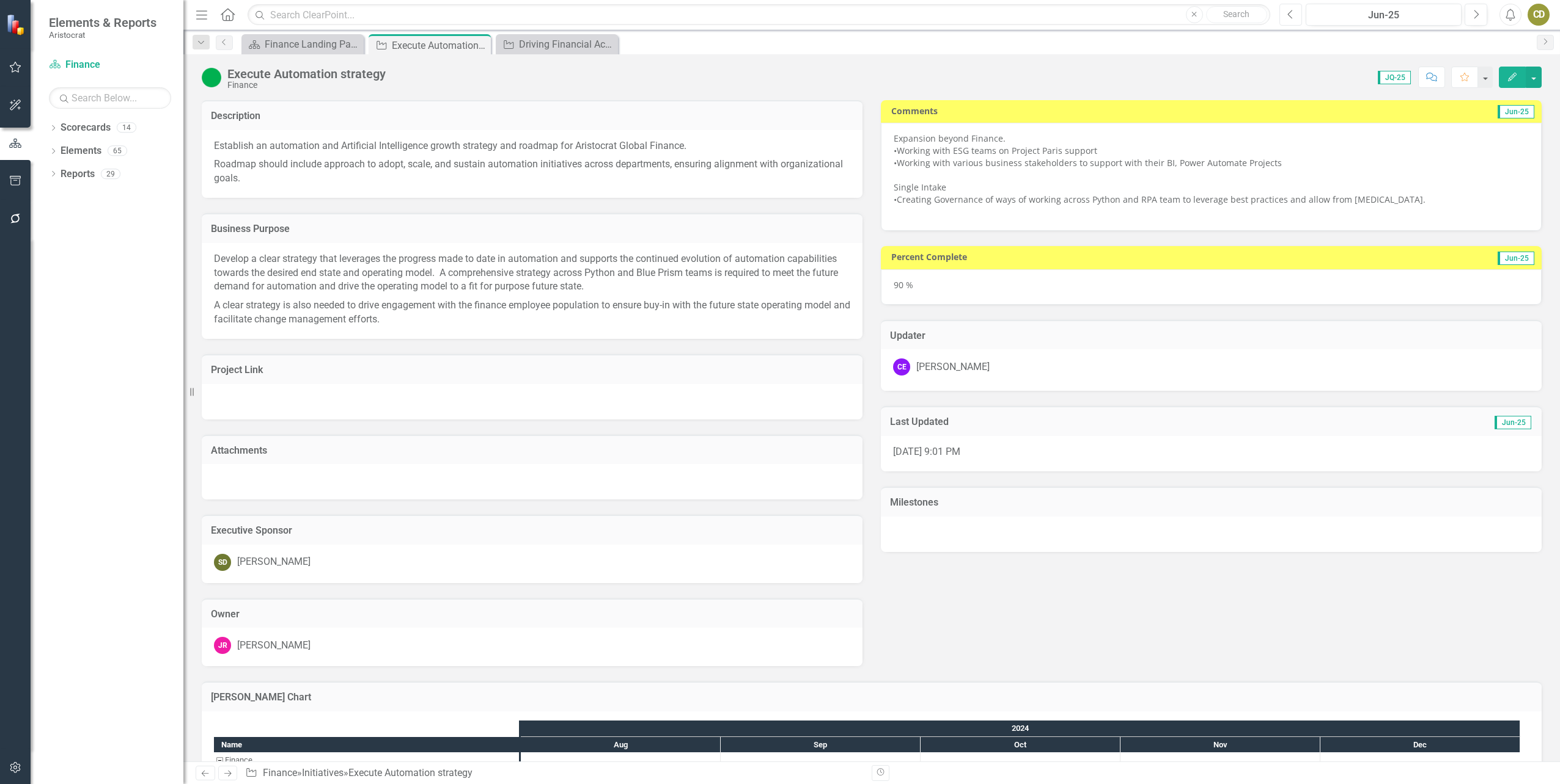
click at [1290, 13] on icon "button" at bounding box center [1289, 14] width 5 height 9
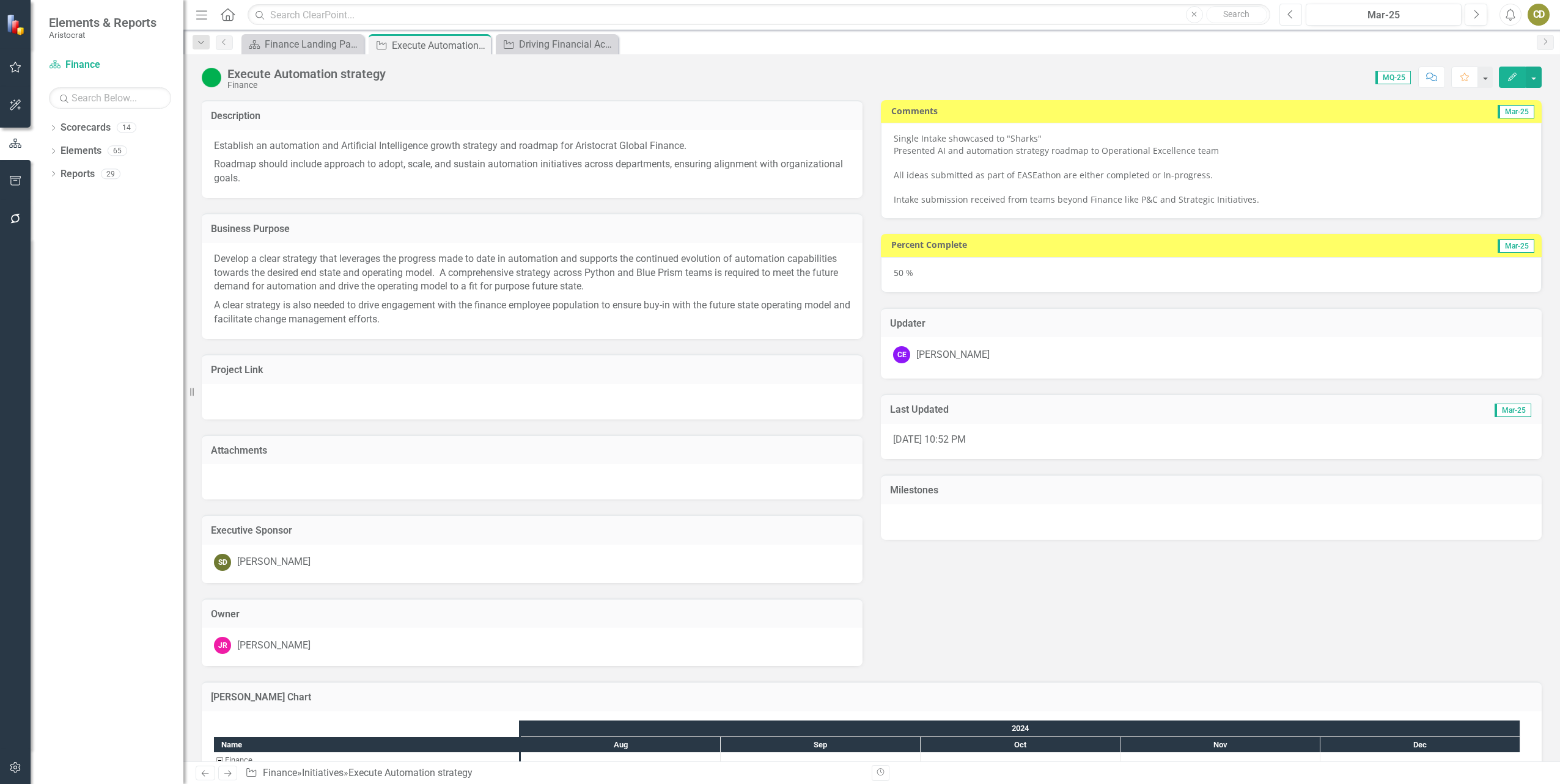
click at [1290, 13] on icon "button" at bounding box center [1289, 14] width 5 height 9
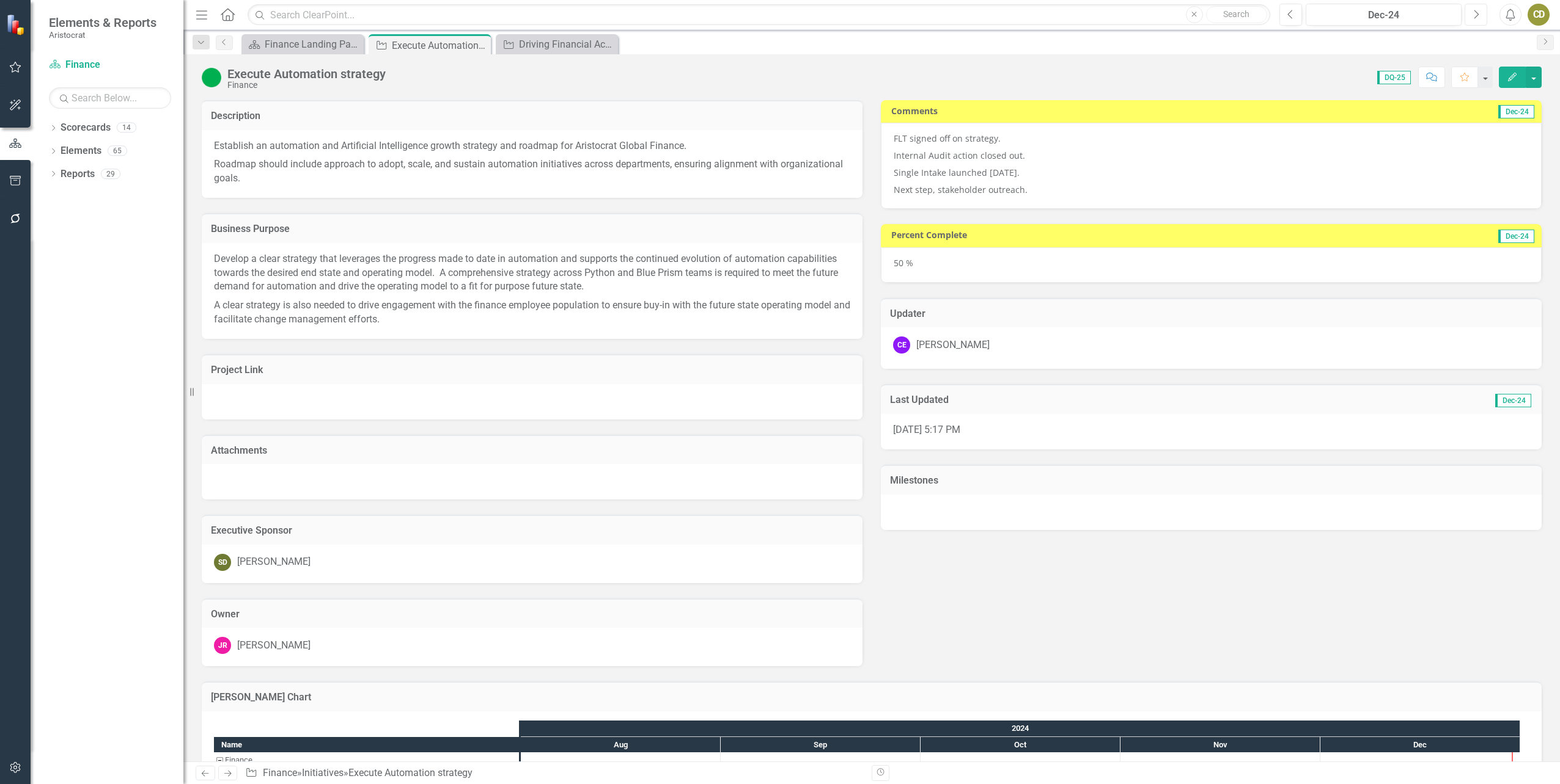
click at [1478, 16] on icon "Next" at bounding box center [1476, 14] width 7 height 11
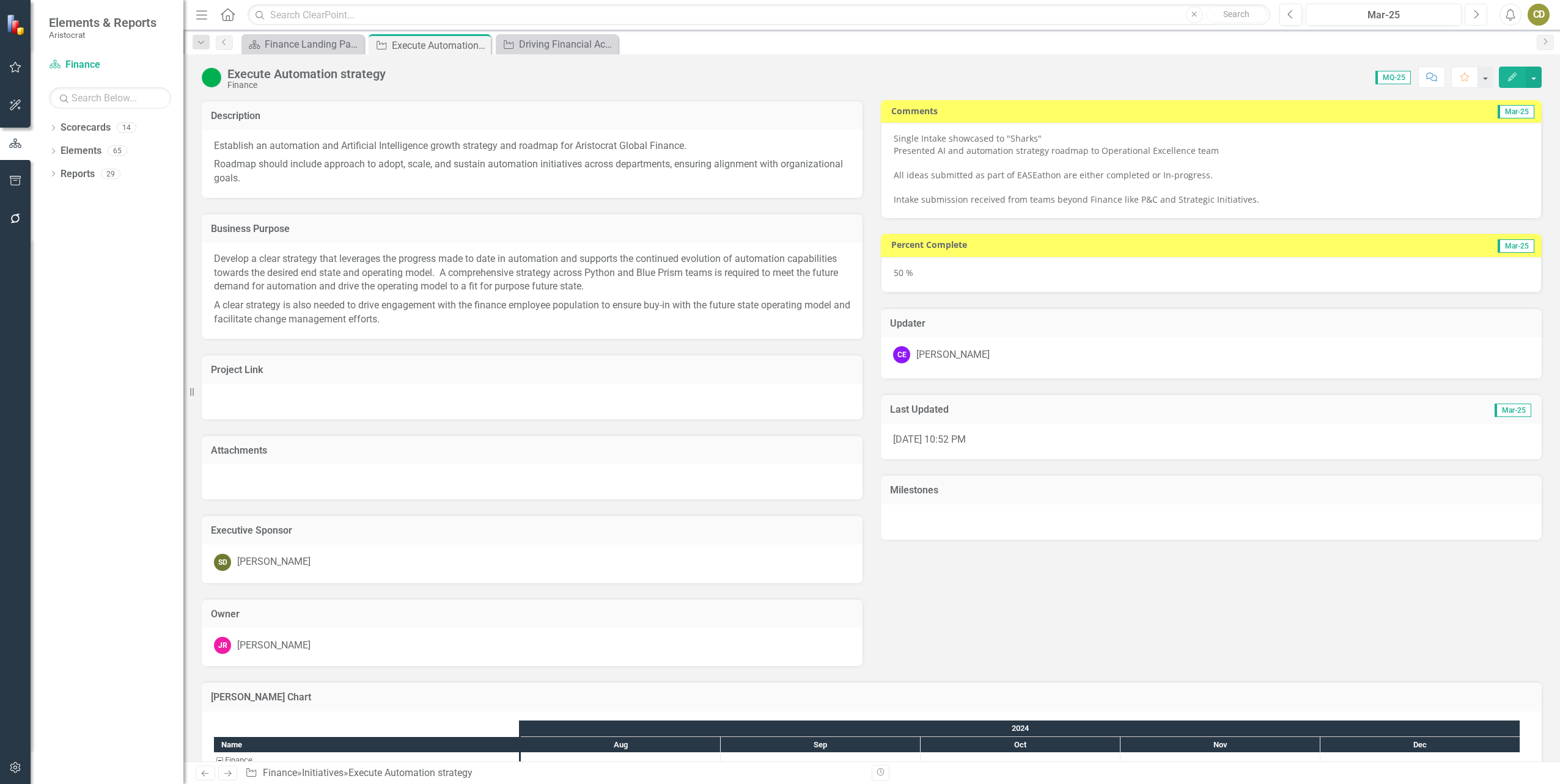
click at [1475, 19] on button "Next" at bounding box center [1475, 15] width 22 height 22
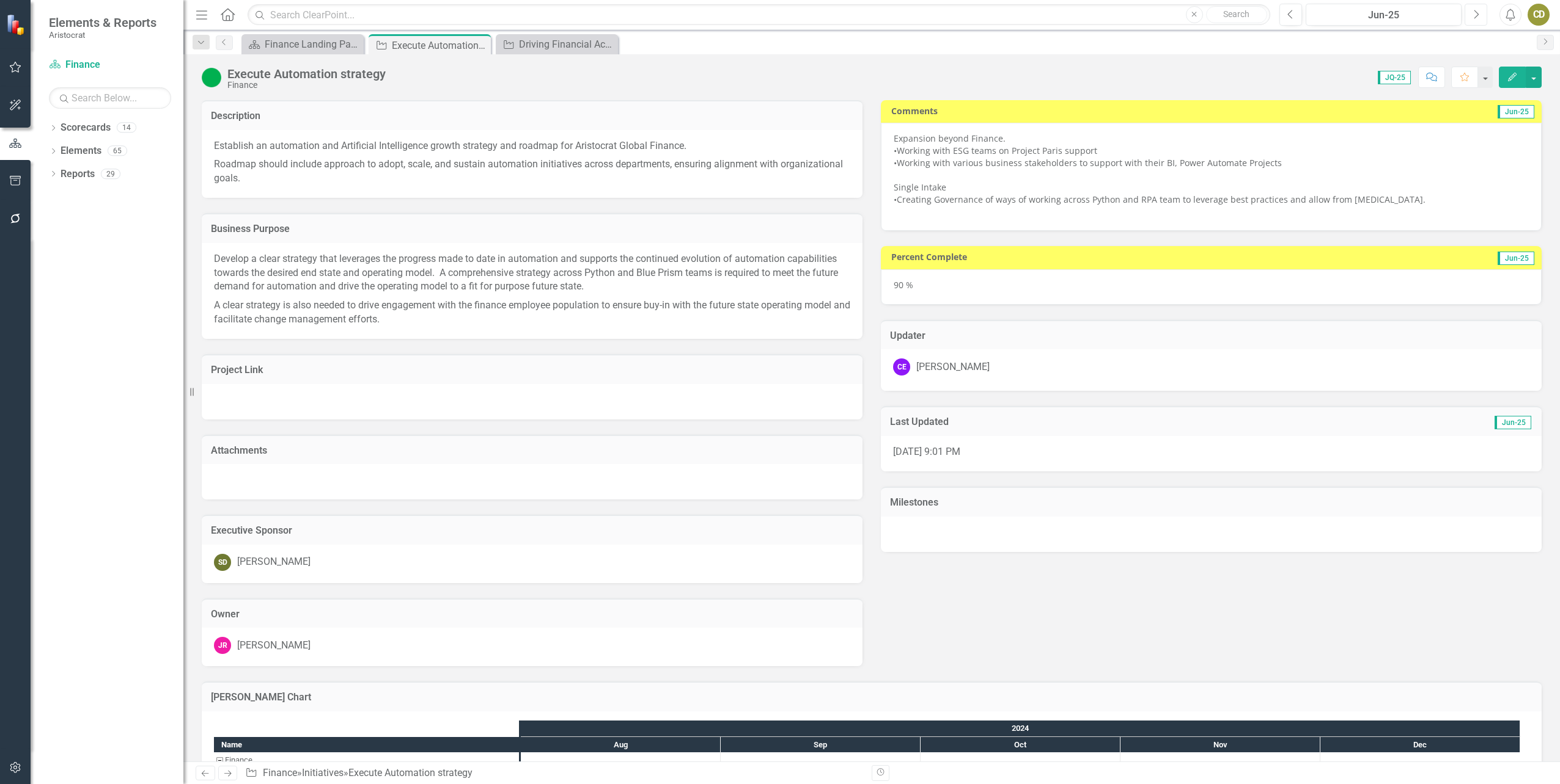
click at [1476, 15] on icon "Next" at bounding box center [1476, 14] width 7 height 11
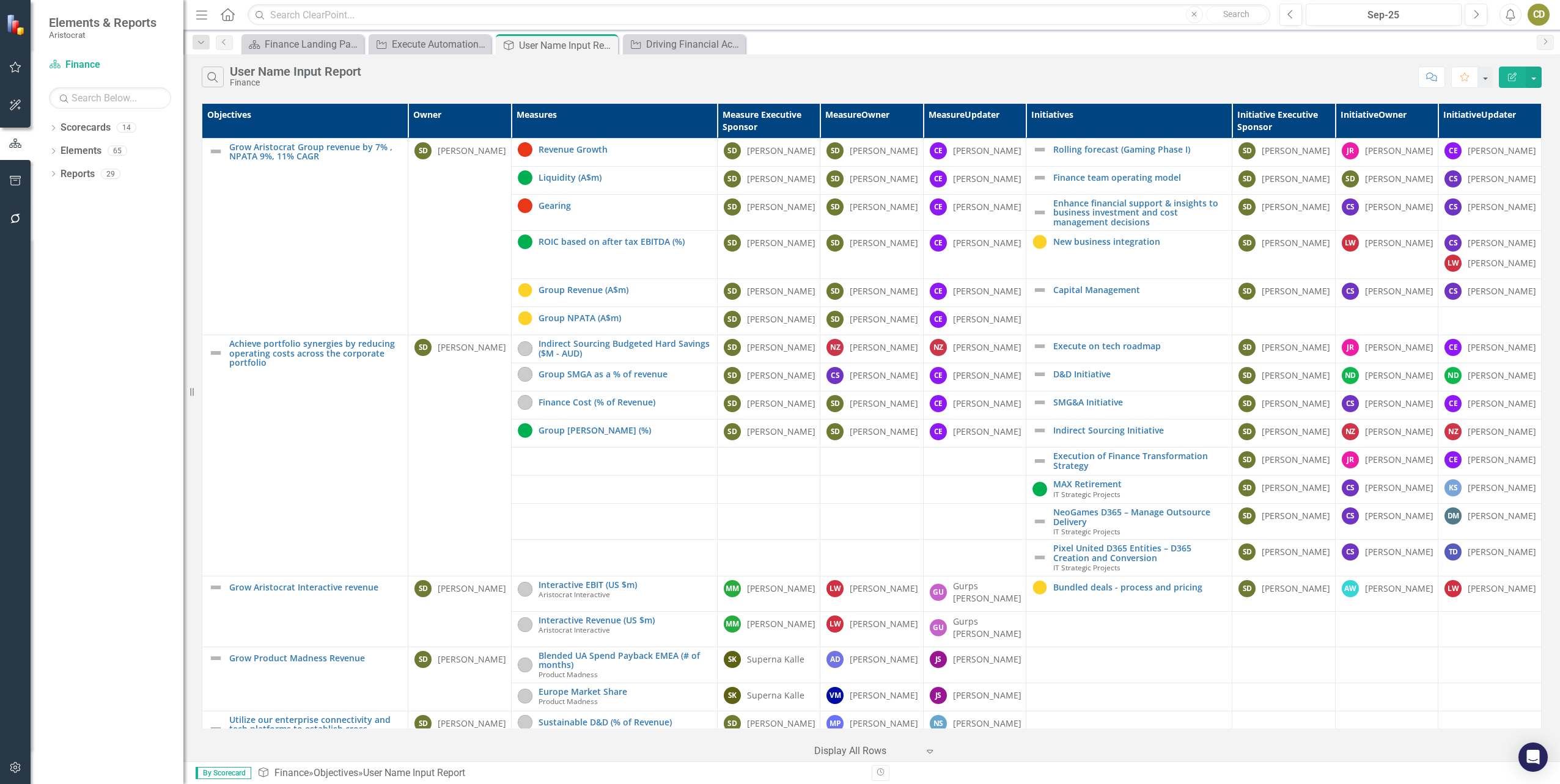
click at [1513, 75] on icon "Edit Report" at bounding box center [1512, 76] width 11 height 9
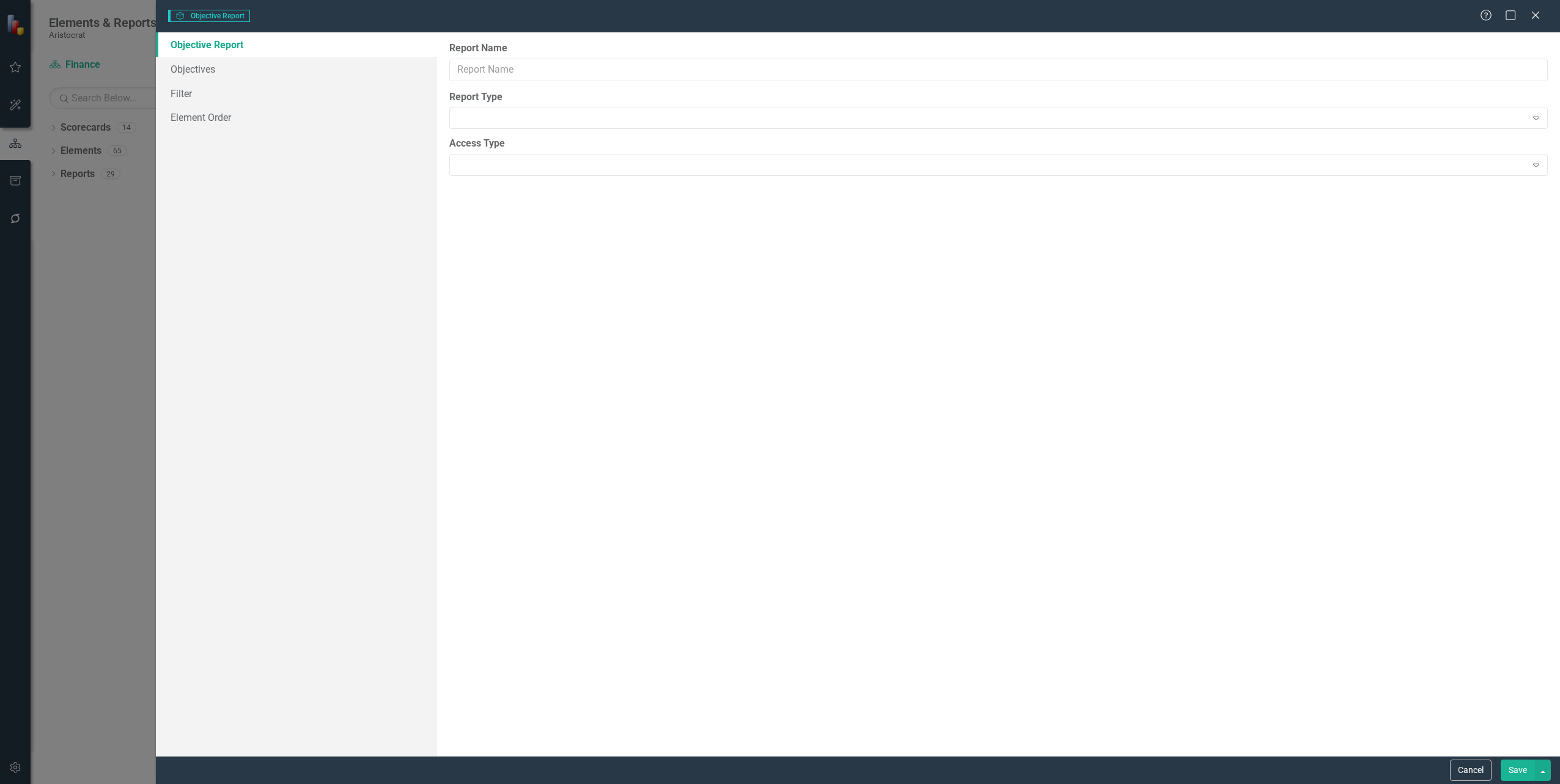
type input "User Name Input Report"
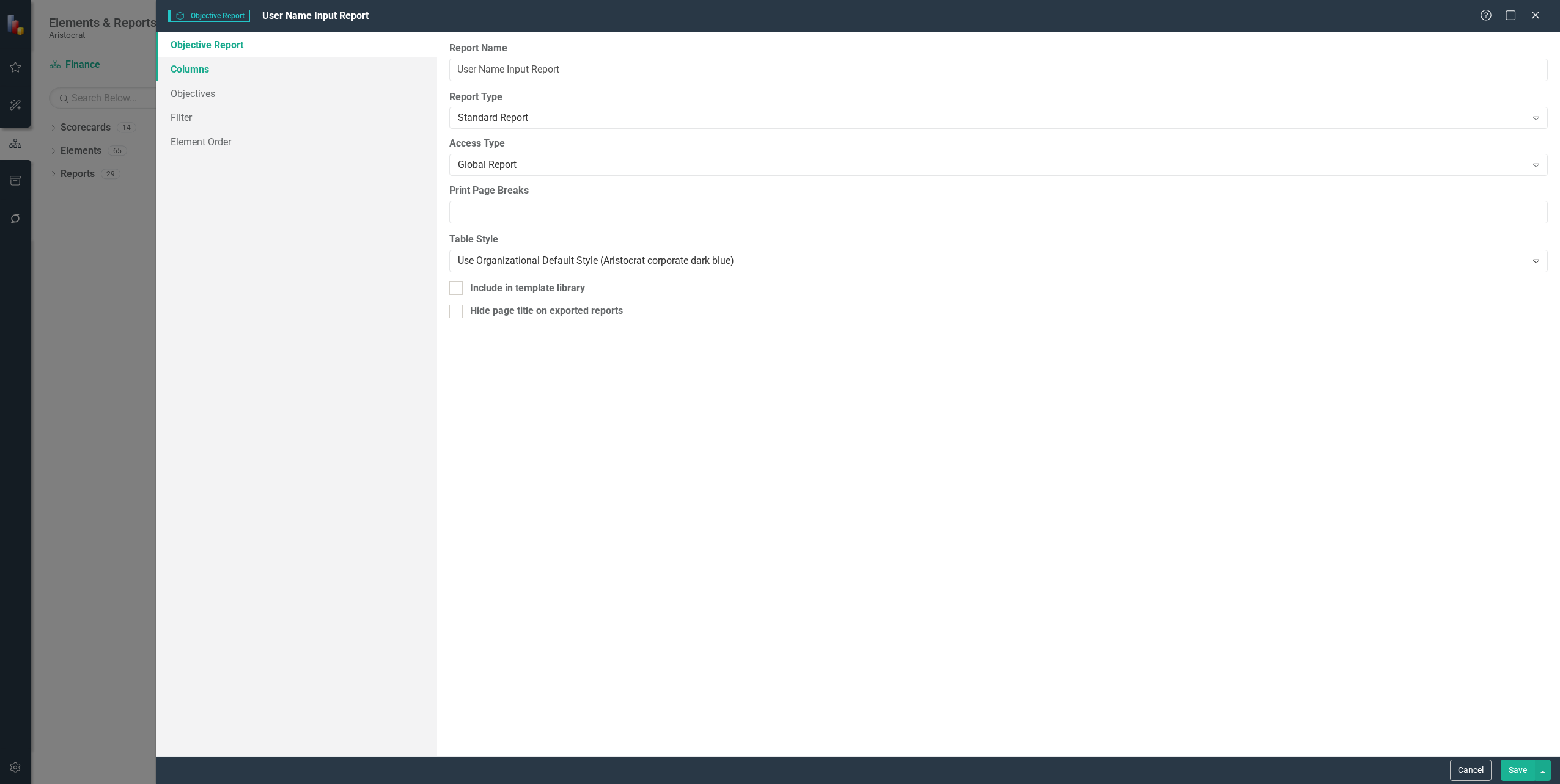
click at [198, 67] on link "Columns" at bounding box center [296, 69] width 281 height 24
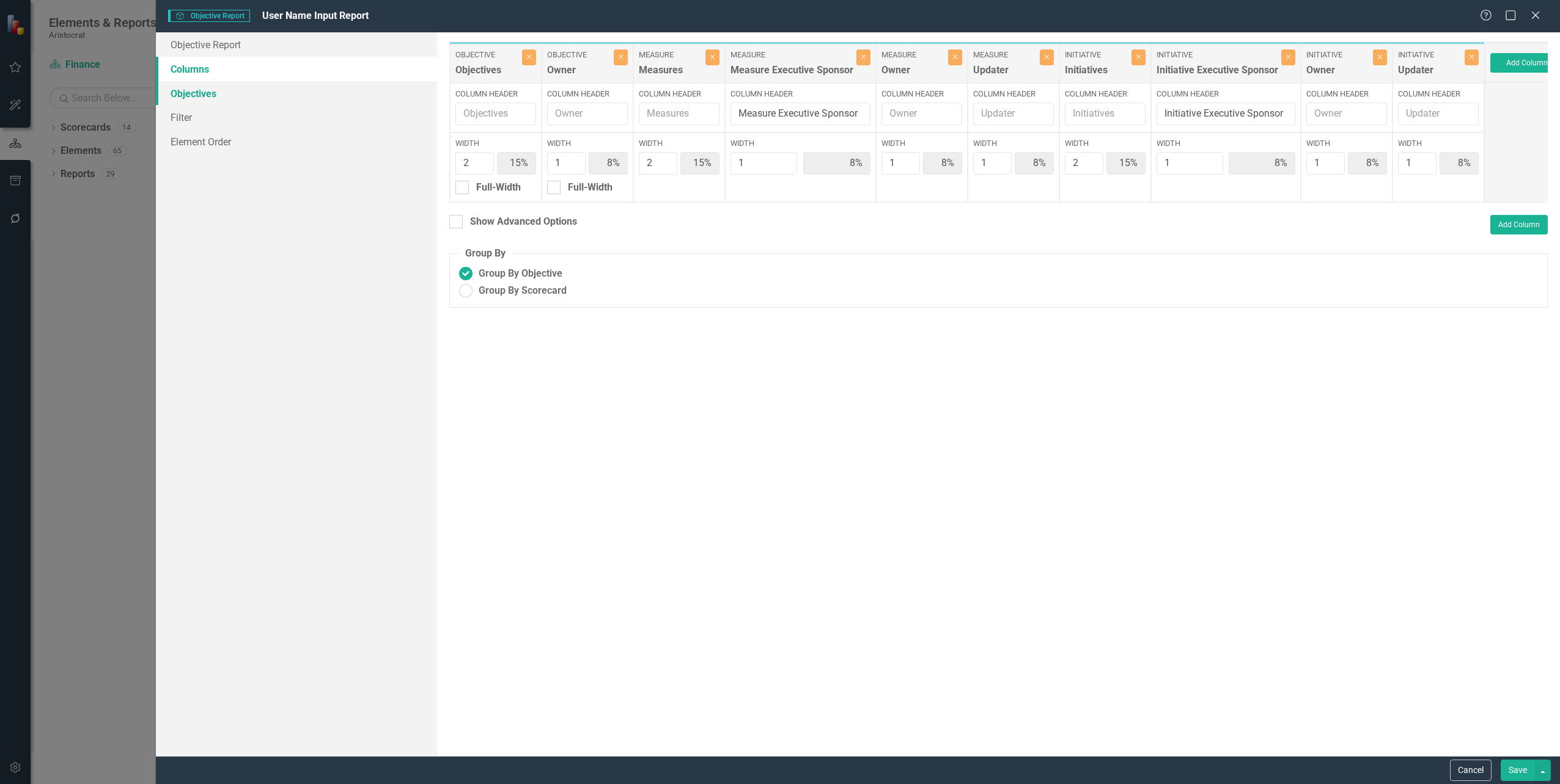
click at [197, 92] on link "Objectives" at bounding box center [296, 93] width 281 height 24
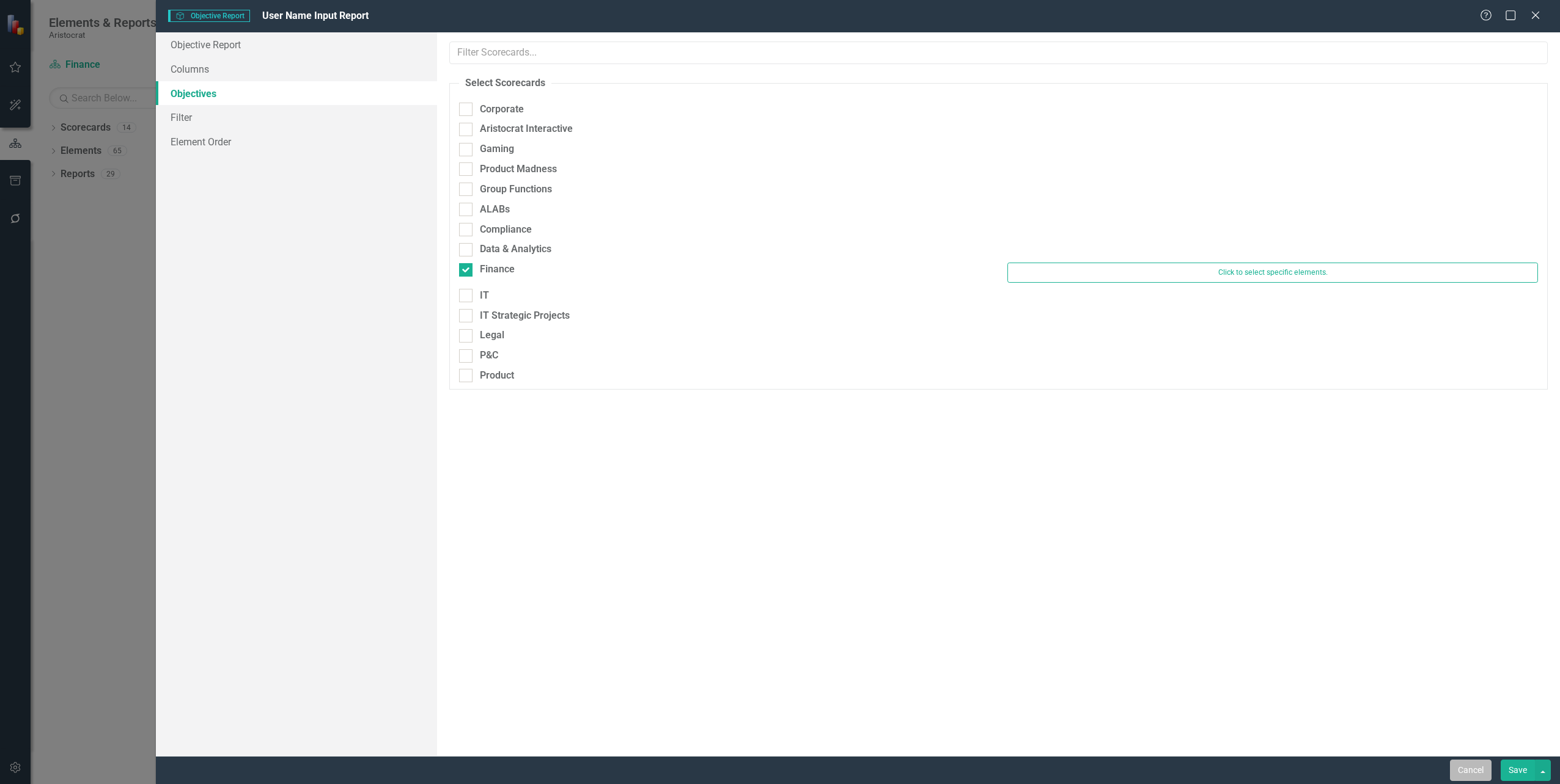
click at [1471, 767] on button "Cancel" at bounding box center [1470, 770] width 42 height 21
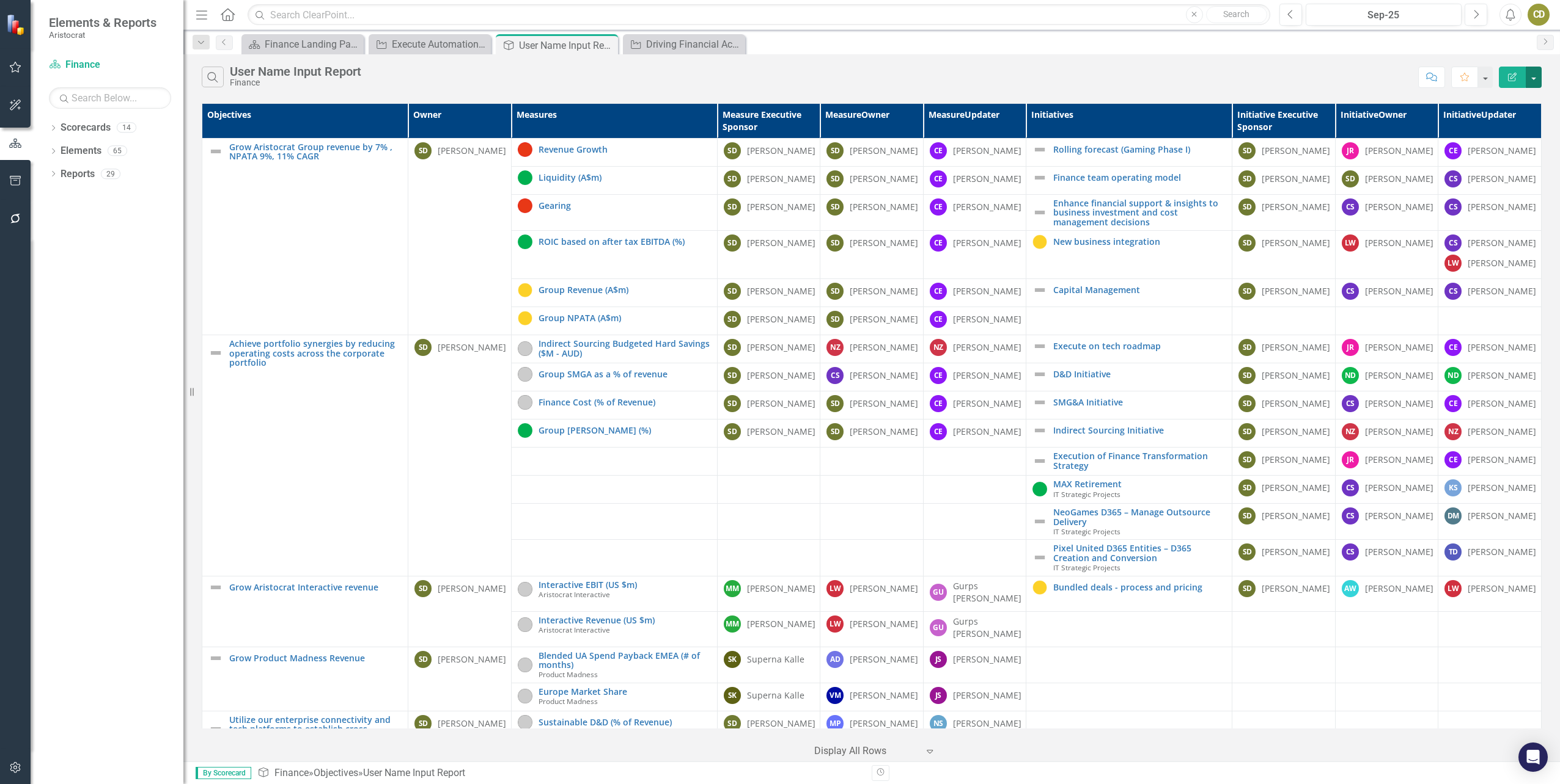
click at [1534, 75] on button "button" at bounding box center [1533, 77] width 15 height 21
click at [1221, 71] on div "Search User Name Input Report Finance" at bounding box center [807, 76] width 1210 height 20
click at [945, 155] on div "CE Charlotte Escott" at bounding box center [974, 151] width 90 height 17
click at [970, 155] on div "[PERSON_NAME]" at bounding box center [987, 151] width 69 height 13
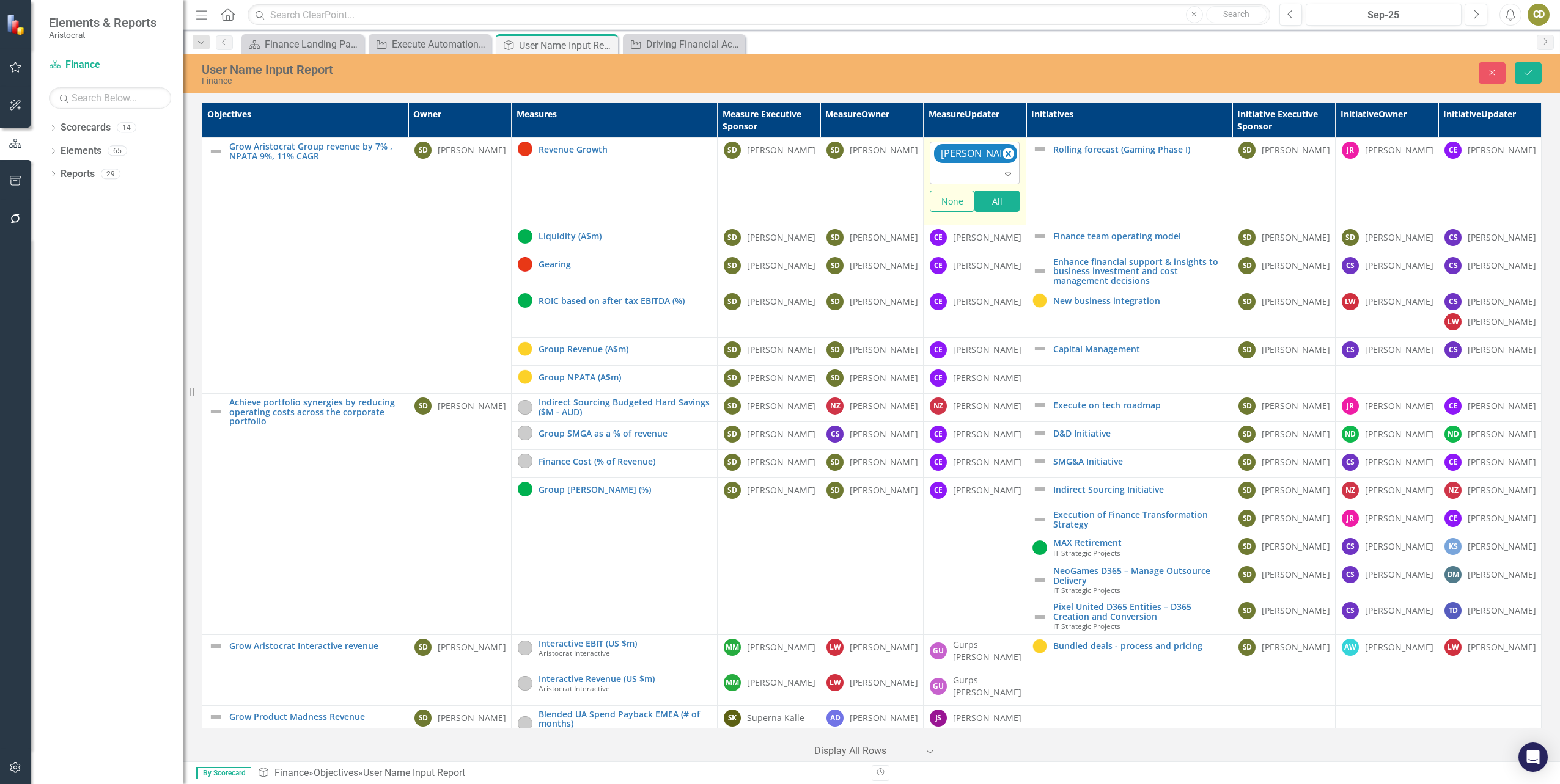
drag, startPoint x: 970, startPoint y: 155, endPoint x: 1002, endPoint y: 172, distance: 36.2
click at [1002, 172] on icon "Expand" at bounding box center [1008, 174] width 13 height 10
type input "cath"
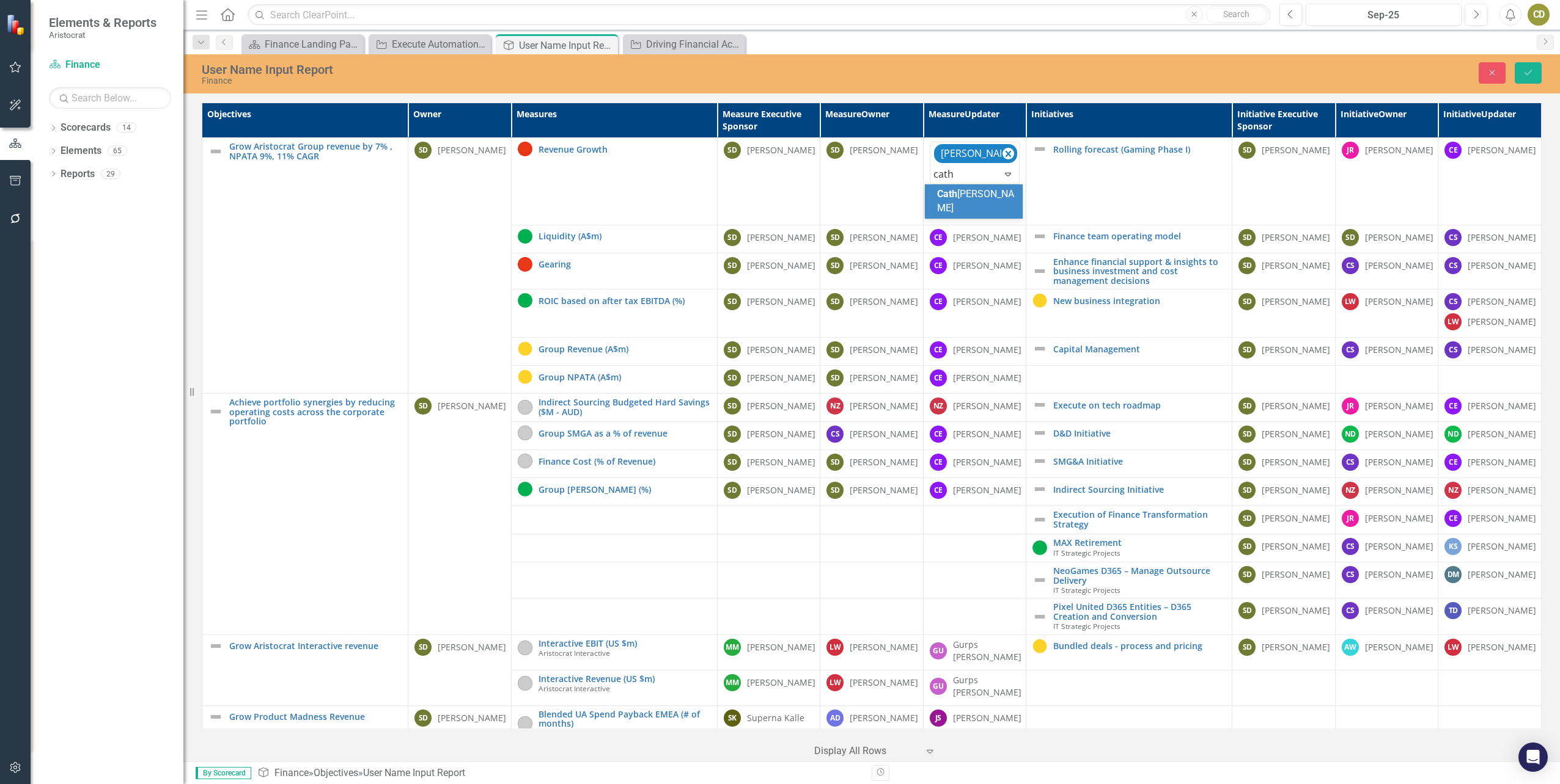
click at [964, 196] on span "Cath erine Donaghy" at bounding box center [976, 200] width 77 height 26
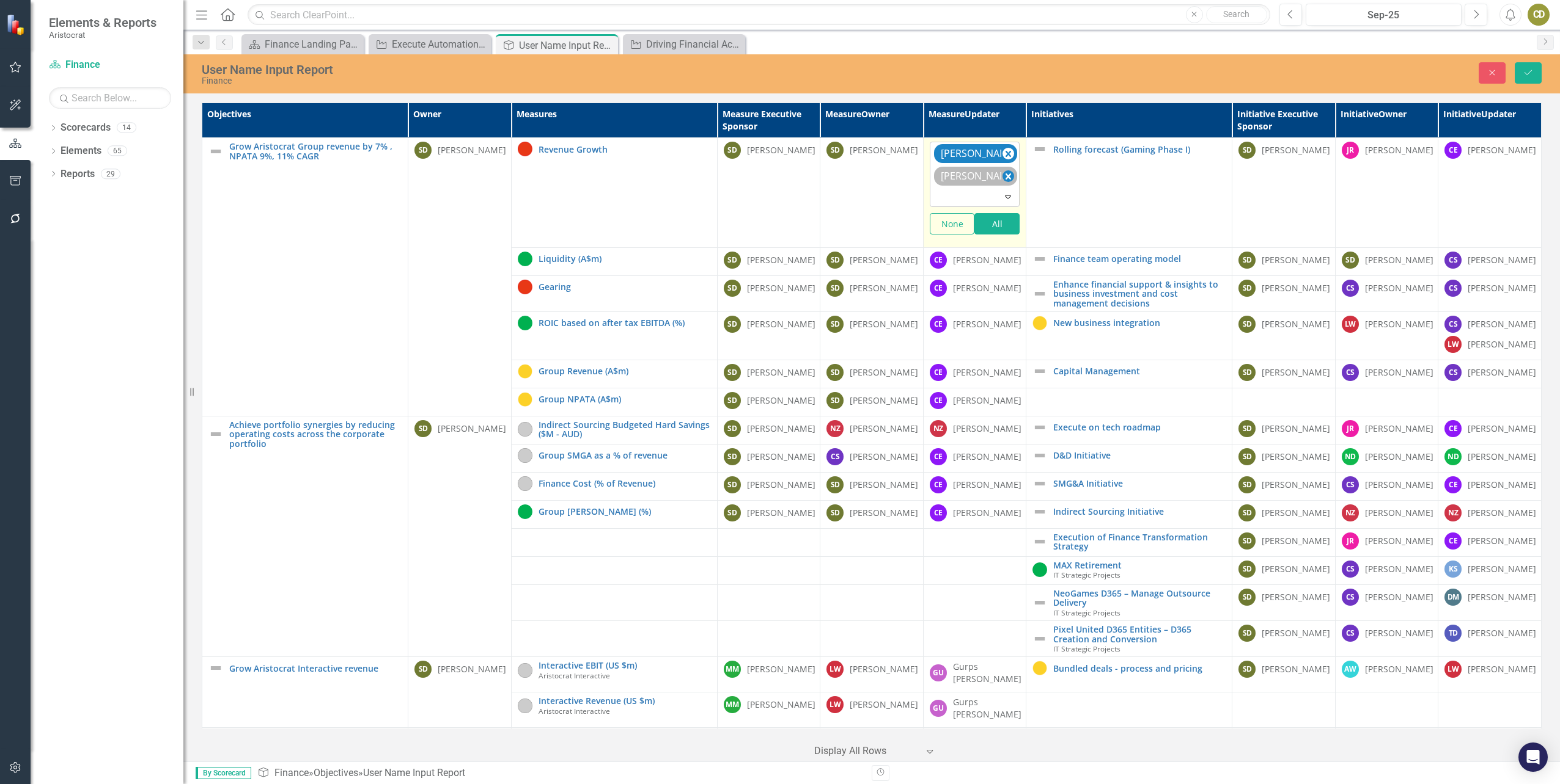
click at [1005, 178] on icon "Remove Charlotte Escott" at bounding box center [1008, 176] width 6 height 6
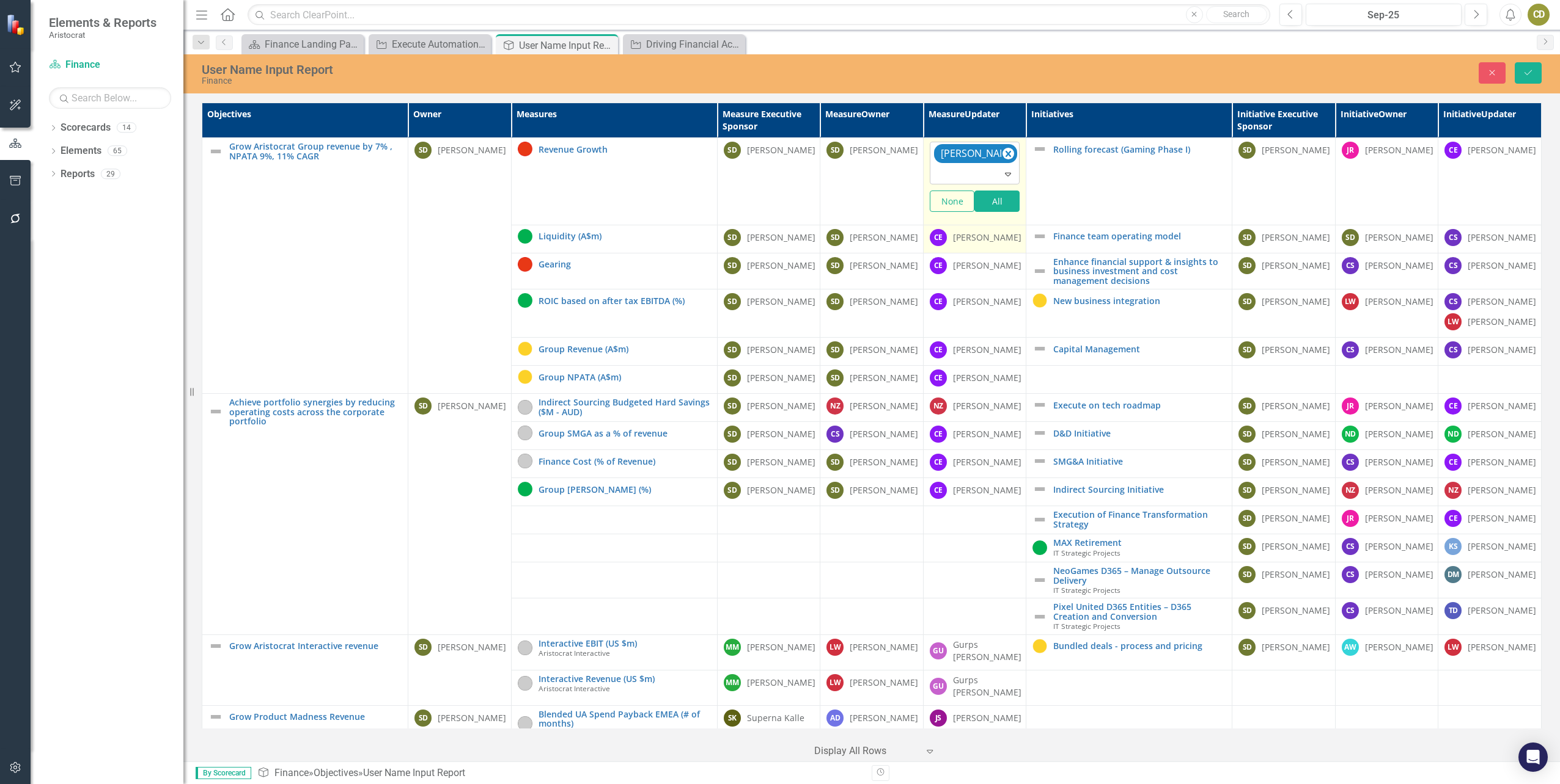
click at [984, 238] on div "[PERSON_NAME]" at bounding box center [987, 237] width 69 height 13
click at [962, 236] on div "[PERSON_NAME]" at bounding box center [987, 237] width 69 height 13
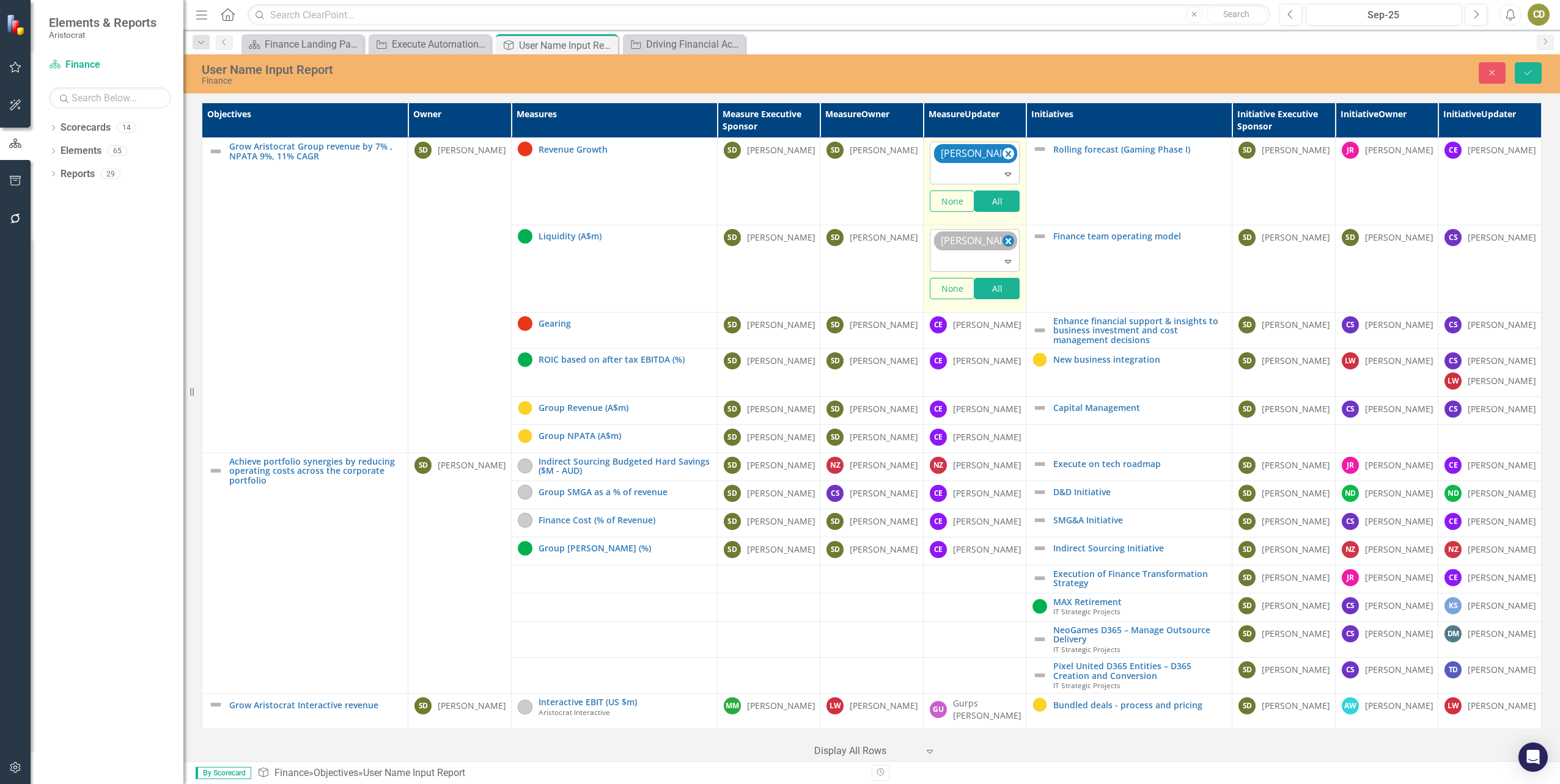
click at [1005, 240] on icon "Remove Charlotte Escott" at bounding box center [1008, 241] width 6 height 6
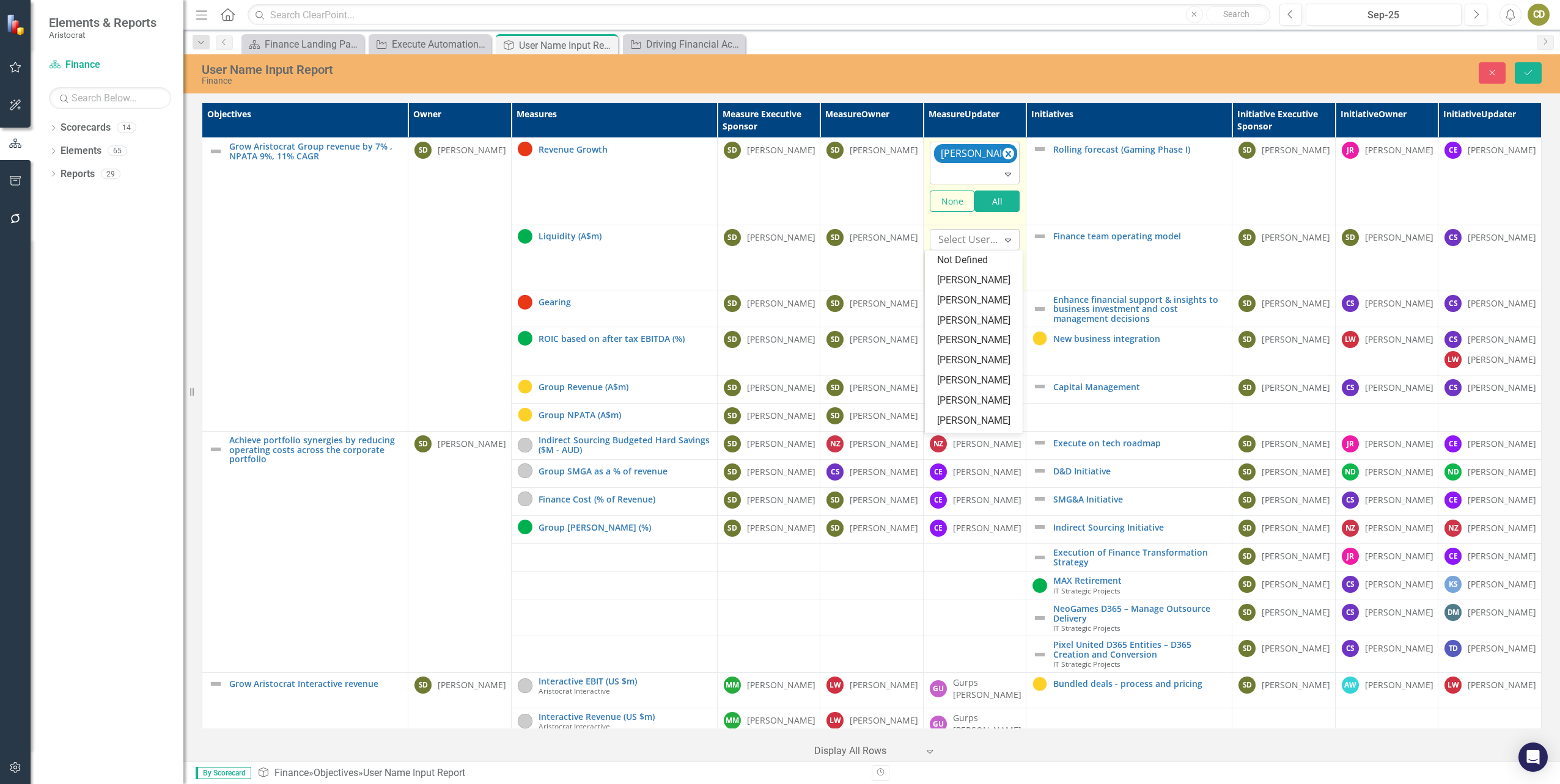
click at [1002, 239] on icon "Expand" at bounding box center [1008, 240] width 13 height 10
type input "cath"
click at [985, 267] on div "Cath erine Donaghy" at bounding box center [976, 267] width 78 height 28
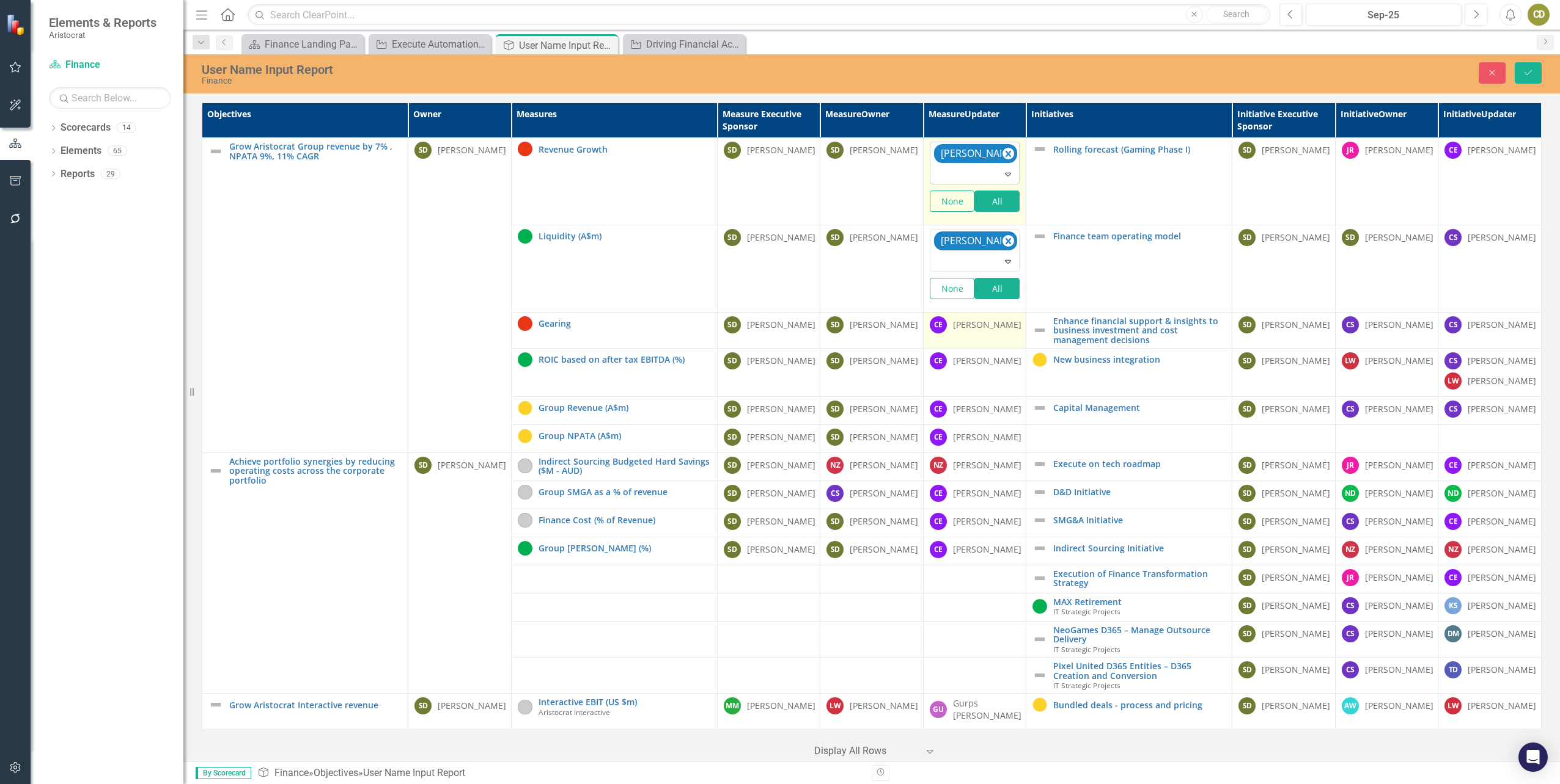
click at [973, 326] on div "[PERSON_NAME]" at bounding box center [987, 324] width 69 height 13
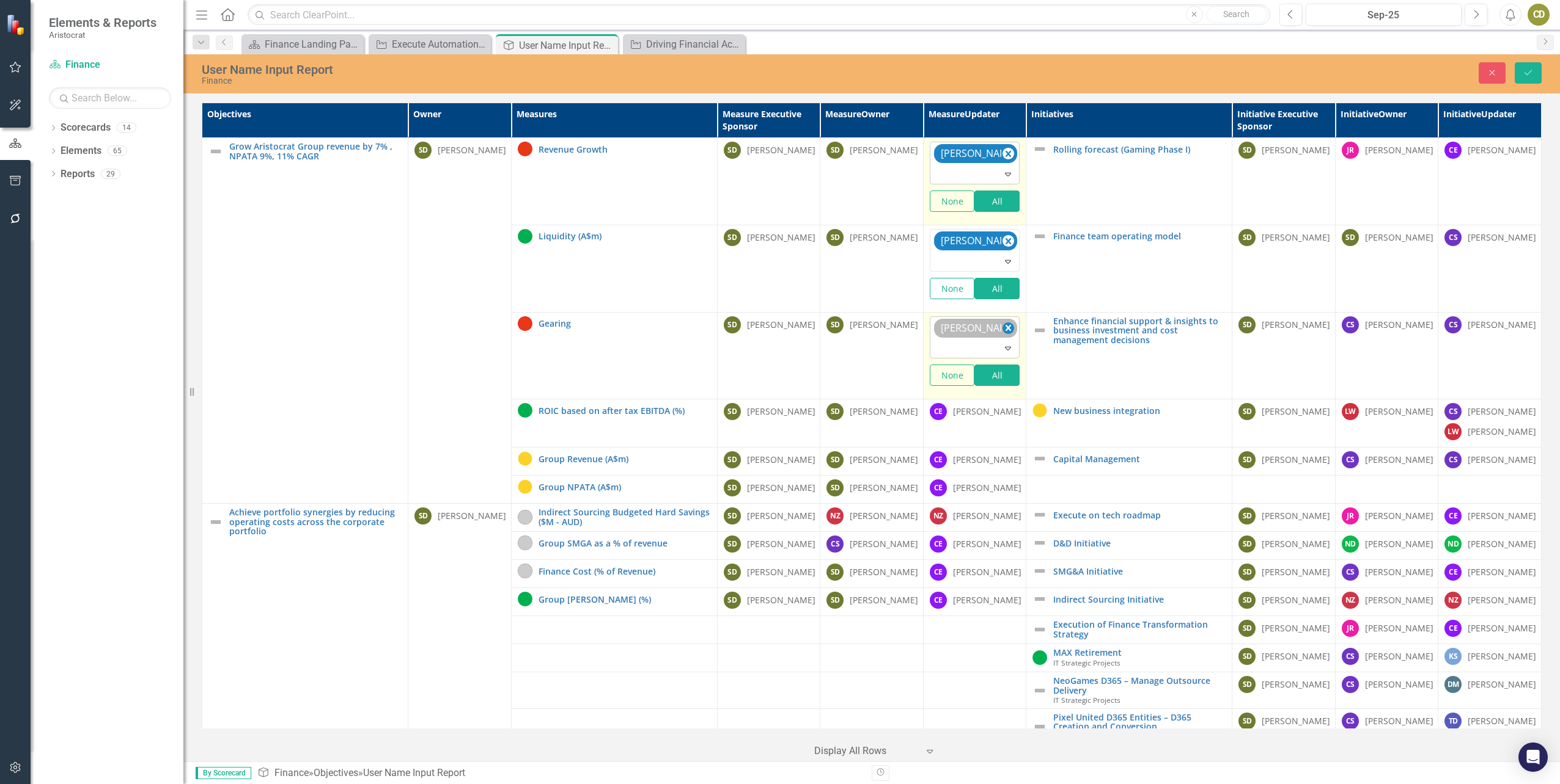
drag, startPoint x: 973, startPoint y: 326, endPoint x: 1000, endPoint y: 327, distance: 27.0
click at [1002, 327] on icon "Remove Charlotte Escott" at bounding box center [1008, 328] width 12 height 15
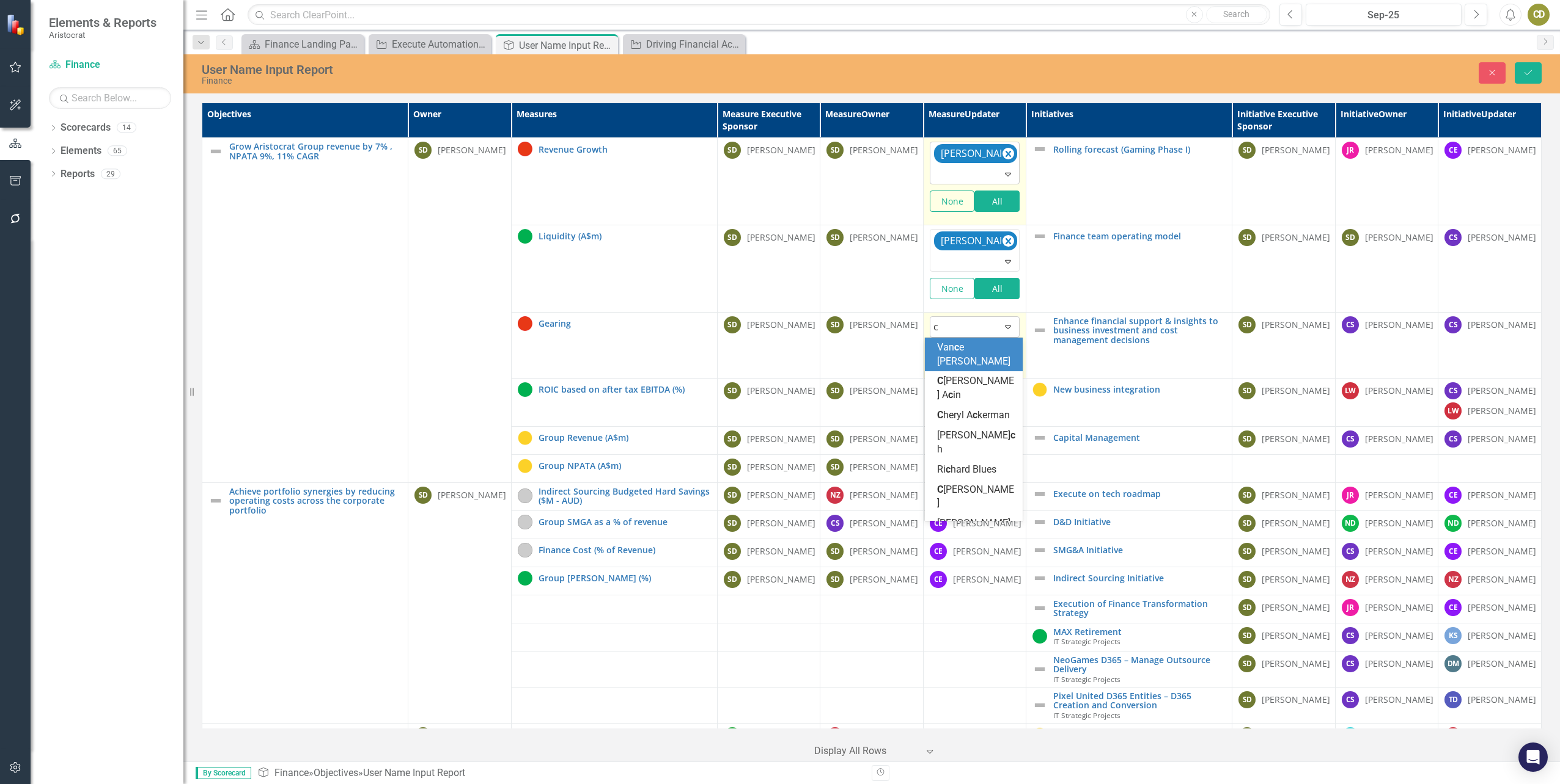
click at [1002, 329] on icon "Expand" at bounding box center [1008, 327] width 13 height 10
type input "cath"
click at [977, 350] on span "Cath erine Donaghy" at bounding box center [976, 354] width 77 height 26
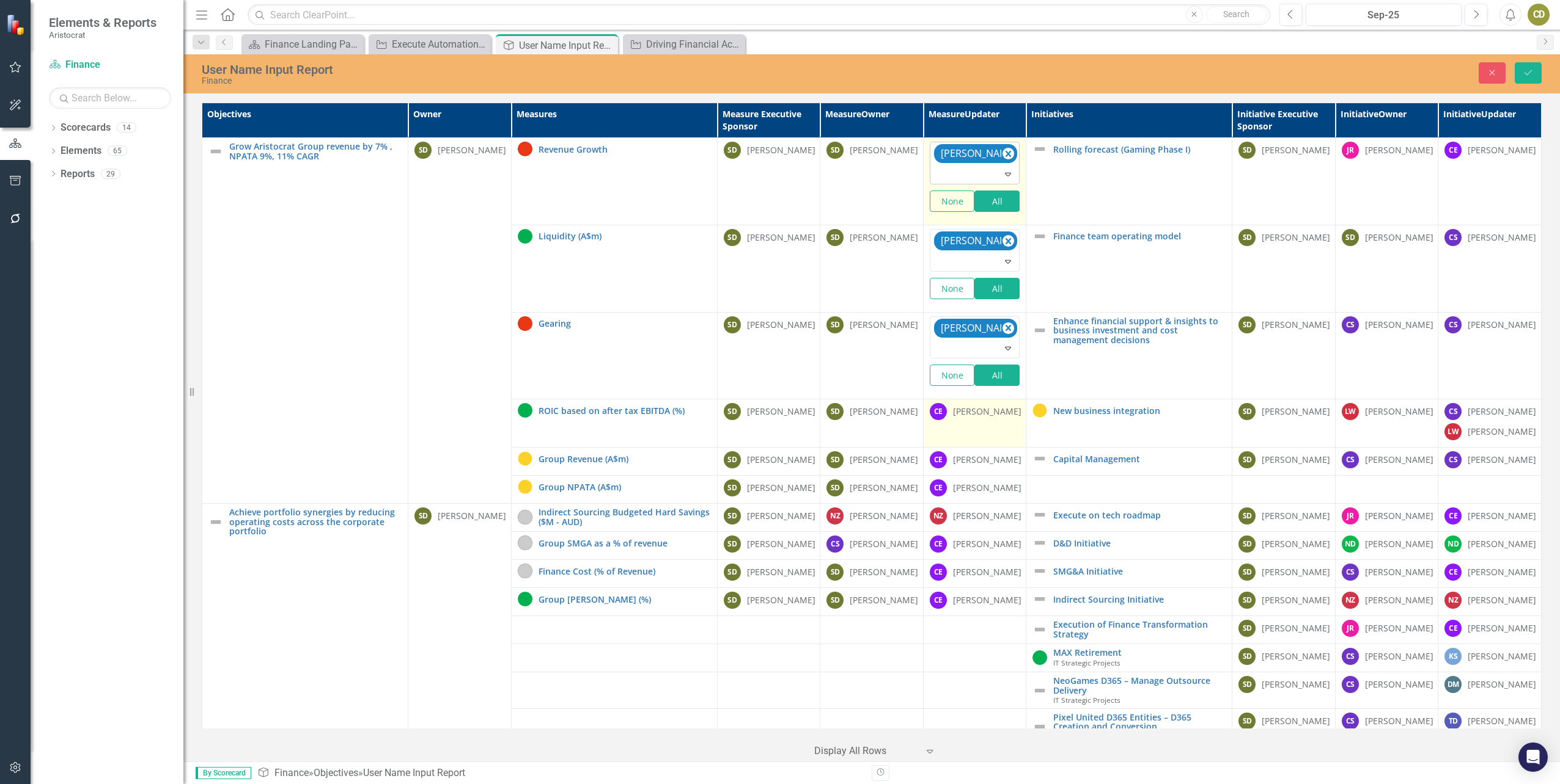
click at [967, 413] on div "[PERSON_NAME]" at bounding box center [987, 411] width 69 height 13
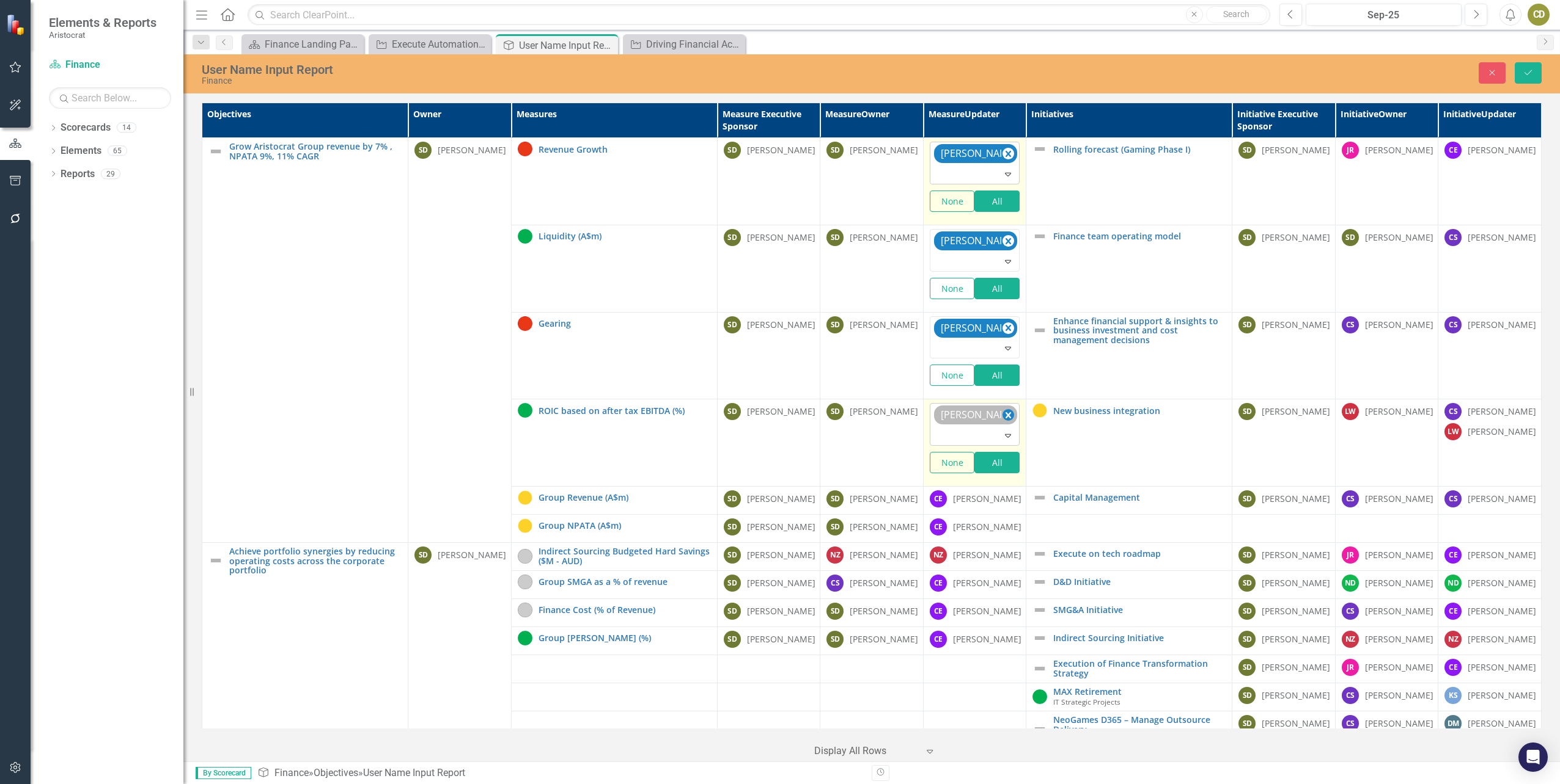
drag, startPoint x: 967, startPoint y: 413, endPoint x: 1002, endPoint y: 416, distance: 35.1
click at [1005, 416] on icon "Remove Charlotte Escott" at bounding box center [1008, 415] width 6 height 6
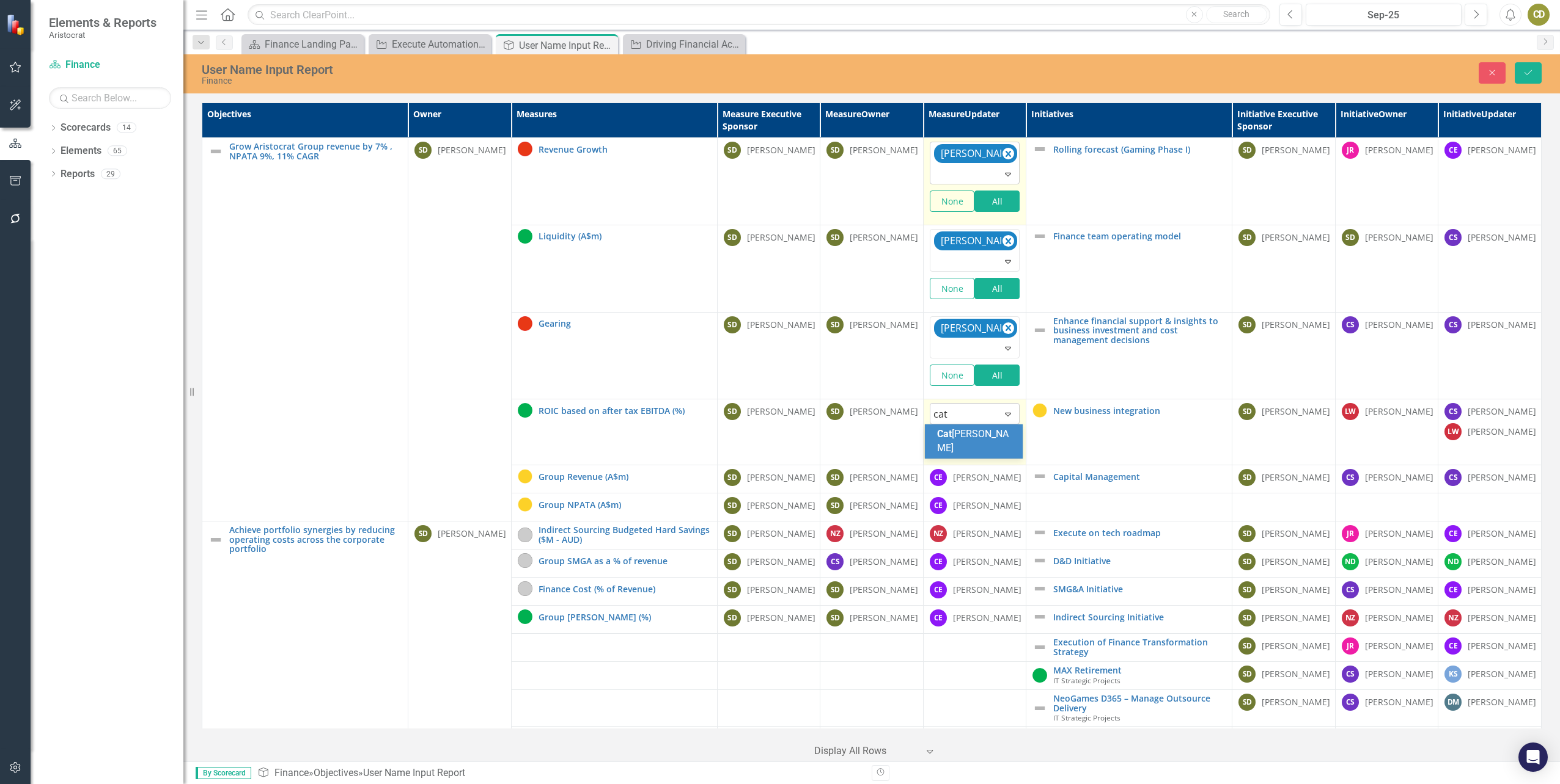
type input "cath"
click at [970, 439] on span "Cath erine Donaghy" at bounding box center [976, 440] width 77 height 26
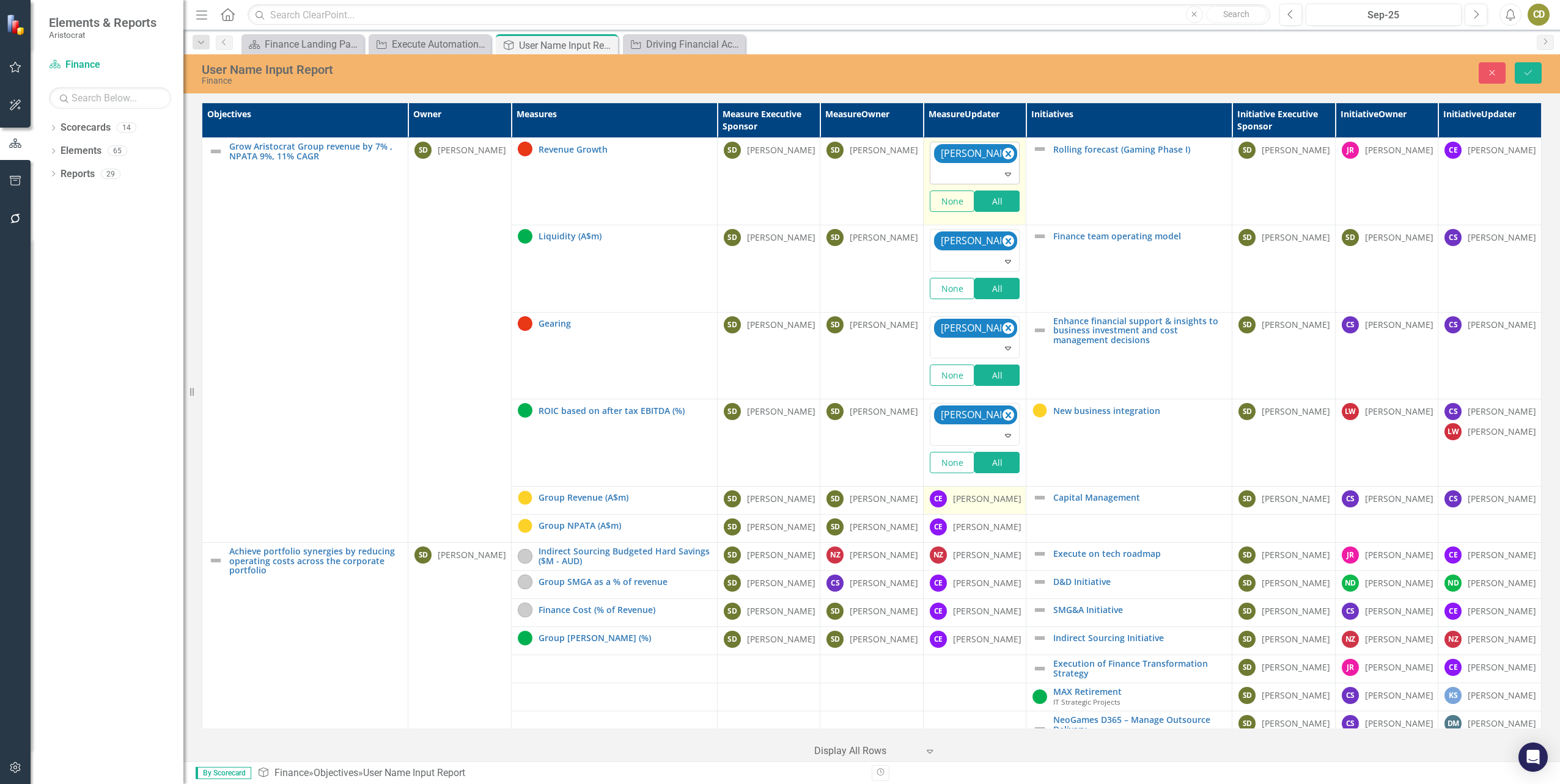
click at [978, 498] on div "[PERSON_NAME]" at bounding box center [987, 498] width 69 height 13
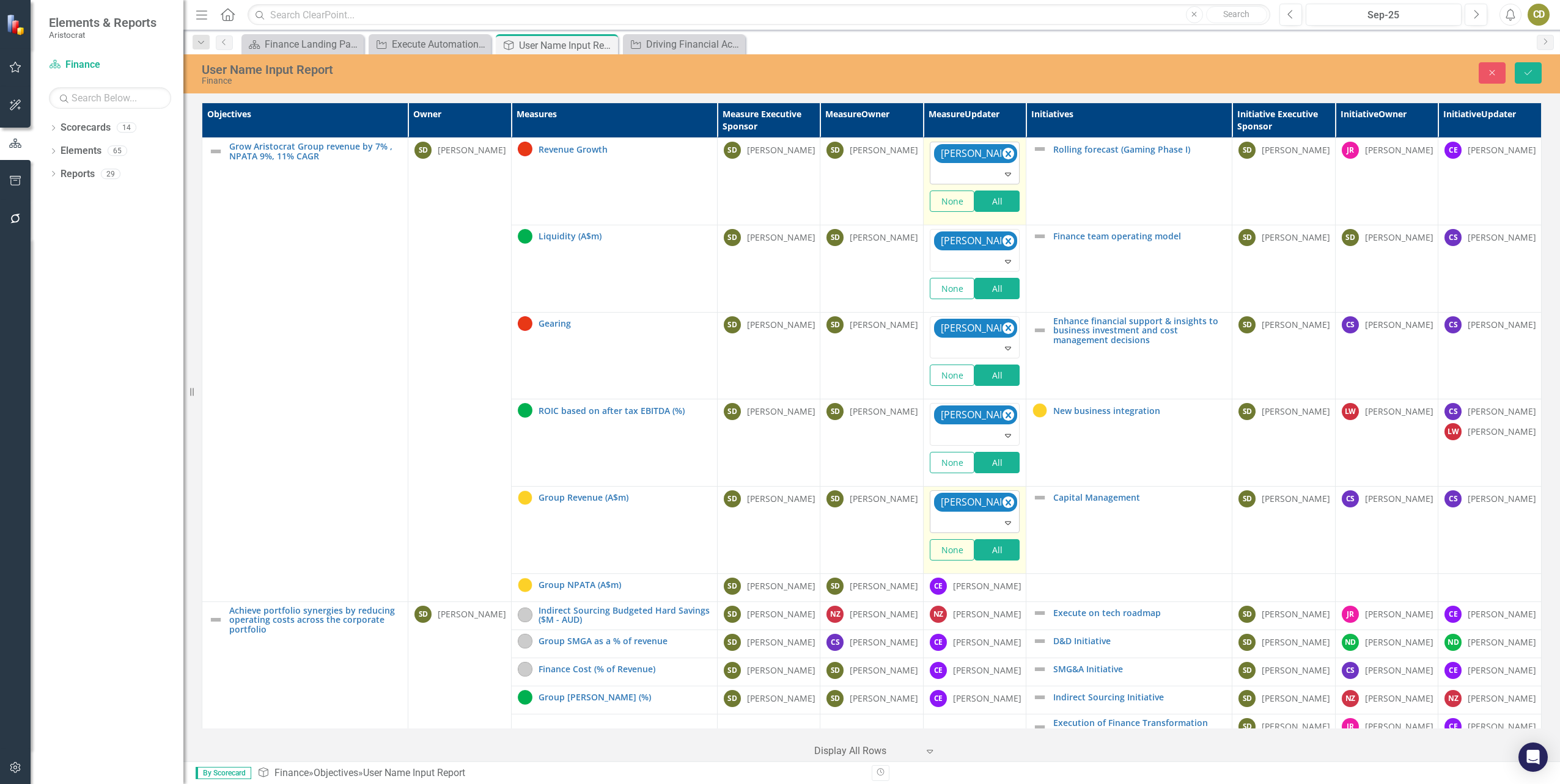
drag, startPoint x: 978, startPoint y: 498, endPoint x: 998, endPoint y: 501, distance: 20.2
click at [1002, 501] on icon "Remove Charlotte Escott" at bounding box center [1008, 502] width 12 height 15
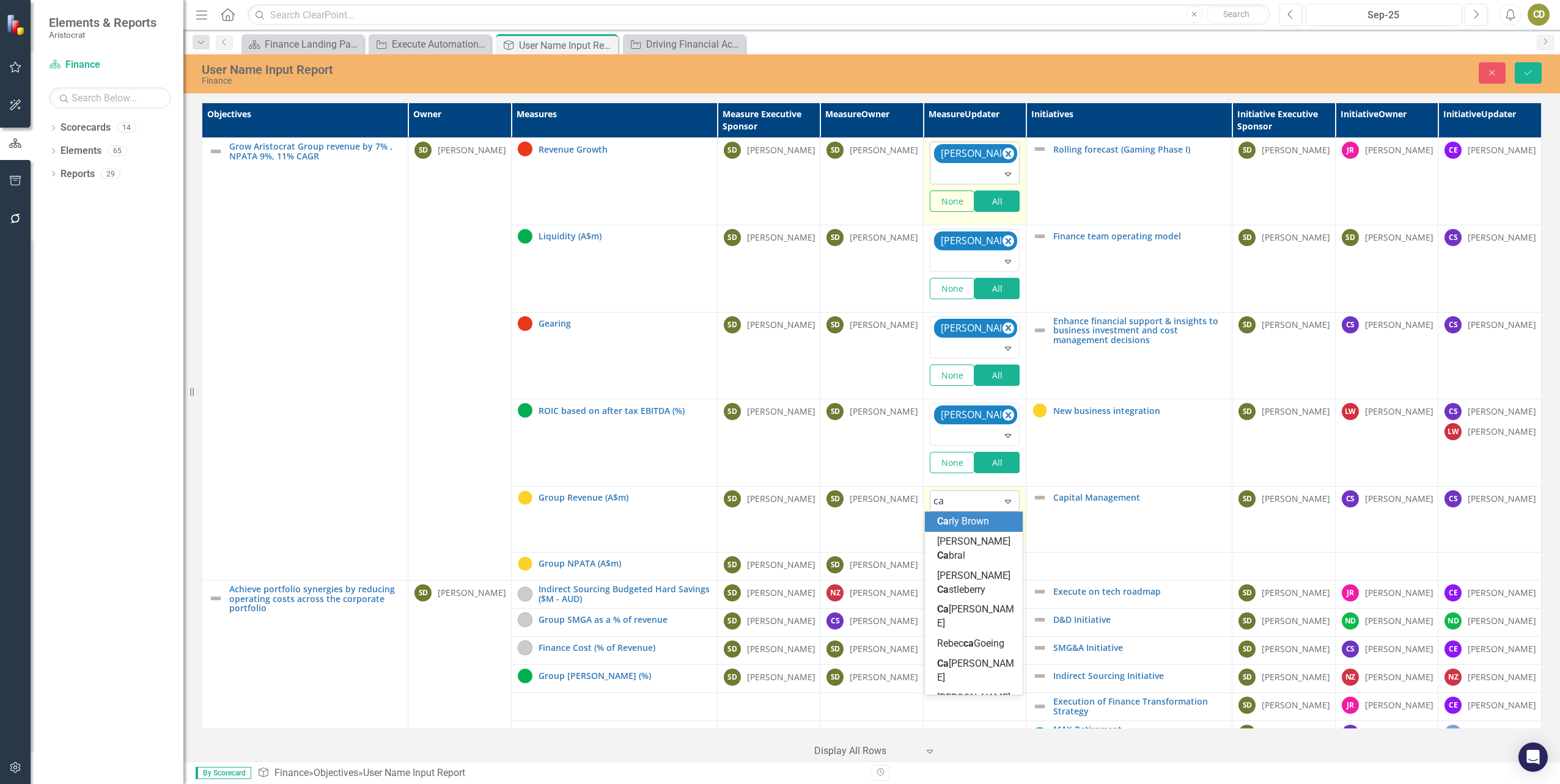
click at [1002, 499] on icon "Expand" at bounding box center [1008, 501] width 13 height 10
type input "cath"
click at [960, 533] on span "Cath erine Donaghy" at bounding box center [976, 528] width 77 height 26
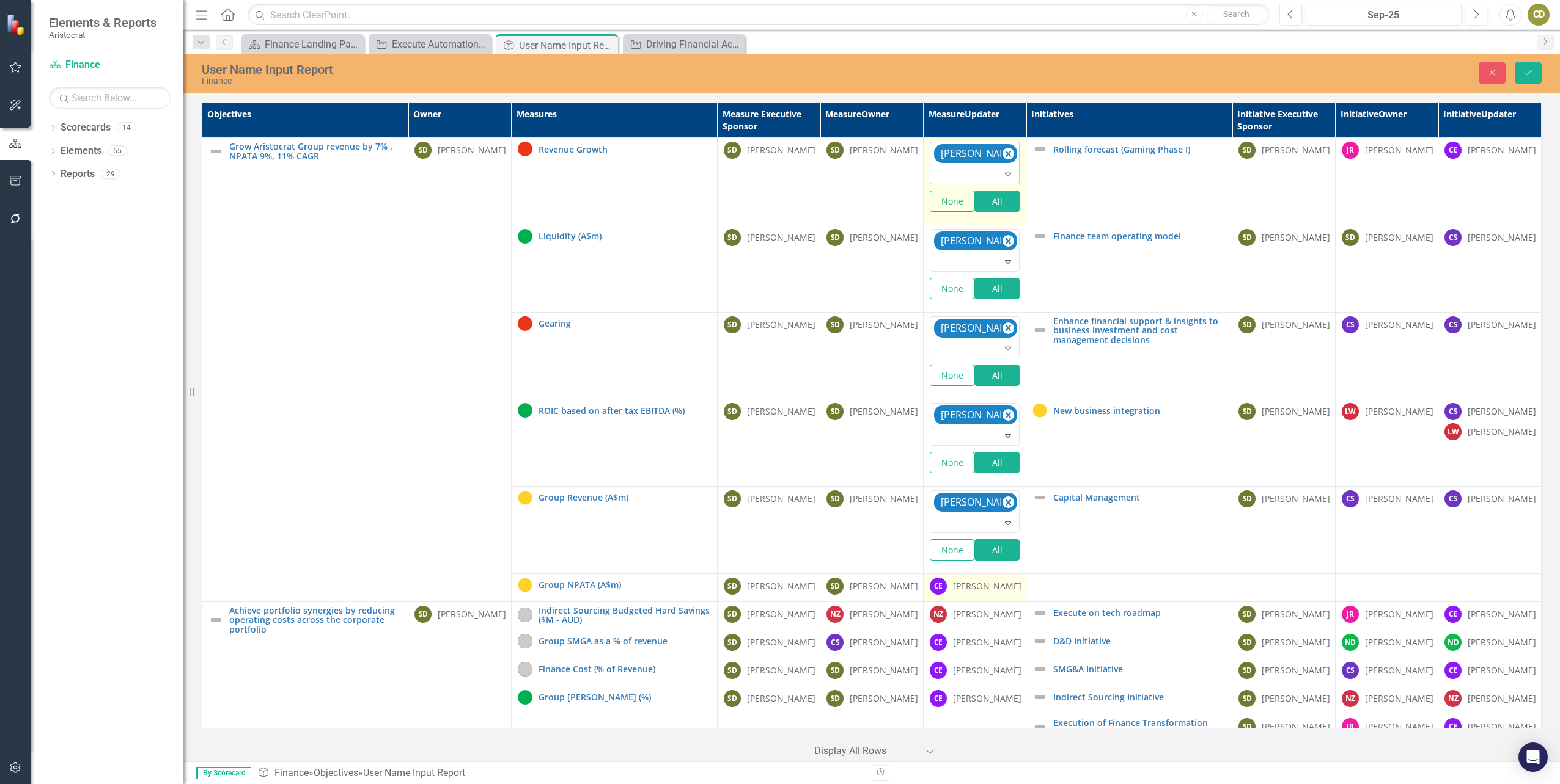
click at [974, 588] on div "[PERSON_NAME]" at bounding box center [987, 587] width 69 height 13
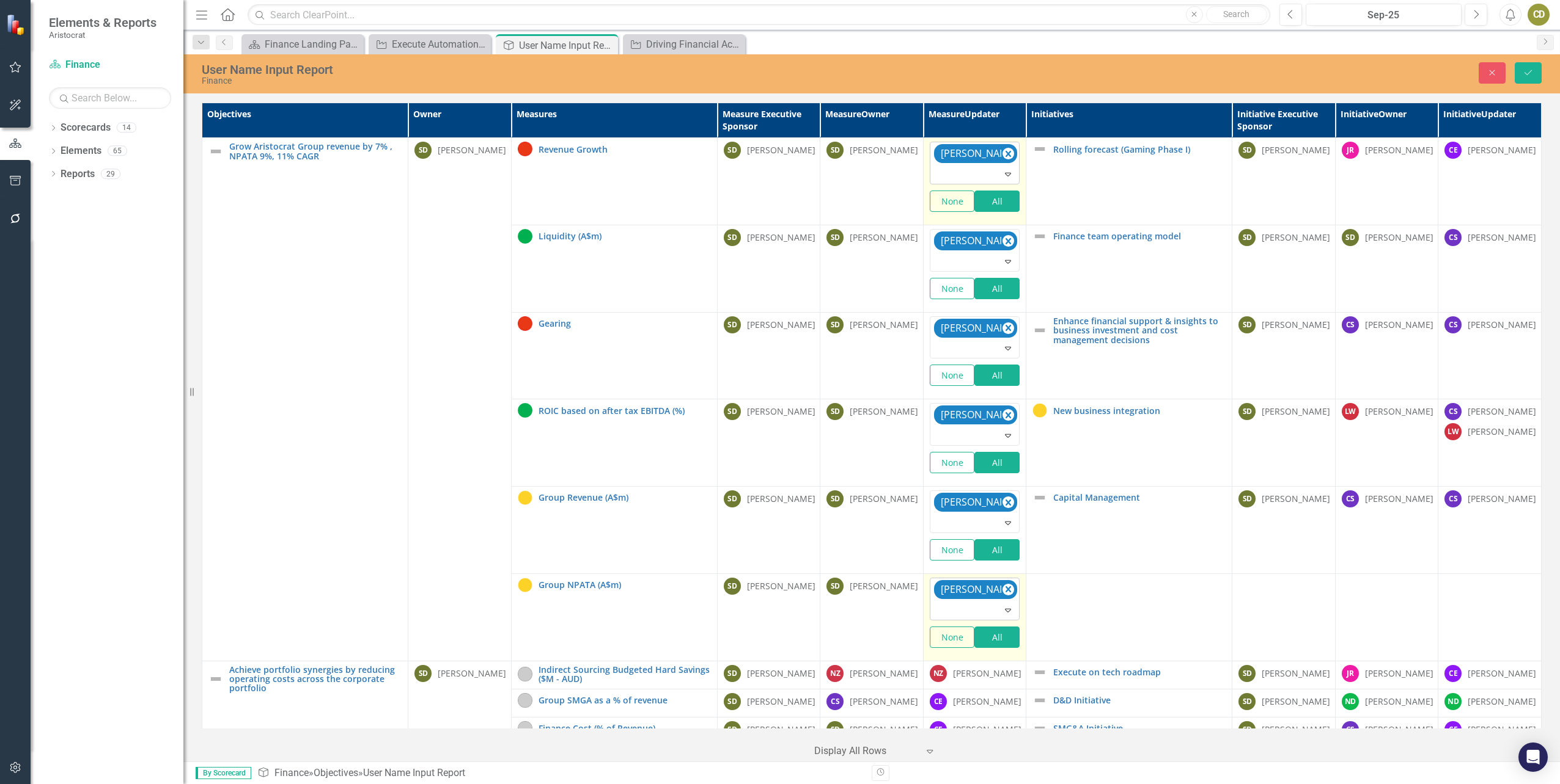
drag, startPoint x: 974, startPoint y: 588, endPoint x: 1001, endPoint y: 588, distance: 27.0
click at [1005, 588] on icon "Remove Charlotte Escott" at bounding box center [1008, 589] width 6 height 6
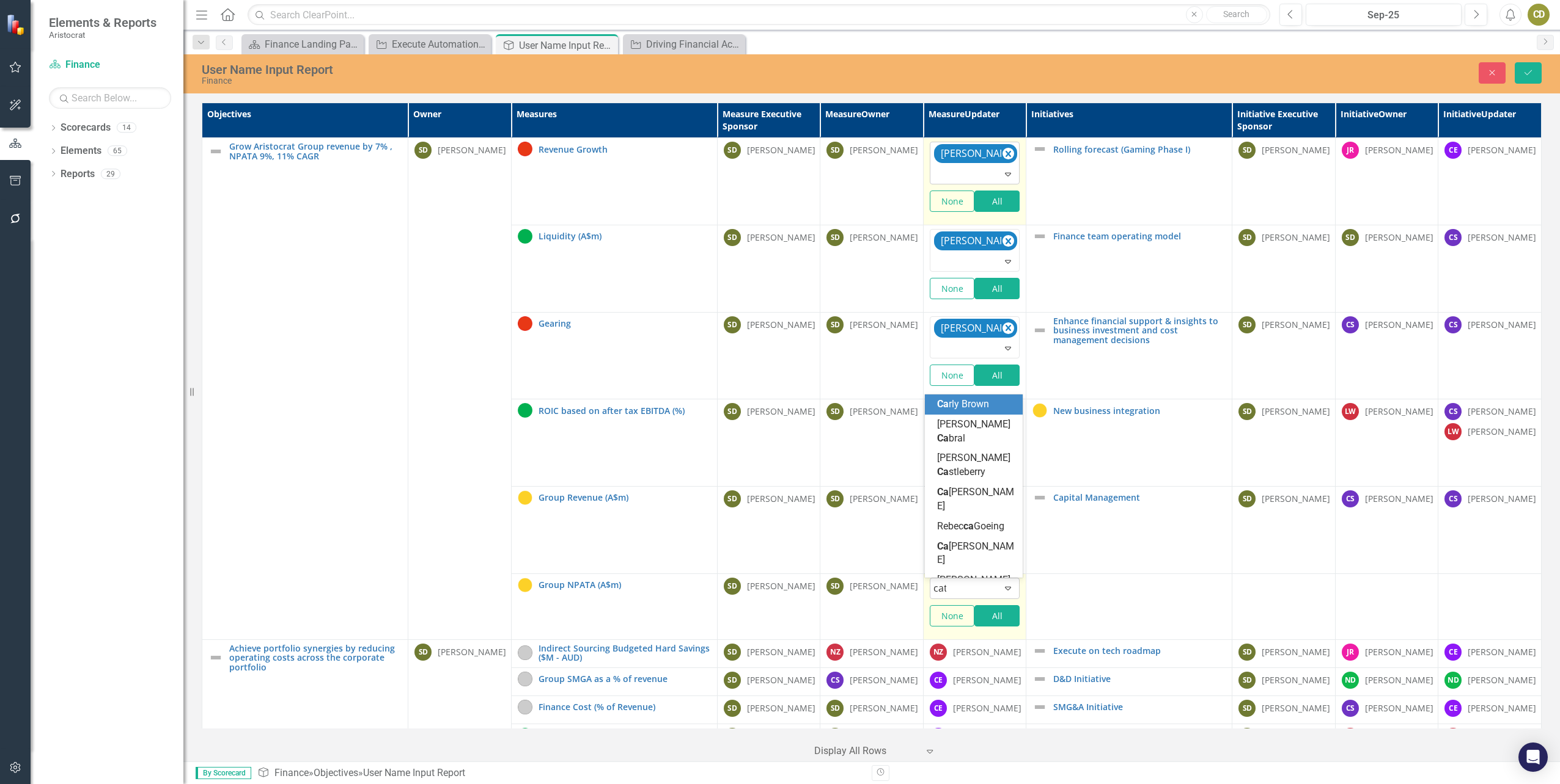
type input "cath"
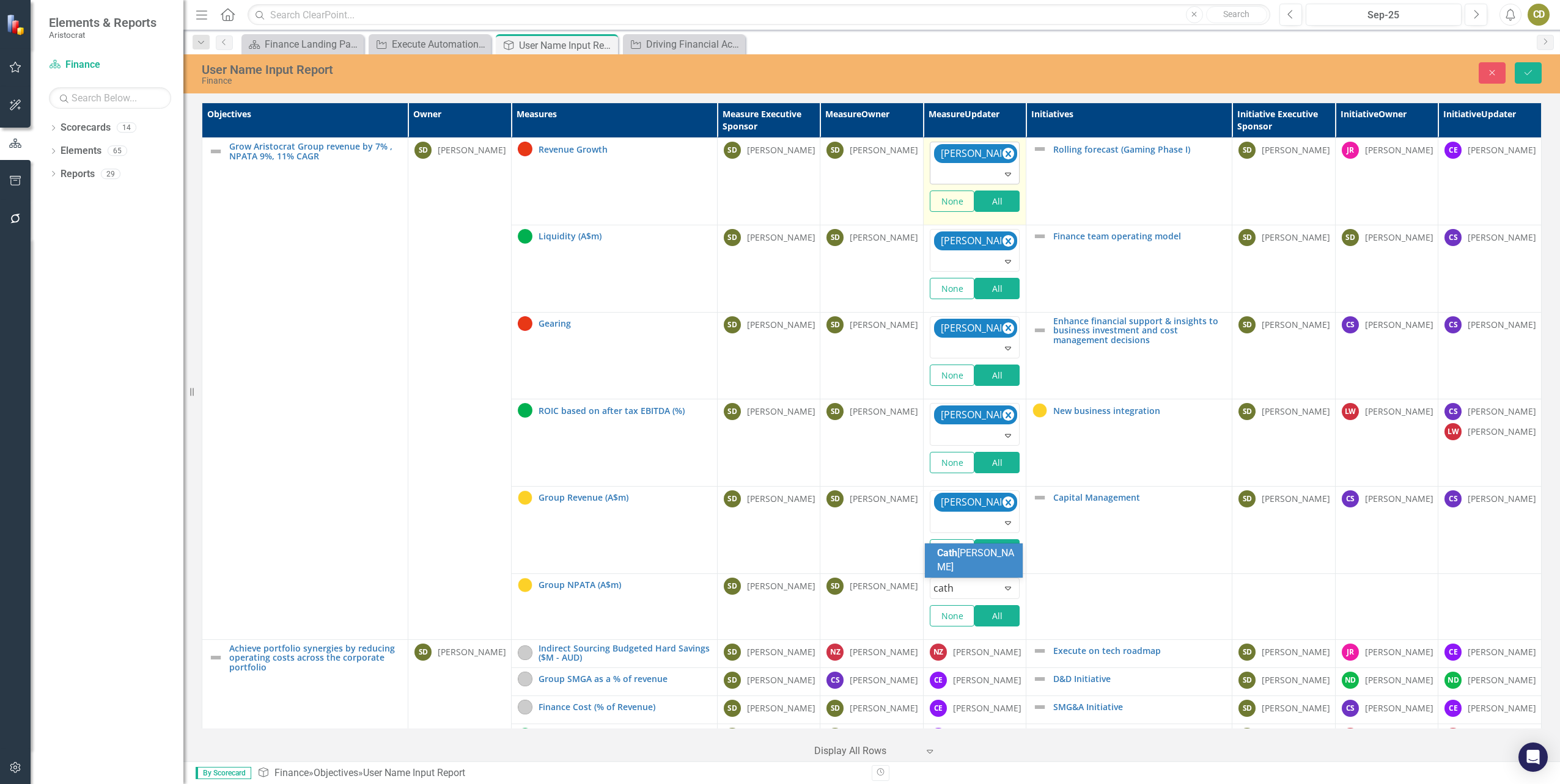
click at [974, 559] on span "Cath erine Donaghy" at bounding box center [976, 560] width 77 height 26
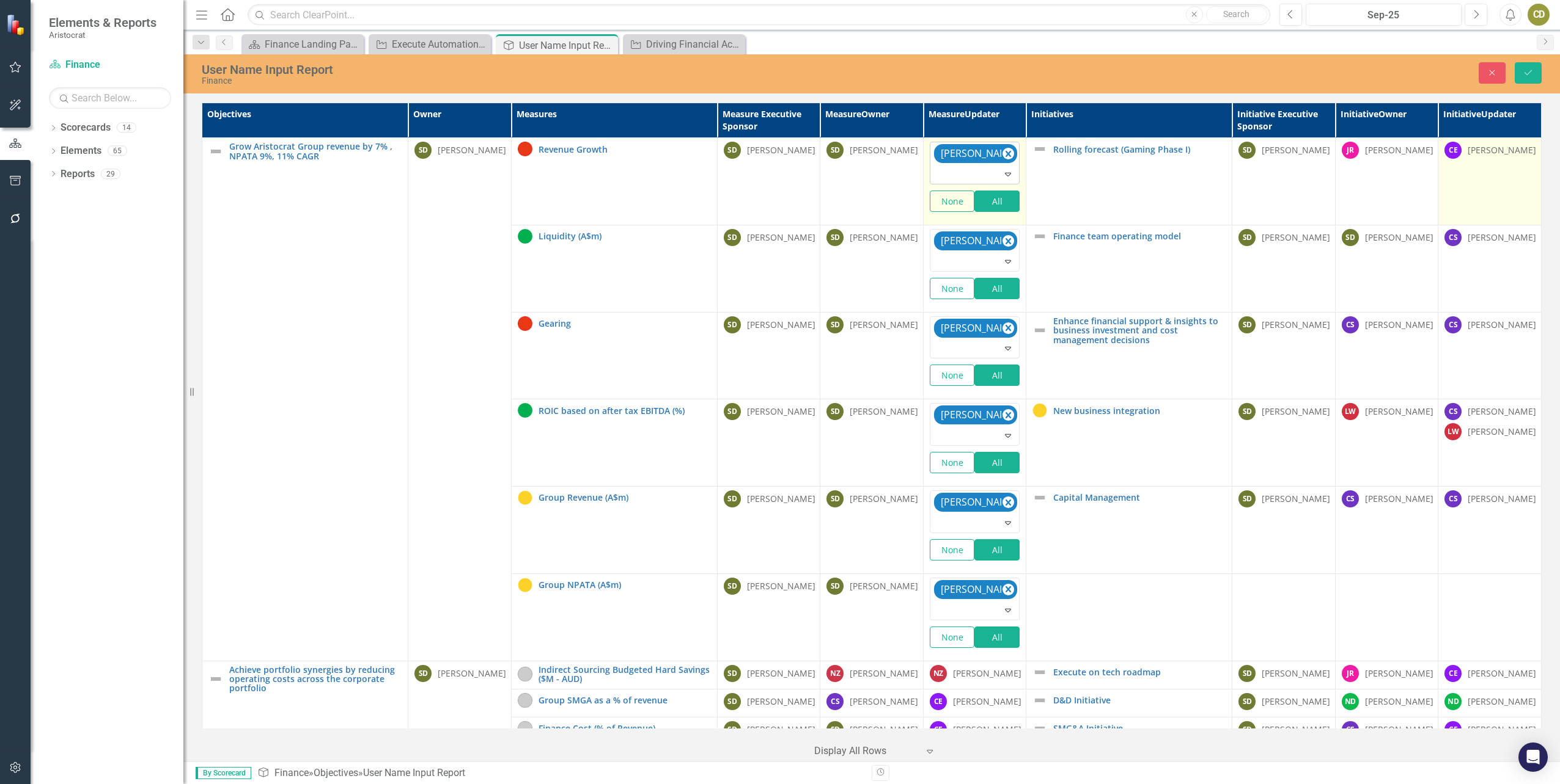
click at [1498, 152] on div "[PERSON_NAME]" at bounding box center [1502, 150] width 69 height 13
drag, startPoint x: 1498, startPoint y: 152, endPoint x: 1514, endPoint y: 155, distance: 16.3
click at [1520, 155] on icon "Remove Charlotte Escott" at bounding box center [1523, 154] width 6 height 6
type input "cath"
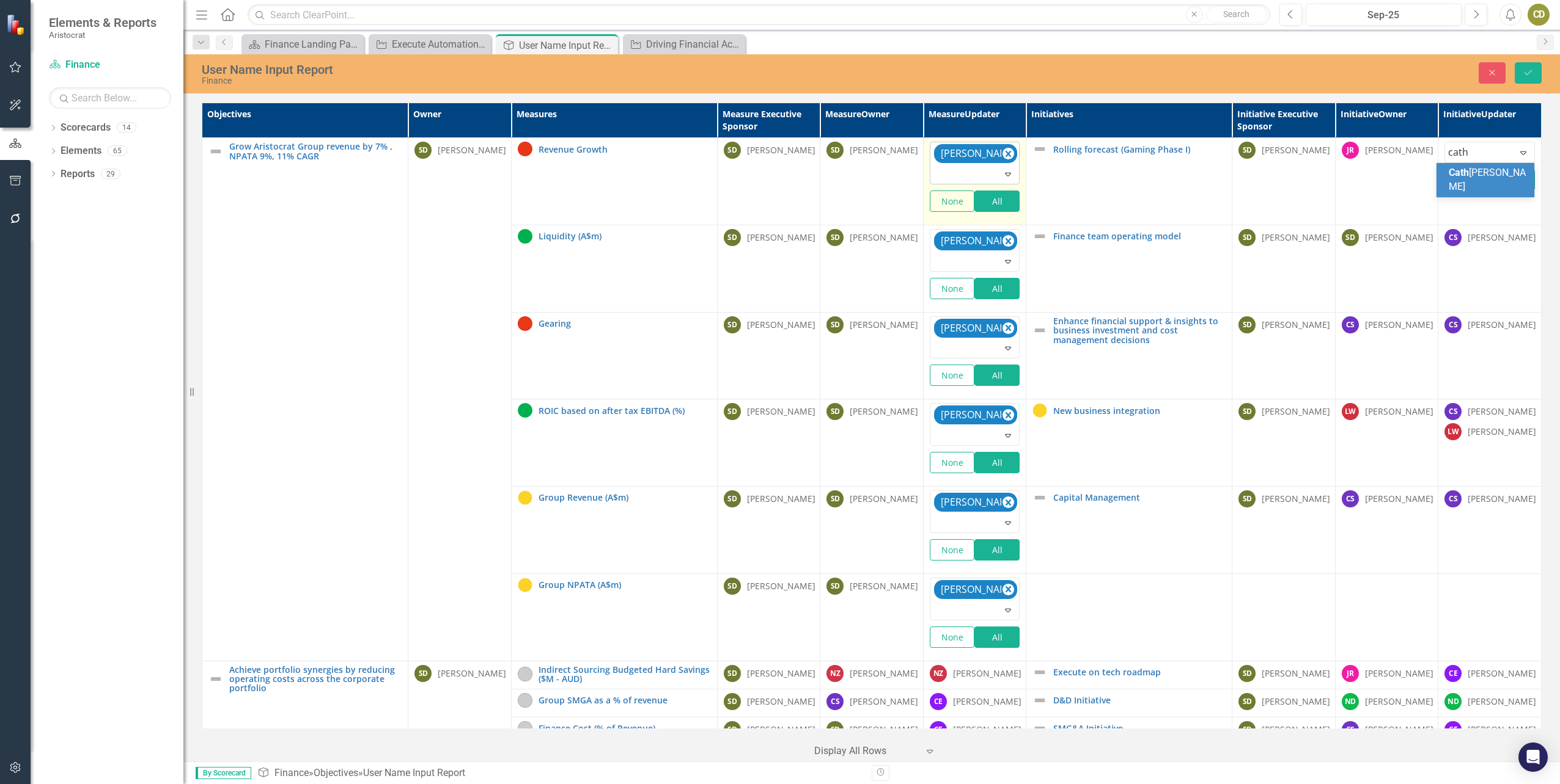
click at [1473, 180] on div "Cath erine Donaghy" at bounding box center [1487, 180] width 78 height 28
click at [1524, 69] on icon "Save" at bounding box center [1527, 73] width 11 height 9
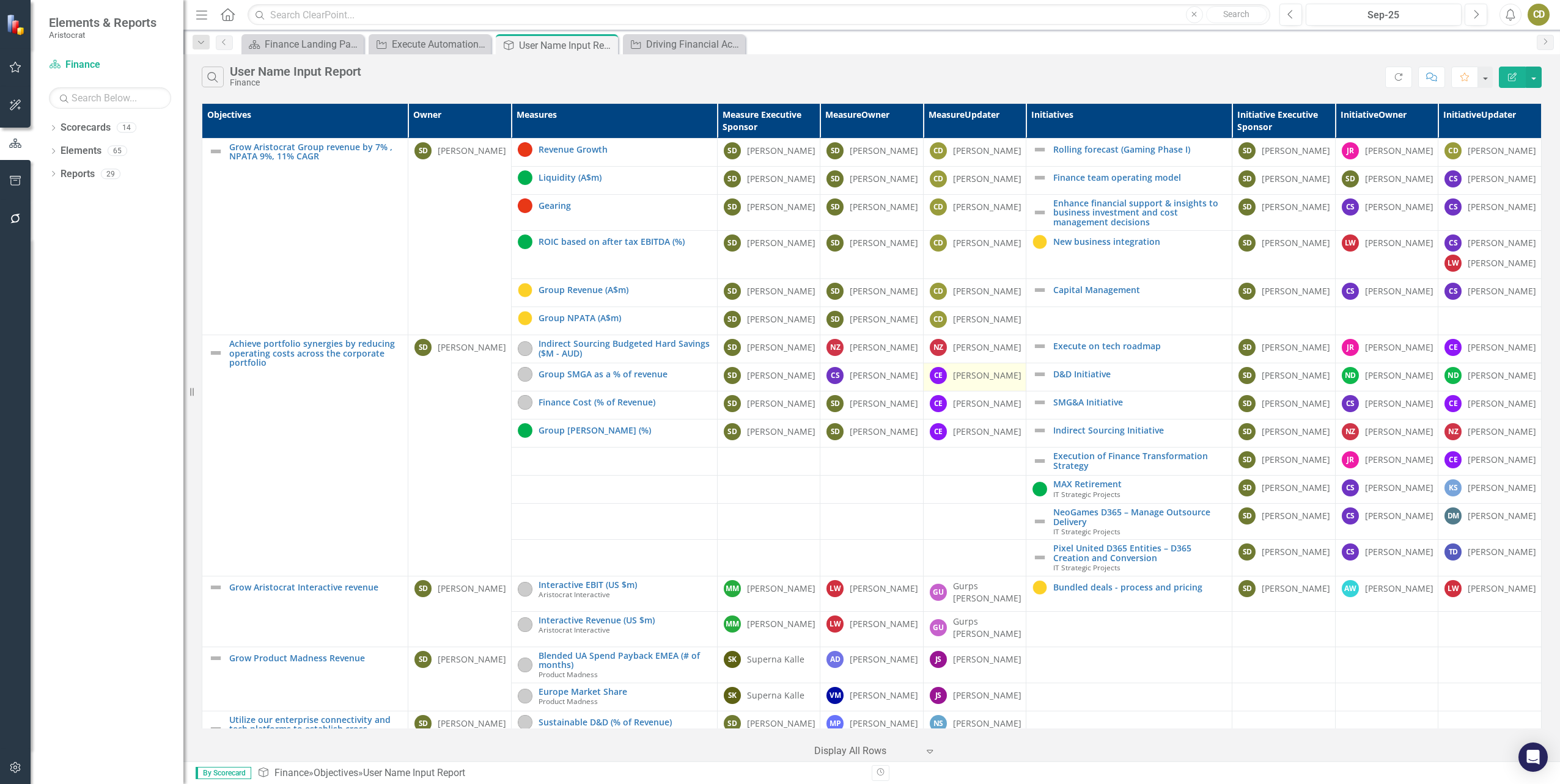
click at [953, 382] on div "[PERSON_NAME]" at bounding box center [987, 376] width 69 height 13
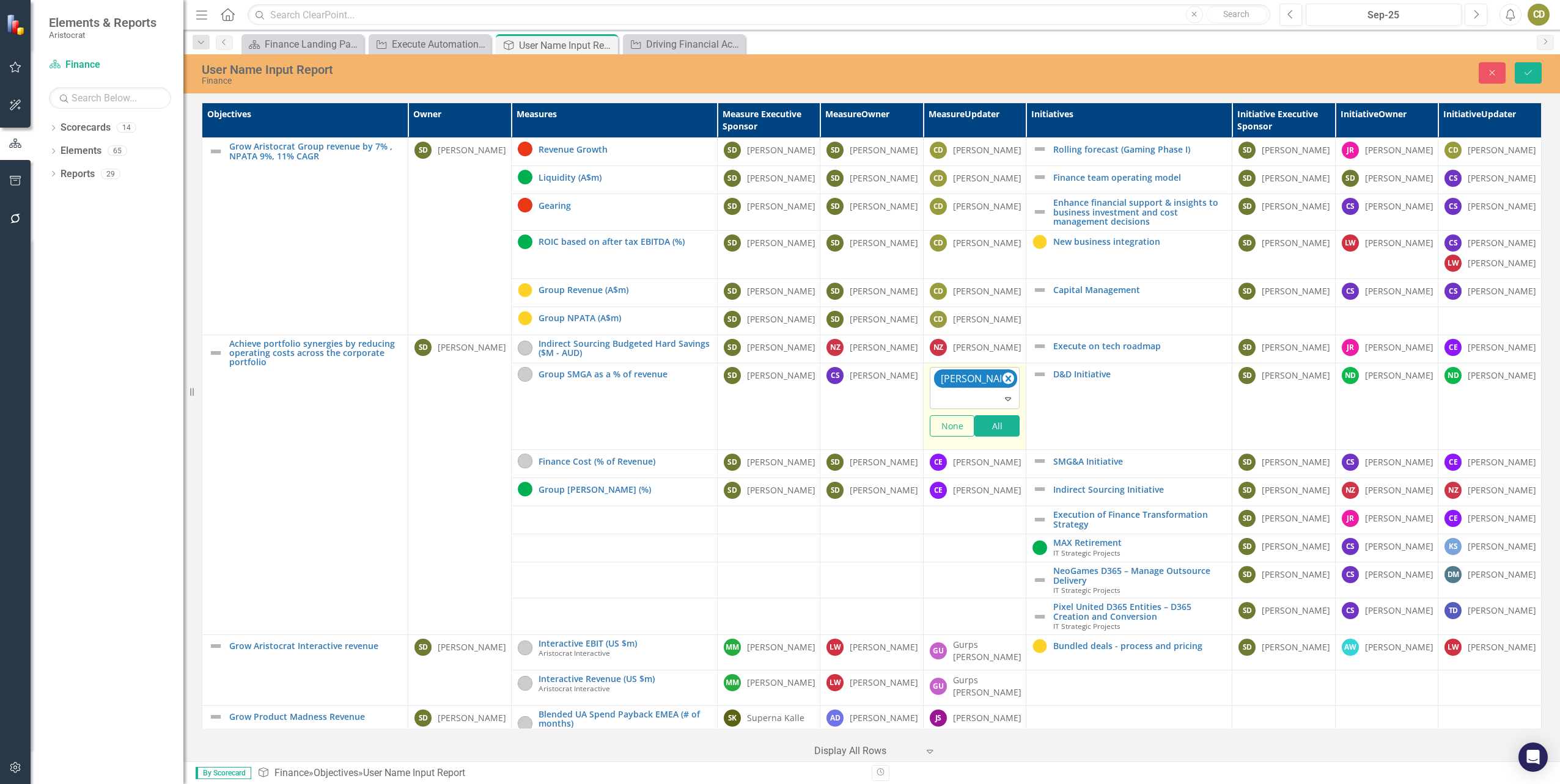
drag, startPoint x: 950, startPoint y: 411, endPoint x: 1005, endPoint y: 413, distance: 55.0
click at [1005, 382] on icon "Remove Charlotte Escott" at bounding box center [1008, 378] width 6 height 6
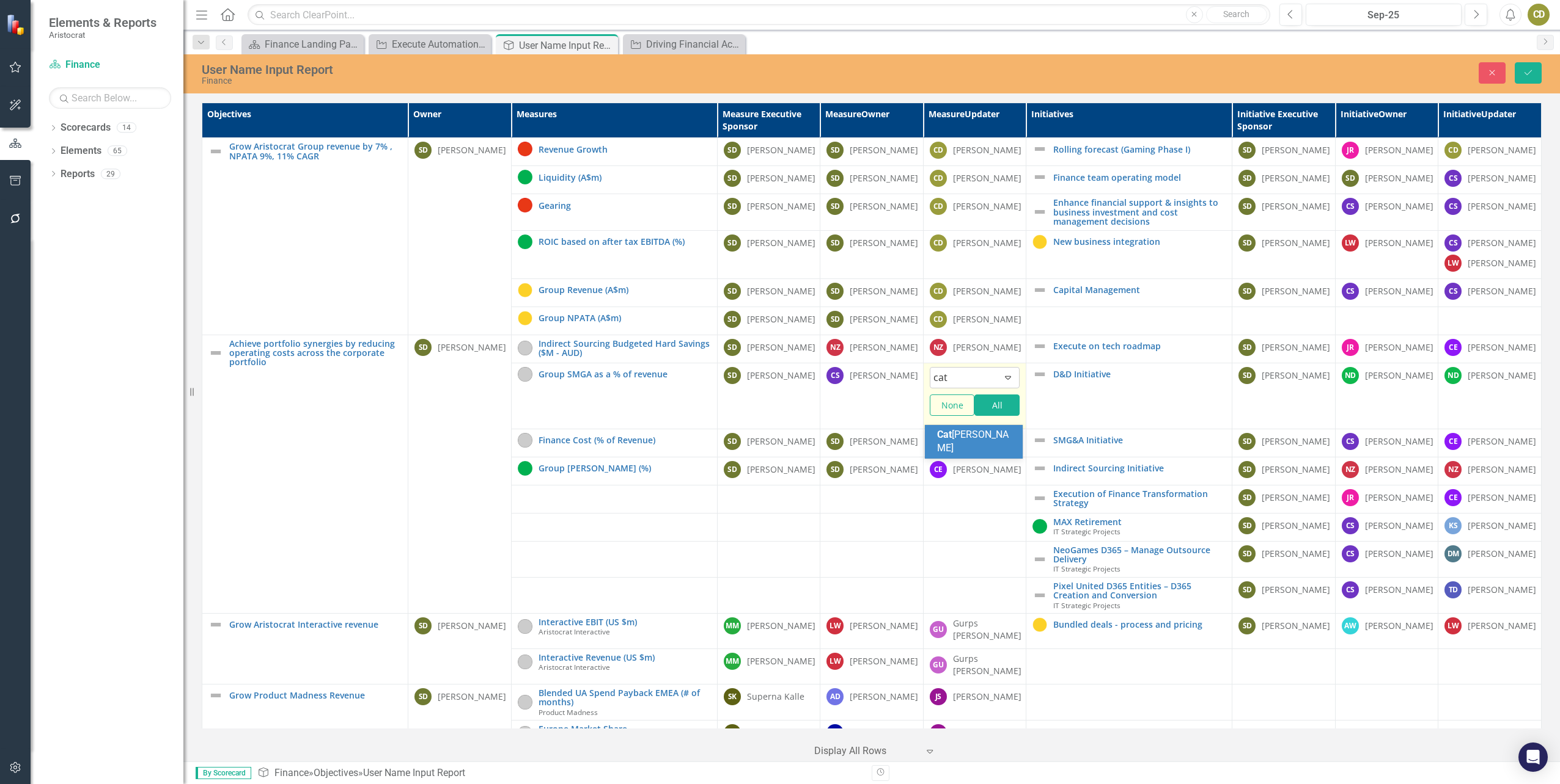
type input "cath"
click at [970, 437] on span "Cath erine Donaghy" at bounding box center [976, 441] width 77 height 26
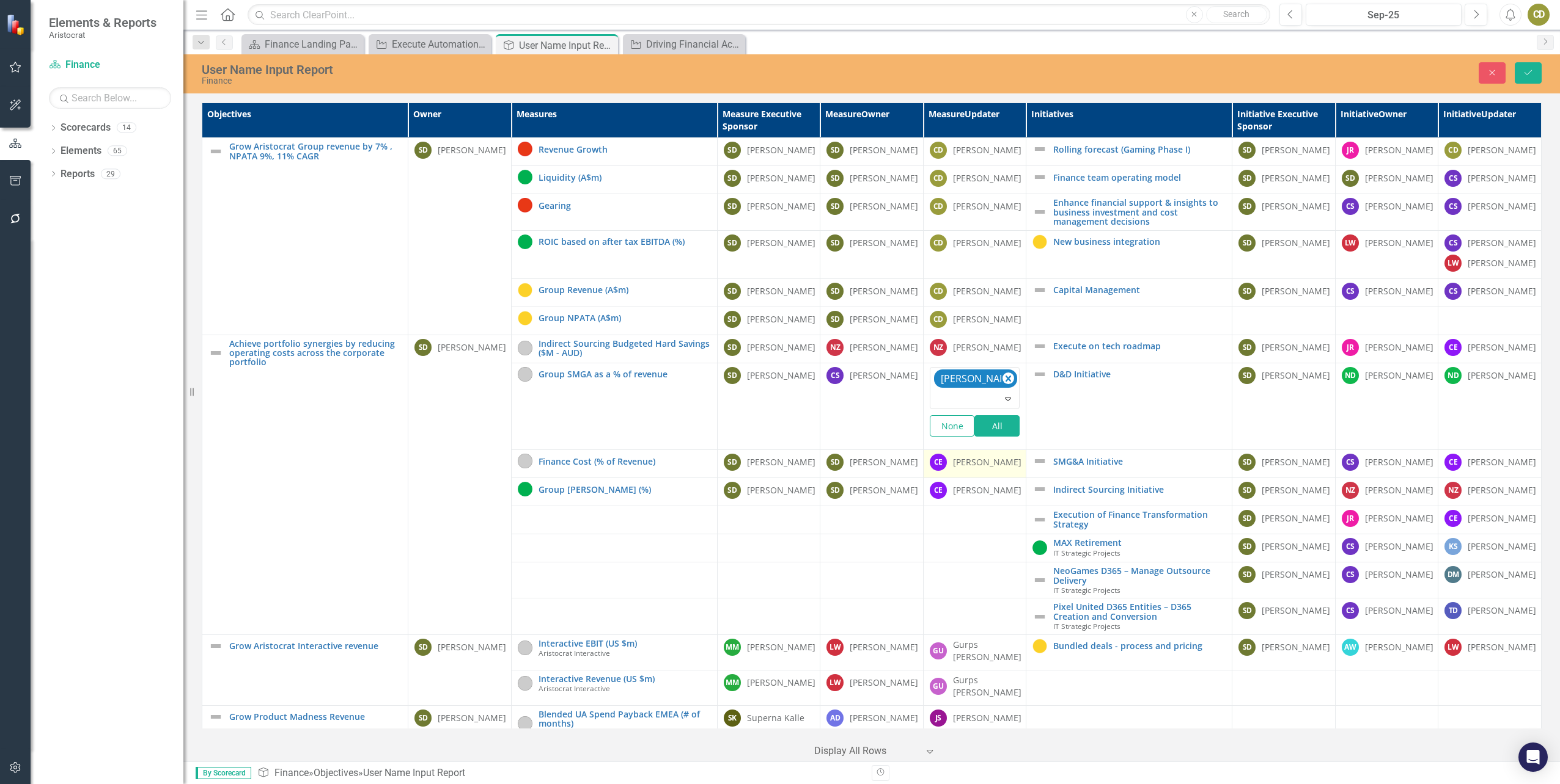
click at [970, 468] on div "[PERSON_NAME]" at bounding box center [987, 463] width 69 height 13
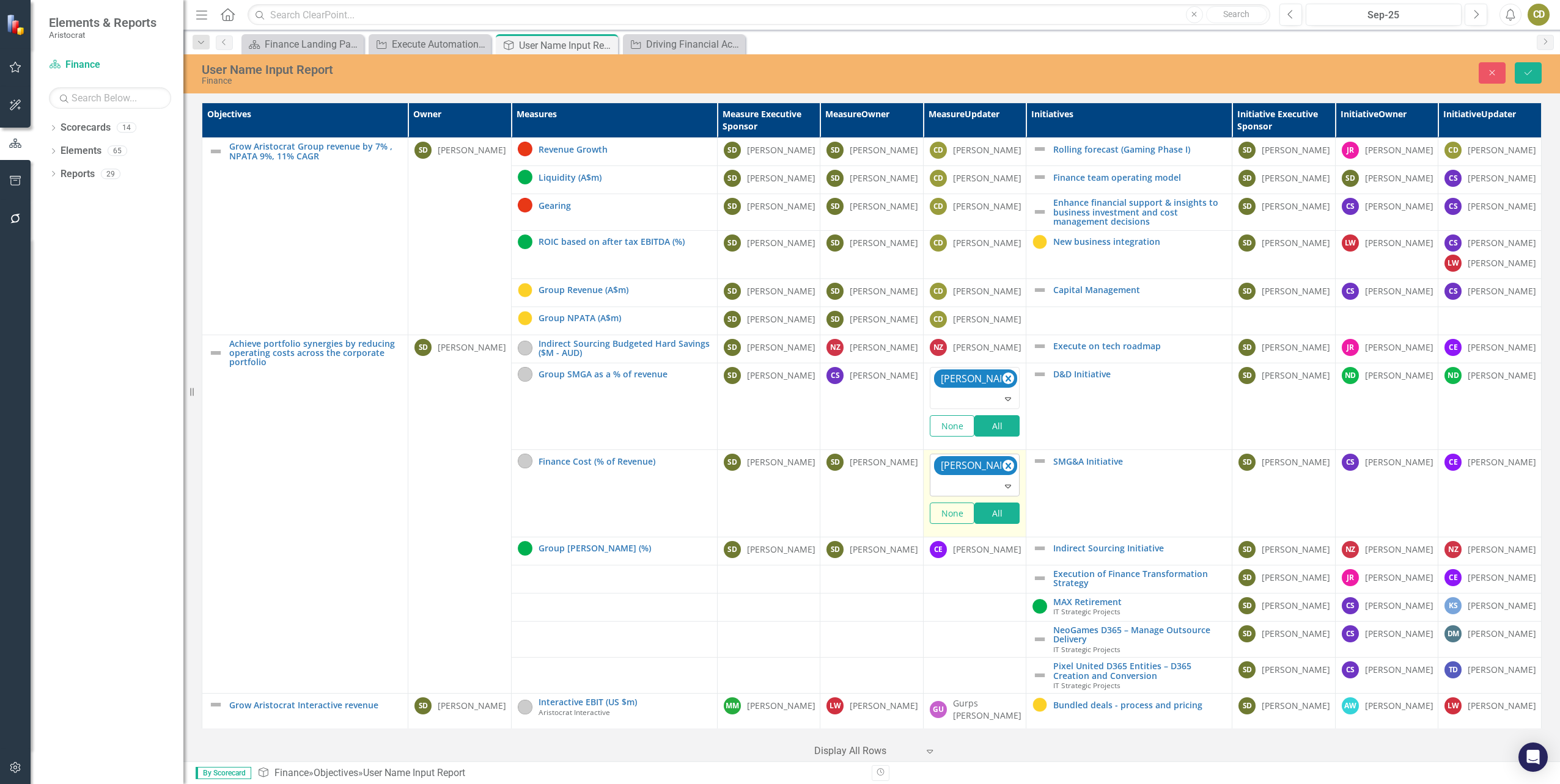
drag, startPoint x: 970, startPoint y: 504, endPoint x: 1002, endPoint y: 502, distance: 32.1
click at [1005, 469] on icon "Remove Charlotte Escott" at bounding box center [1008, 466] width 6 height 6
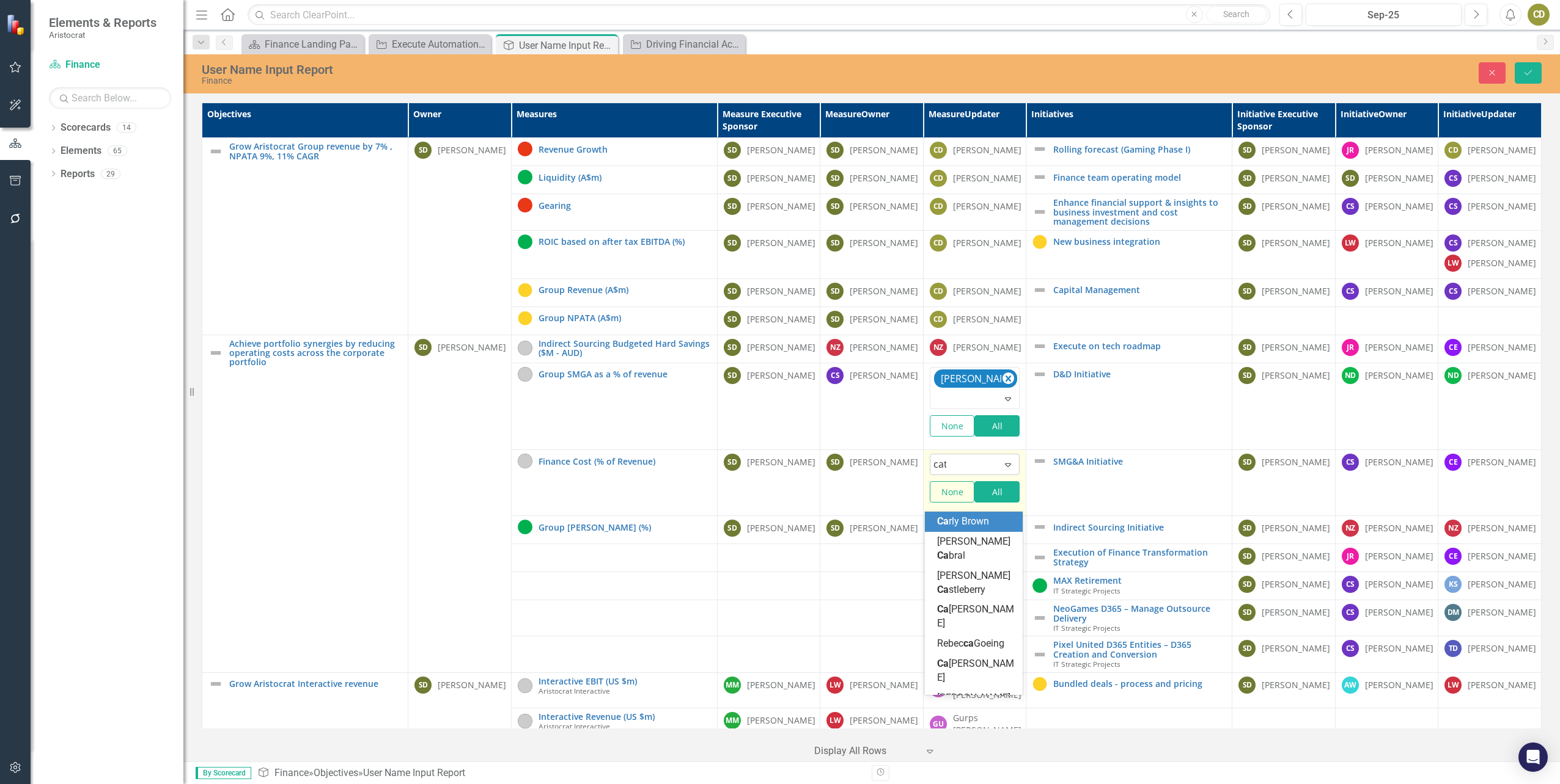
type input "cath"
click at [974, 526] on span "Cath erine Donaghy" at bounding box center [976, 528] width 77 height 26
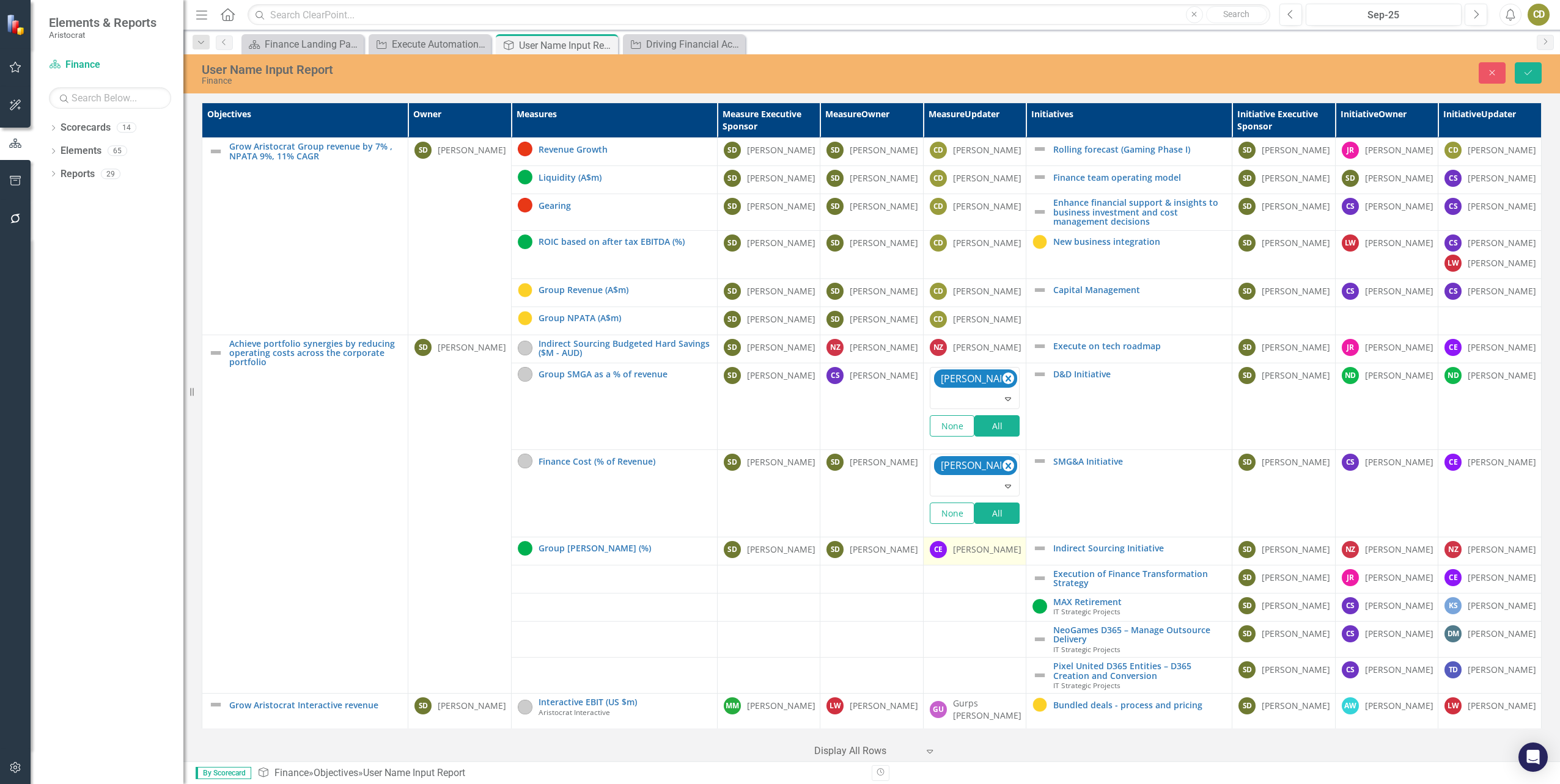
click at [980, 556] on div "[PERSON_NAME]" at bounding box center [987, 550] width 69 height 13
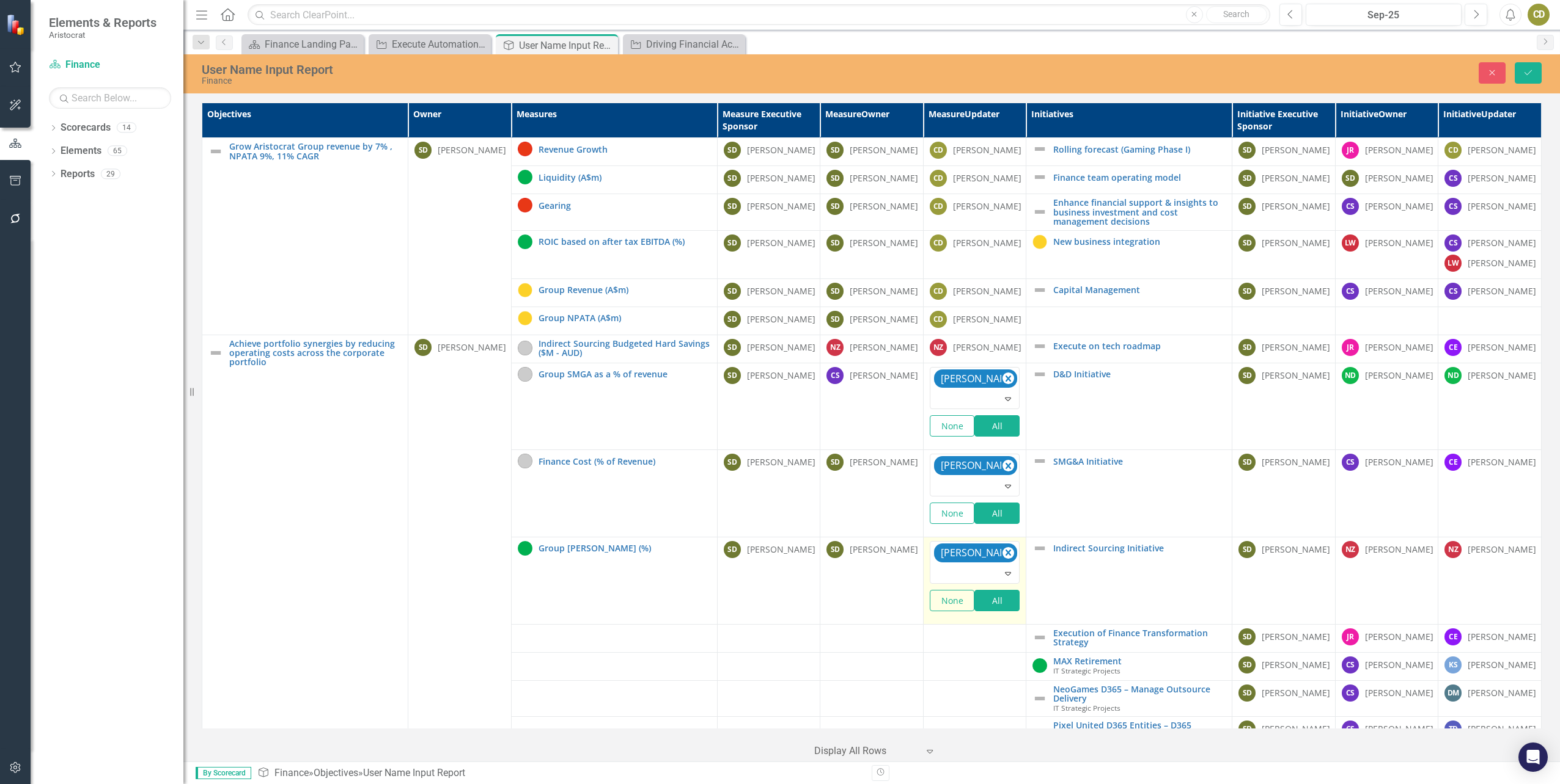
drag, startPoint x: 980, startPoint y: 588, endPoint x: 961, endPoint y: 613, distance: 31.4
click at [961, 583] on div at bounding box center [976, 573] width 85 height 16
type input "cath"
click at [963, 563] on span "Cath erine Donaghy" at bounding box center [976, 560] width 77 height 26
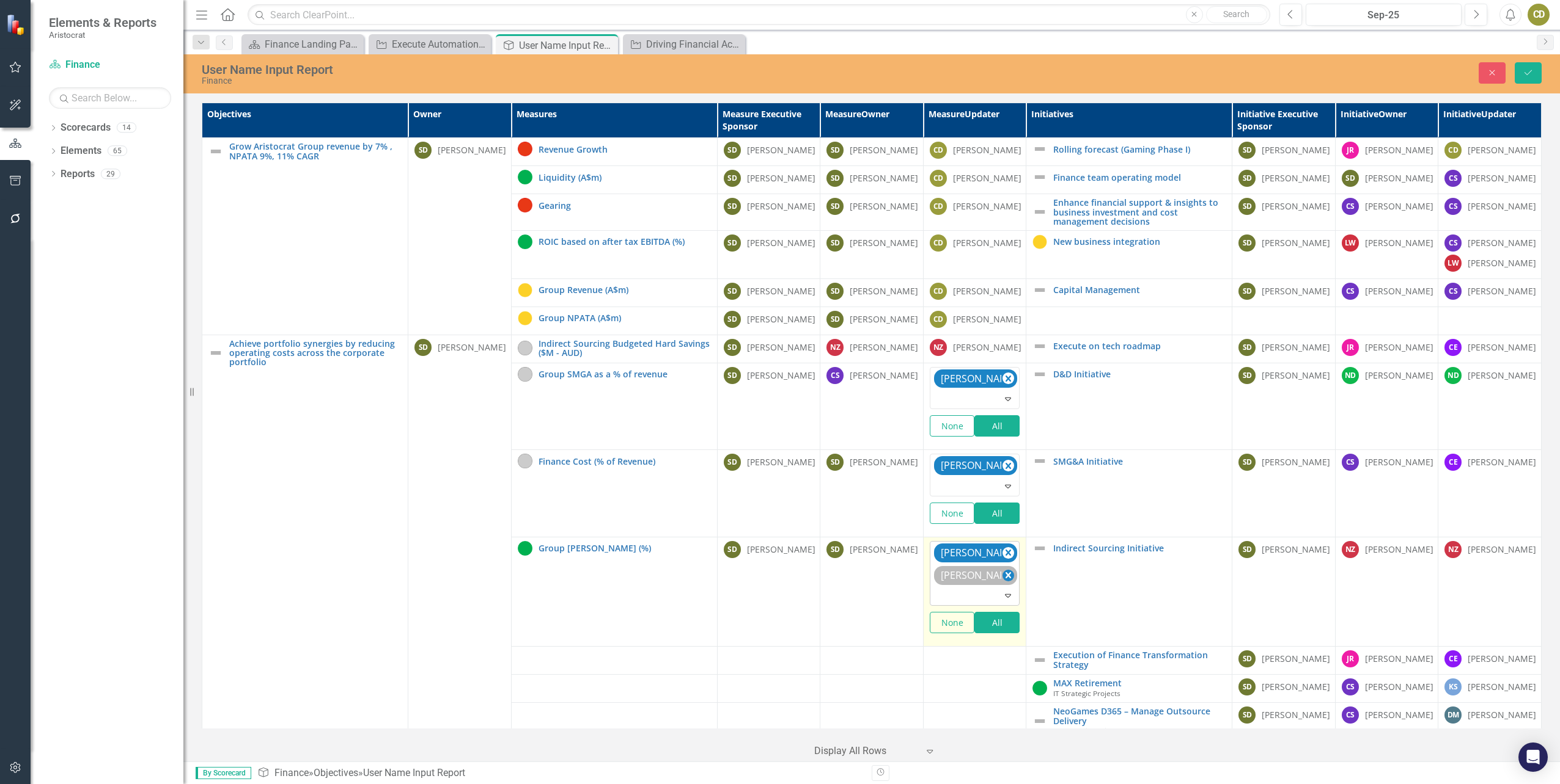
click at [1005, 579] on icon "Remove Charlotte Escott" at bounding box center [1008, 575] width 6 height 6
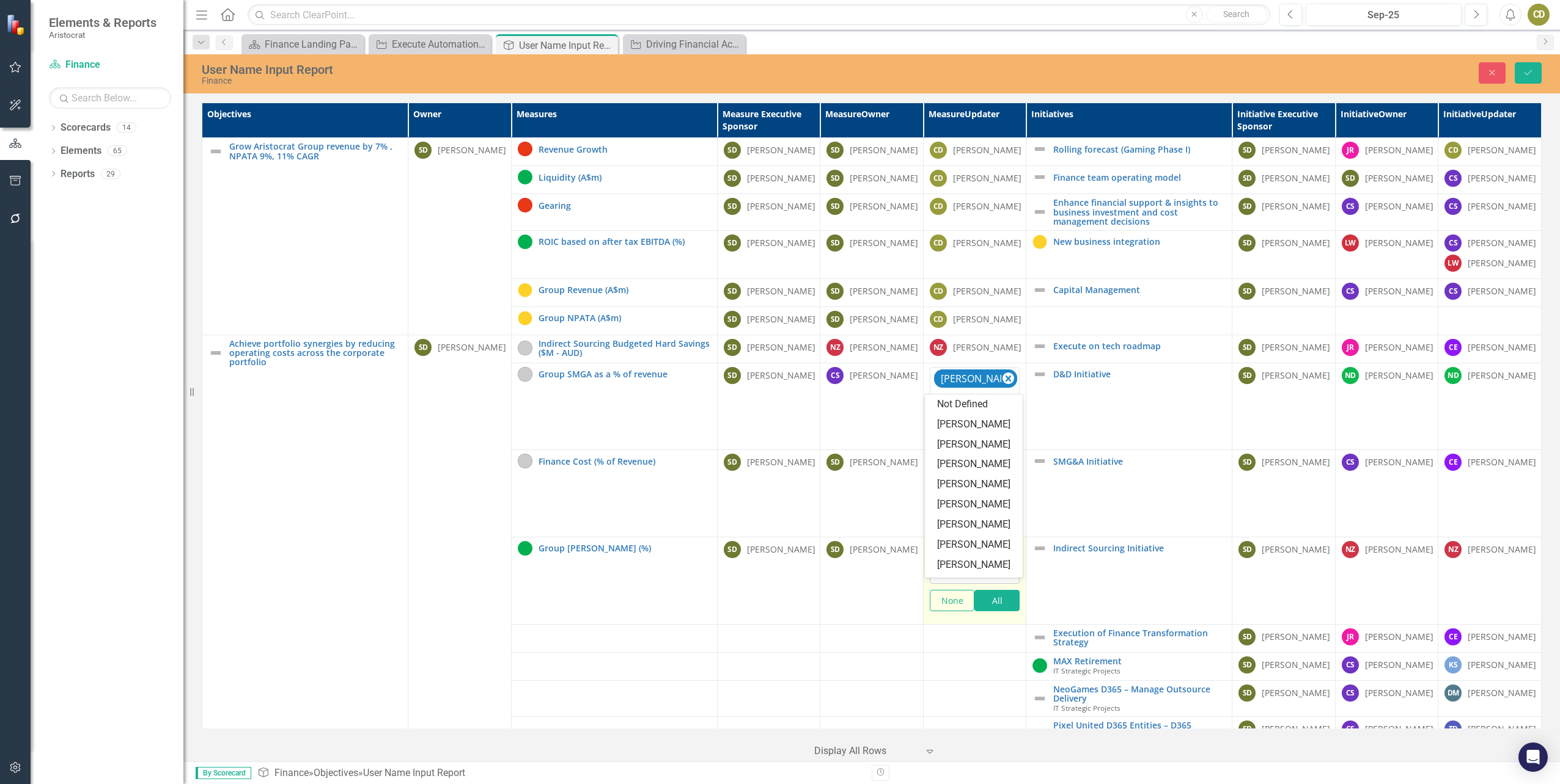
click at [1005, 576] on icon at bounding box center [1008, 574] width 6 height 4
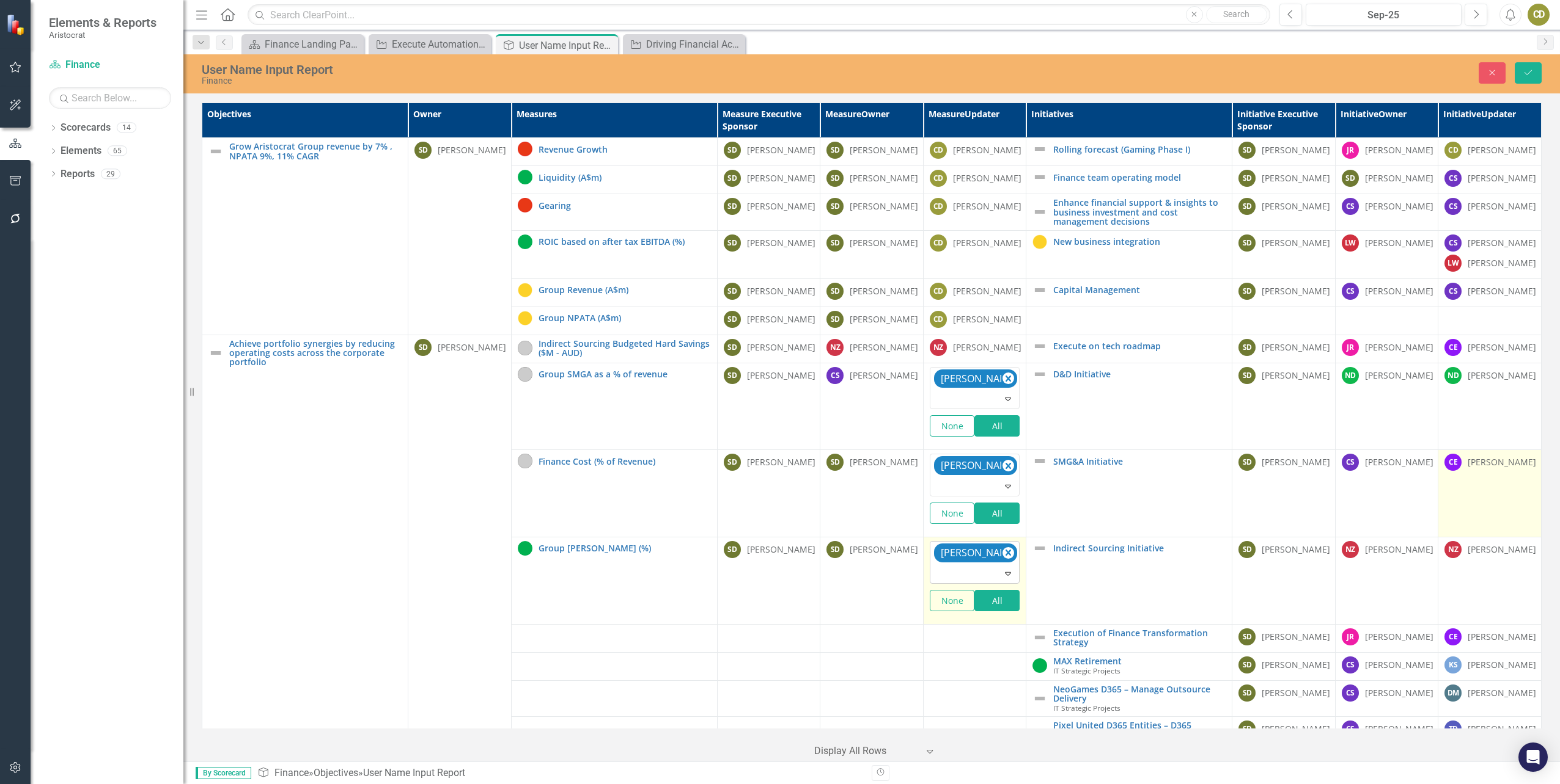
click at [1476, 468] on div "[PERSON_NAME]" at bounding box center [1502, 463] width 69 height 13
drag, startPoint x: 1476, startPoint y: 501, endPoint x: 1462, endPoint y: 523, distance: 26.1
click at [1462, 495] on div at bounding box center [1490, 486] width 85 height 16
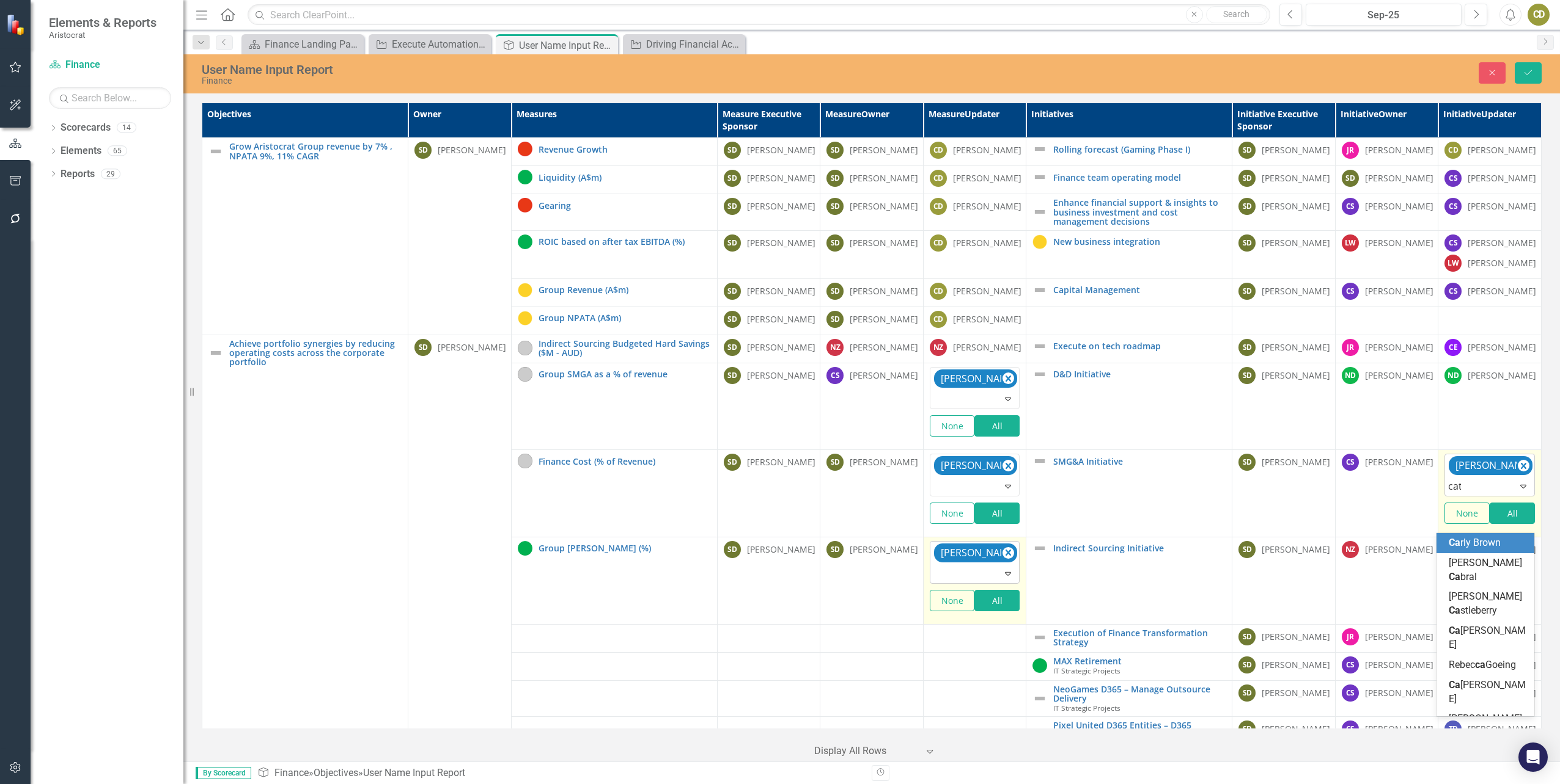
type input "cath"
click at [1460, 546] on span "Cath" at bounding box center [1458, 543] width 20 height 12
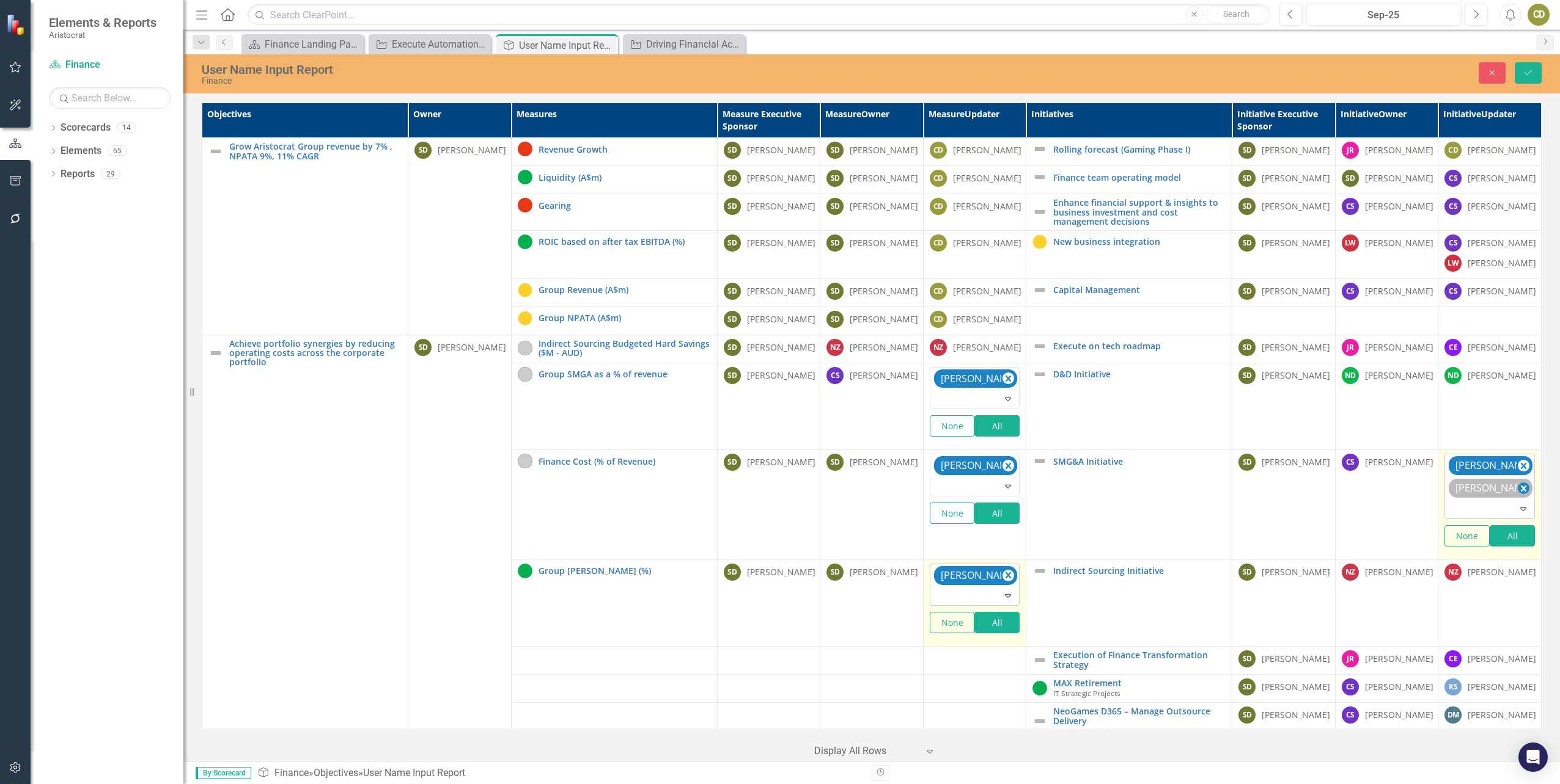
click at [1520, 492] on icon "Remove Charlotte Escott" at bounding box center [1523, 489] width 6 height 6
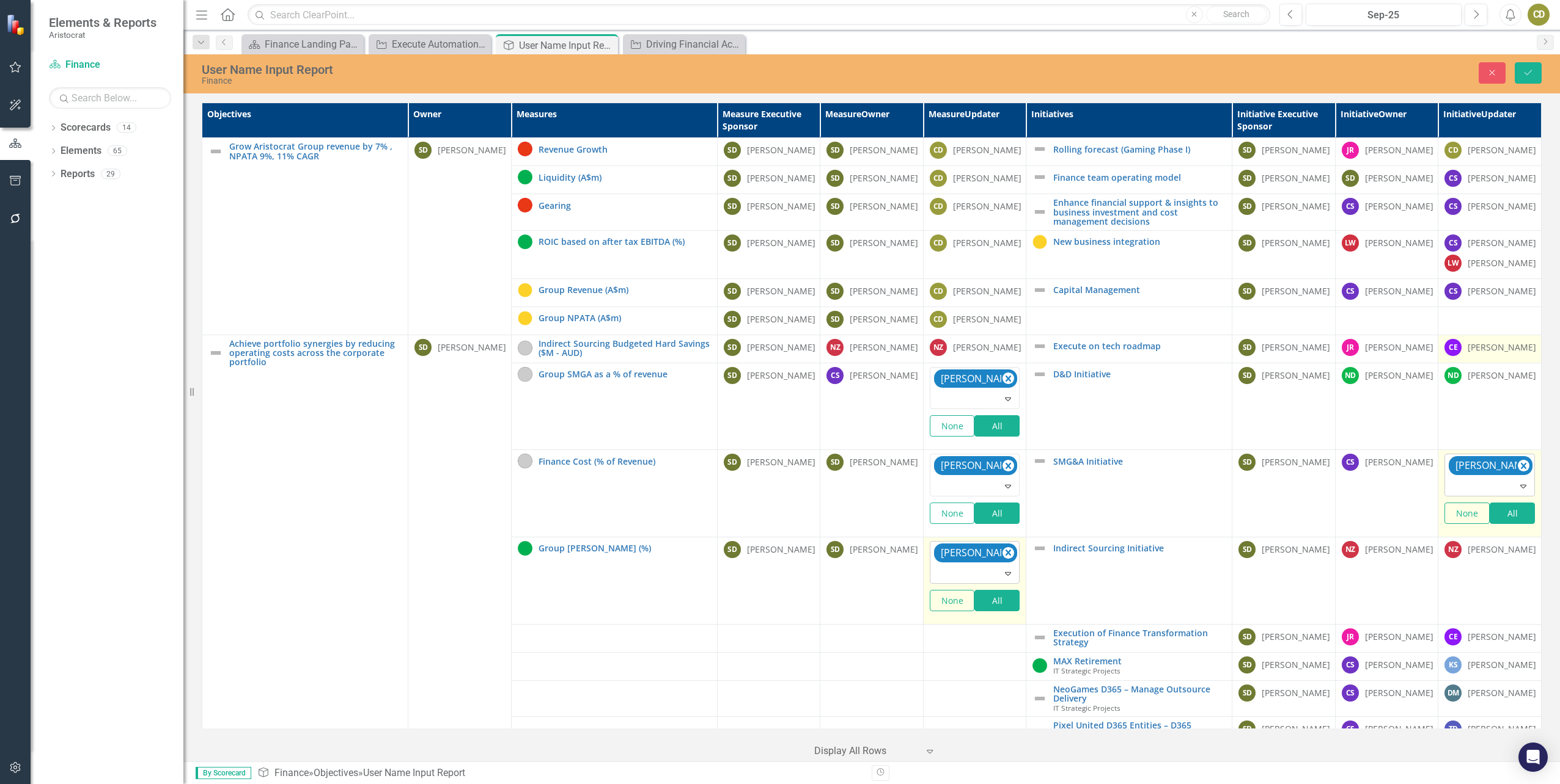
click at [1488, 353] on div "[PERSON_NAME]" at bounding box center [1502, 347] width 69 height 13
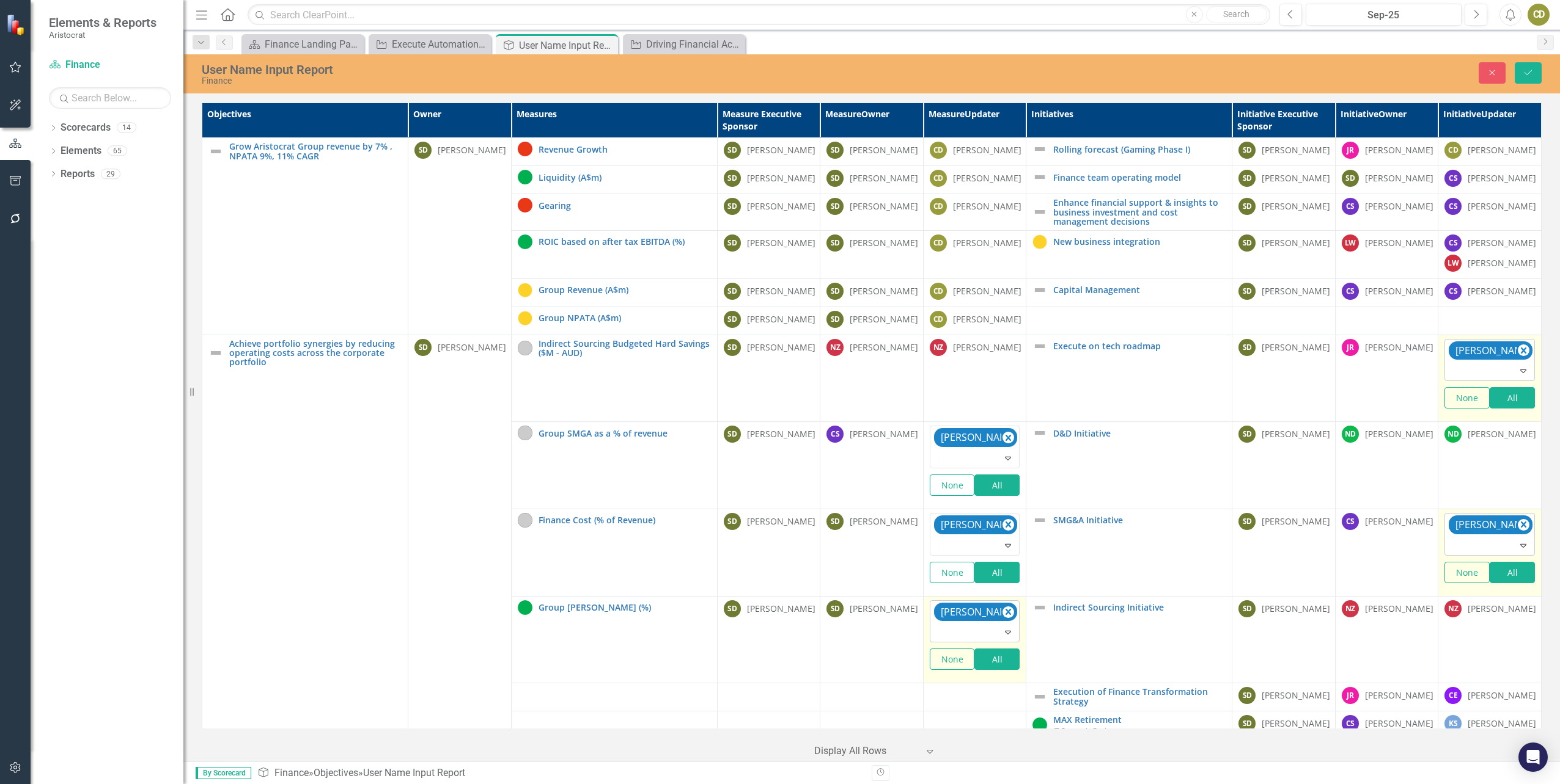
drag, startPoint x: 1488, startPoint y: 387, endPoint x: 1513, endPoint y: 387, distance: 25.0
click at [1517, 359] on icon "Remove Charlotte Escott" at bounding box center [1523, 351] width 12 height 15
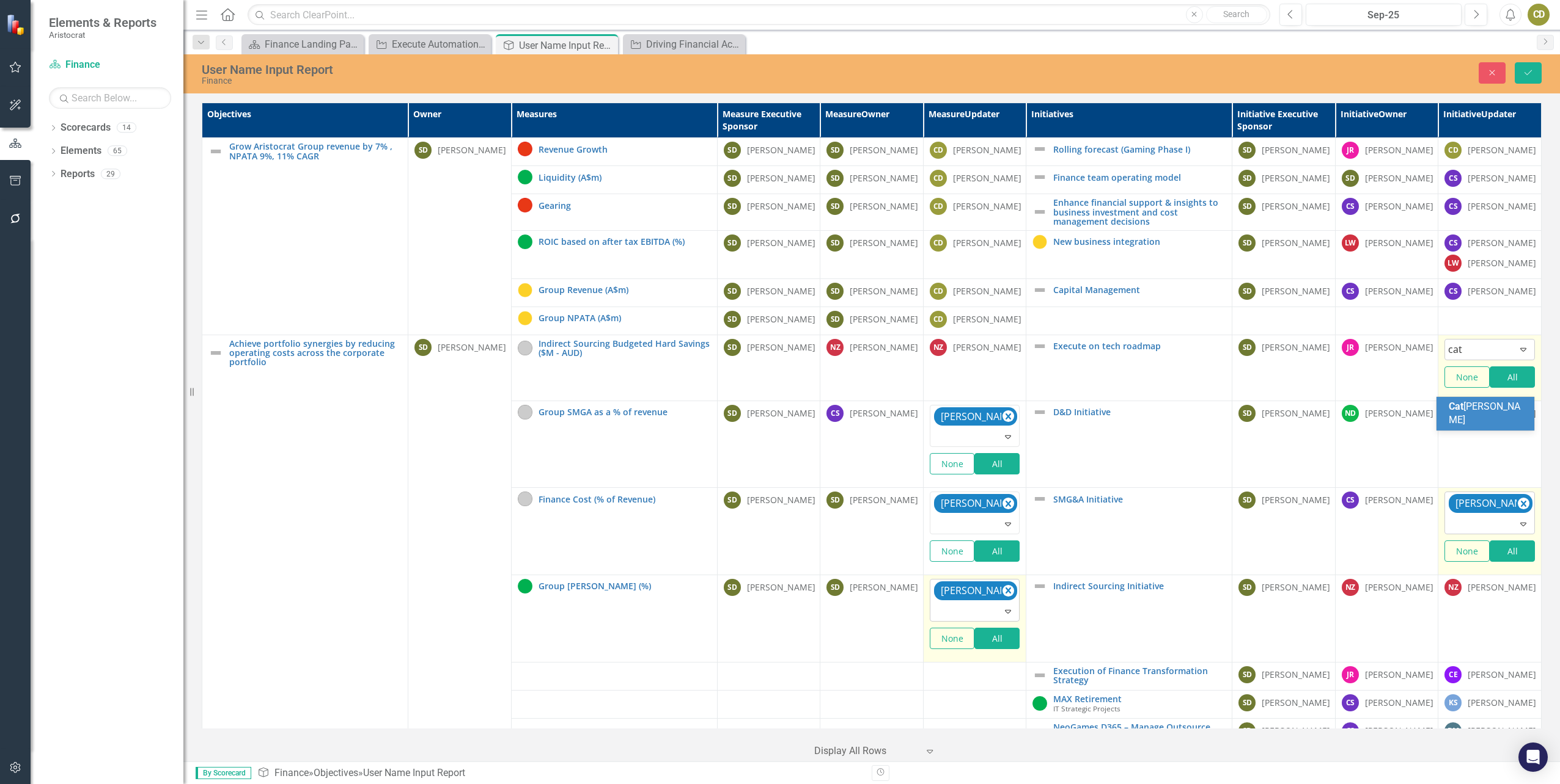
type input "cath"
click at [1482, 412] on div "Cath erine Donaghy" at bounding box center [1487, 413] width 78 height 28
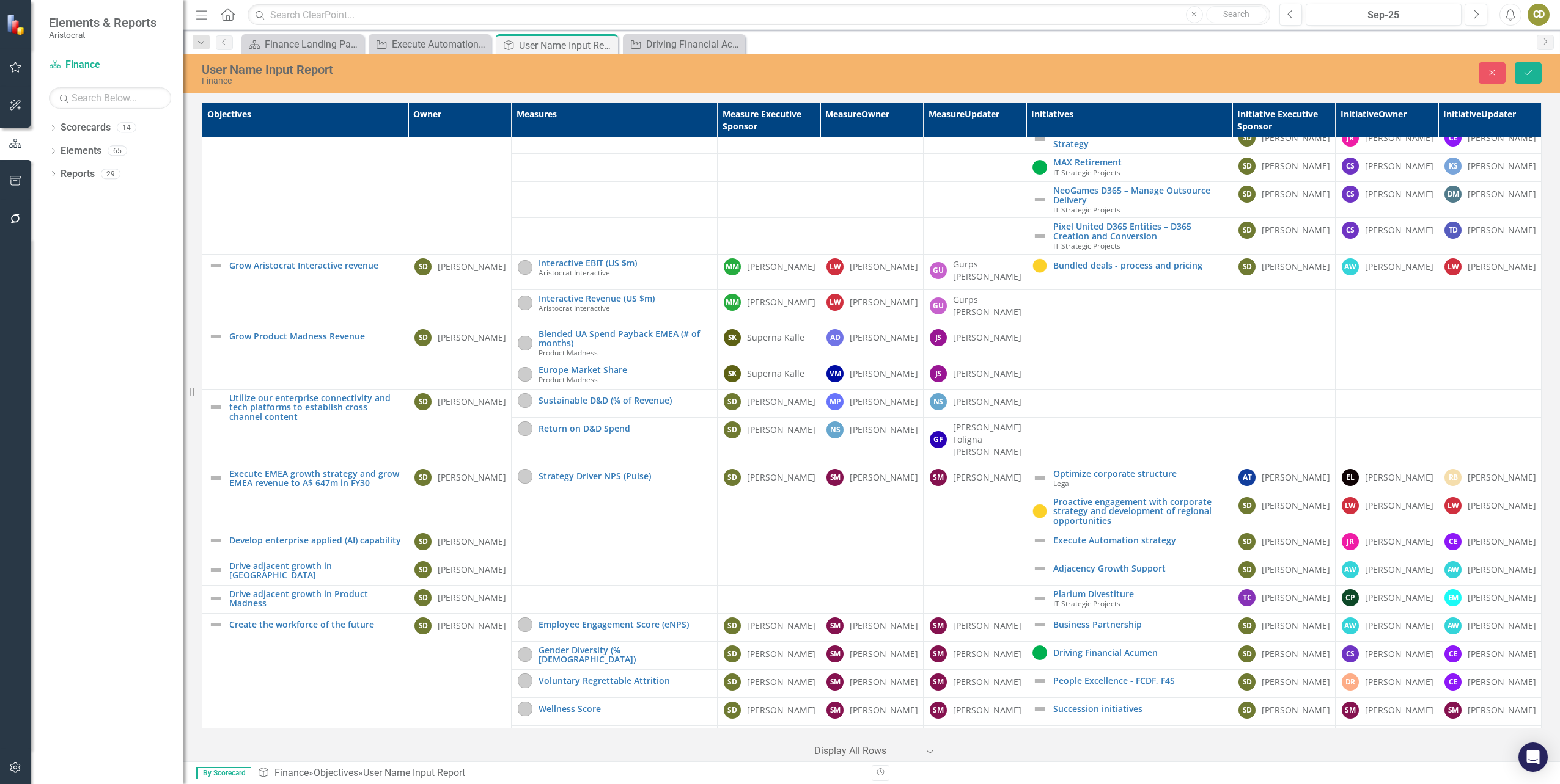
scroll to position [559, 0]
click at [1480, 143] on div "[PERSON_NAME]" at bounding box center [1502, 136] width 69 height 13
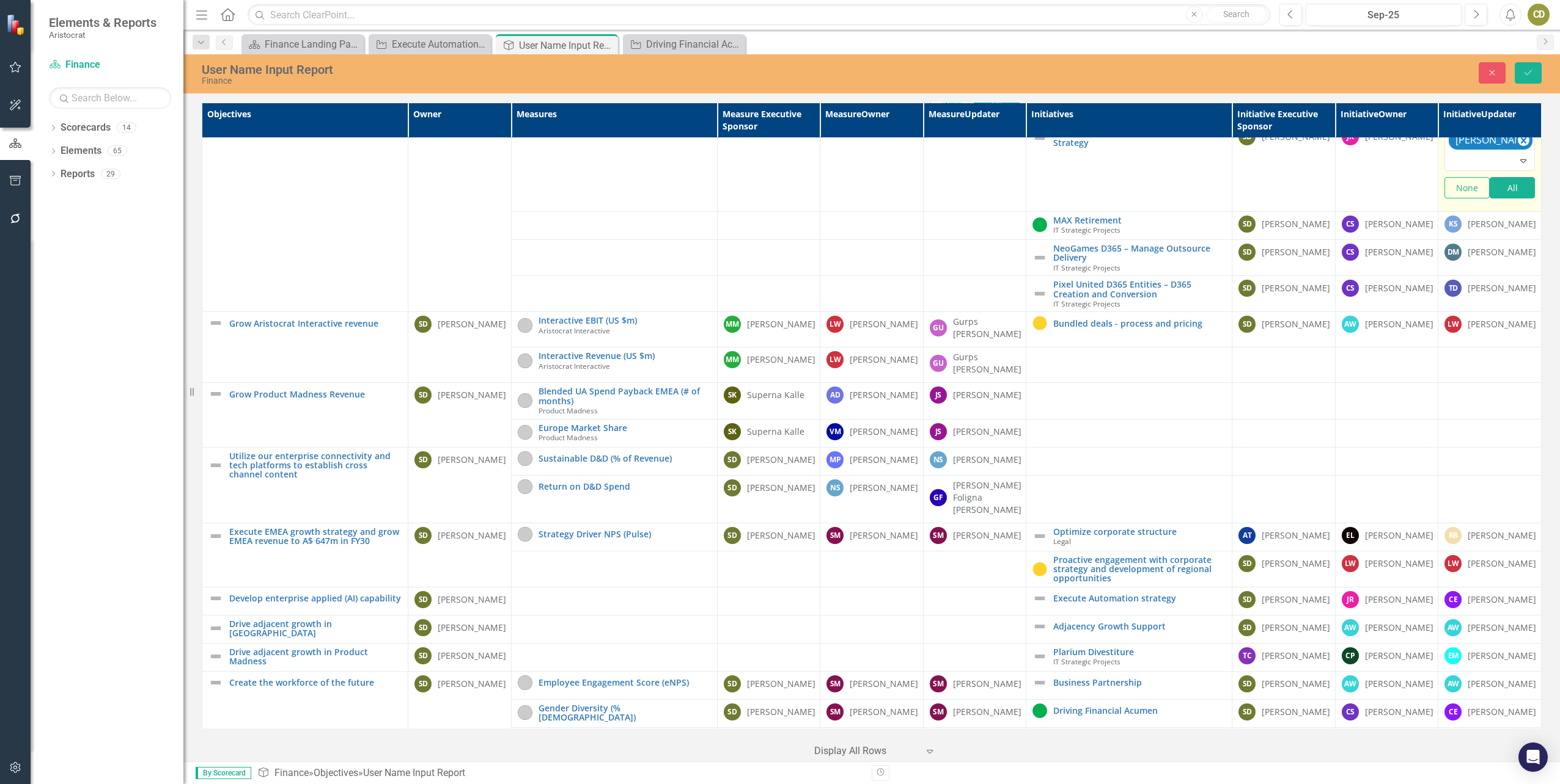
copy div "Charlotte"
click at [1520, 148] on icon "Remove Charlotte Escott" at bounding box center [1523, 140] width 12 height 15
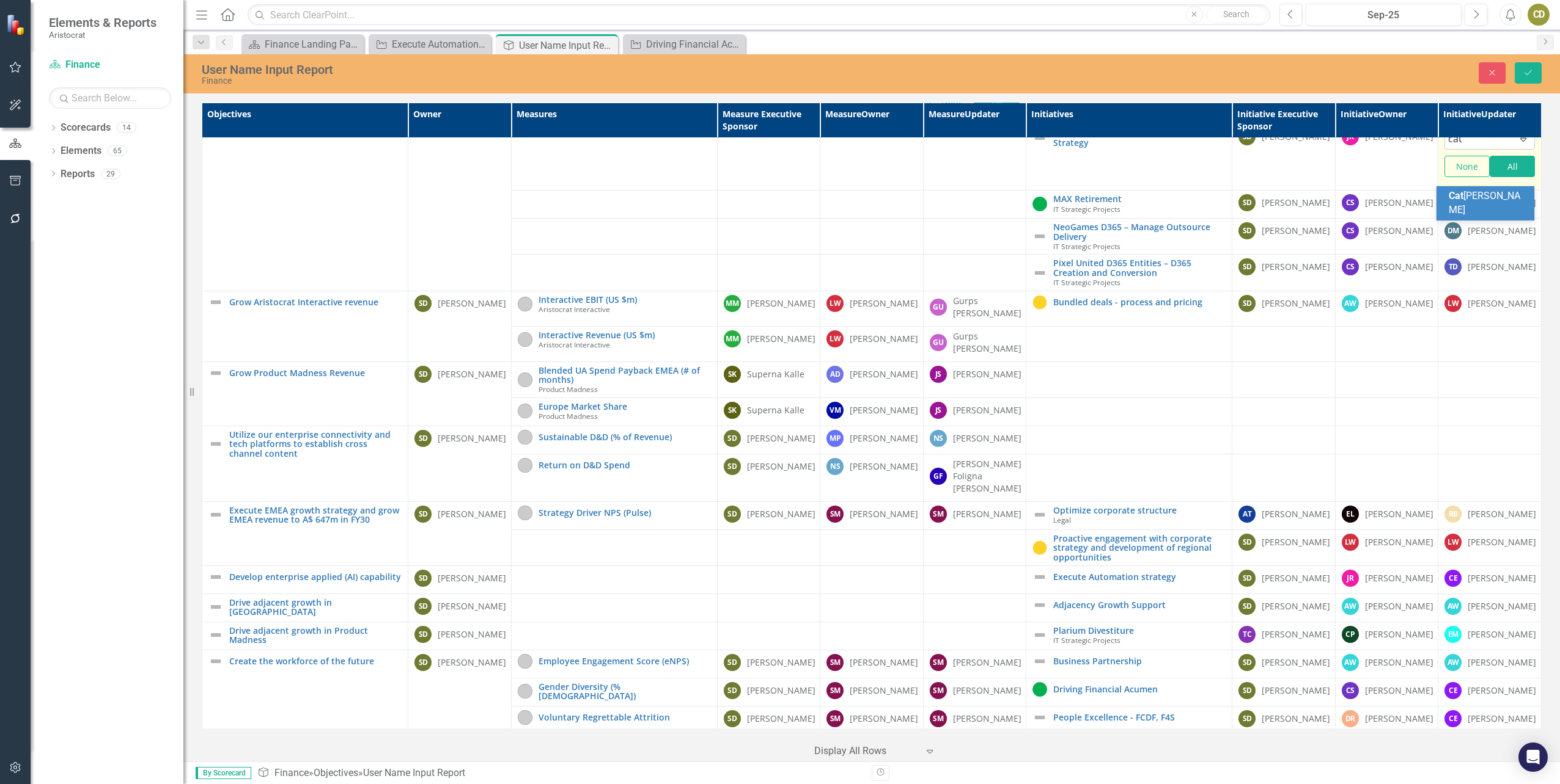
type input "cath"
click at [1476, 196] on span "Cath erine Donaghy" at bounding box center [1487, 202] width 77 height 26
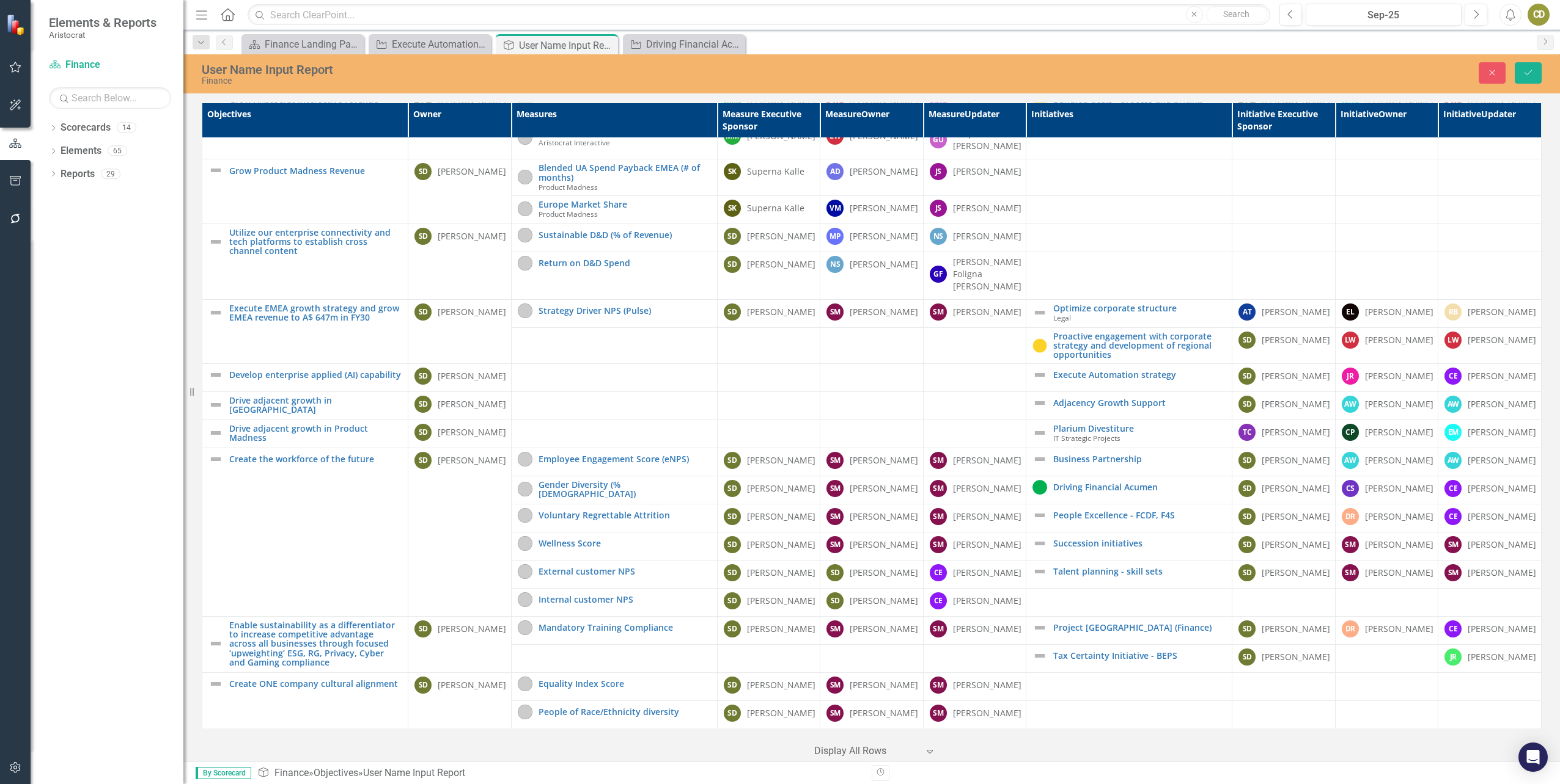
scroll to position [828, 0]
click at [1477, 371] on div "[PERSON_NAME]" at bounding box center [1502, 377] width 69 height 13
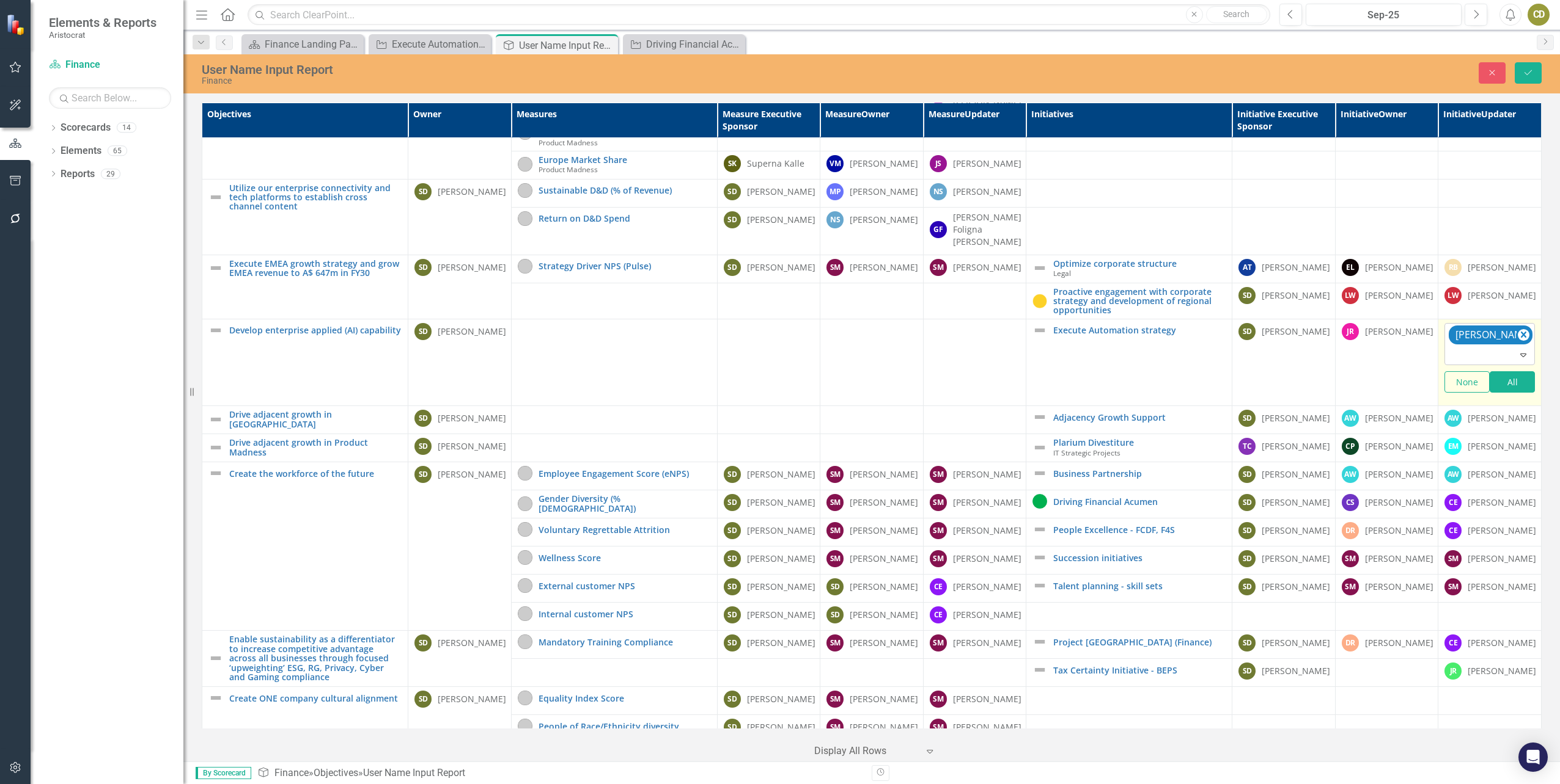
drag, startPoint x: 1477, startPoint y: 367, endPoint x: 1516, endPoint y: 371, distance: 39.2
click at [1517, 343] on icon "Remove Charlotte Escott" at bounding box center [1523, 335] width 12 height 15
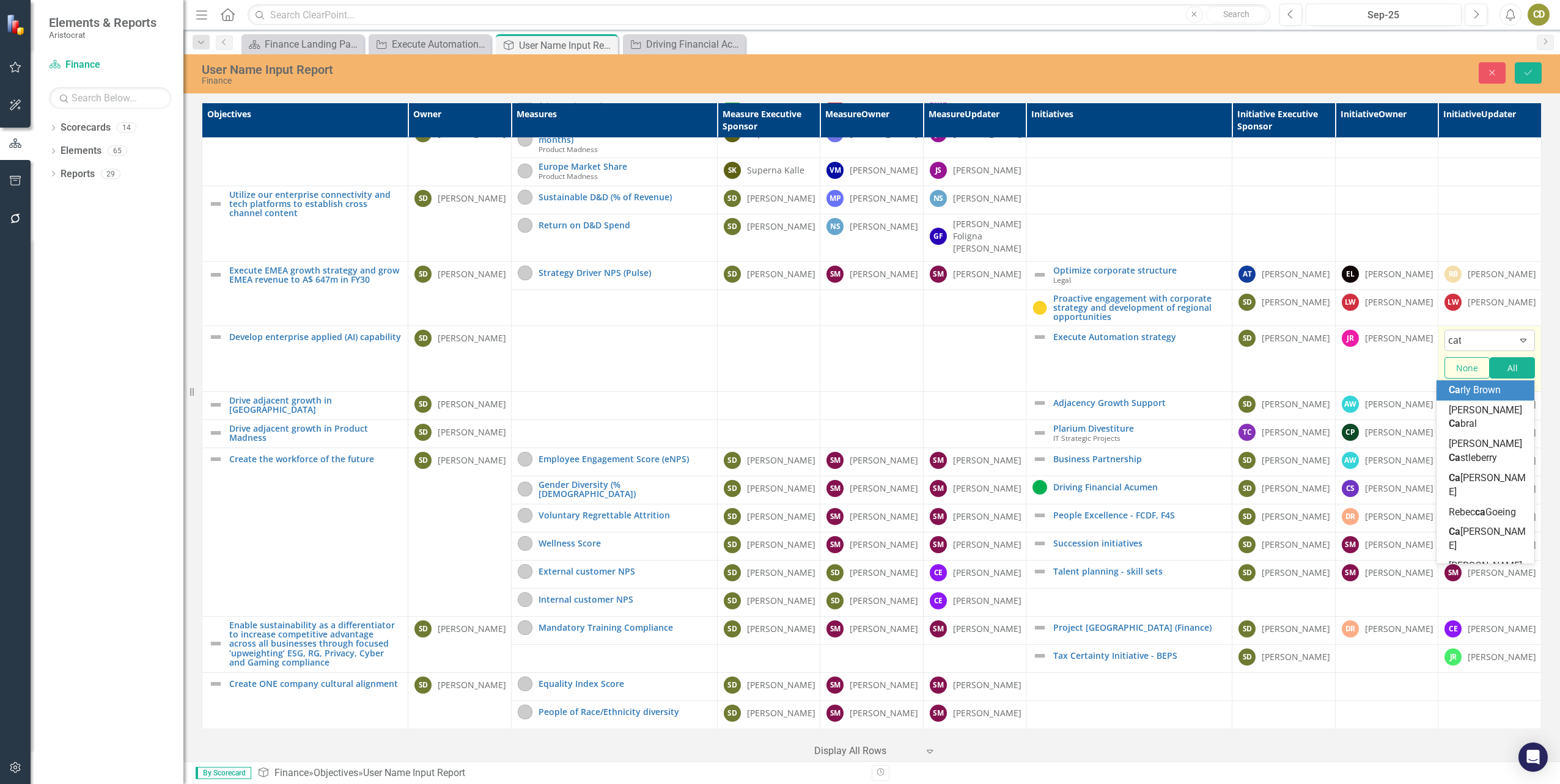
type input "cath"
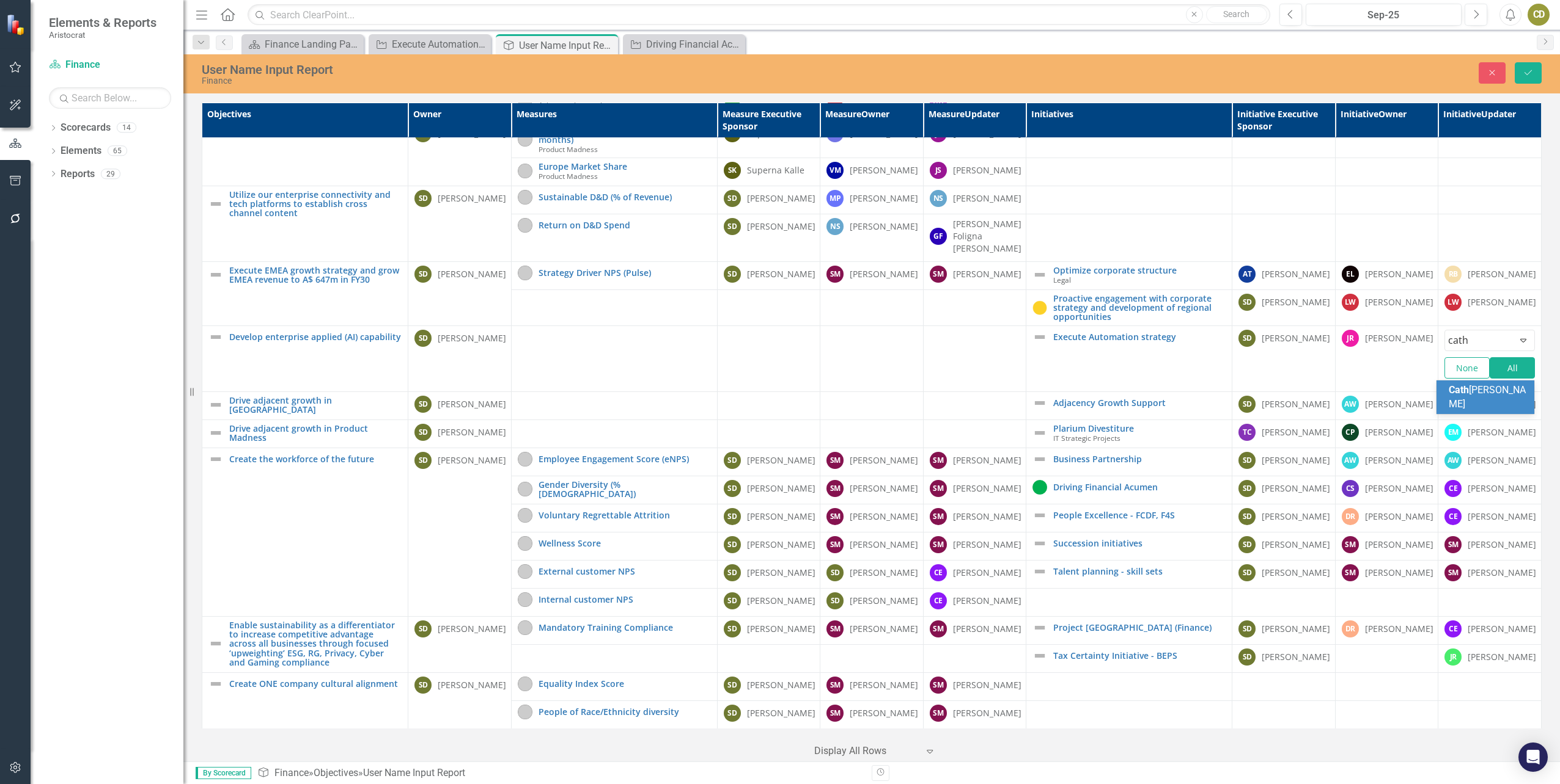
click at [1471, 404] on span "Cath erine Donaghy" at bounding box center [1487, 397] width 77 height 26
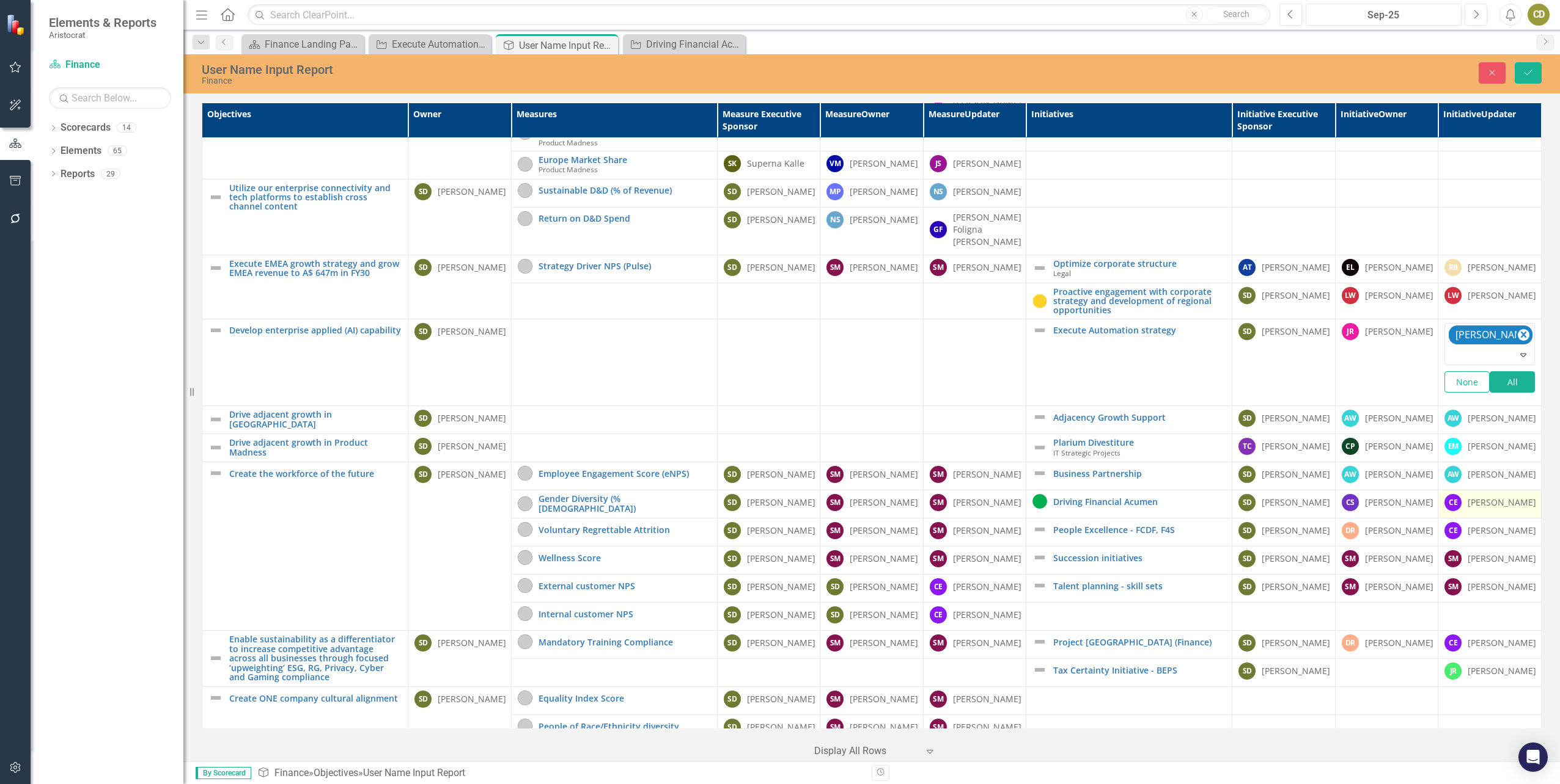
click at [1494, 509] on div "[PERSON_NAME]" at bounding box center [1502, 502] width 69 height 13
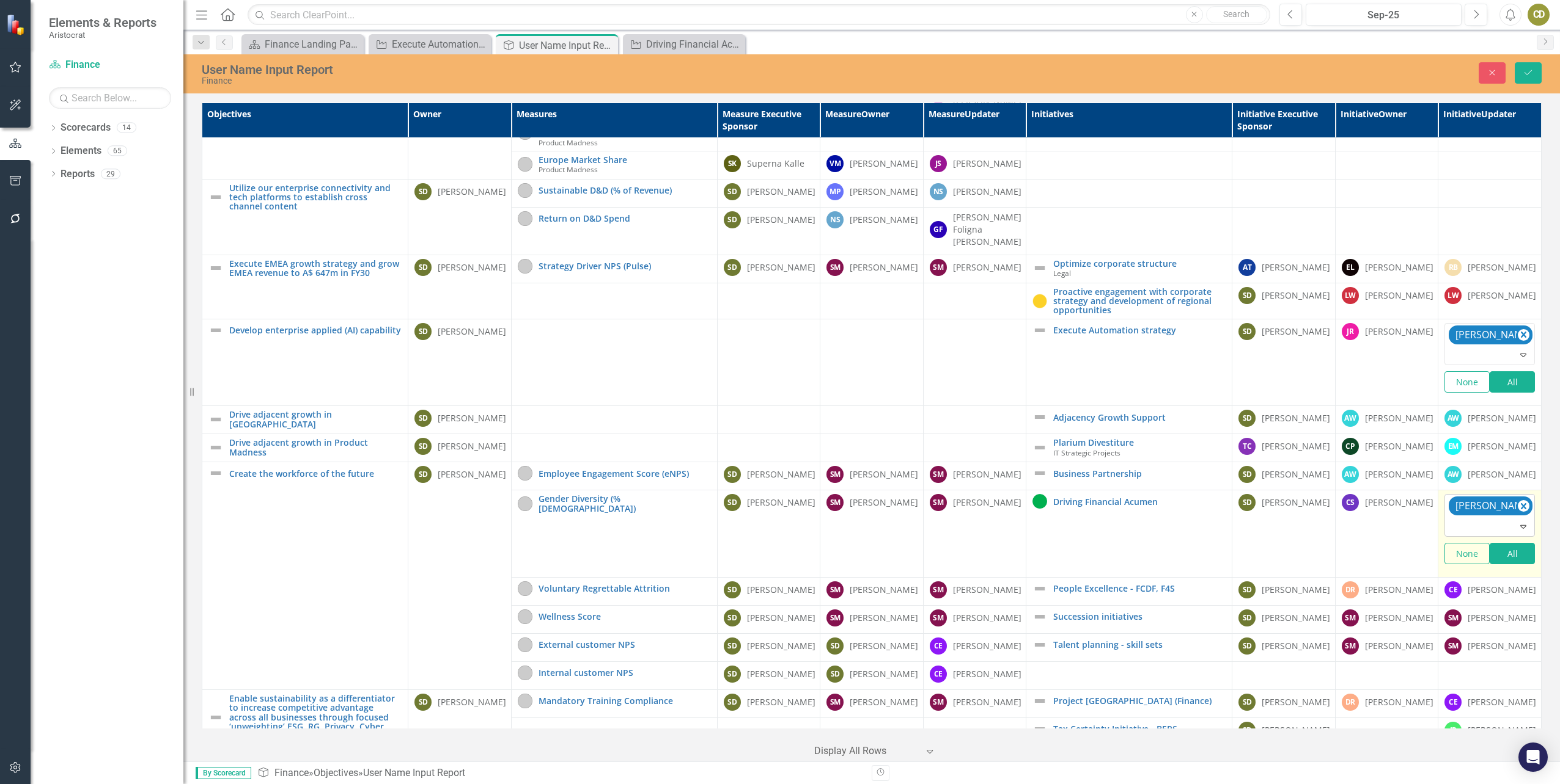
drag, startPoint x: 1494, startPoint y: 539, endPoint x: 1466, endPoint y: 559, distance: 34.4
click at [1466, 535] on div at bounding box center [1490, 527] width 85 height 16
type input "cath"
click at [1461, 588] on span "Cath" at bounding box center [1458, 583] width 20 height 12
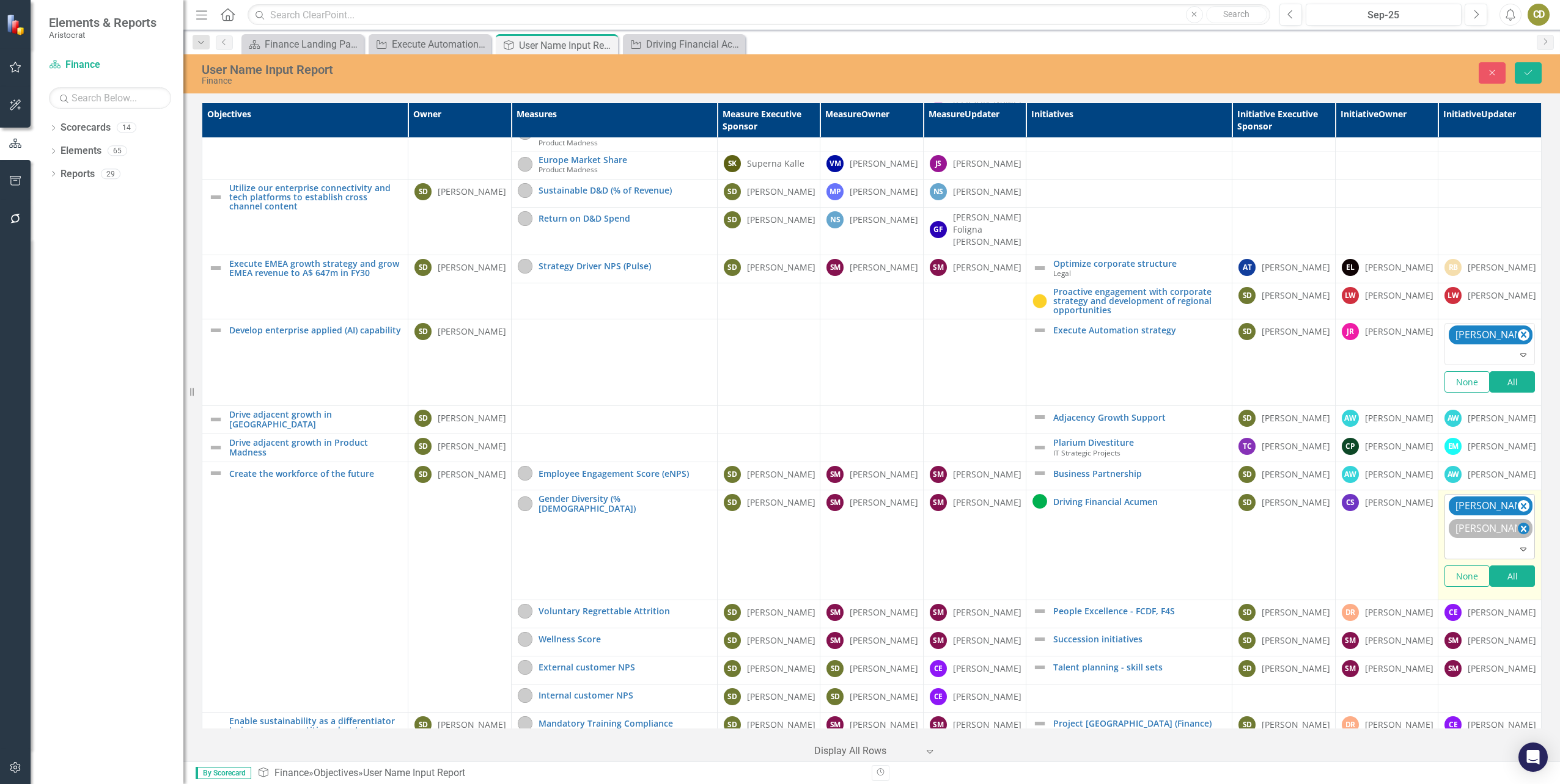
click at [1520, 532] on icon "Remove Charlotte Escott" at bounding box center [1523, 528] width 6 height 6
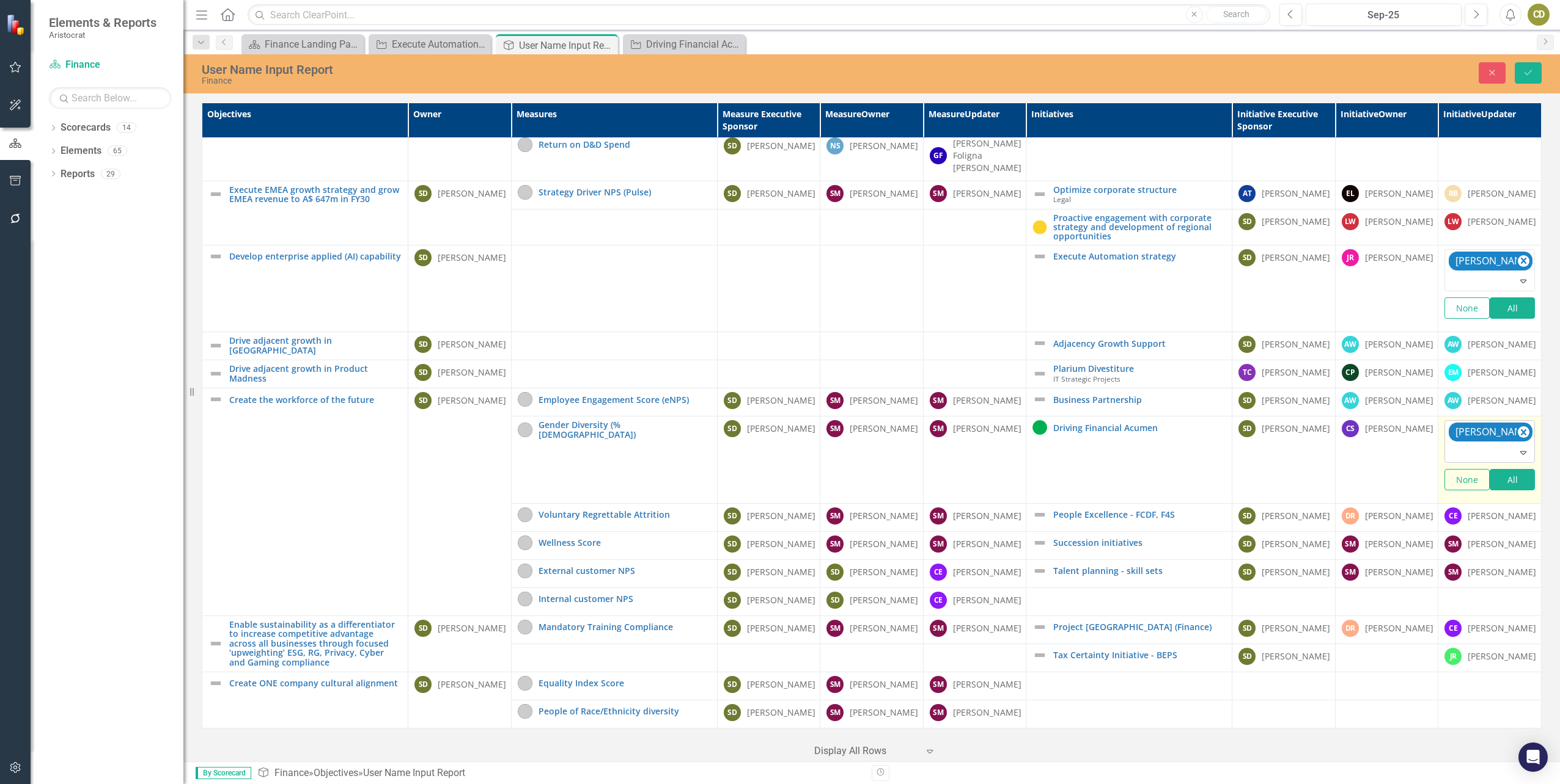
scroll to position [946, 0]
click at [978, 570] on div "[PERSON_NAME]" at bounding box center [987, 572] width 69 height 13
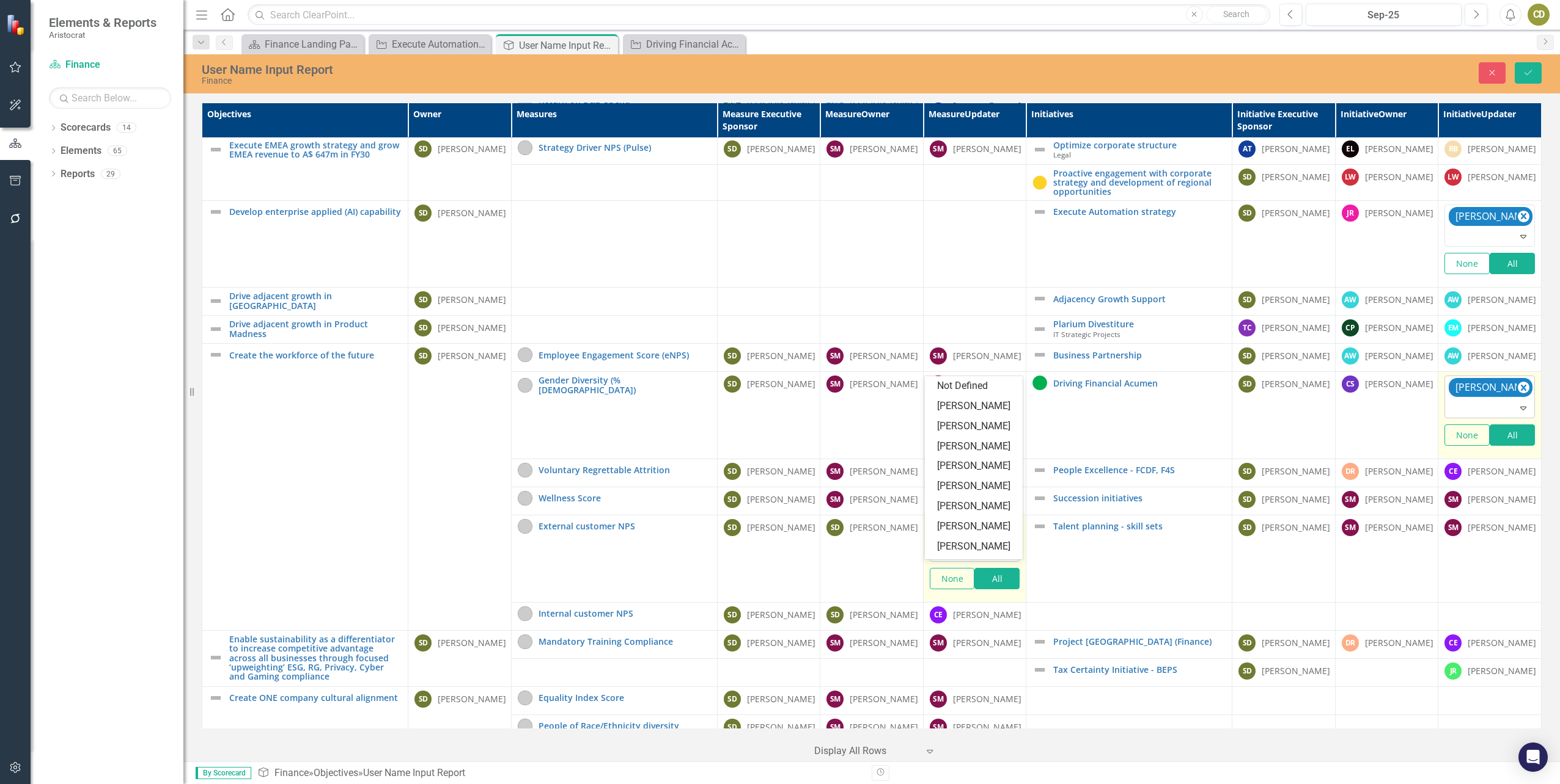
drag, startPoint x: 978, startPoint y: 570, endPoint x: 979, endPoint y: 591, distance: 21.0
click at [979, 560] on div at bounding box center [976, 552] width 85 height 16
type input "cat"
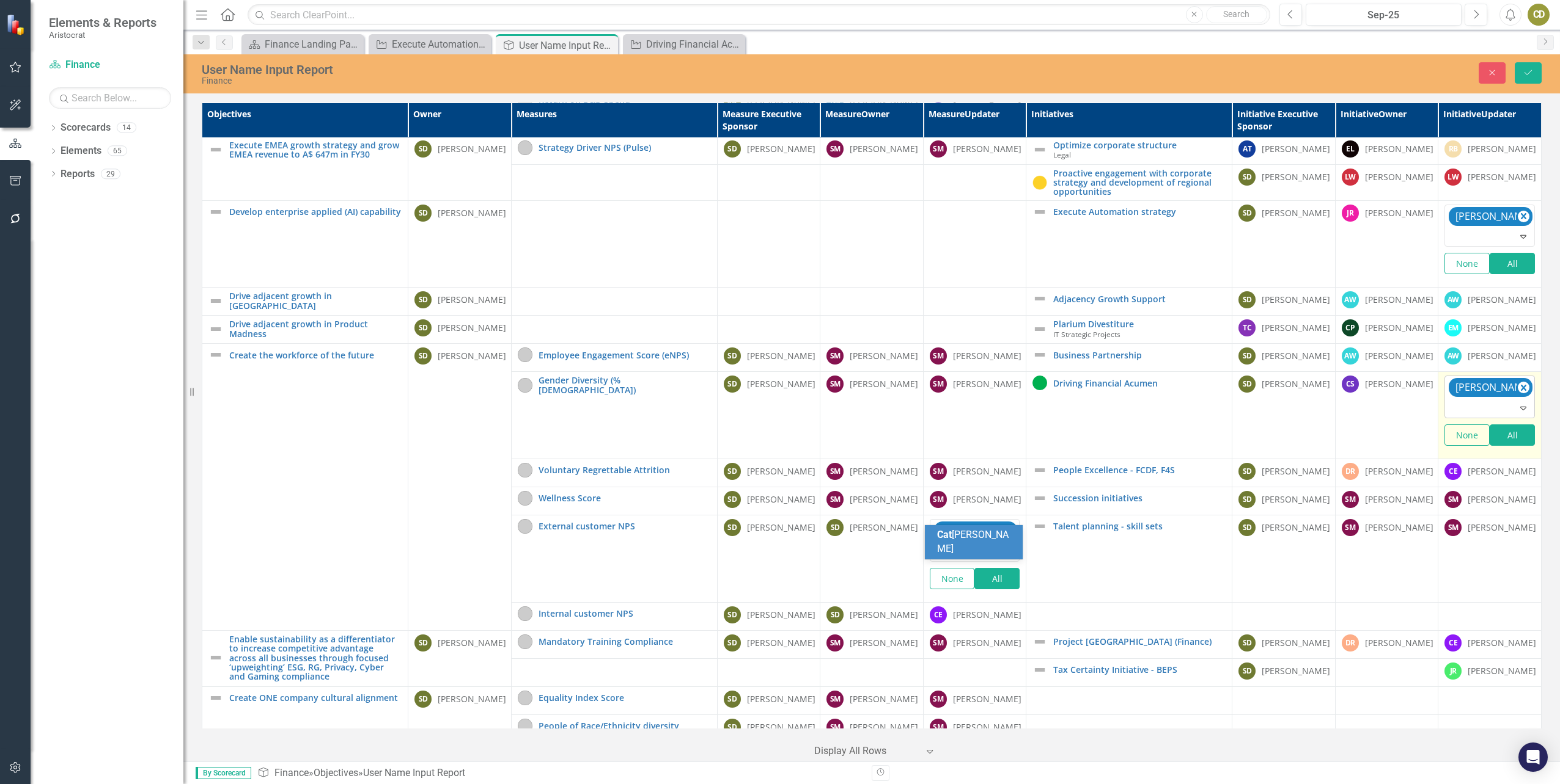
click at [964, 543] on div "Cat herine Donaghy" at bounding box center [976, 542] width 78 height 28
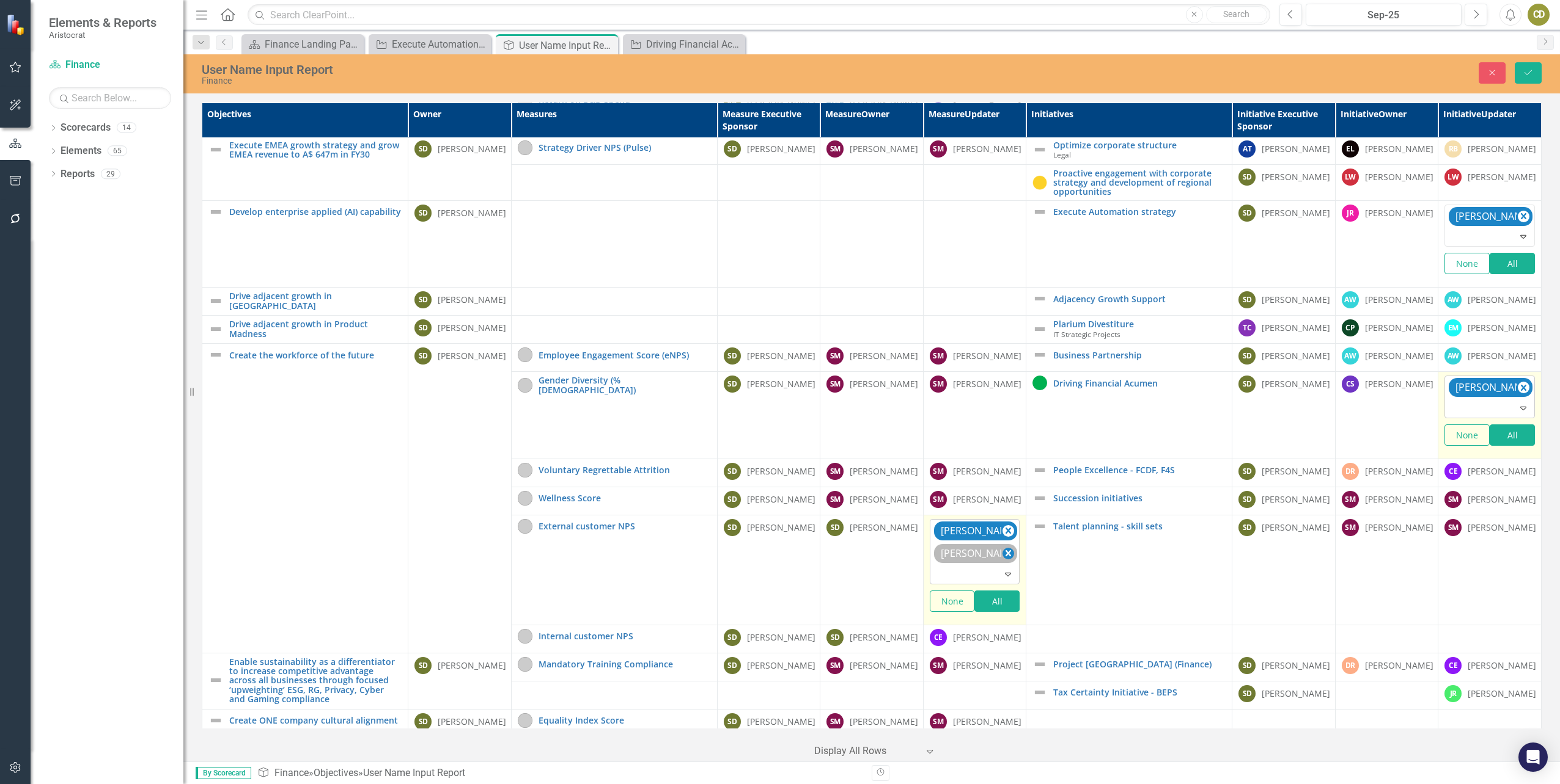
click at [1005, 561] on icon "Remove Charlotte Escott" at bounding box center [1008, 554] width 12 height 15
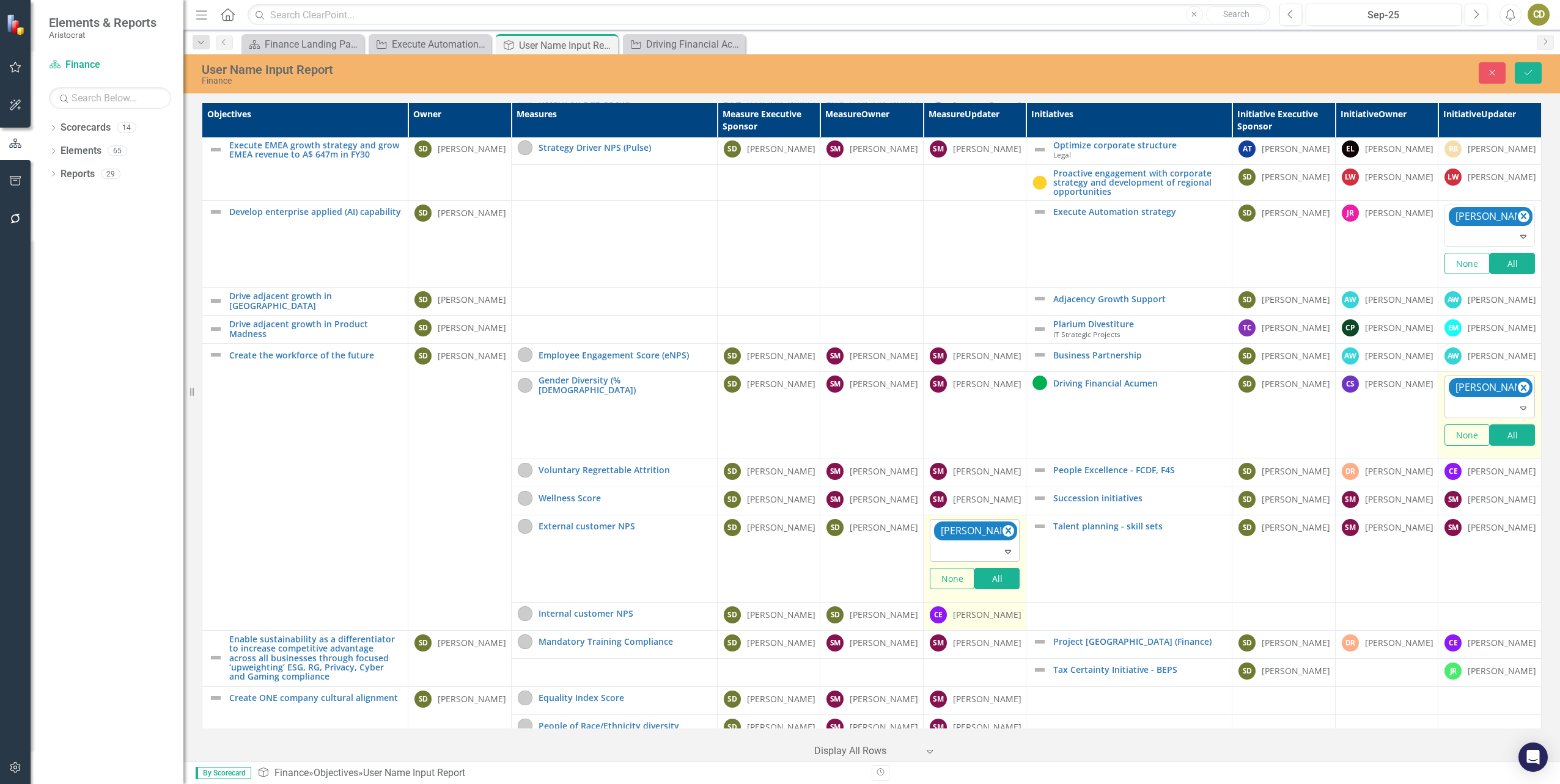
click at [970, 621] on div "[PERSON_NAME]" at bounding box center [987, 615] width 69 height 13
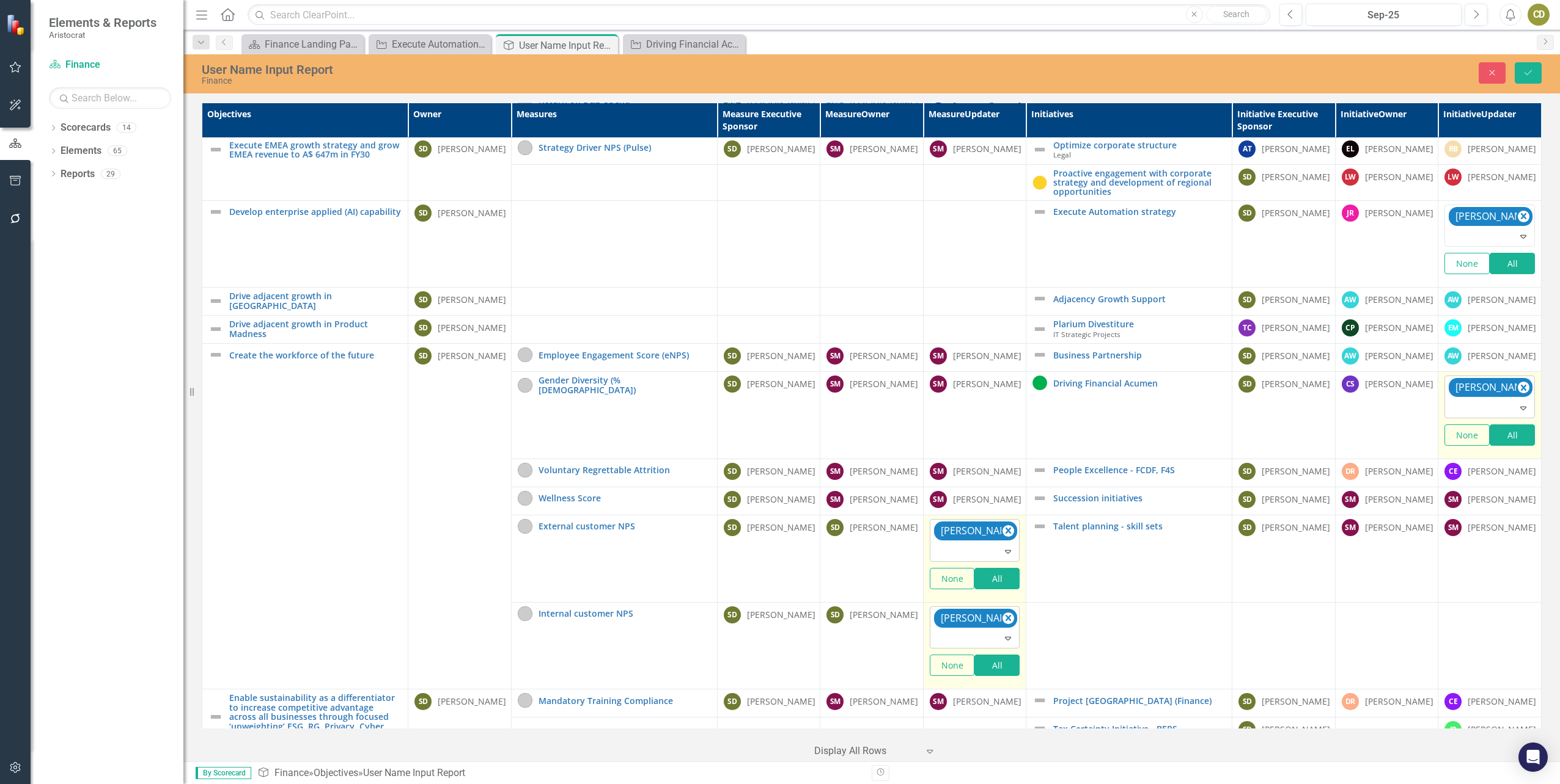
drag, startPoint x: 970, startPoint y: 658, endPoint x: 1003, endPoint y: 661, distance: 33.1
click at [1003, 626] on icon "Remove Charlotte Escott" at bounding box center [1008, 618] width 12 height 15
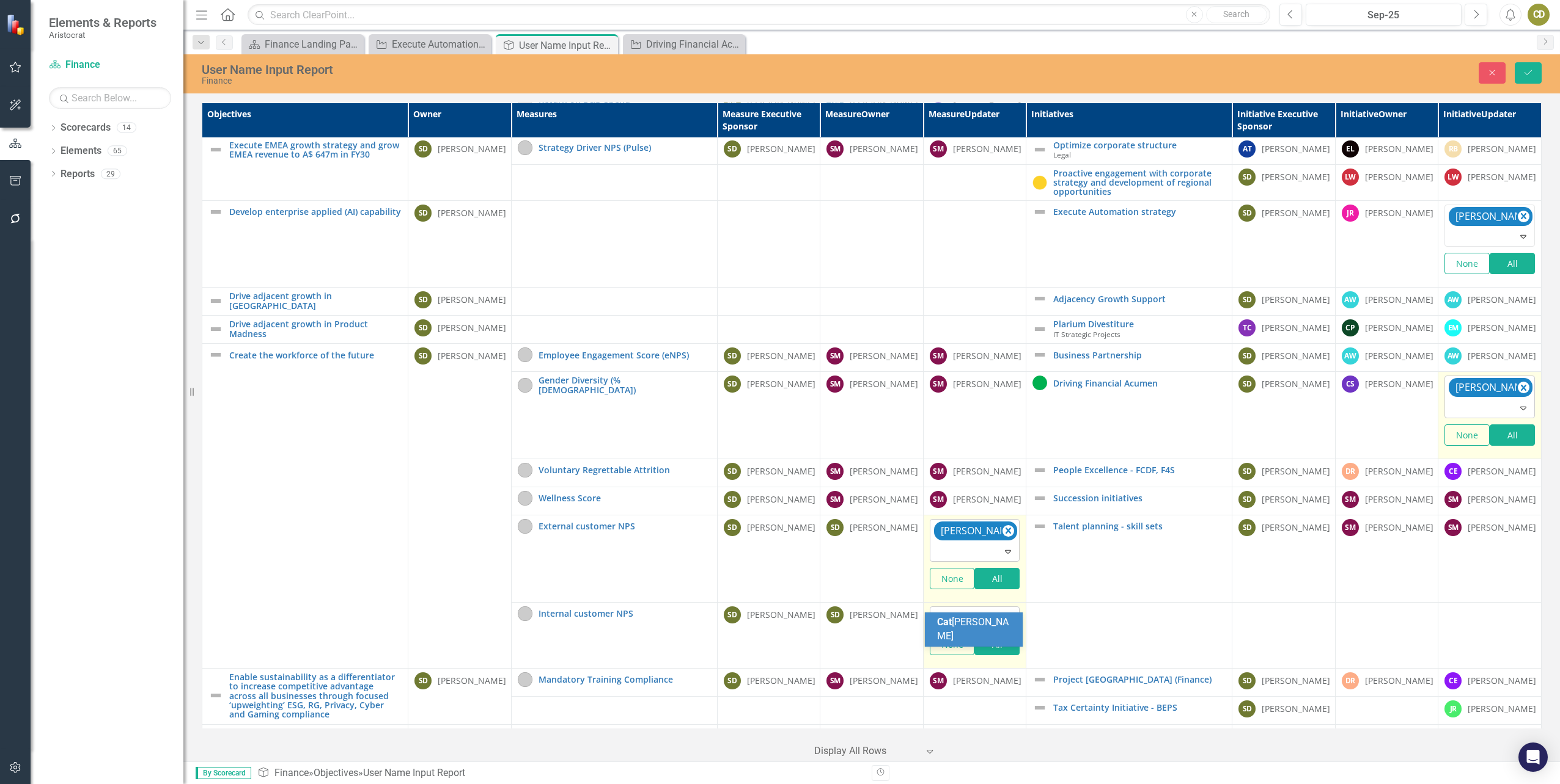
type input "cath"
click at [958, 630] on span "Cath erine Donaghy" at bounding box center [976, 629] width 77 height 26
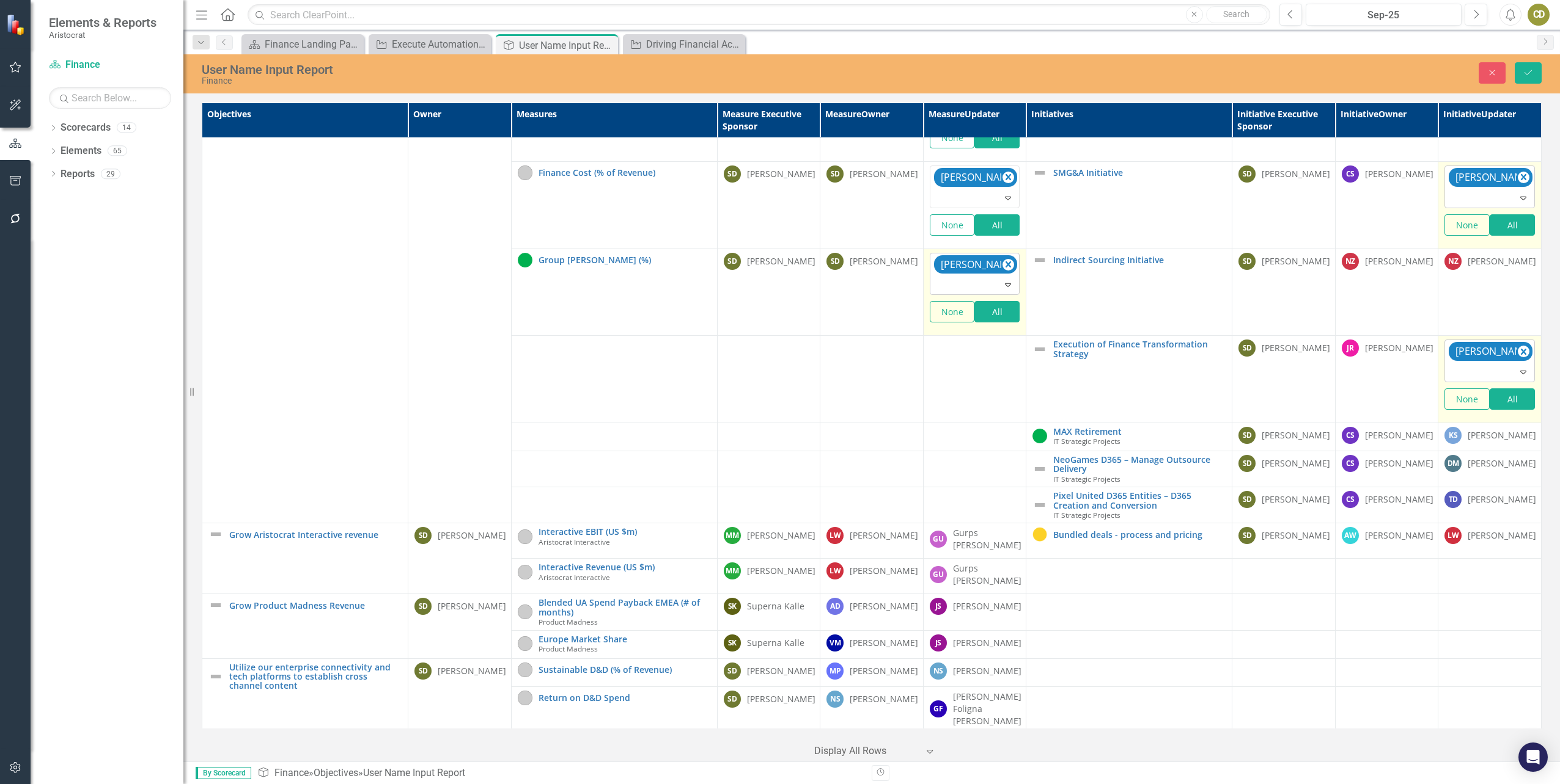
scroll to position [312, 0]
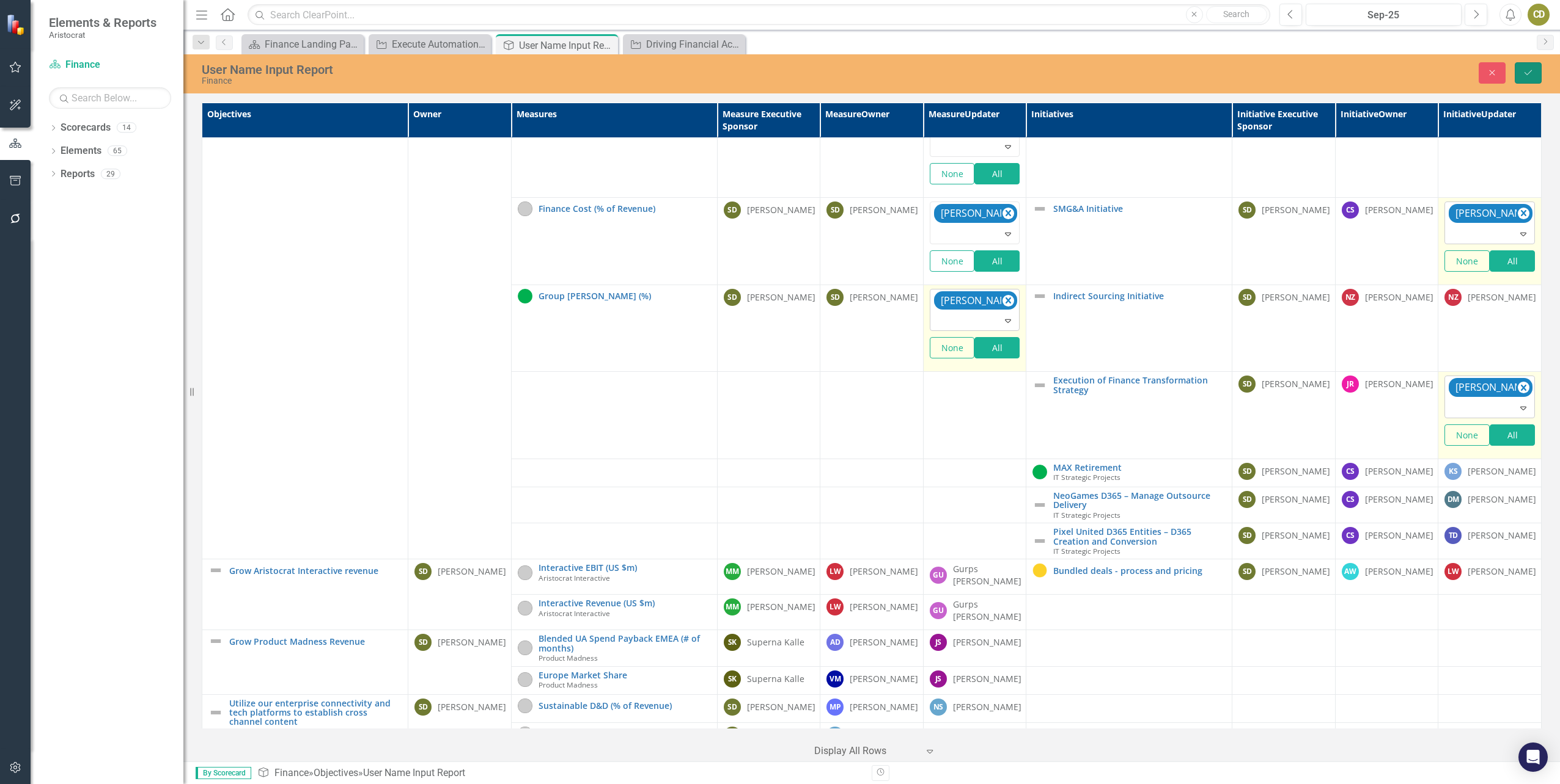
click at [1522, 75] on button "Save" at bounding box center [1528, 73] width 27 height 21
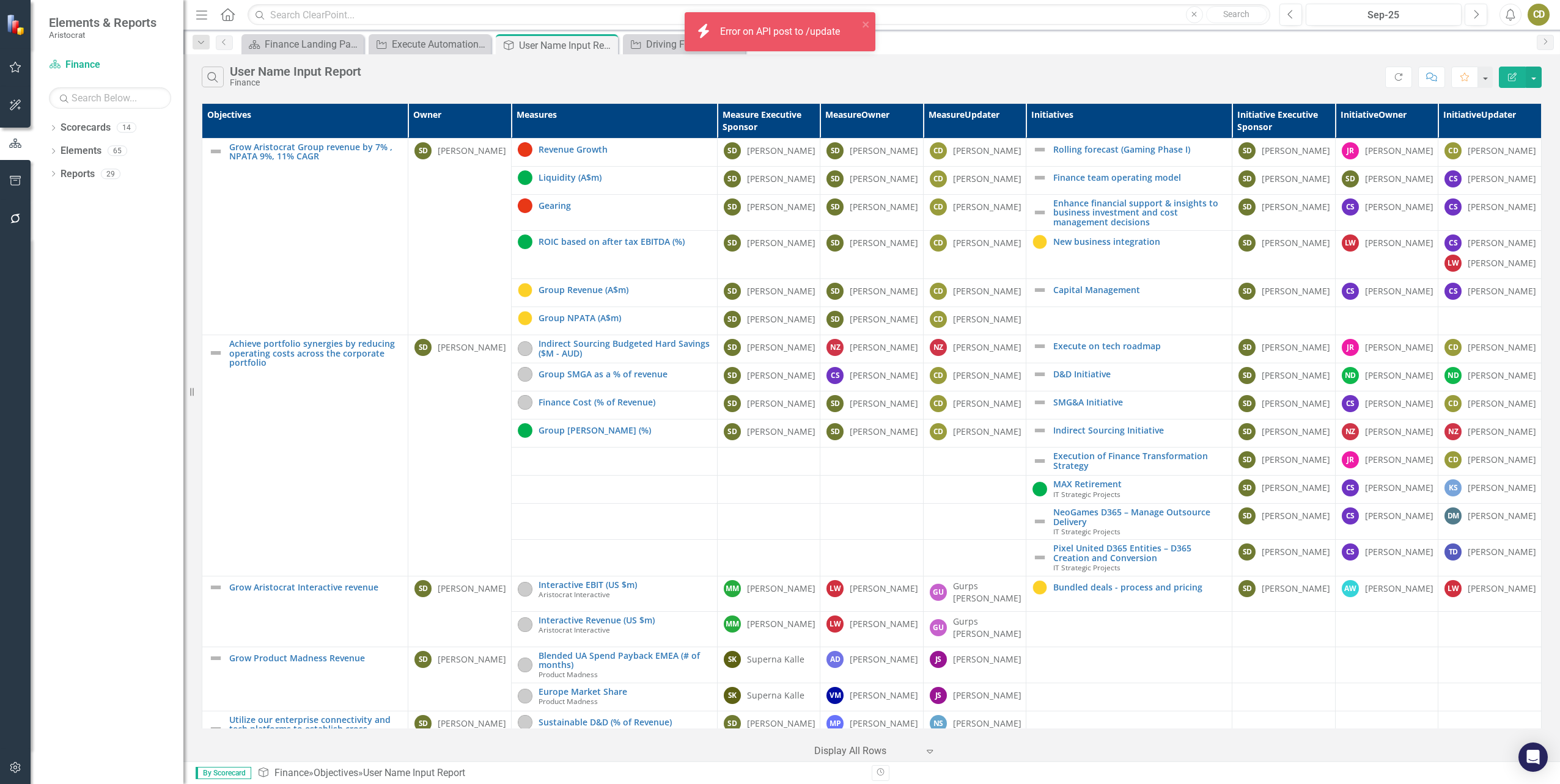
click at [768, 32] on div "Error on API post to /update" at bounding box center [781, 32] width 123 height 15
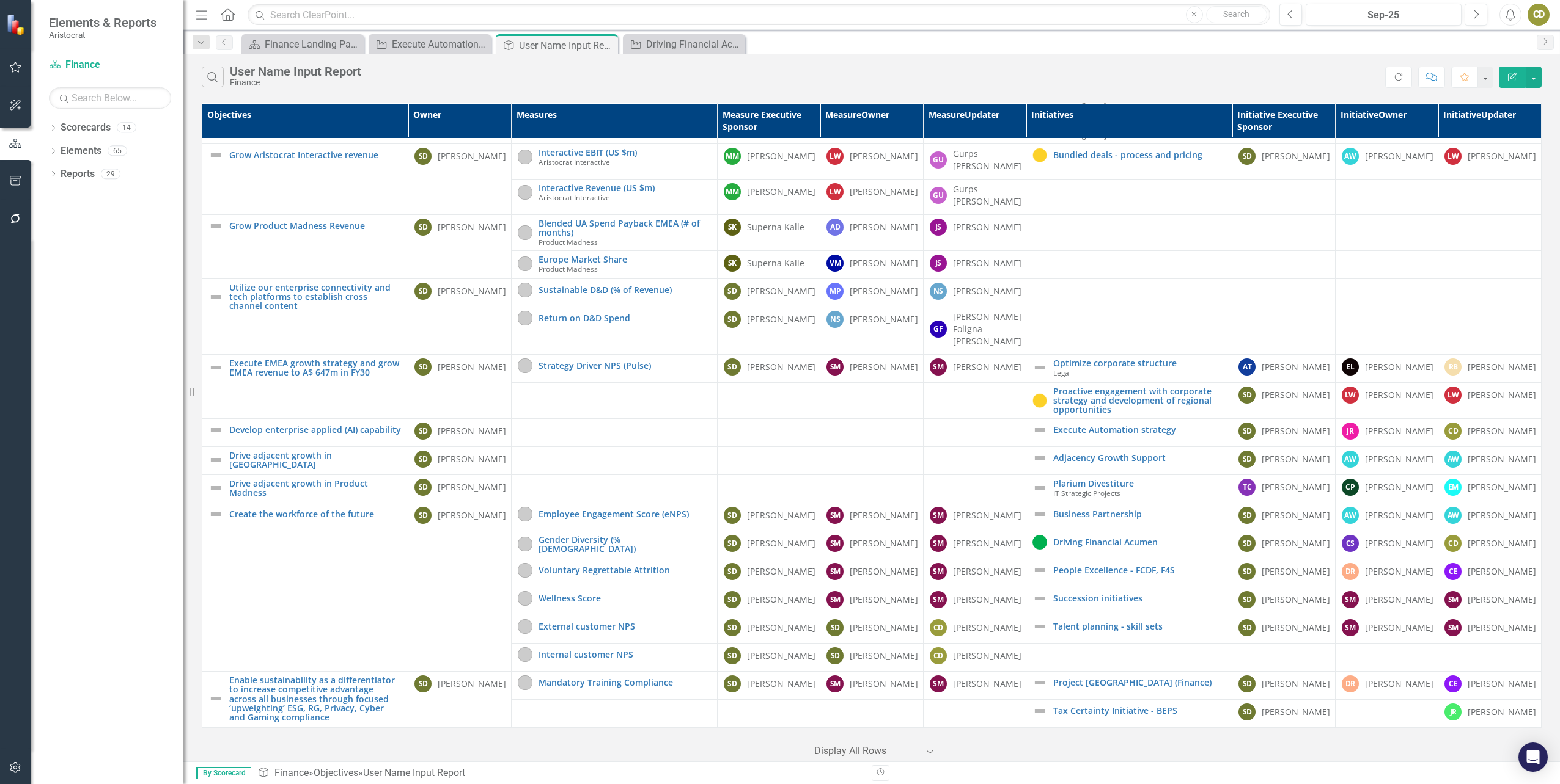
scroll to position [599, 0]
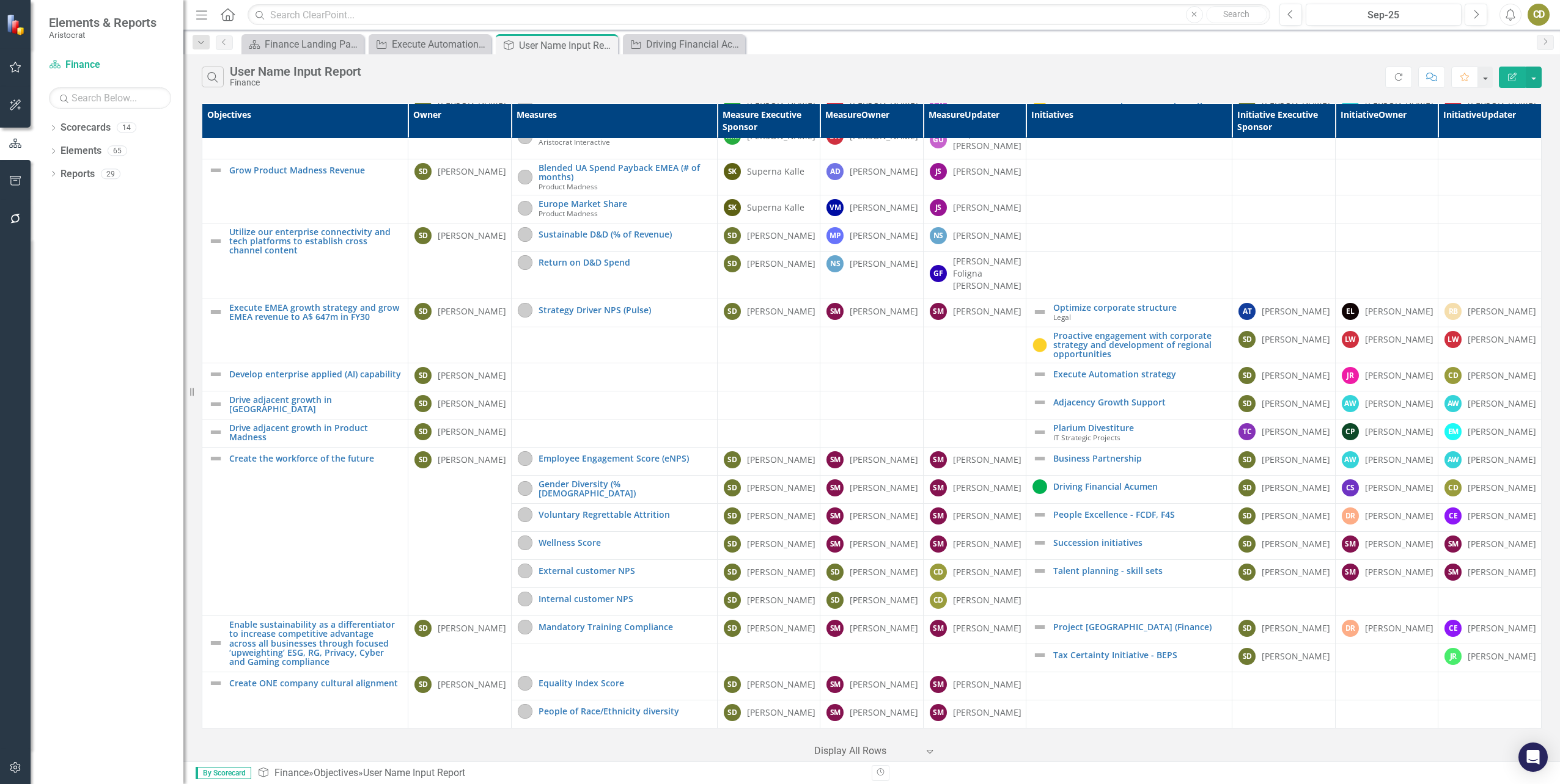
click at [1504, 78] on button "Edit Report" at bounding box center [1513, 77] width 27 height 21
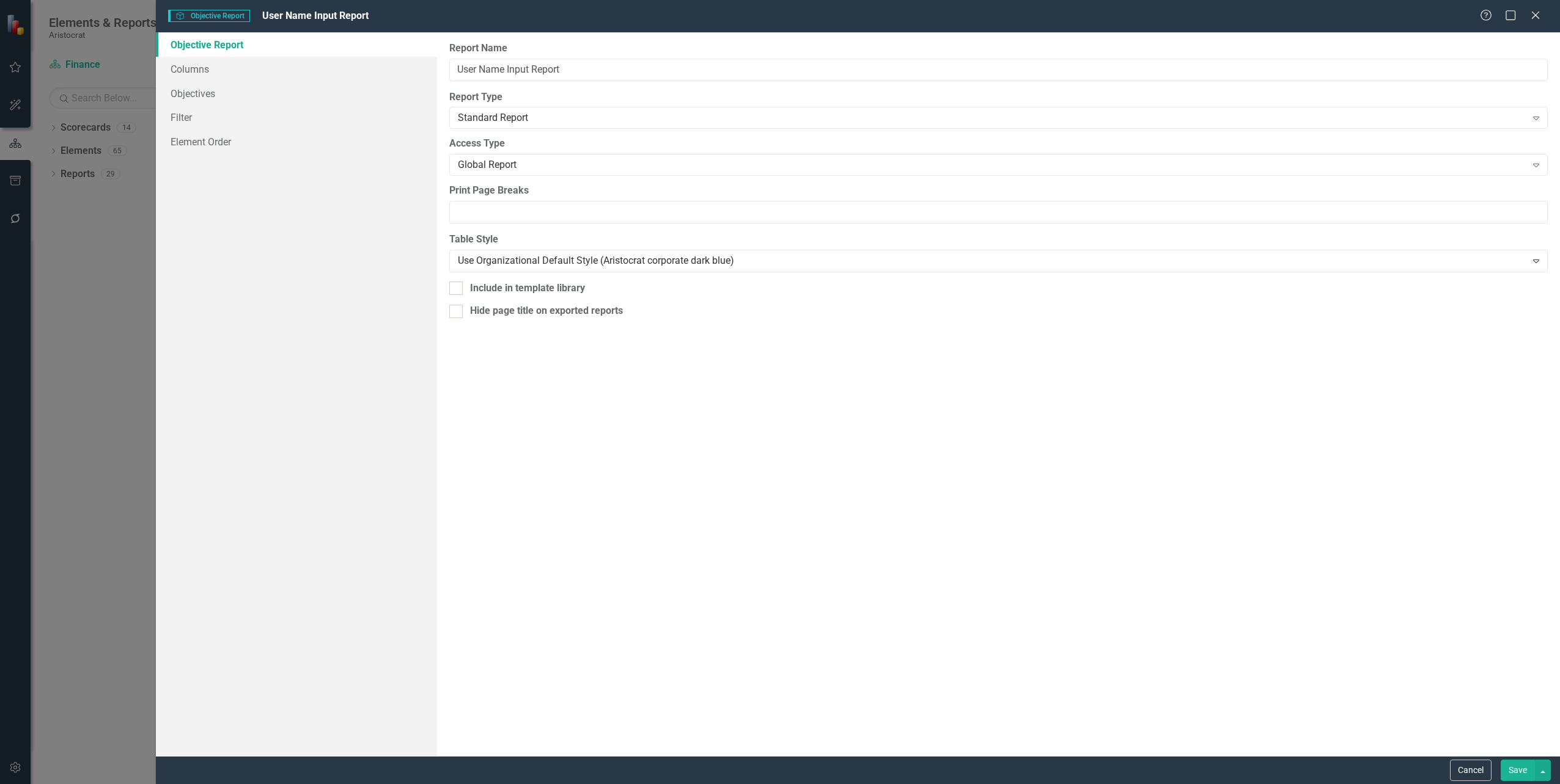
click at [1515, 771] on button "Save" at bounding box center [1517, 770] width 34 height 21
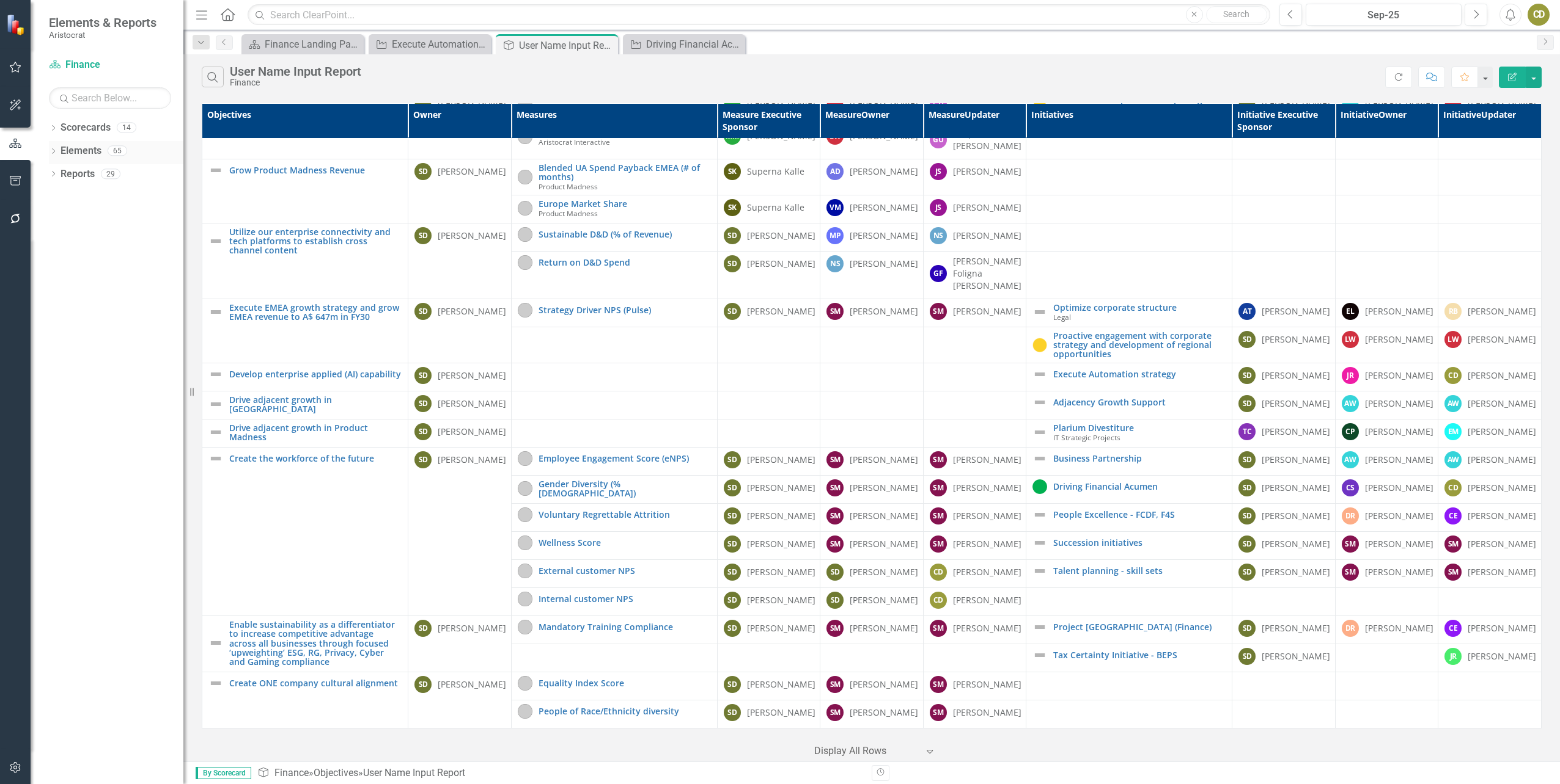
click at [60, 150] on link "Elements" at bounding box center [80, 151] width 41 height 15
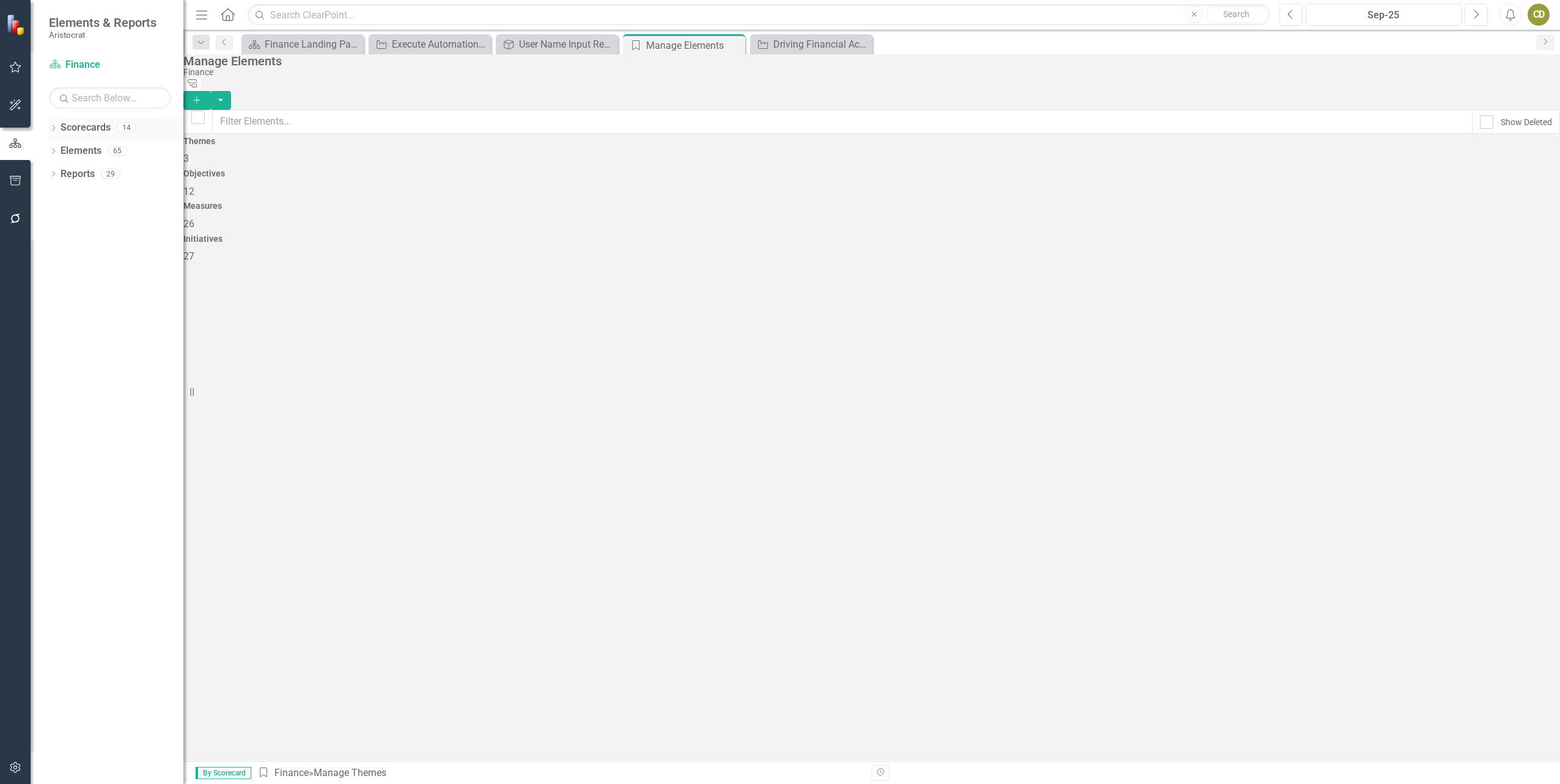
click at [48, 124] on div "Dropdown Scorecards 14" at bounding box center [115, 130] width 135 height 23
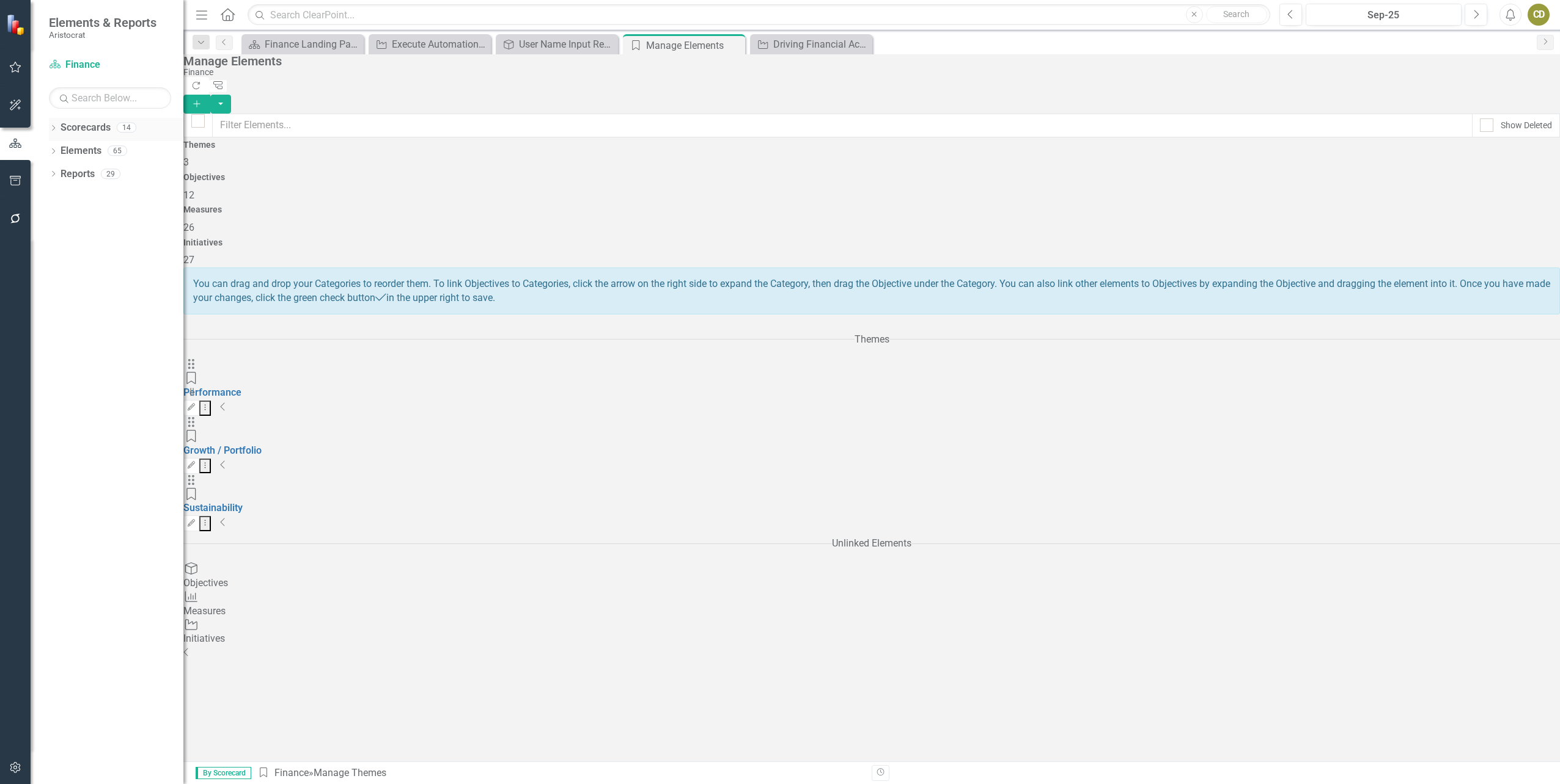
click at [57, 128] on icon "Dropdown" at bounding box center [52, 129] width 9 height 7
click at [75, 153] on link "Corporate" at bounding box center [115, 151] width 135 height 15
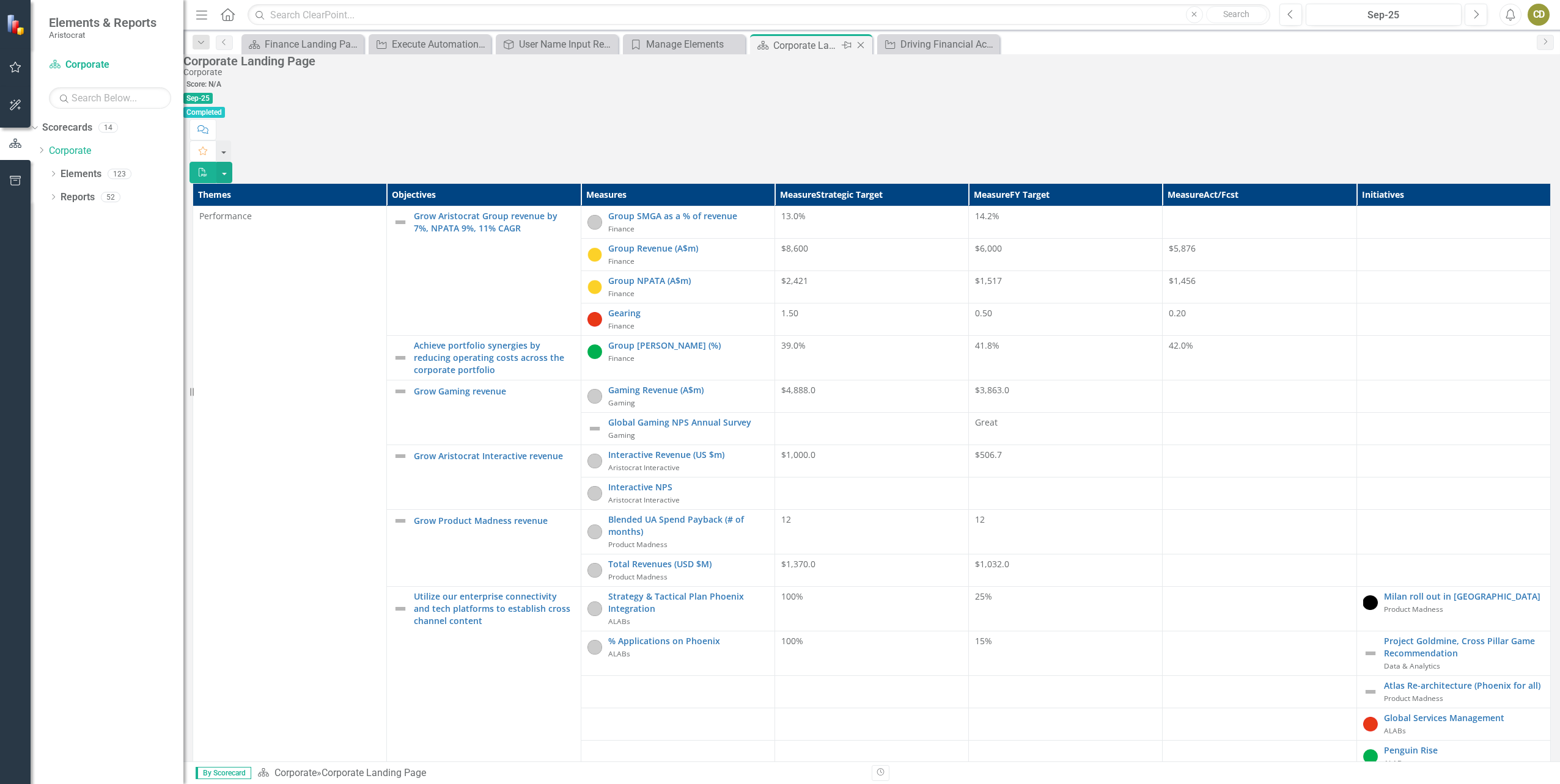
click at [865, 45] on icon "Close" at bounding box center [860, 45] width 13 height 10
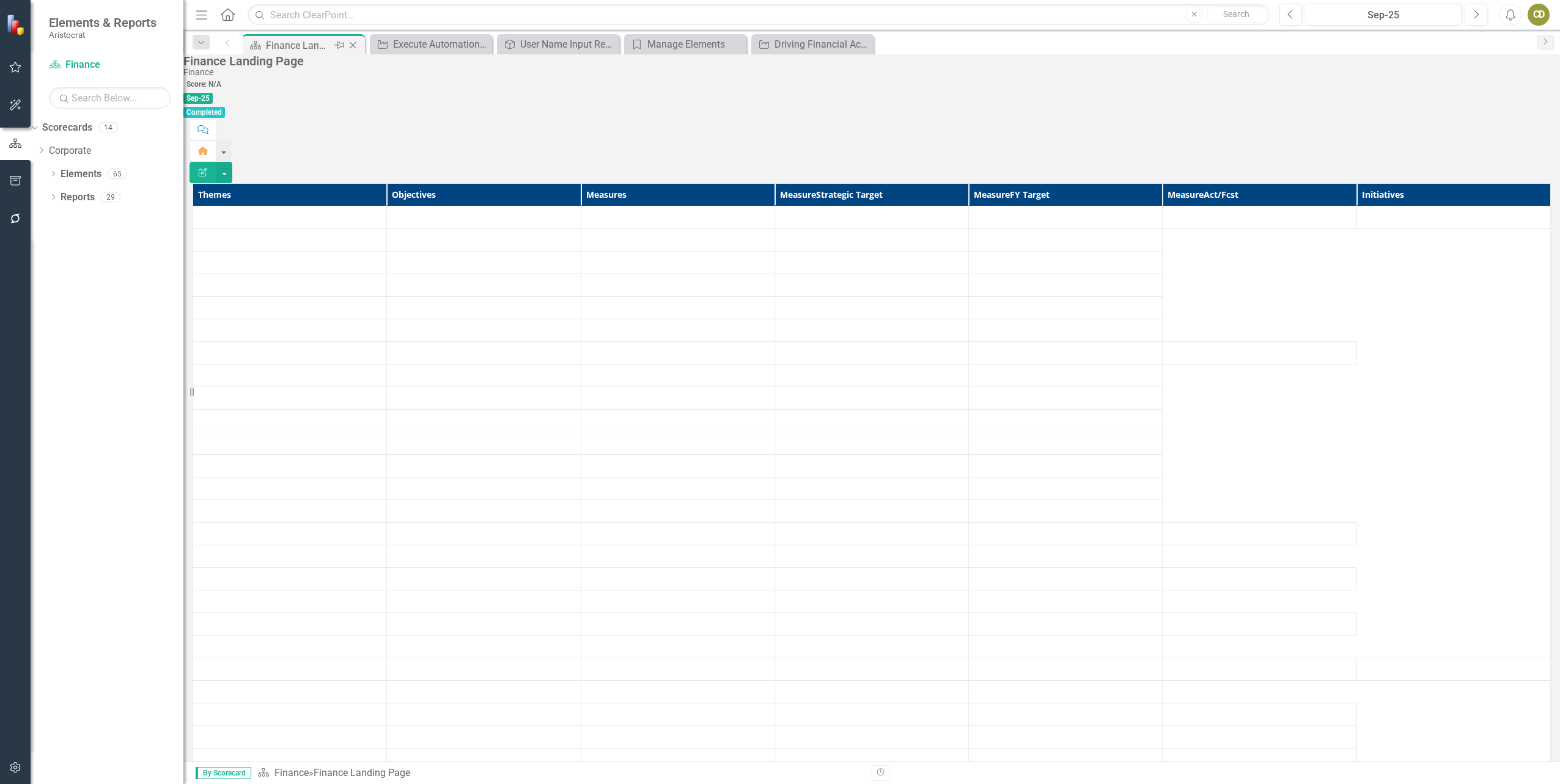
click at [286, 43] on div "Finance Landing Page" at bounding box center [299, 45] width 66 height 15
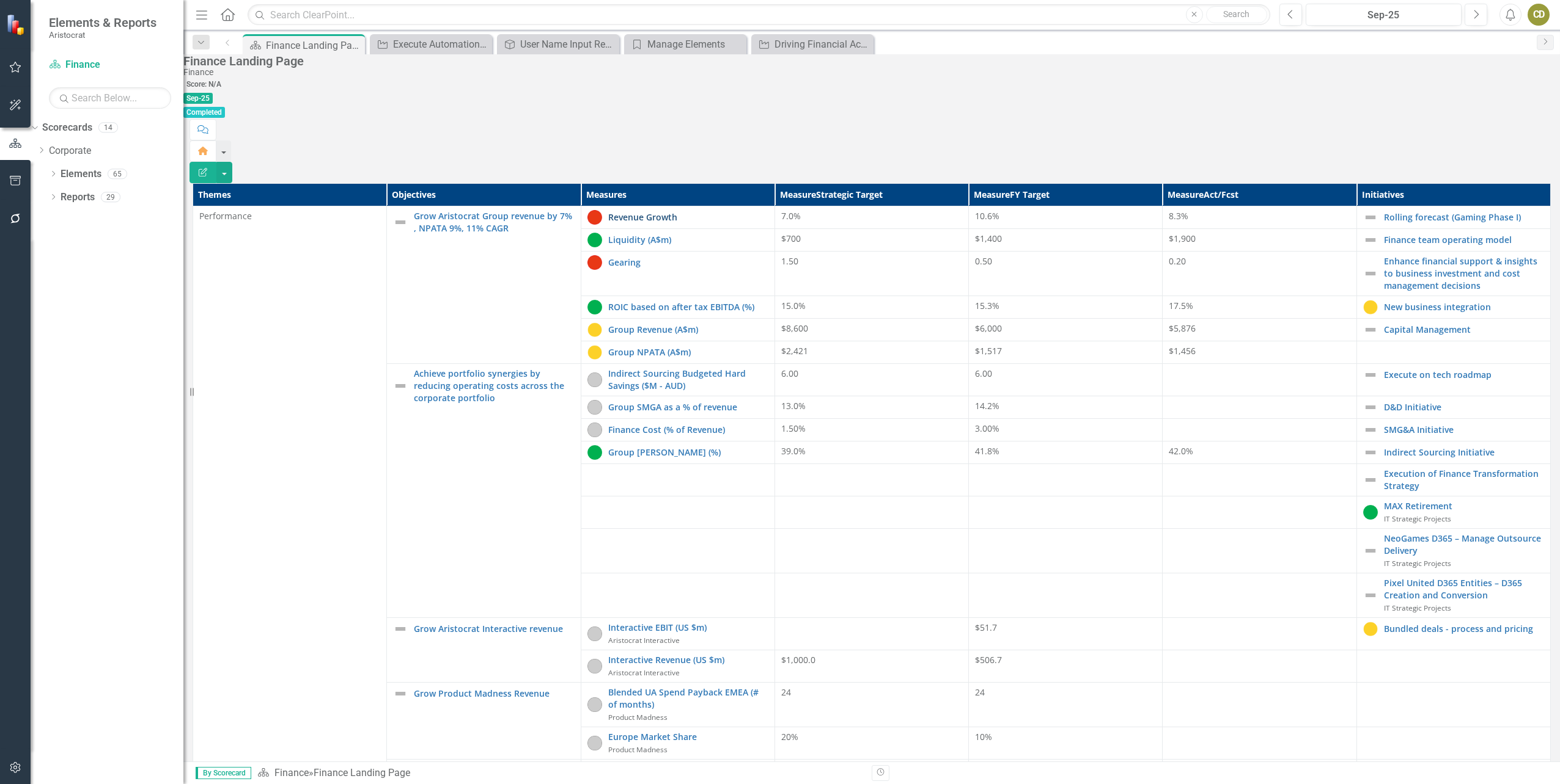
click at [663, 211] on link "Revenue Growth" at bounding box center [688, 217] width 160 height 13
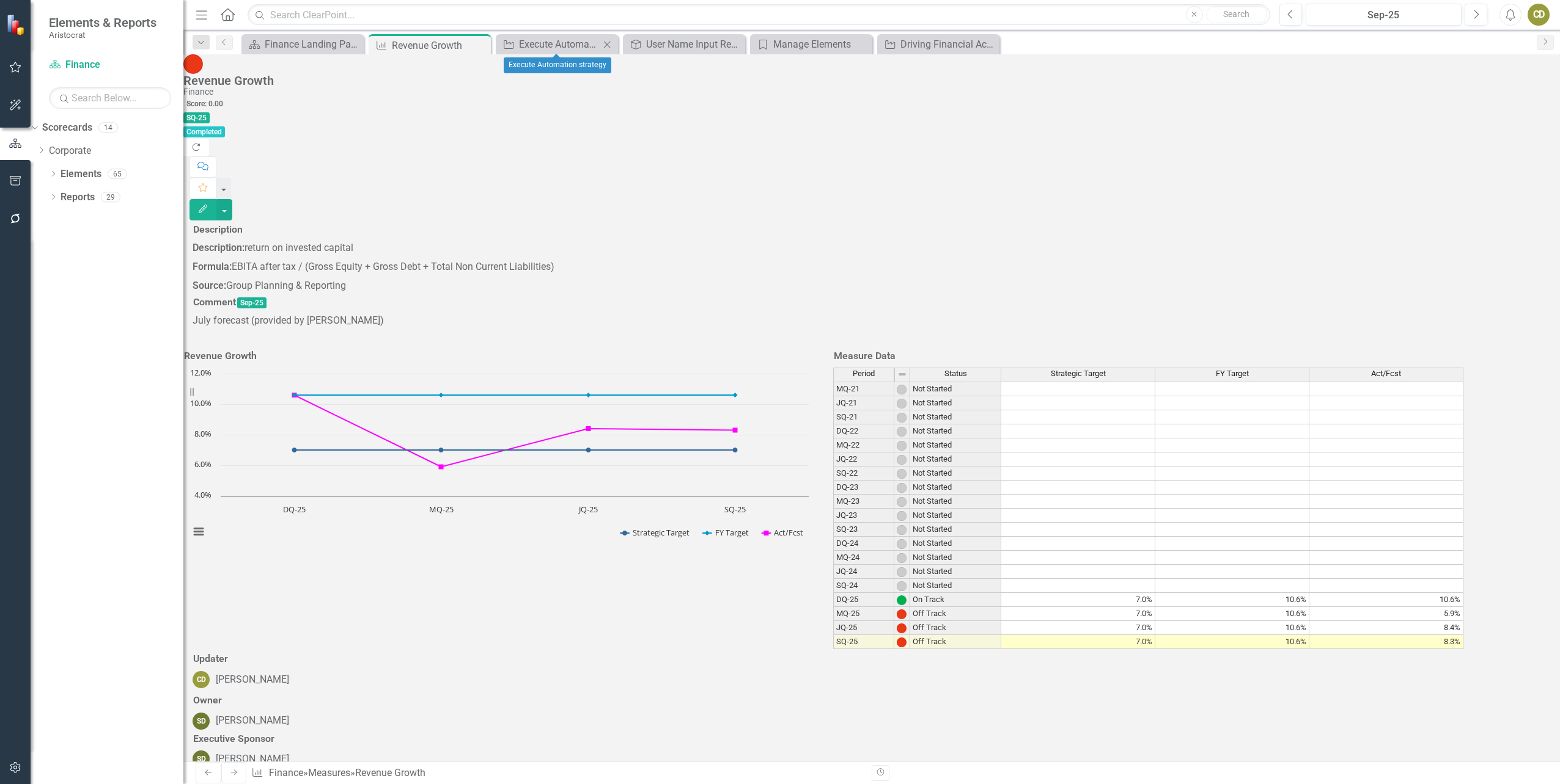
click at [611, 44] on icon "Close" at bounding box center [606, 45] width 13 height 10
click at [609, 47] on icon "Close" at bounding box center [606, 45] width 13 height 10
click at [606, 47] on icon "Close" at bounding box center [606, 45] width 13 height 10
click at [608, 45] on icon "Close" at bounding box center [606, 45] width 13 height 10
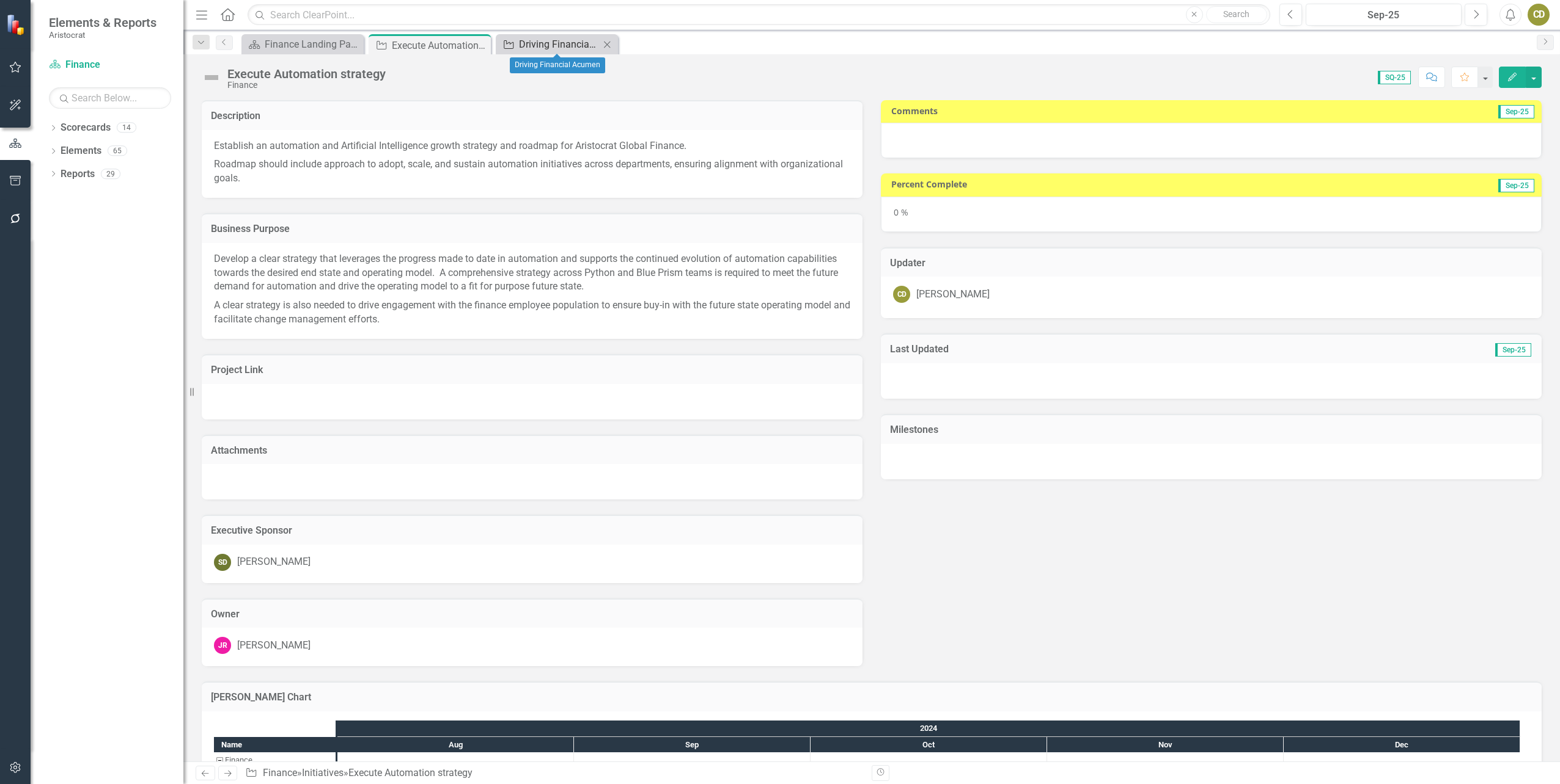
click at [590, 44] on div "Driving Financial Acumen" at bounding box center [559, 45] width 80 height 15
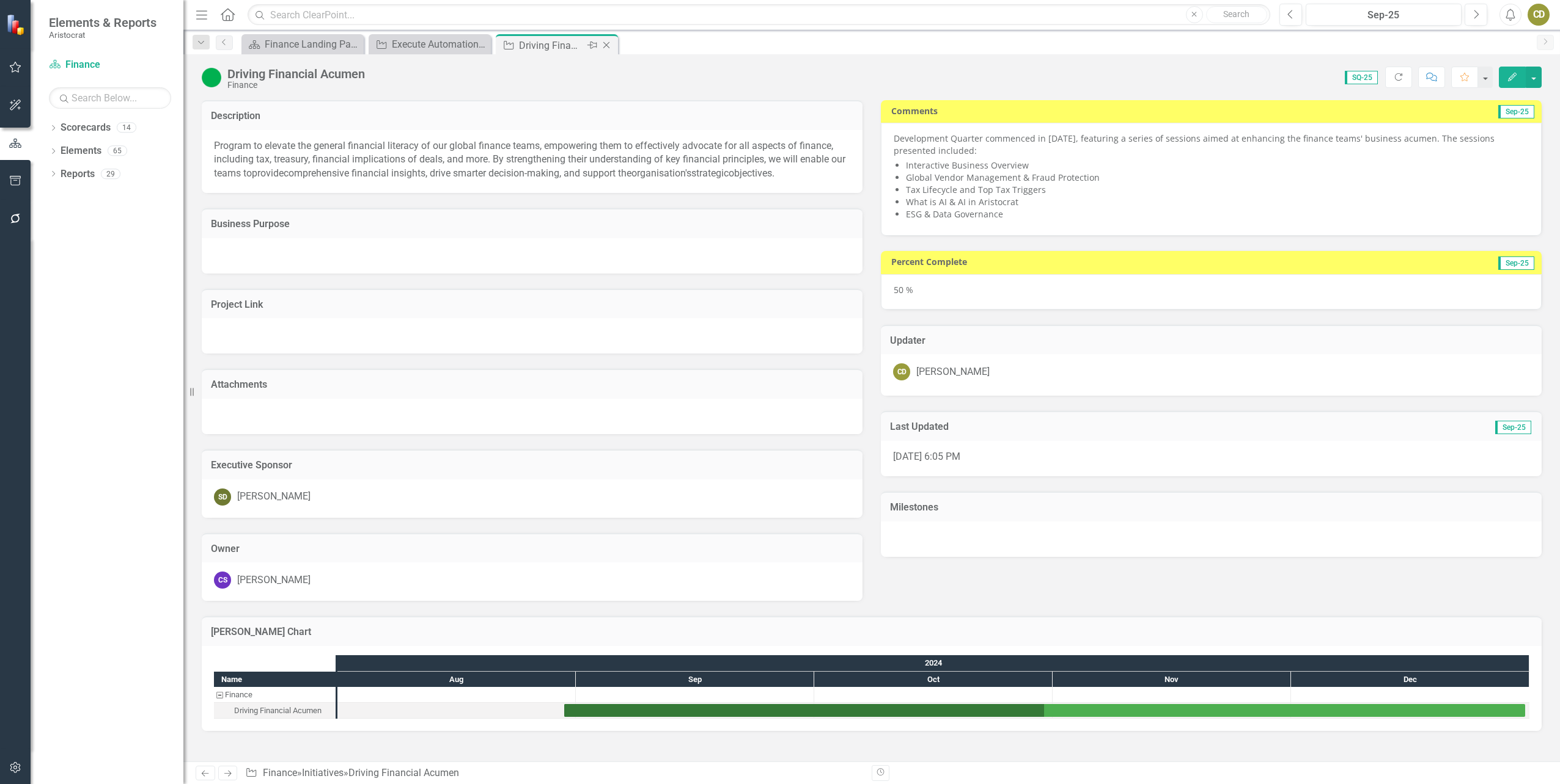
click at [608, 47] on icon "Close" at bounding box center [606, 45] width 13 height 10
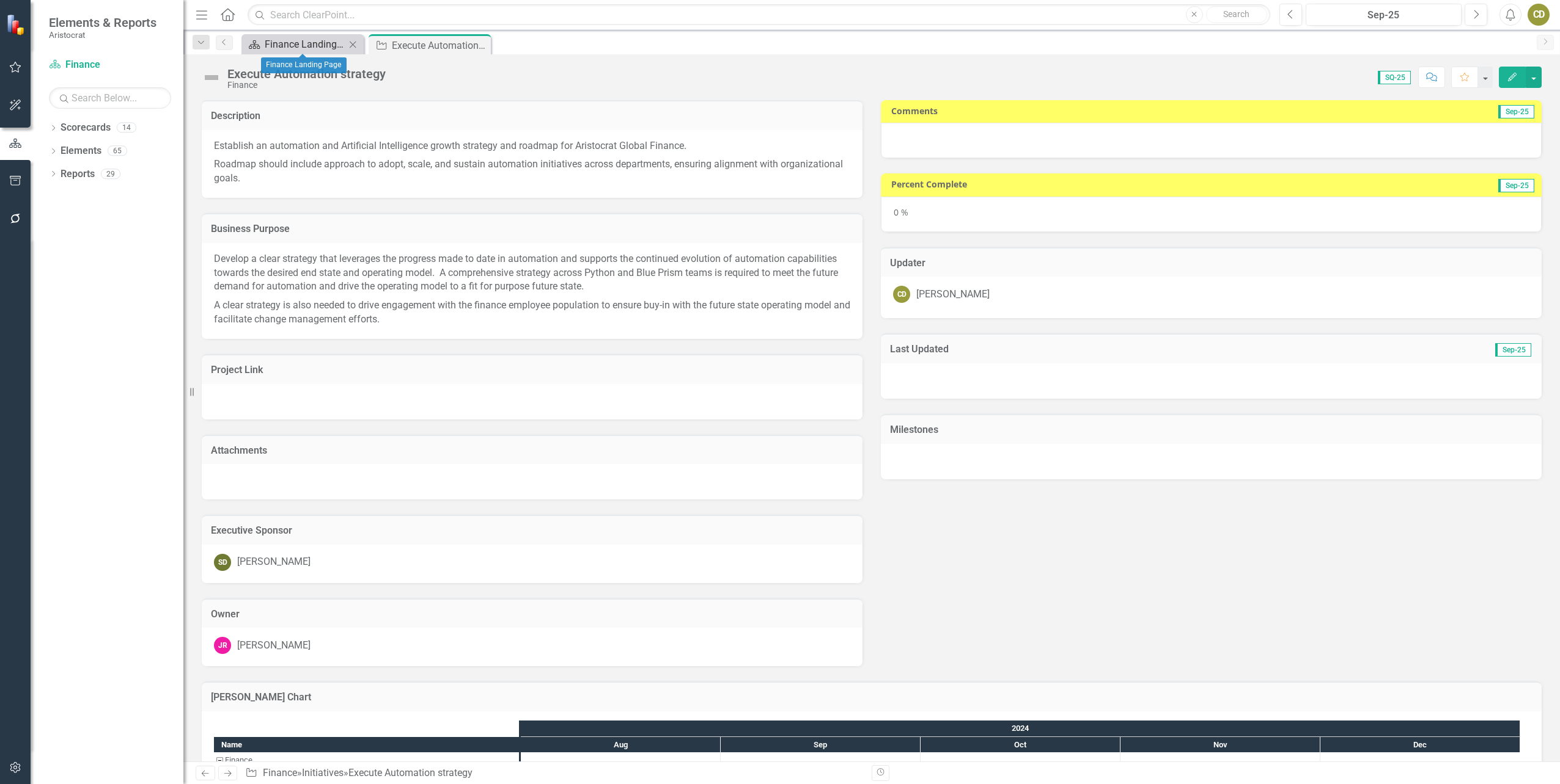
click at [308, 38] on div "Finance Landing Page" at bounding box center [304, 45] width 80 height 15
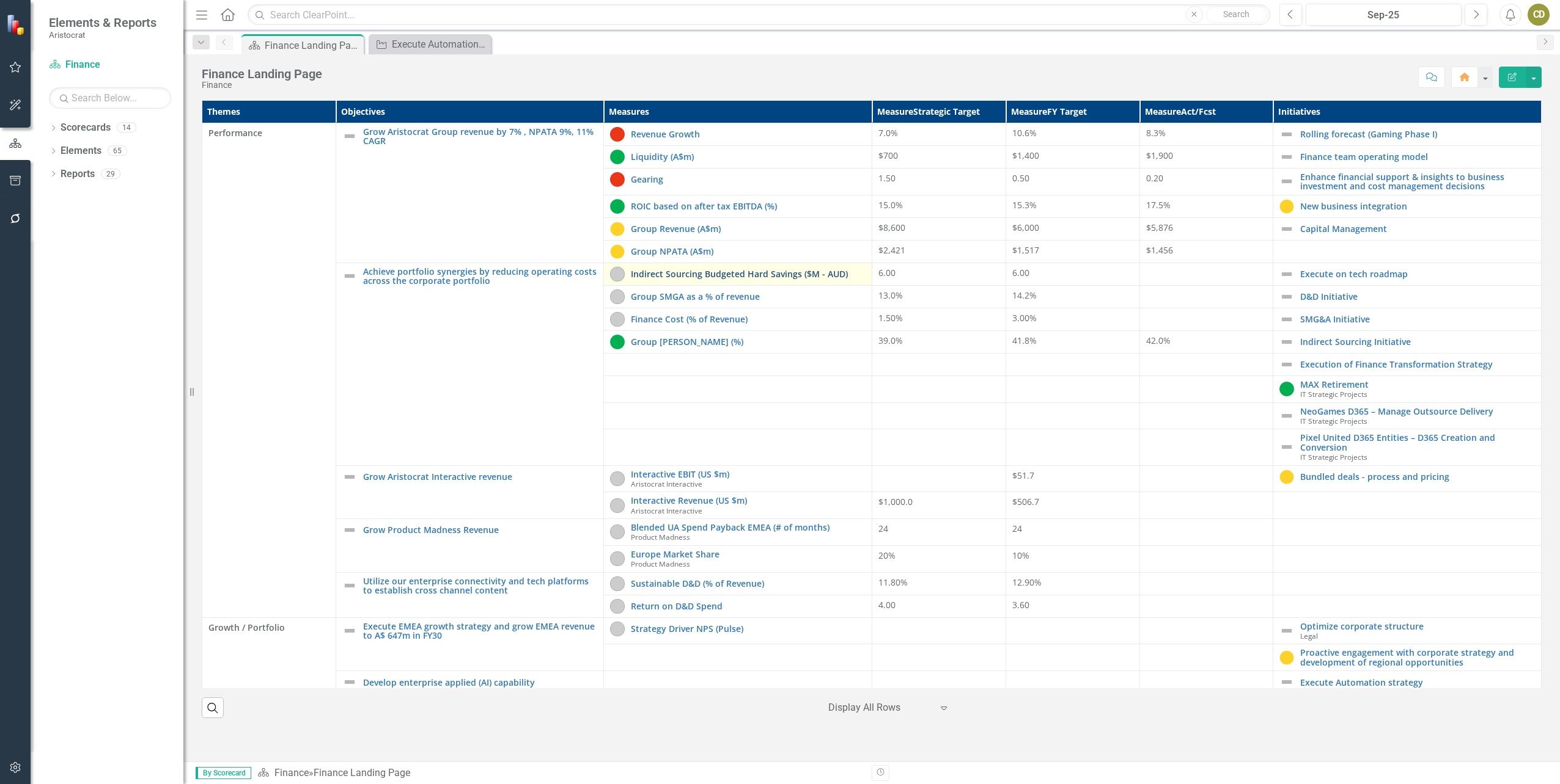
click at [727, 274] on link "Indirect Sourcing Budgeted Hard Savings ($M - AUD)" at bounding box center [748, 273] width 234 height 9
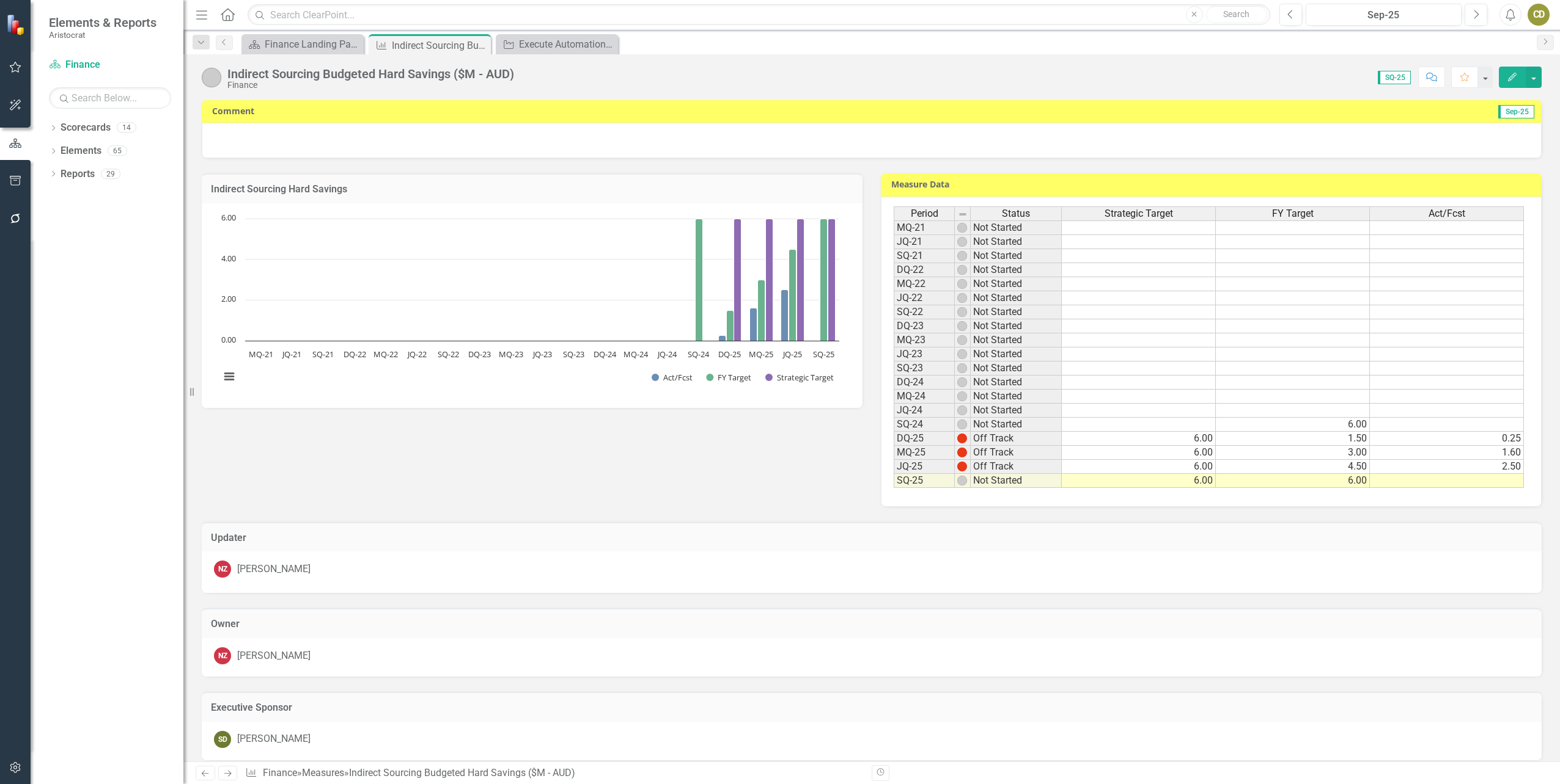
scroll to position [128, 0]
